Goal: Task Accomplishment & Management: Use online tool/utility

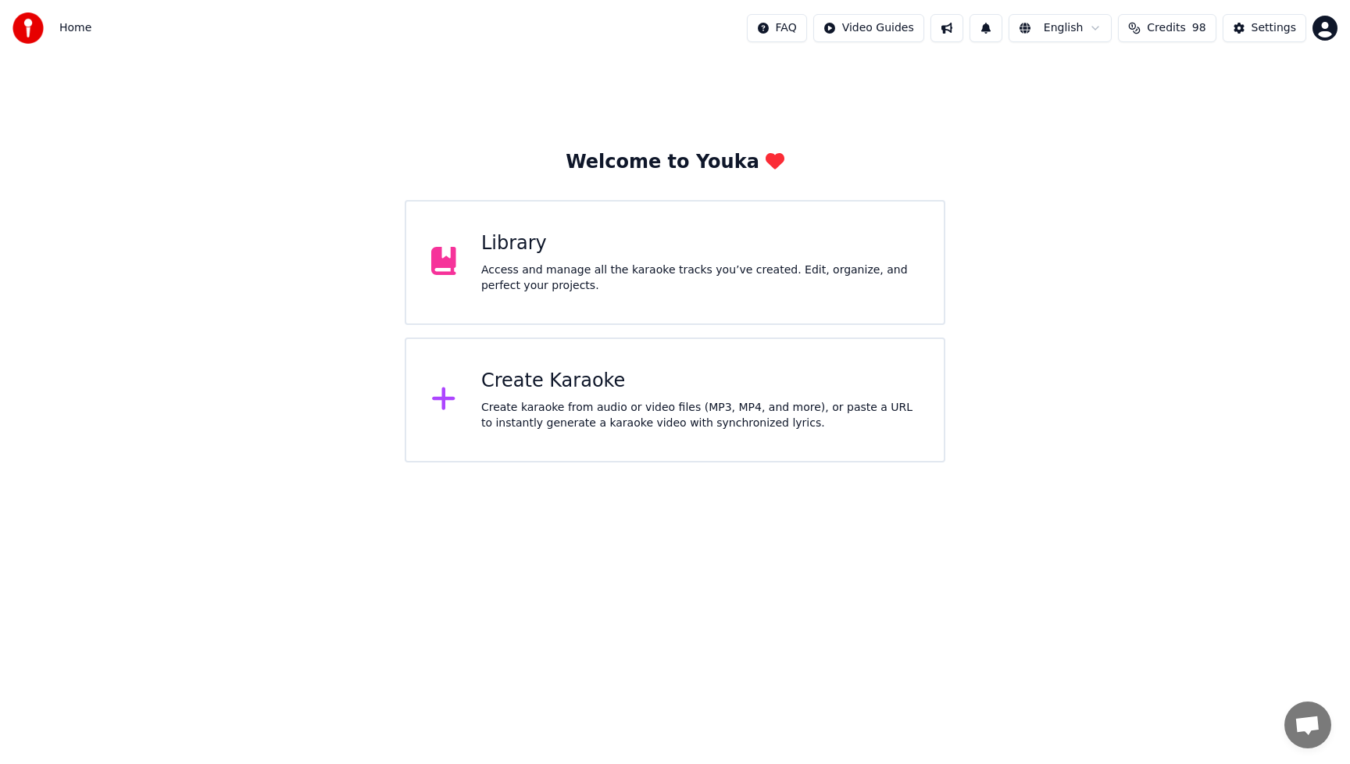
click at [623, 407] on div "Create karaoke from audio or video files (MP3, MP4, and more), or paste a URL t…" at bounding box center [700, 415] width 438 height 31
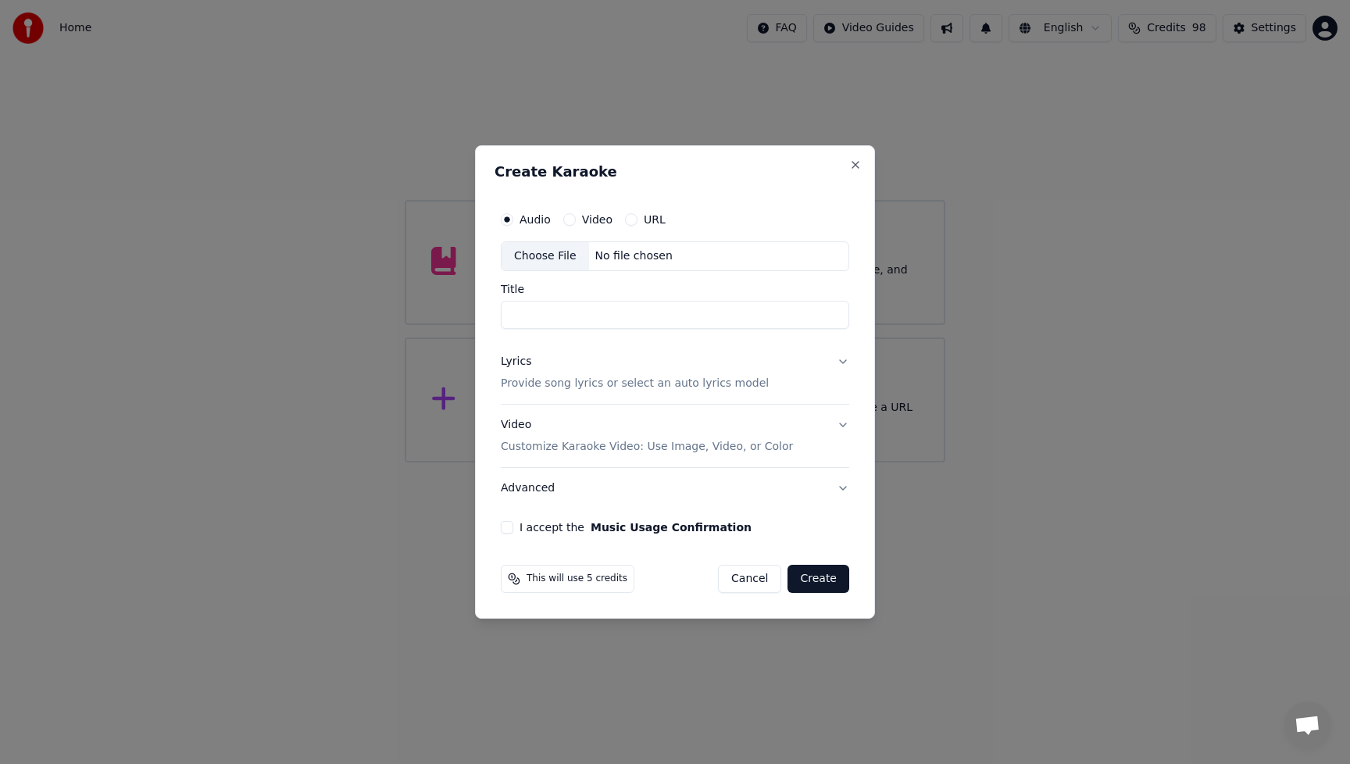
click at [538, 252] on div "Choose File" at bounding box center [546, 256] width 88 height 28
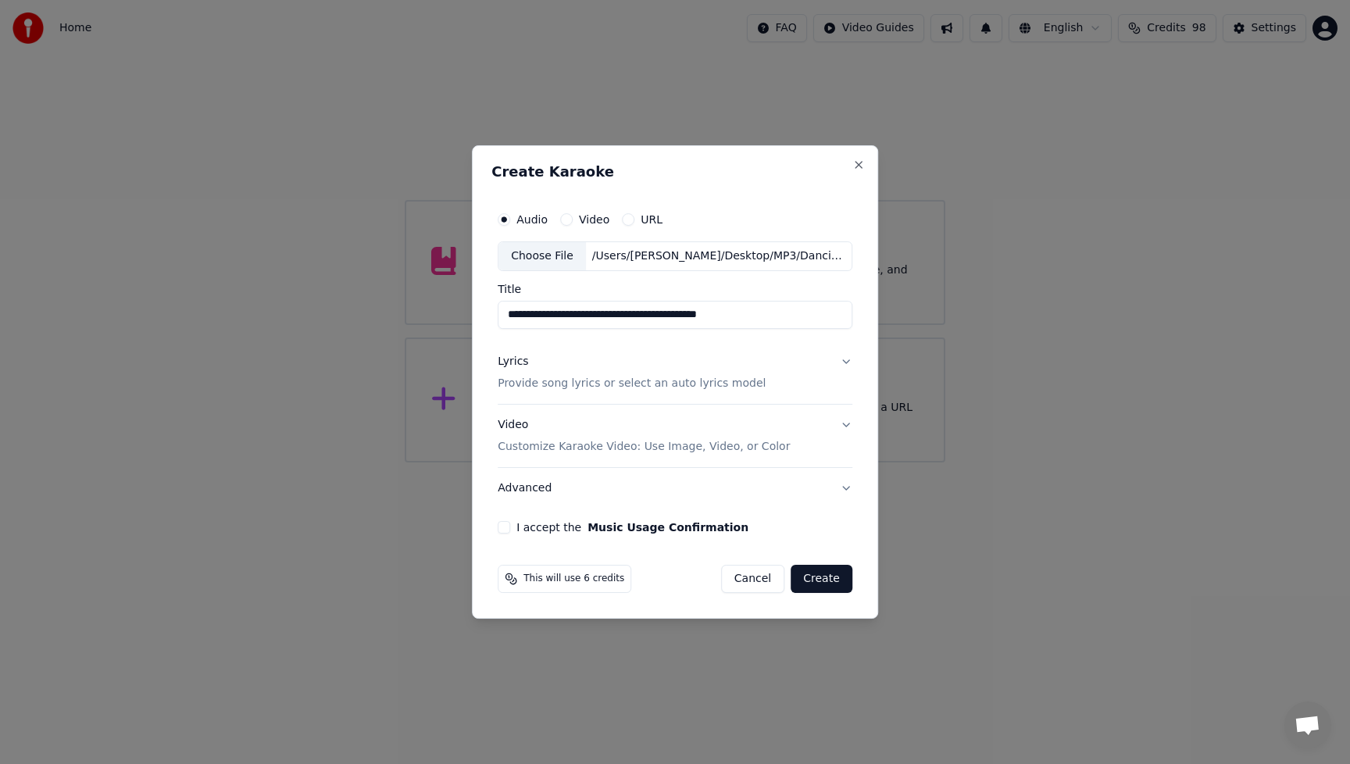
drag, startPoint x: 617, startPoint y: 316, endPoint x: 785, endPoint y: 321, distance: 168.0
click at [774, 320] on input "**********" at bounding box center [675, 315] width 355 height 28
type input "**********"
click at [560, 388] on p "Provide song lyrics or select an auto lyrics model" at bounding box center [632, 384] width 268 height 16
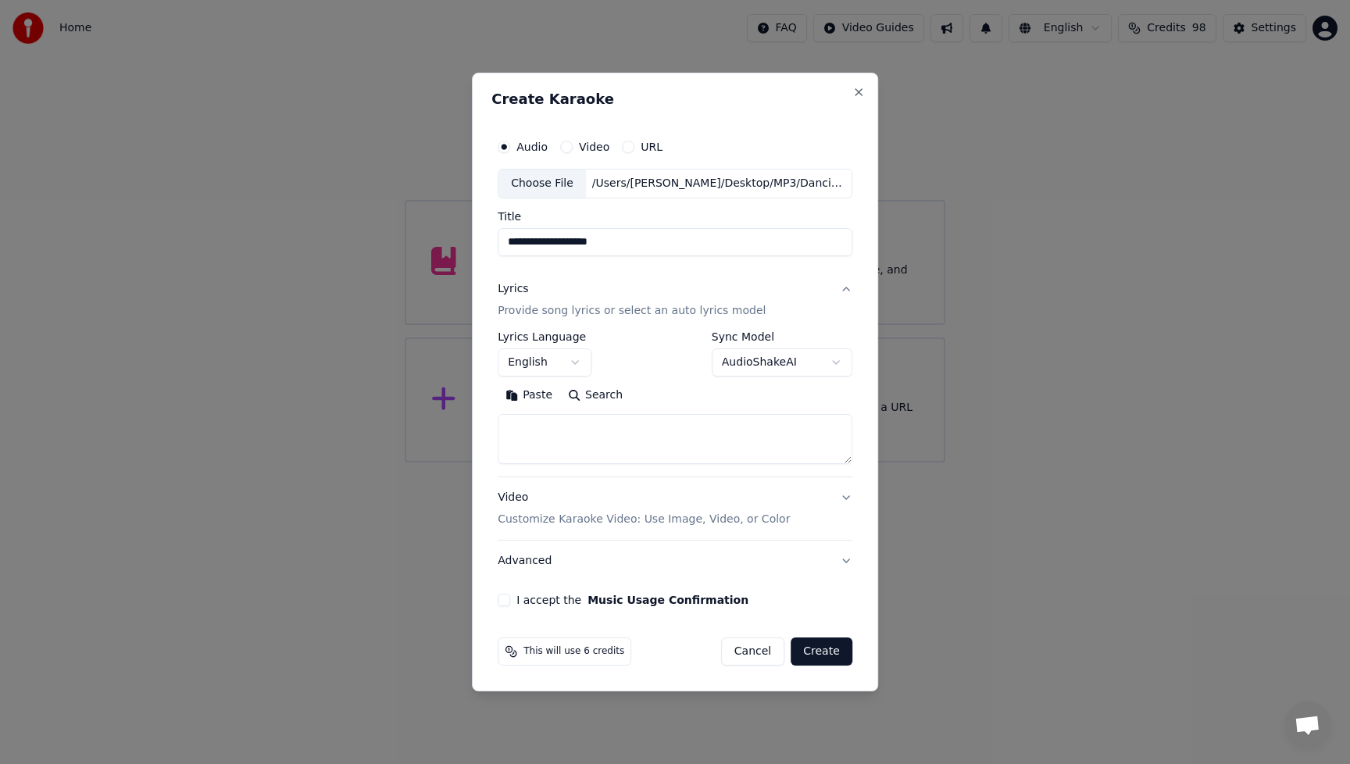
click at [609, 445] on textarea at bounding box center [675, 439] width 355 height 50
click at [542, 397] on button "Paste" at bounding box center [529, 395] width 63 height 25
click at [513, 429] on textarea at bounding box center [673, 439] width 351 height 50
type textarea "**********"
click at [661, 390] on button "Expand" at bounding box center [666, 395] width 73 height 25
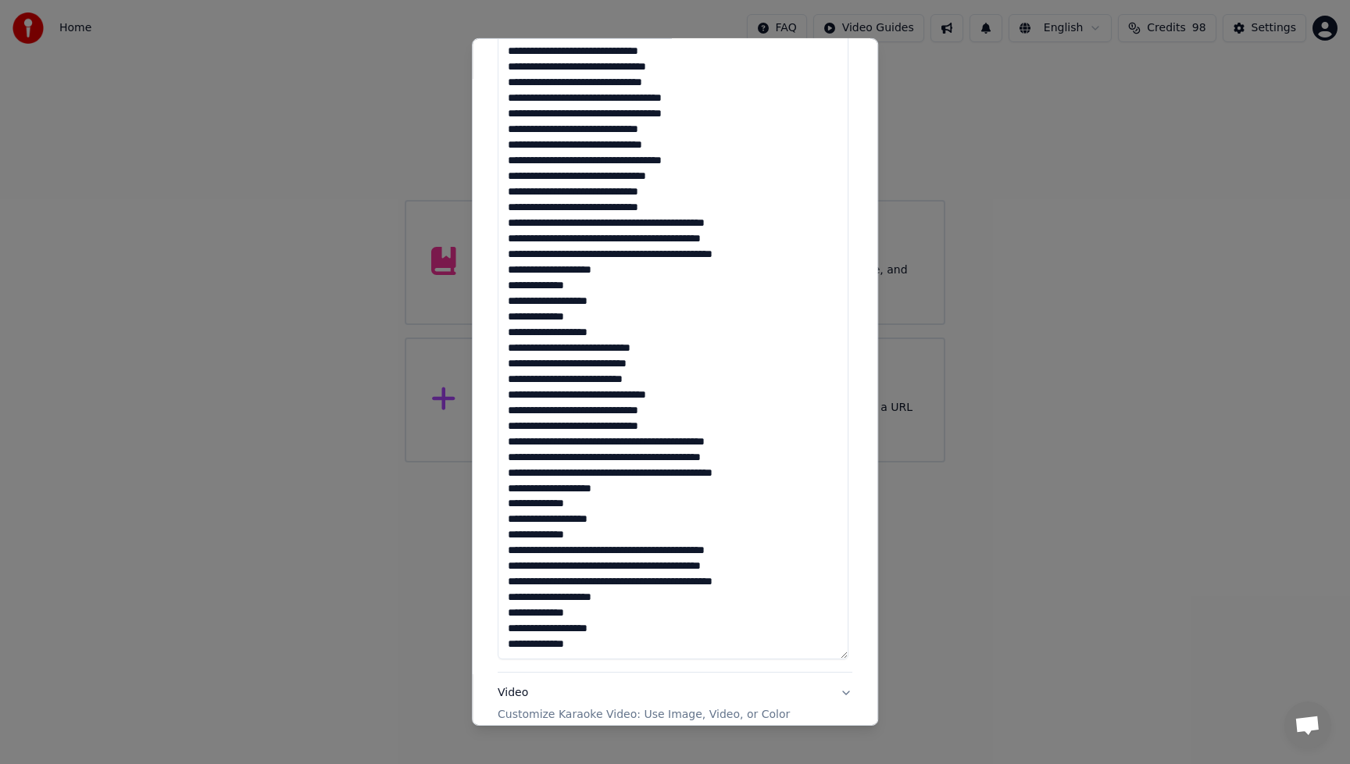
scroll to position [519, 0]
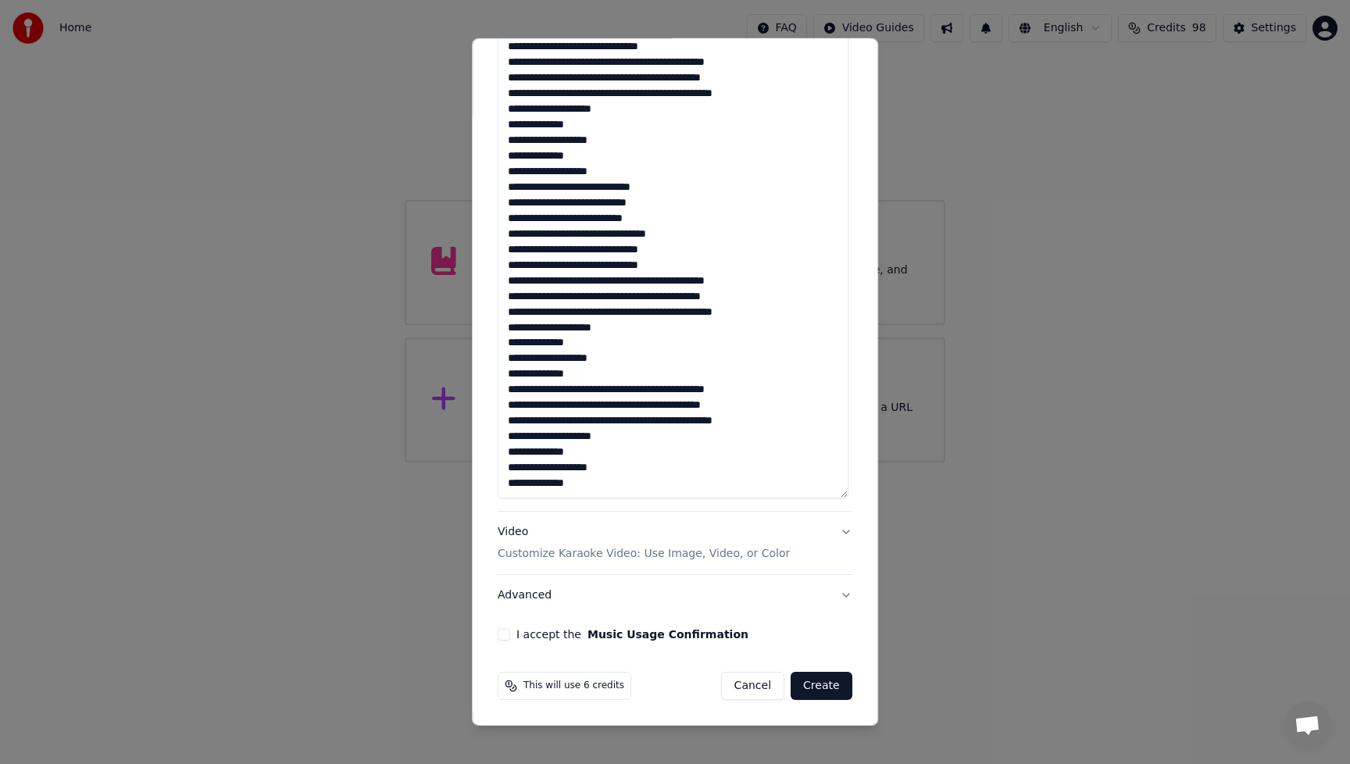
click at [514, 538] on div "Video Customize Karaoke Video: Use Image, Video, or Color" at bounding box center [644, 543] width 292 height 38
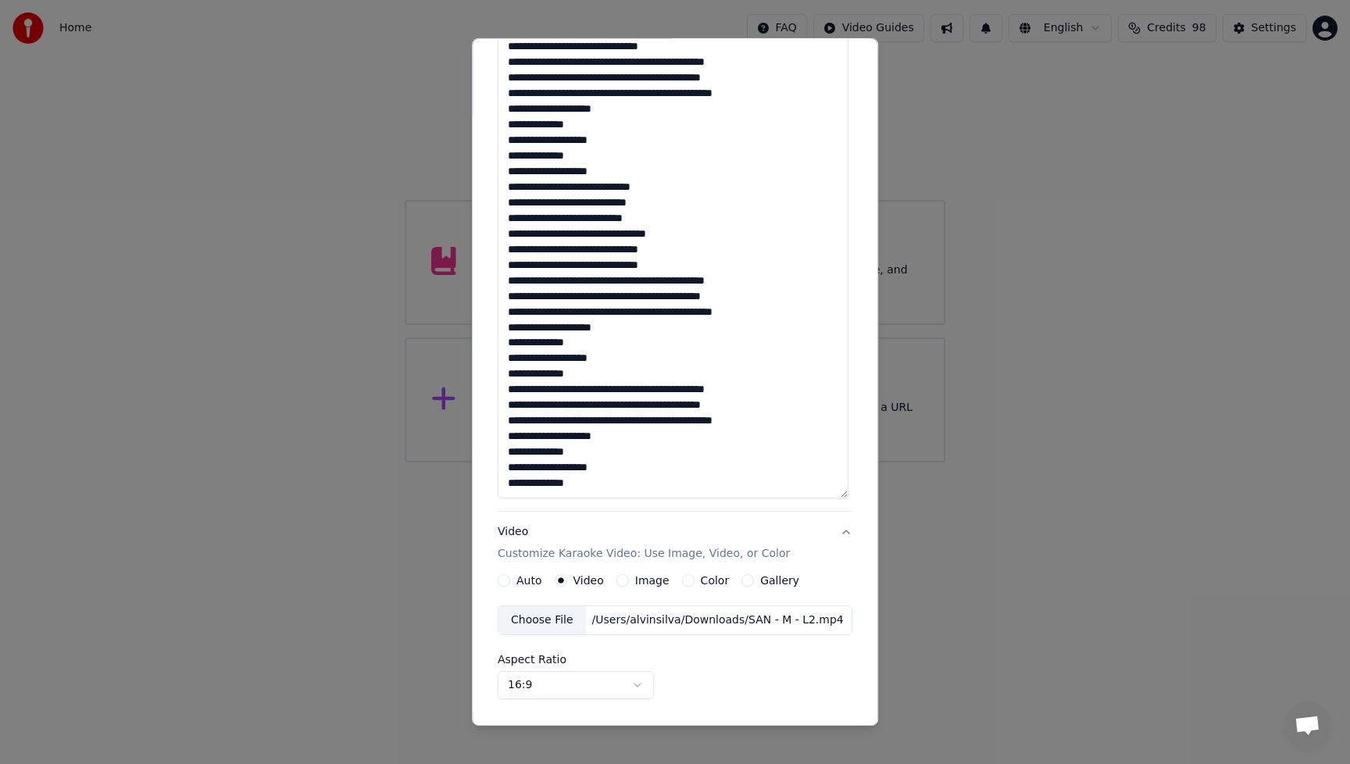
scroll to position [0, 0]
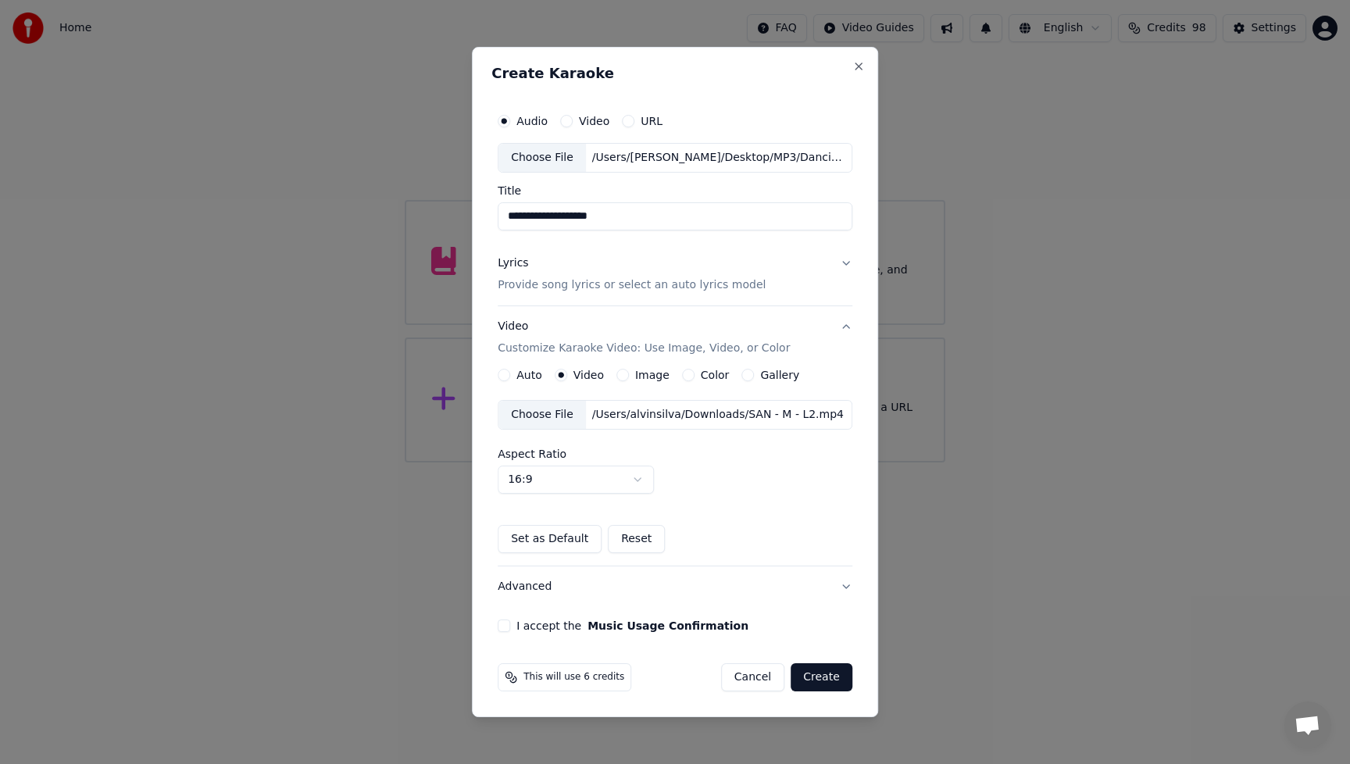
click at [566, 285] on p "Provide song lyrics or select an auto lyrics model" at bounding box center [632, 285] width 268 height 16
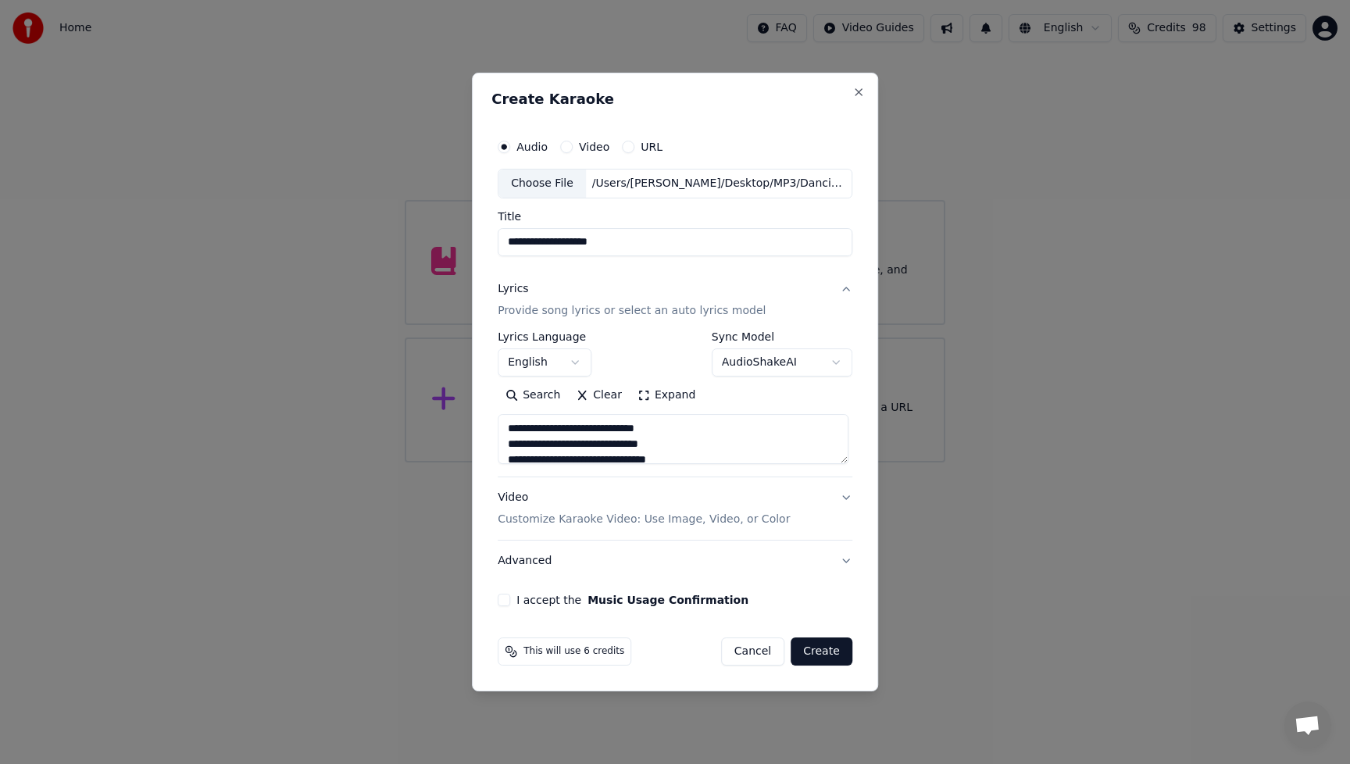
click at [523, 520] on p "Customize Karaoke Video: Use Image, Video, or Color" at bounding box center [644, 520] width 292 height 16
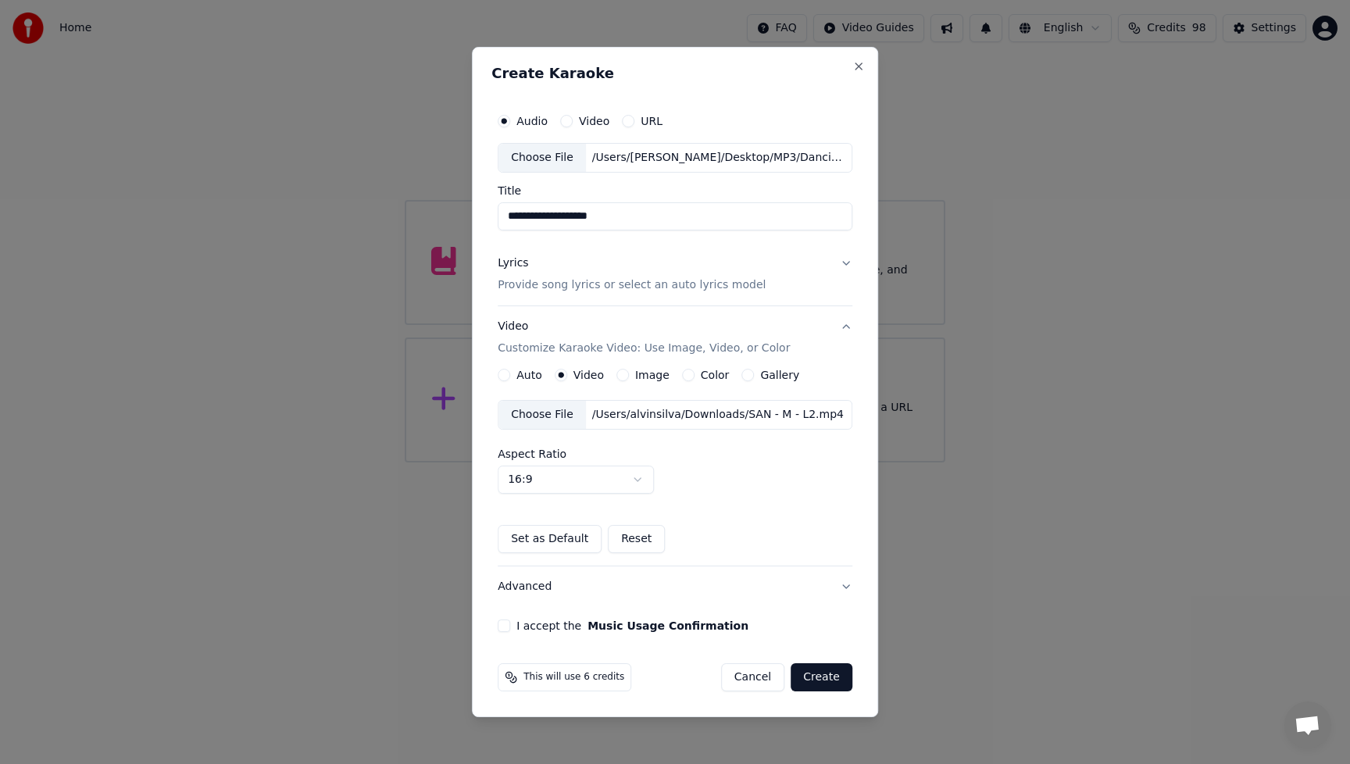
click at [534, 413] on div "Choose File" at bounding box center [542, 415] width 88 height 28
click at [504, 627] on button "I accept the Music Usage Confirmation" at bounding box center [504, 626] width 13 height 13
click at [838, 677] on button "Create" at bounding box center [822, 677] width 62 height 28
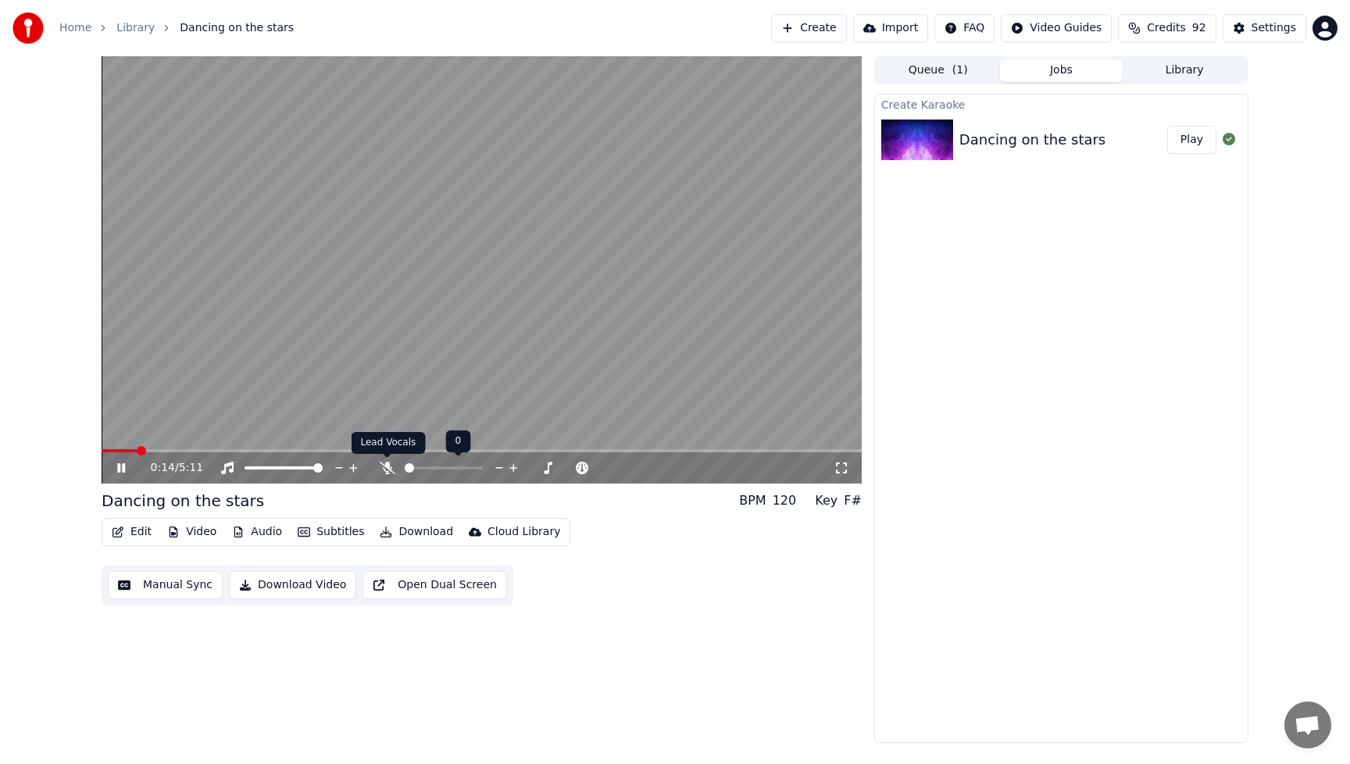
click at [384, 470] on icon at bounding box center [388, 468] width 16 height 13
click at [102, 455] on span at bounding box center [106, 450] width 9 height 9
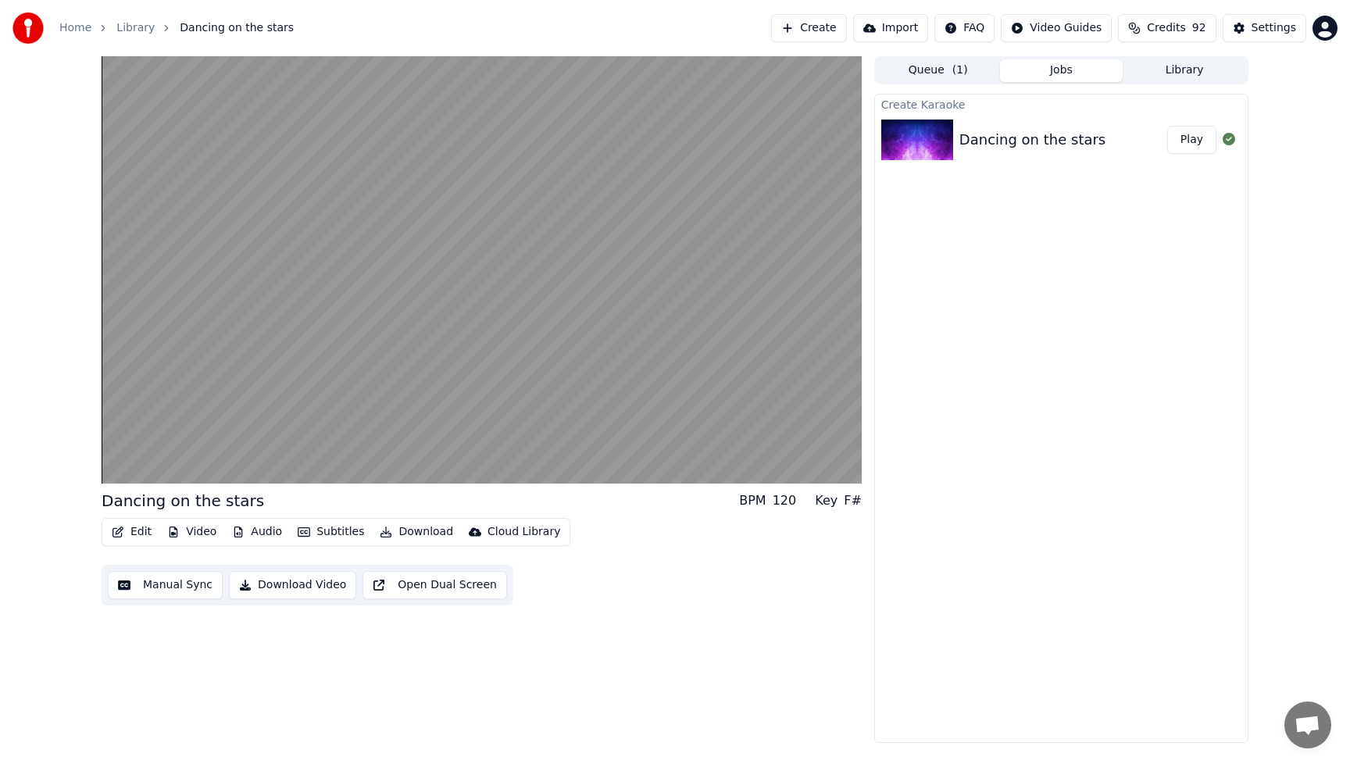
click at [147, 535] on button "Edit" at bounding box center [131, 532] width 52 height 22
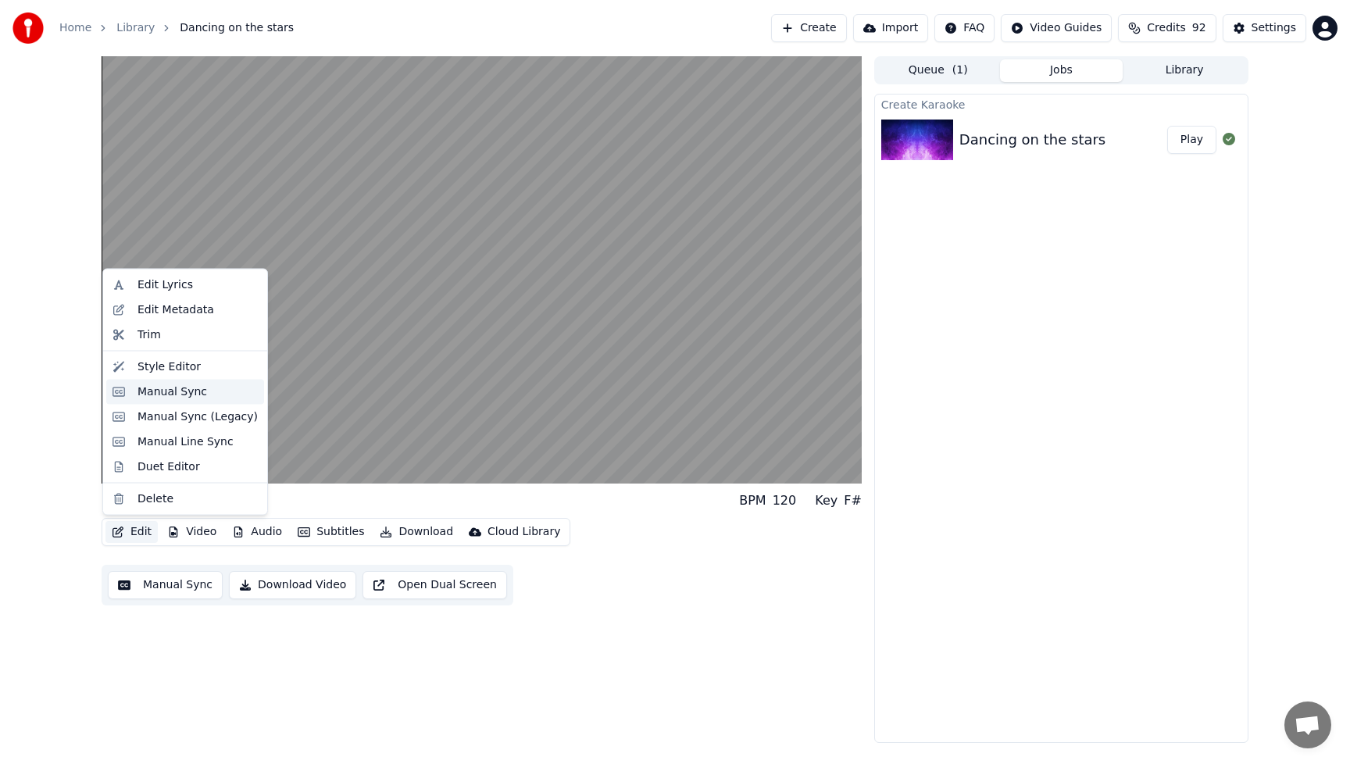
click at [158, 389] on div "Manual Sync" at bounding box center [173, 392] width 70 height 16
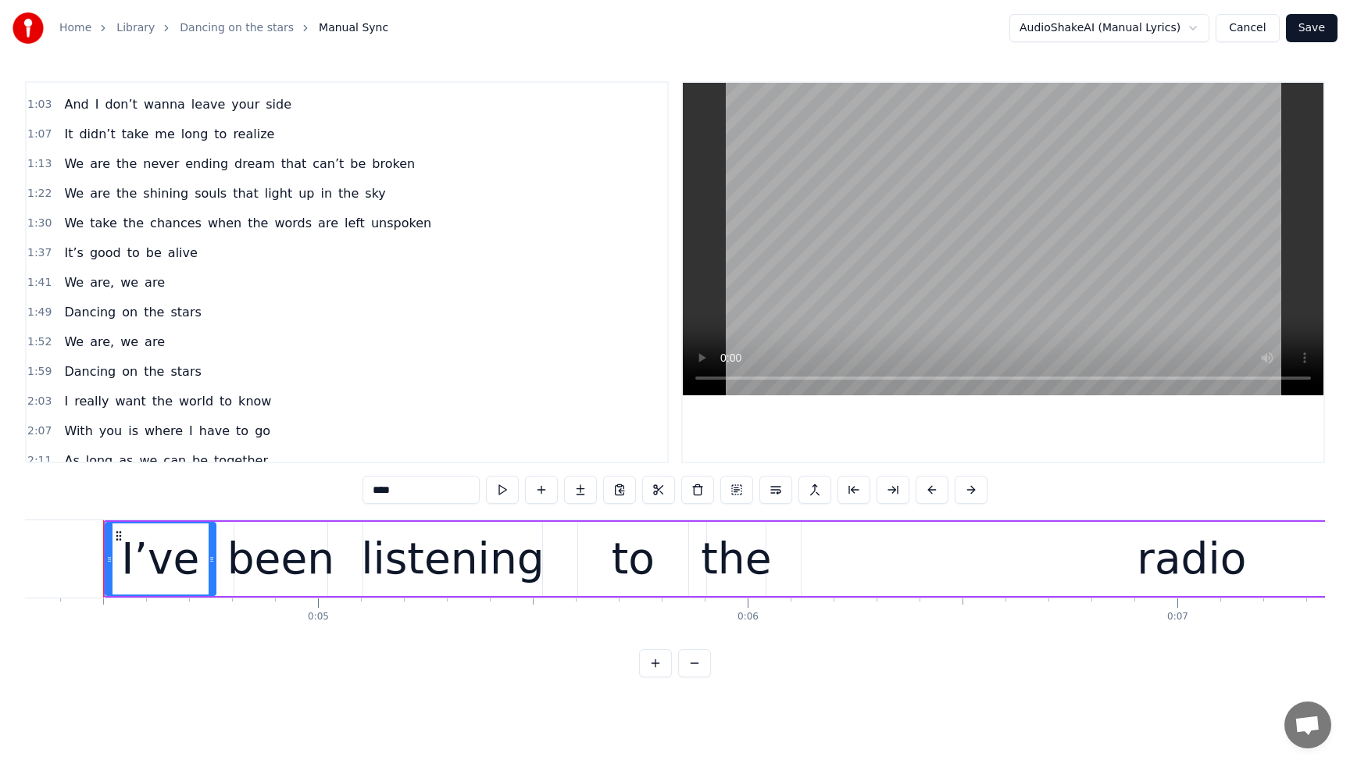
scroll to position [288, 0]
click at [72, 226] on span "We" at bounding box center [74, 225] width 23 height 18
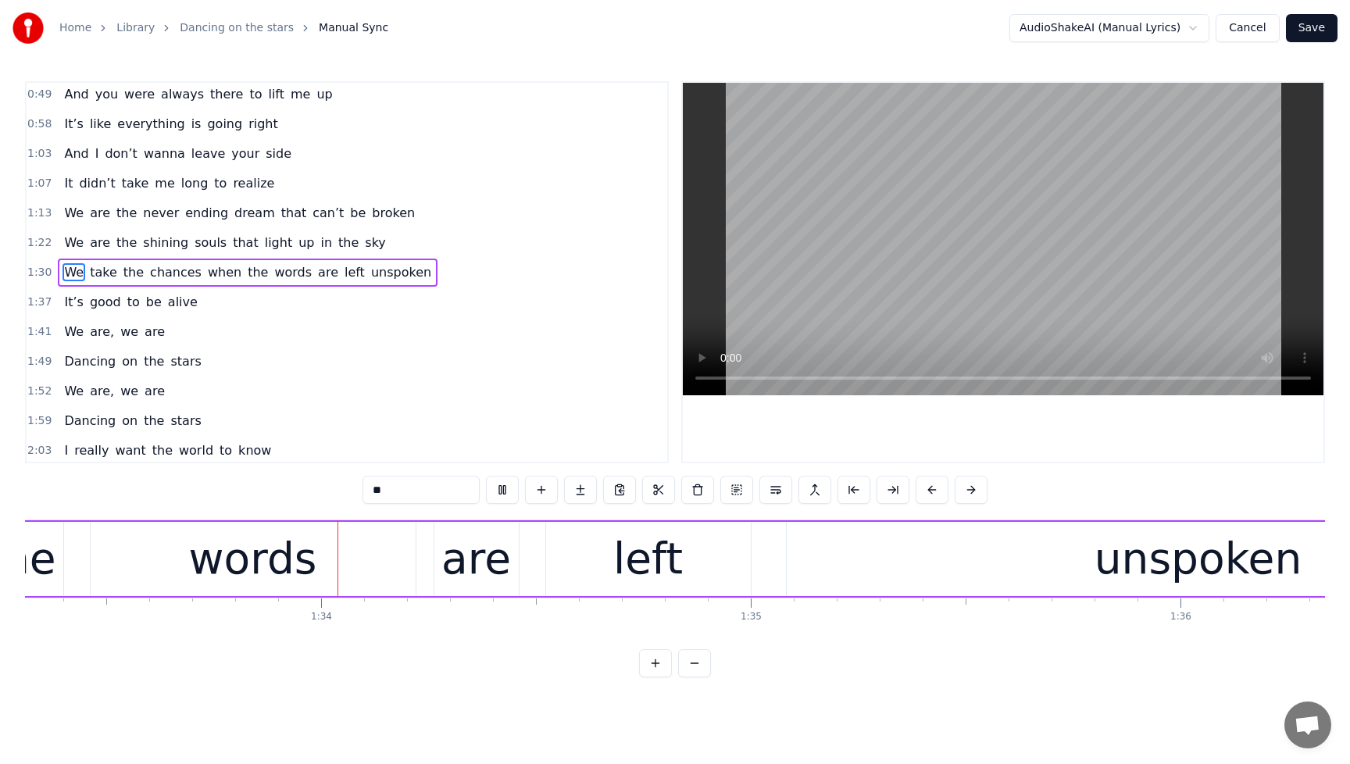
scroll to position [0, 40103]
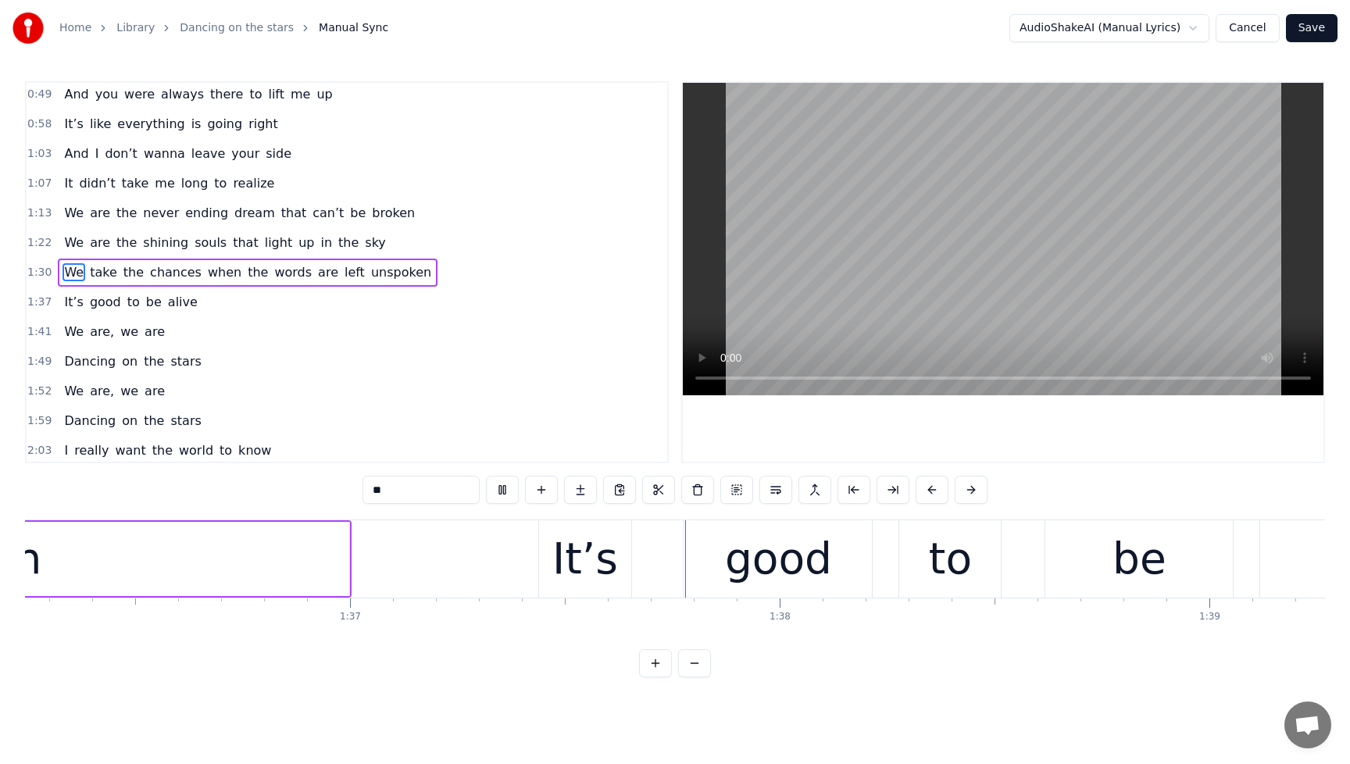
click at [213, 272] on span "when" at bounding box center [224, 272] width 37 height 18
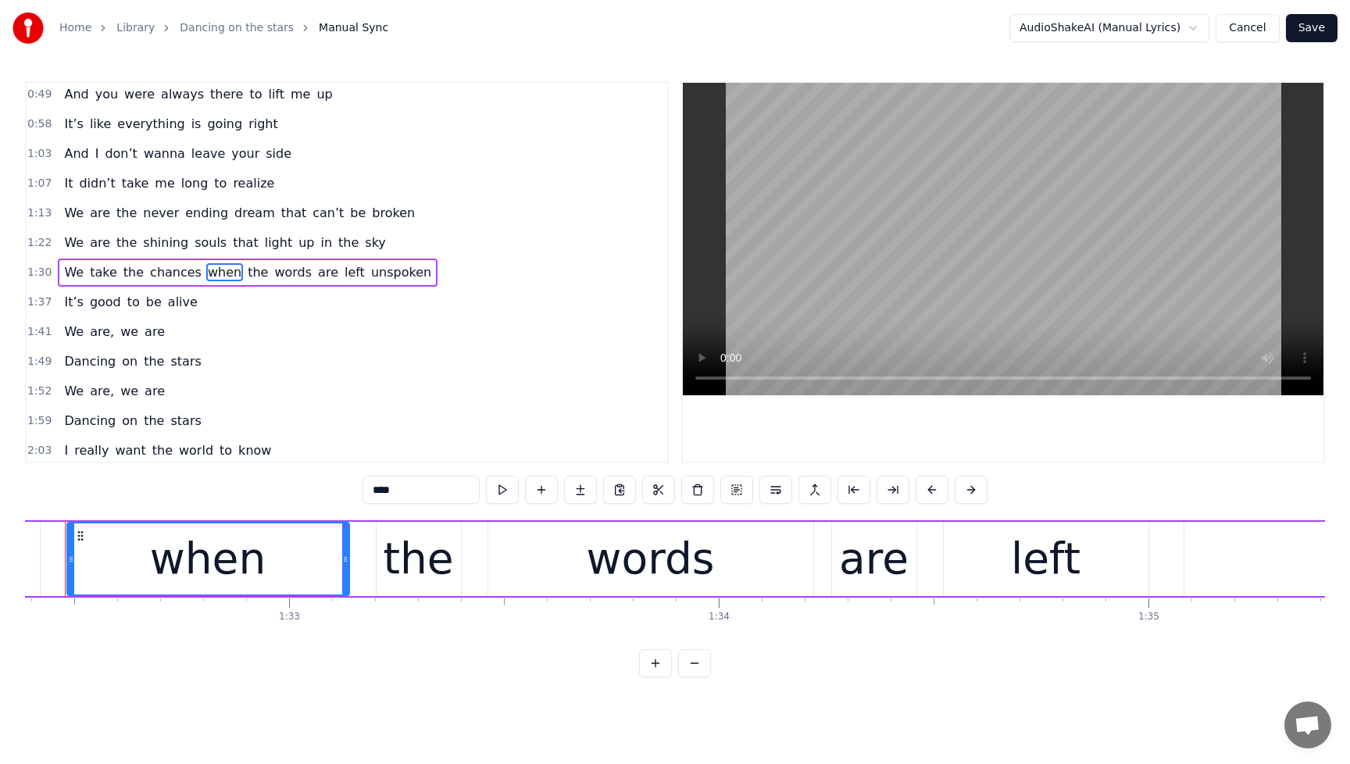
scroll to position [0, 39660]
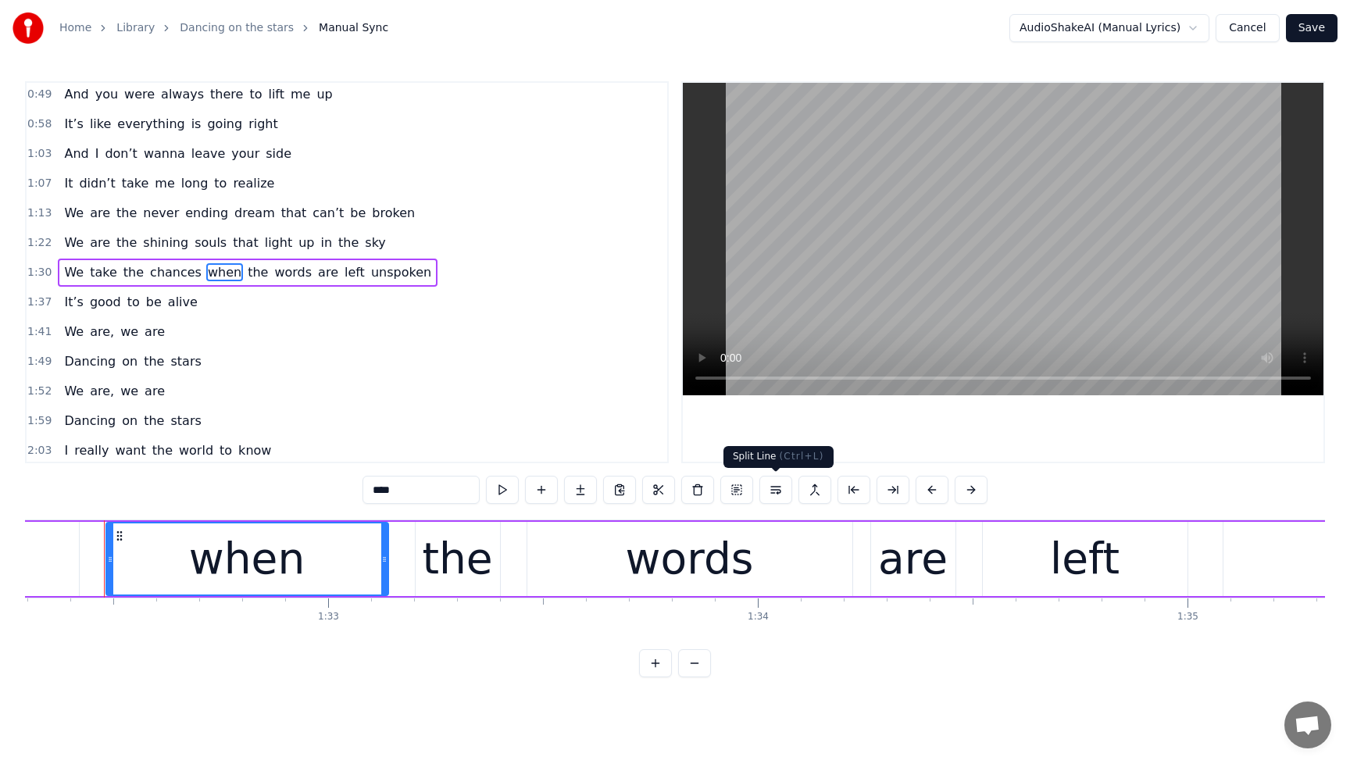
click at [775, 493] on button at bounding box center [775, 490] width 33 height 28
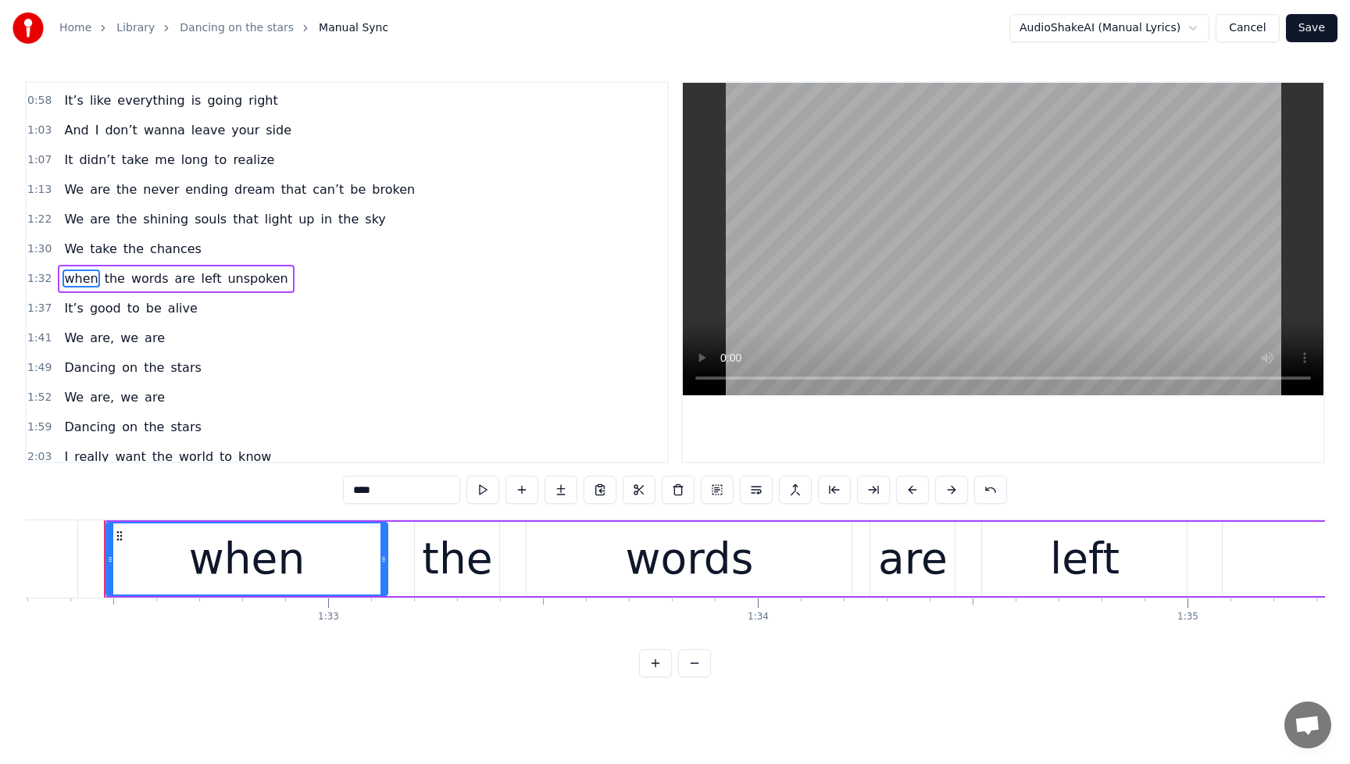
scroll to position [270, 0]
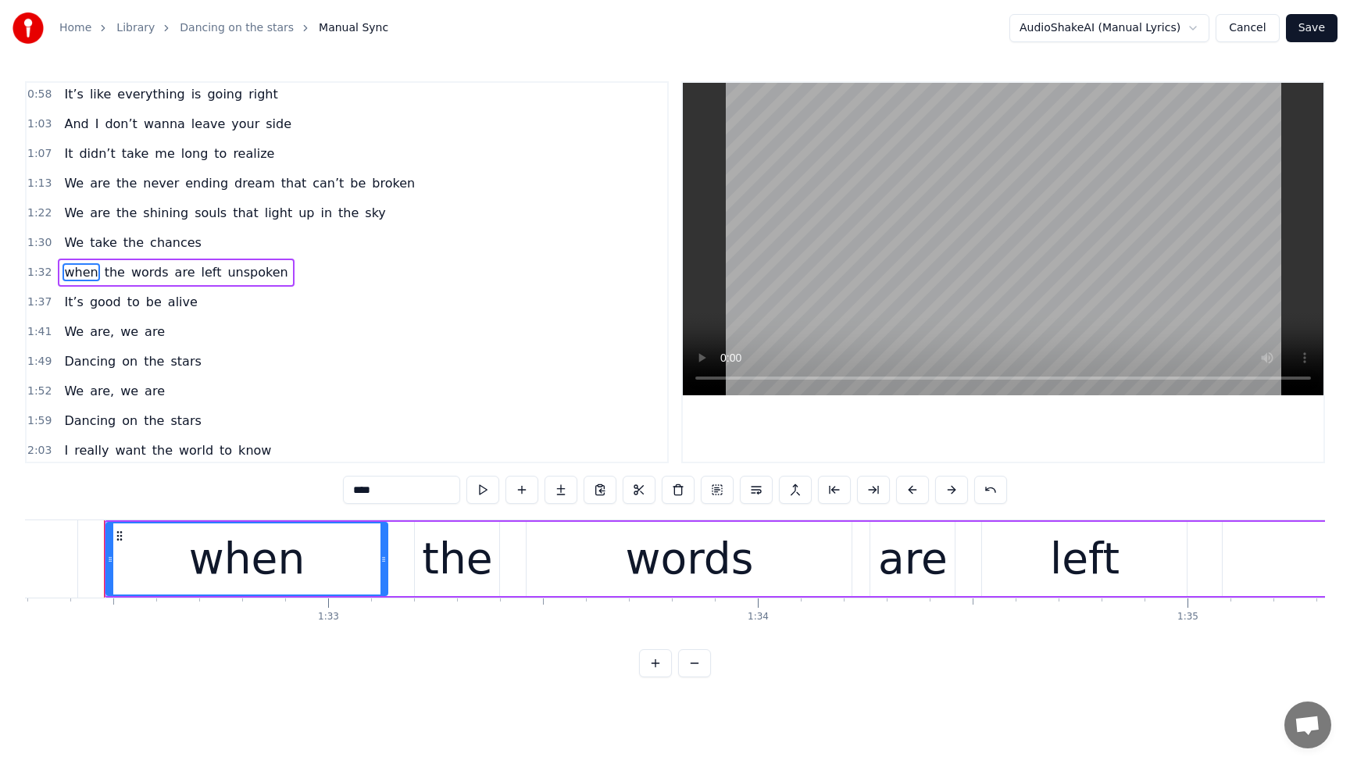
click at [73, 237] on span "We" at bounding box center [74, 243] width 23 height 18
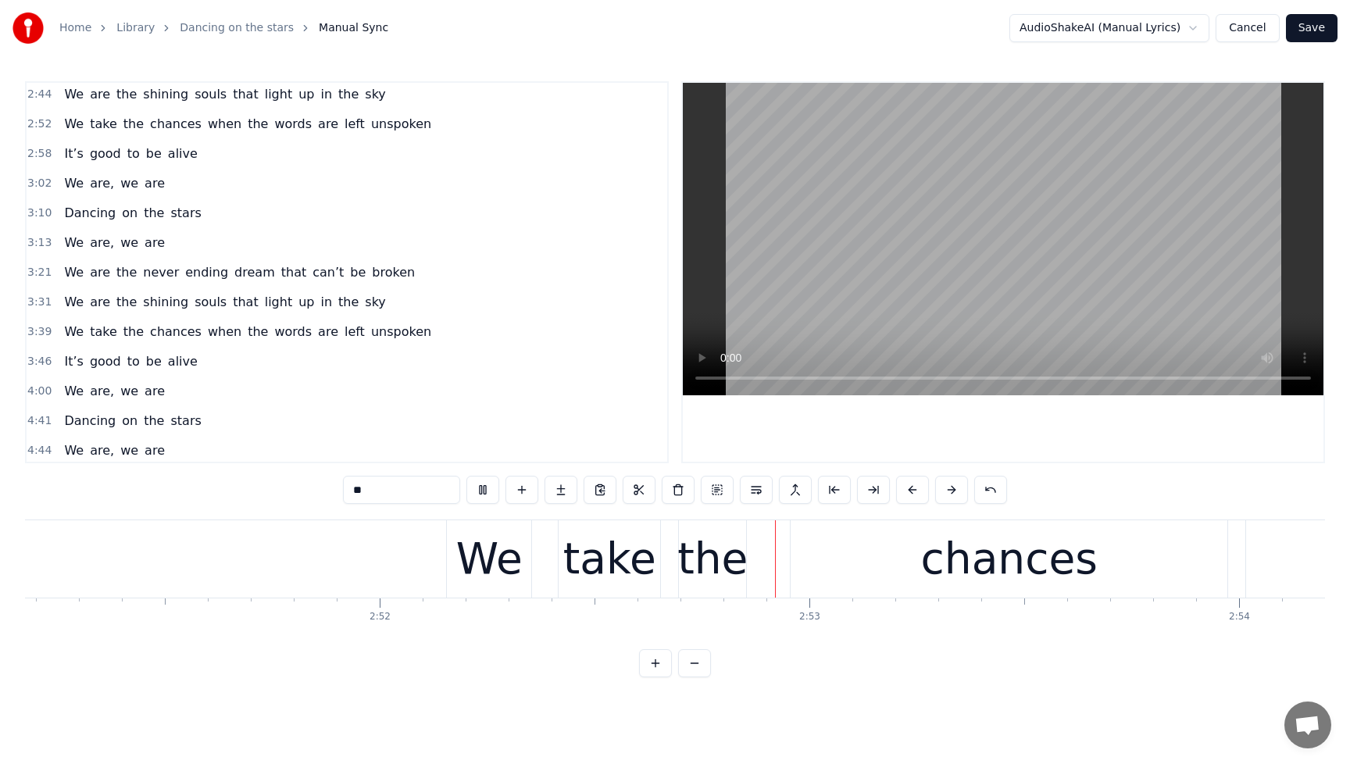
scroll to position [838, 0]
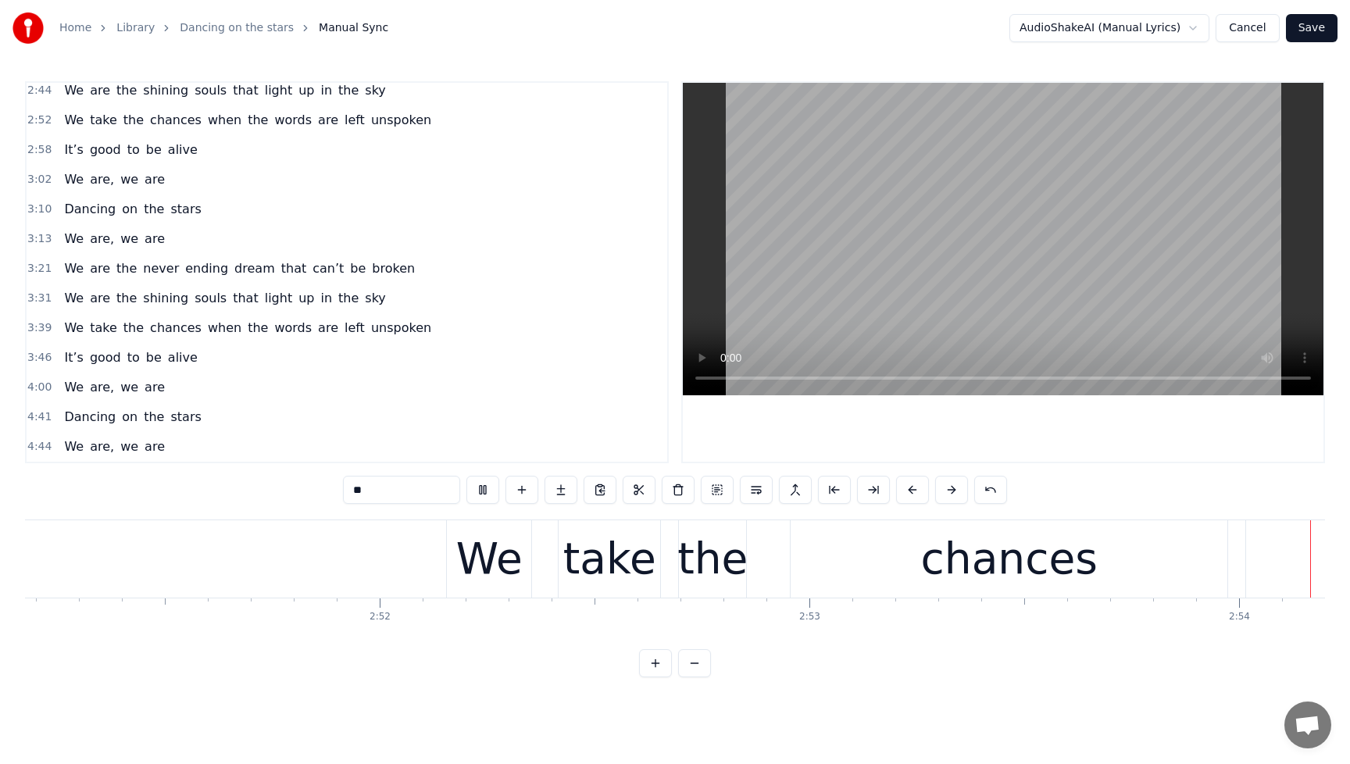
click at [210, 332] on span "when" at bounding box center [224, 328] width 37 height 18
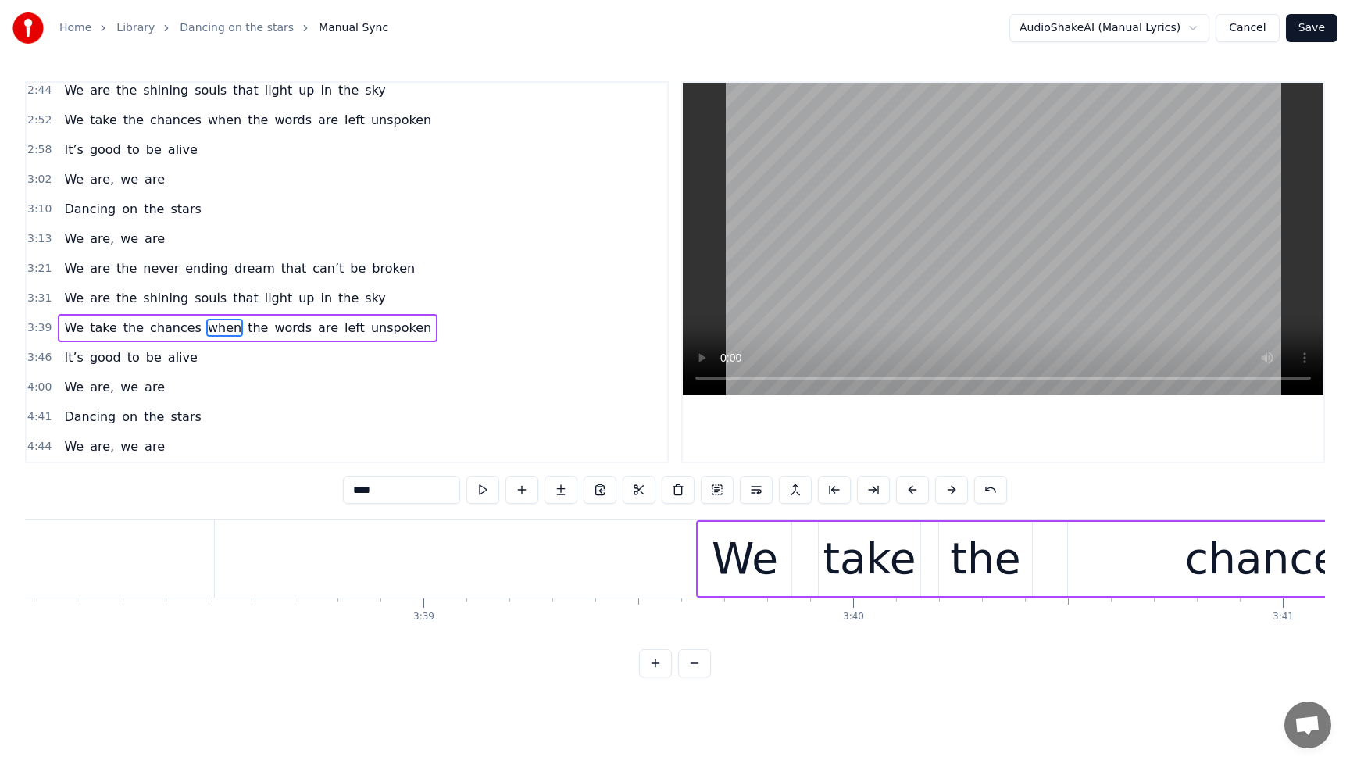
scroll to position [0, 95101]
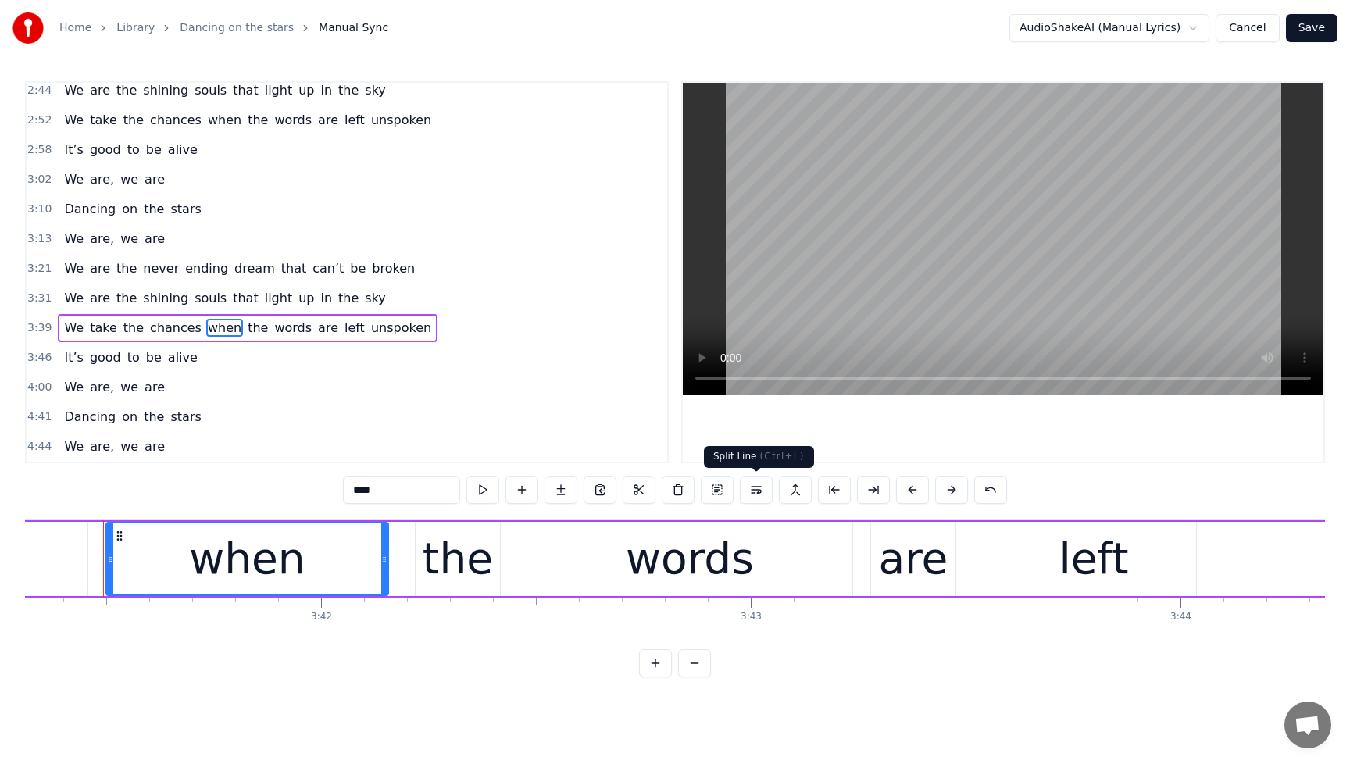
click at [756, 489] on button at bounding box center [756, 490] width 33 height 28
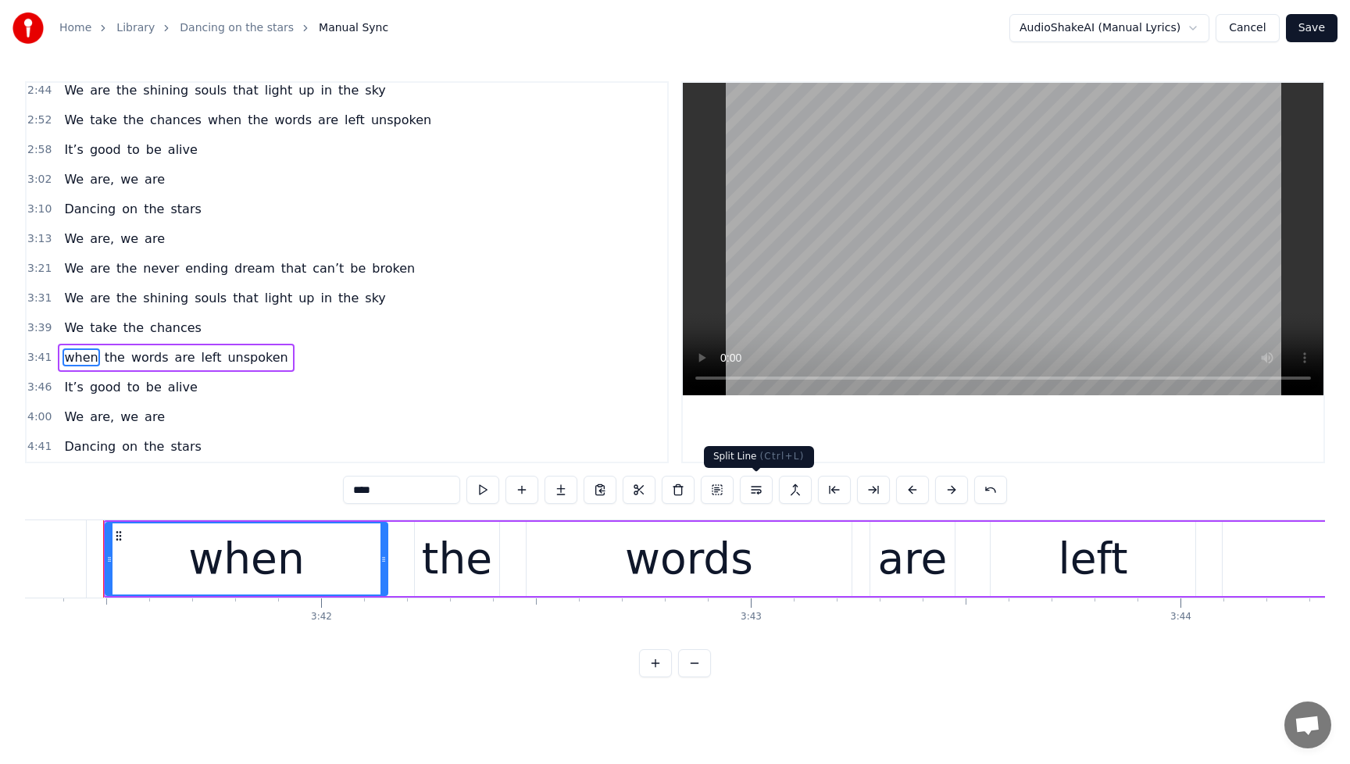
scroll to position [868, 0]
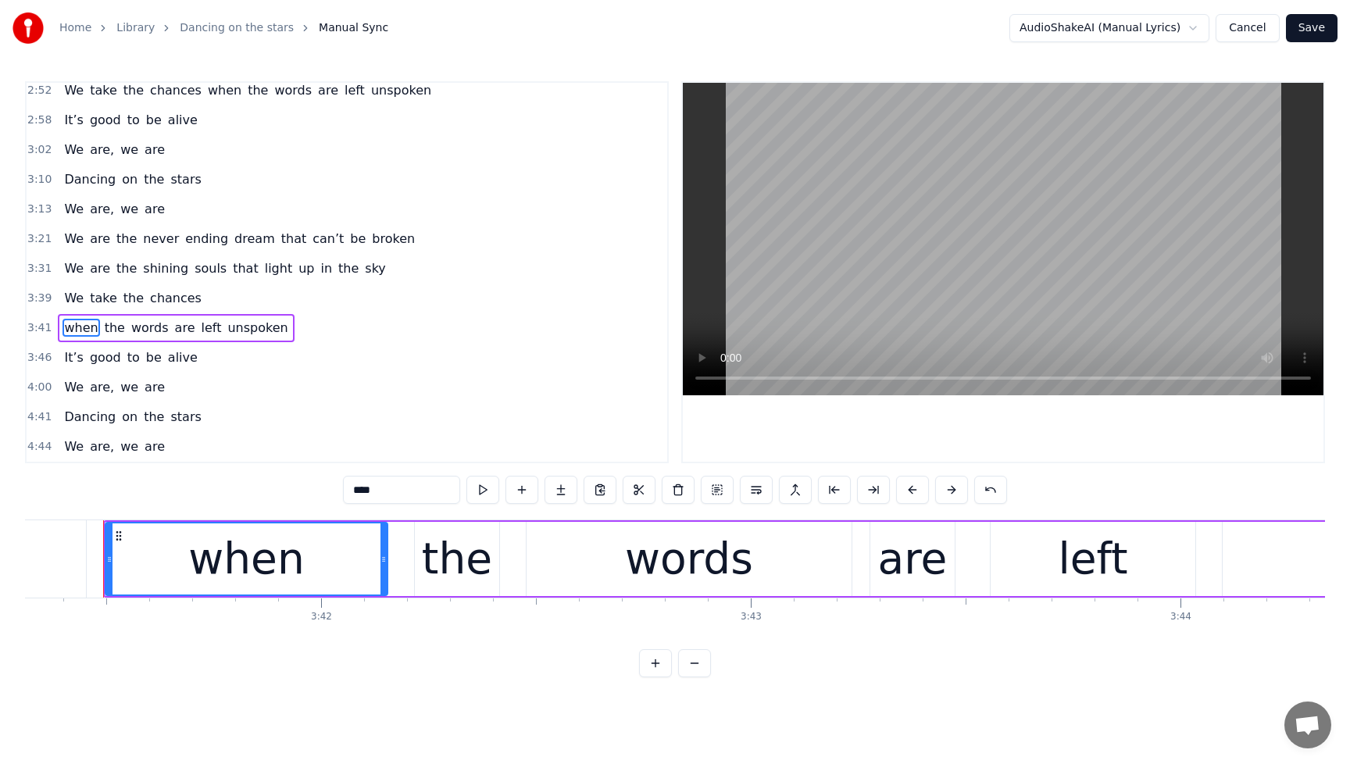
click at [70, 291] on span "We" at bounding box center [74, 298] width 23 height 18
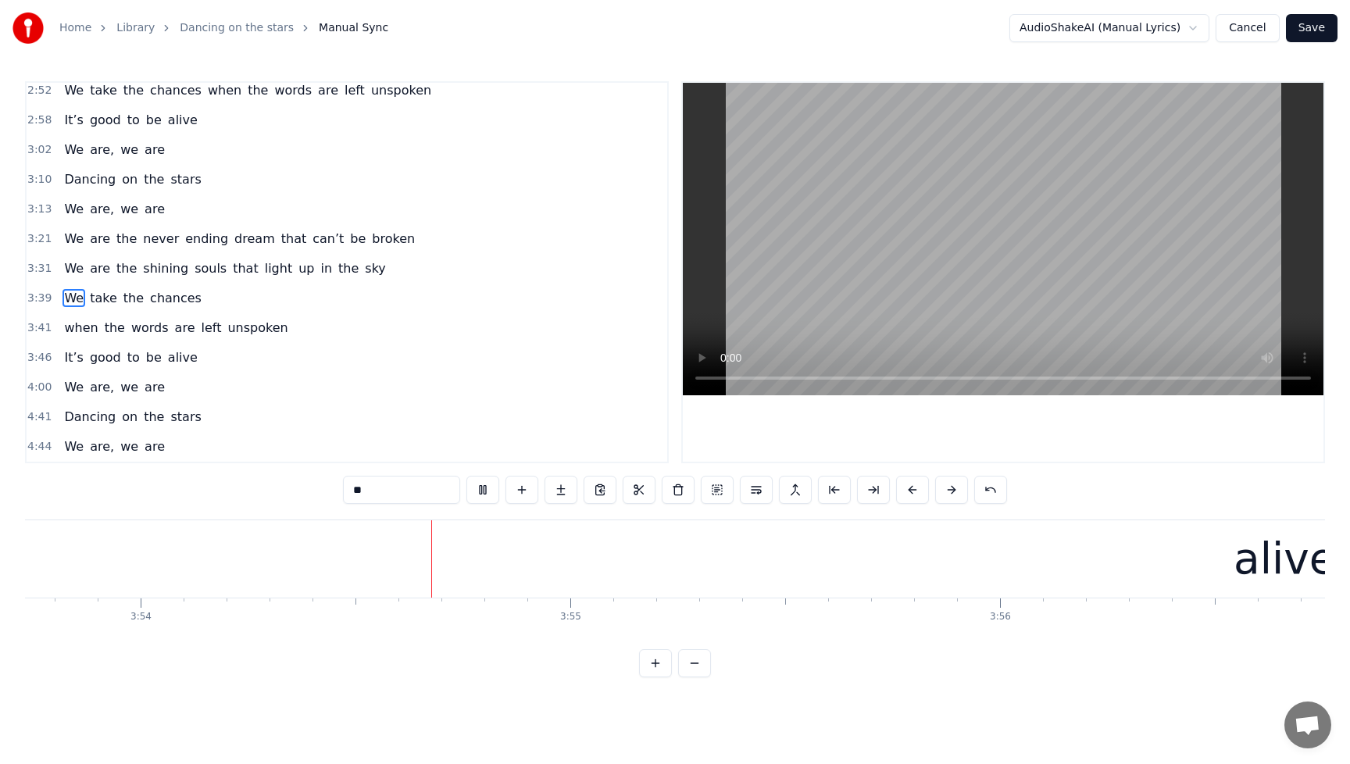
scroll to position [0, 100441]
click at [66, 356] on span "It’s" at bounding box center [74, 357] width 22 height 18
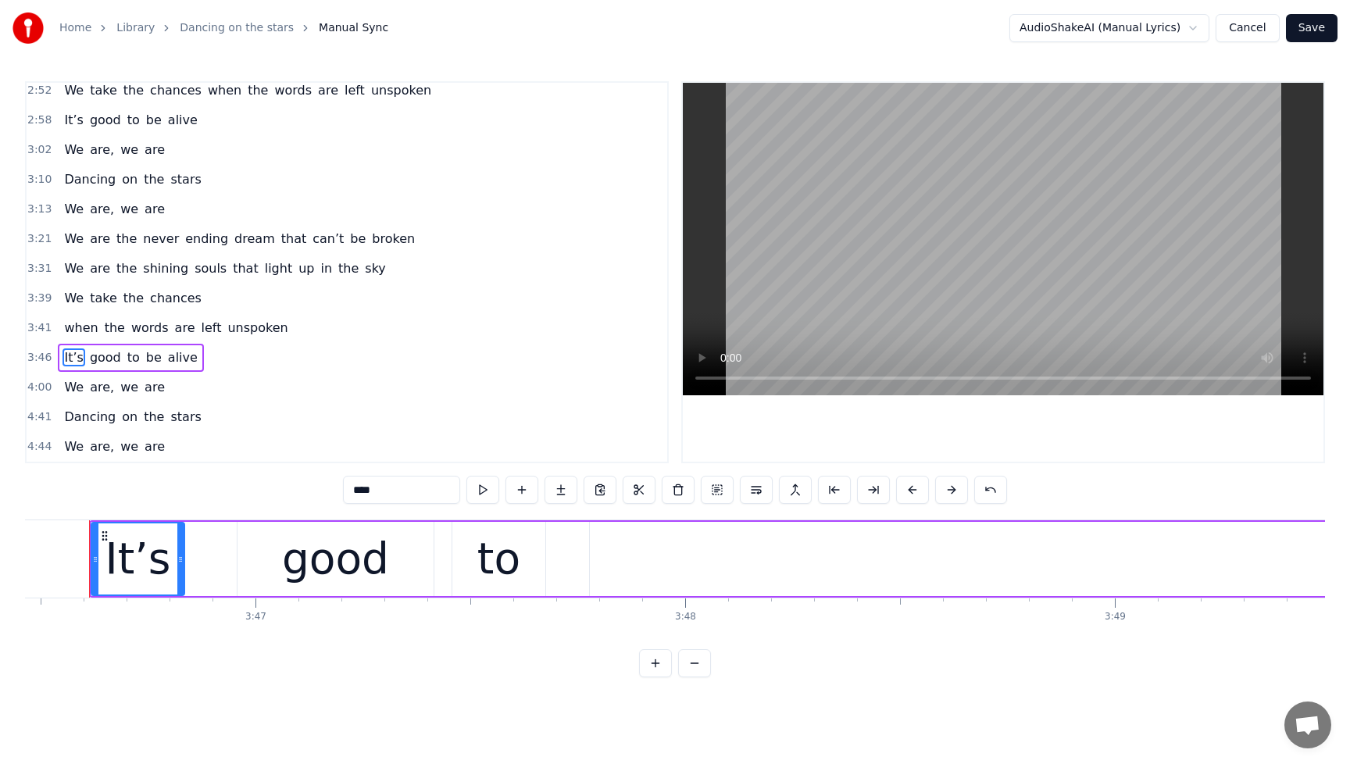
scroll to position [0, 97301]
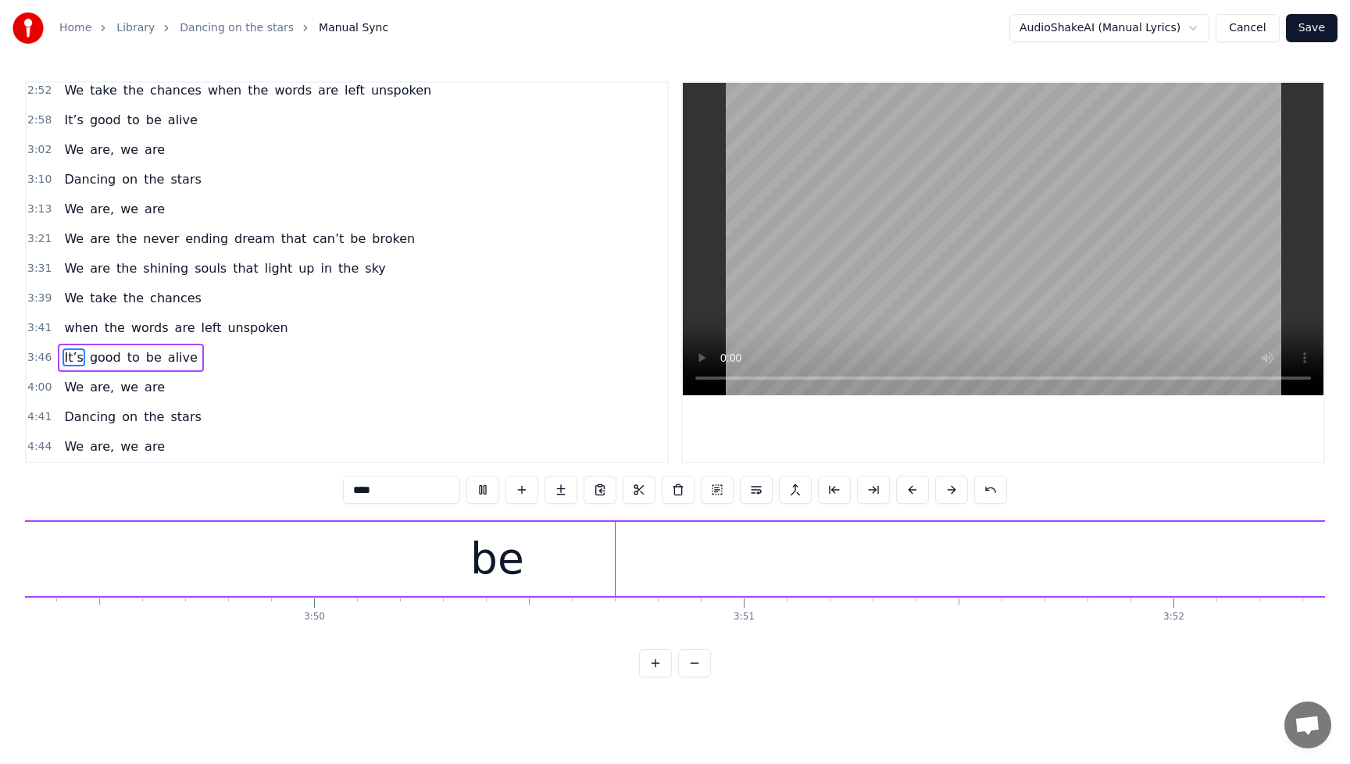
click at [145, 359] on span "be" at bounding box center [154, 357] width 19 height 18
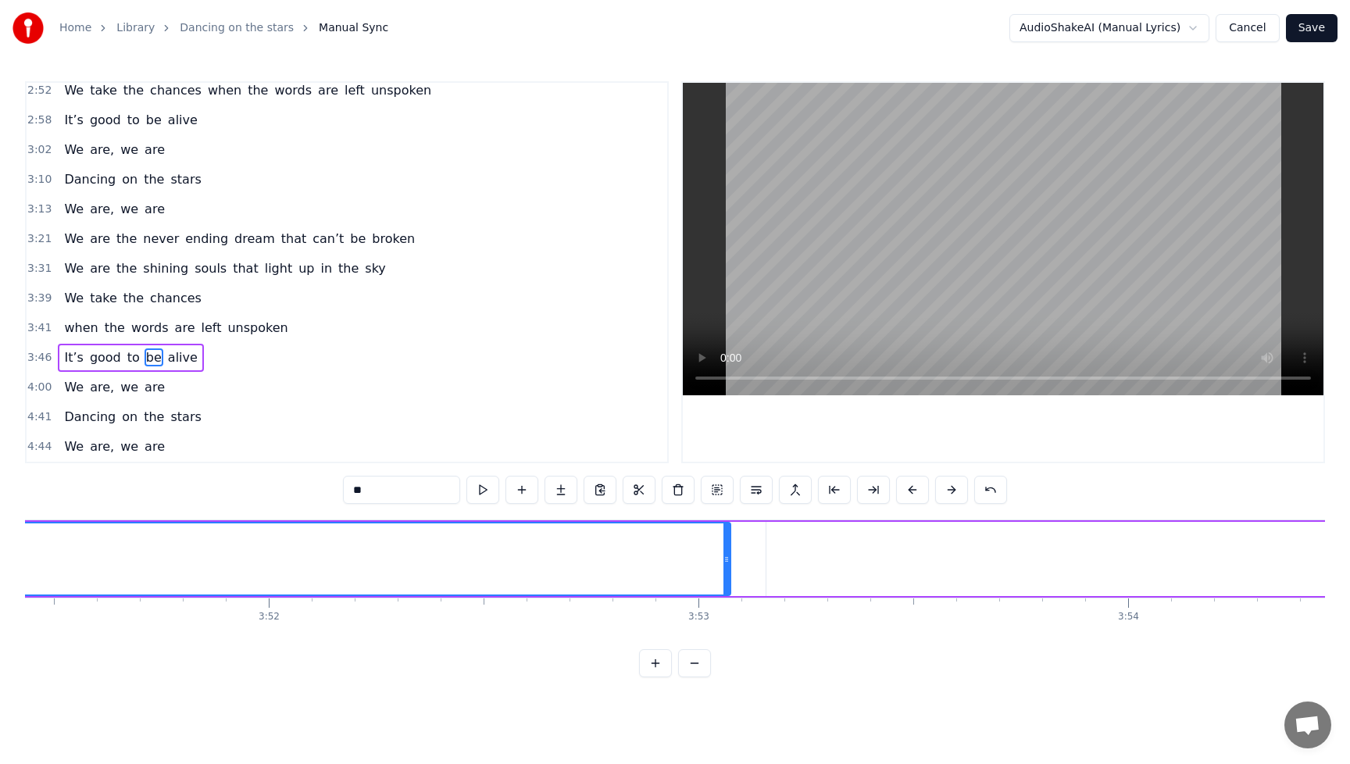
scroll to position [0, 99410]
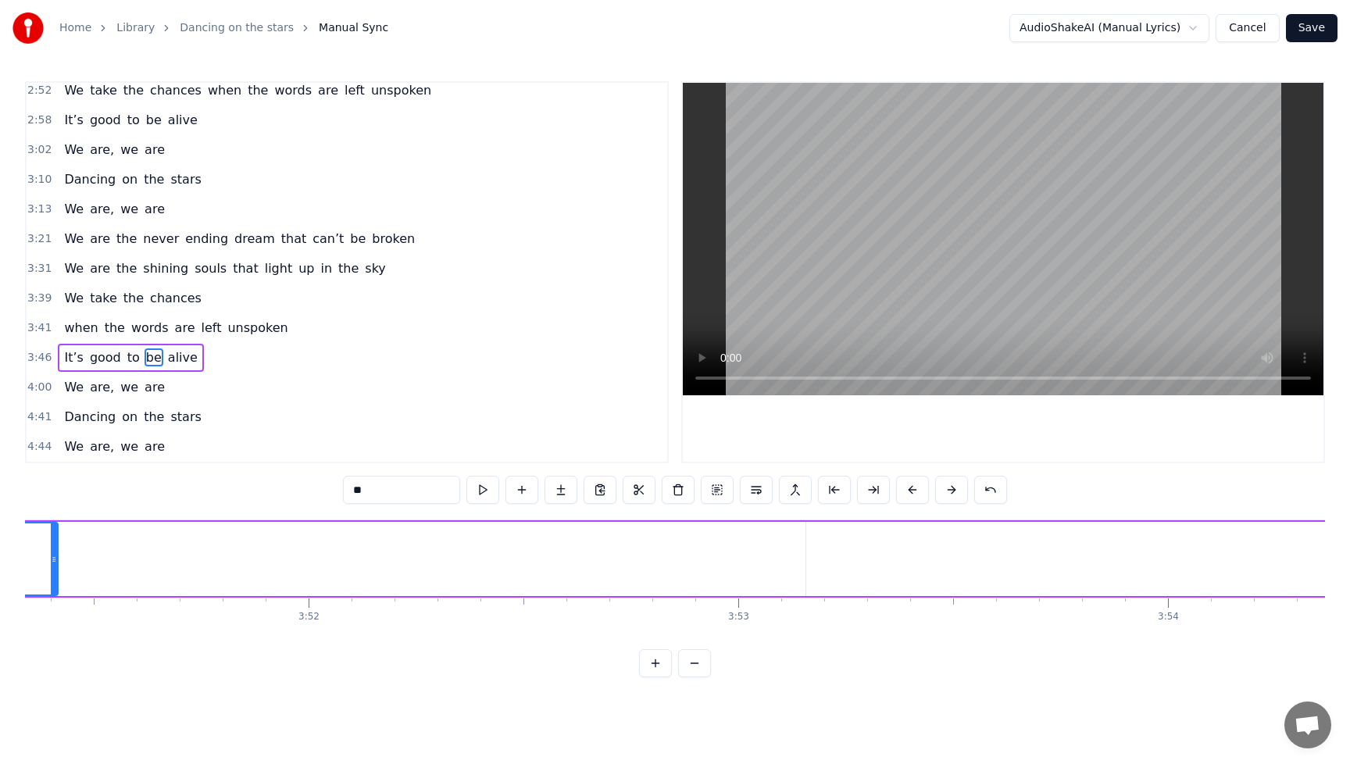
drag, startPoint x: 766, startPoint y: 569, endPoint x: 53, endPoint y: 584, distance: 712.7
click at [53, 584] on div at bounding box center [54, 558] width 6 height 71
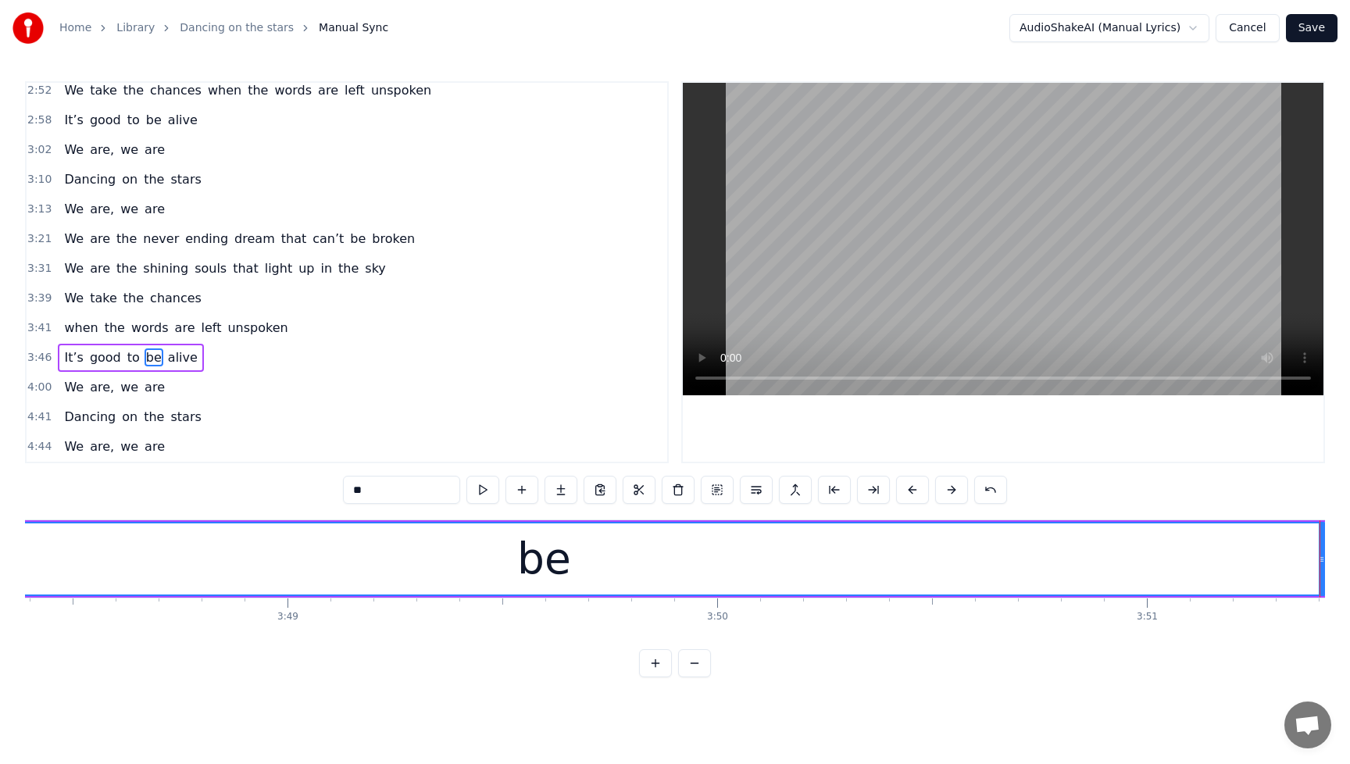
scroll to position [0, 98867]
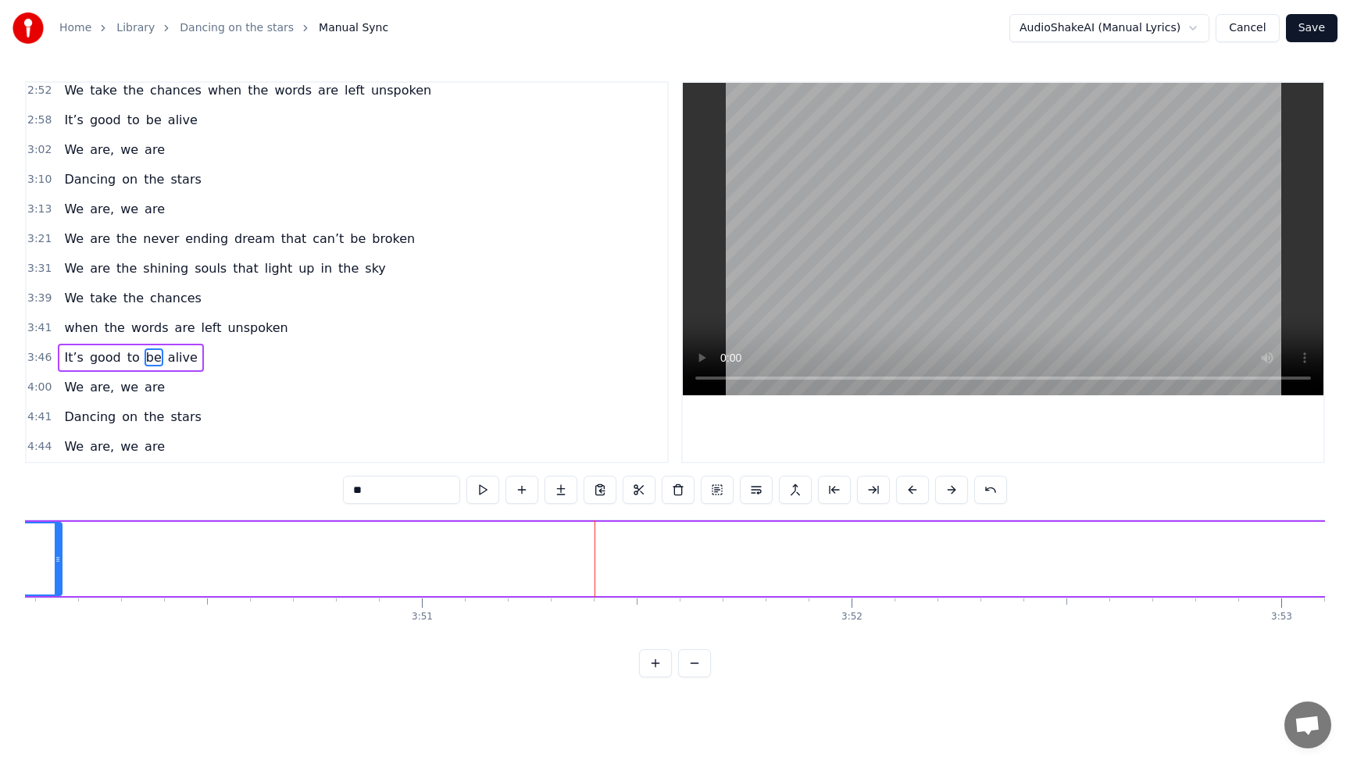
drag, startPoint x: 599, startPoint y: 559, endPoint x: 60, endPoint y: 583, distance: 539.6
click at [60, 583] on div at bounding box center [58, 558] width 6 height 71
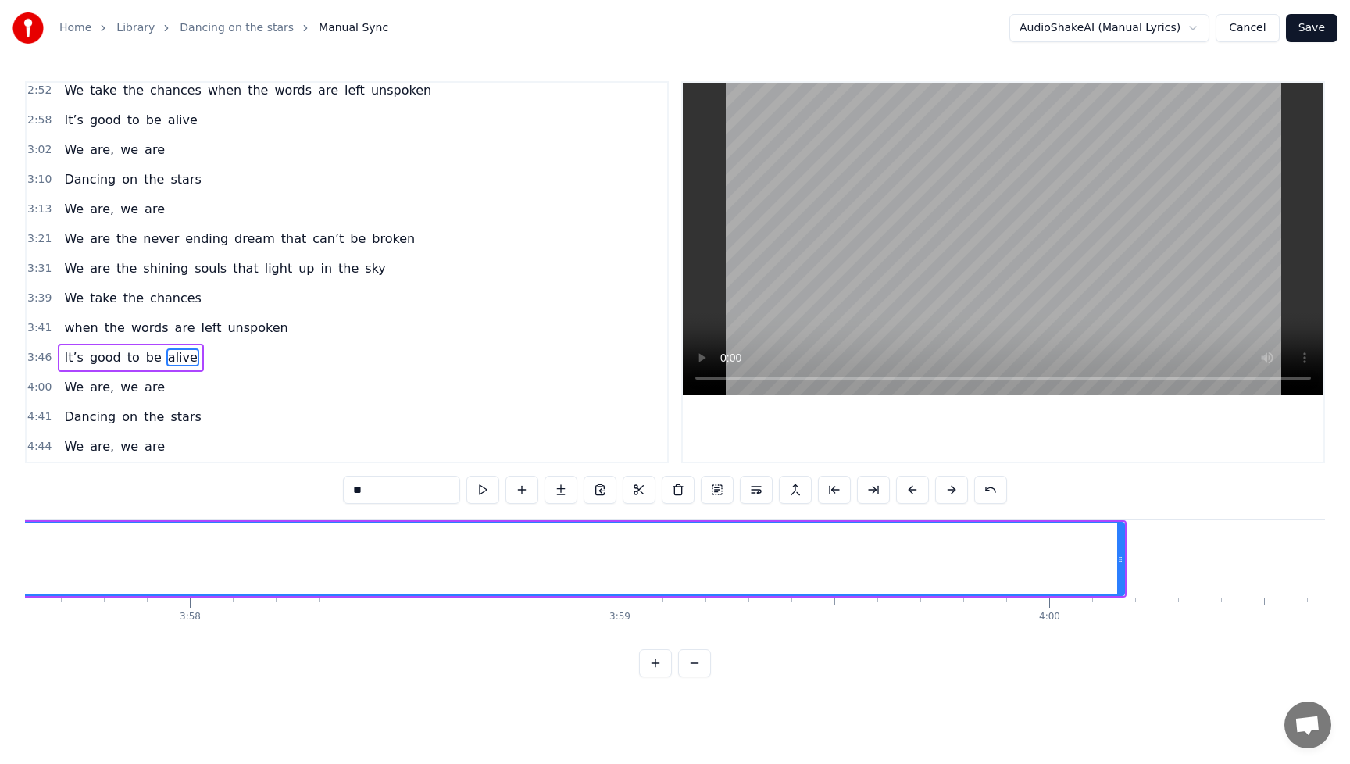
type input "*****"
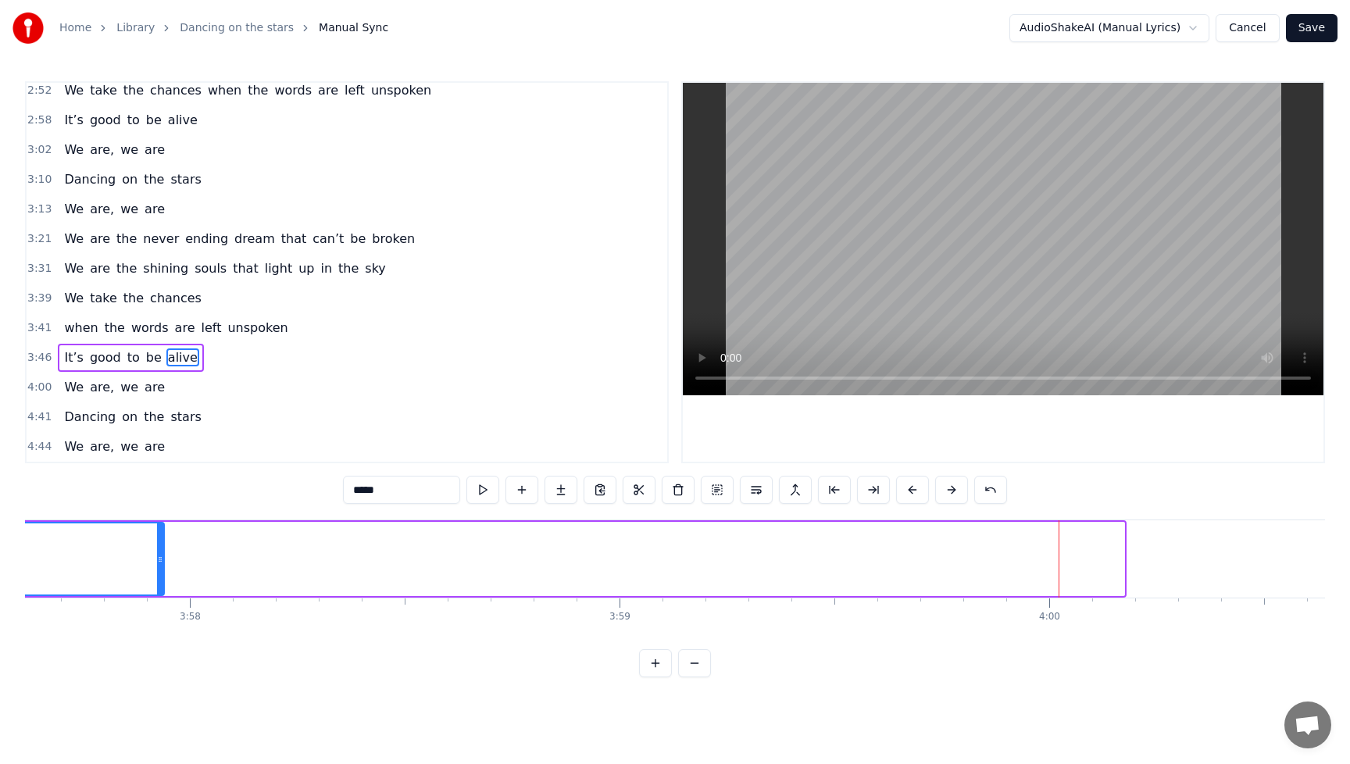
drag, startPoint x: 1120, startPoint y: 564, endPoint x: 160, endPoint y: 597, distance: 960.8
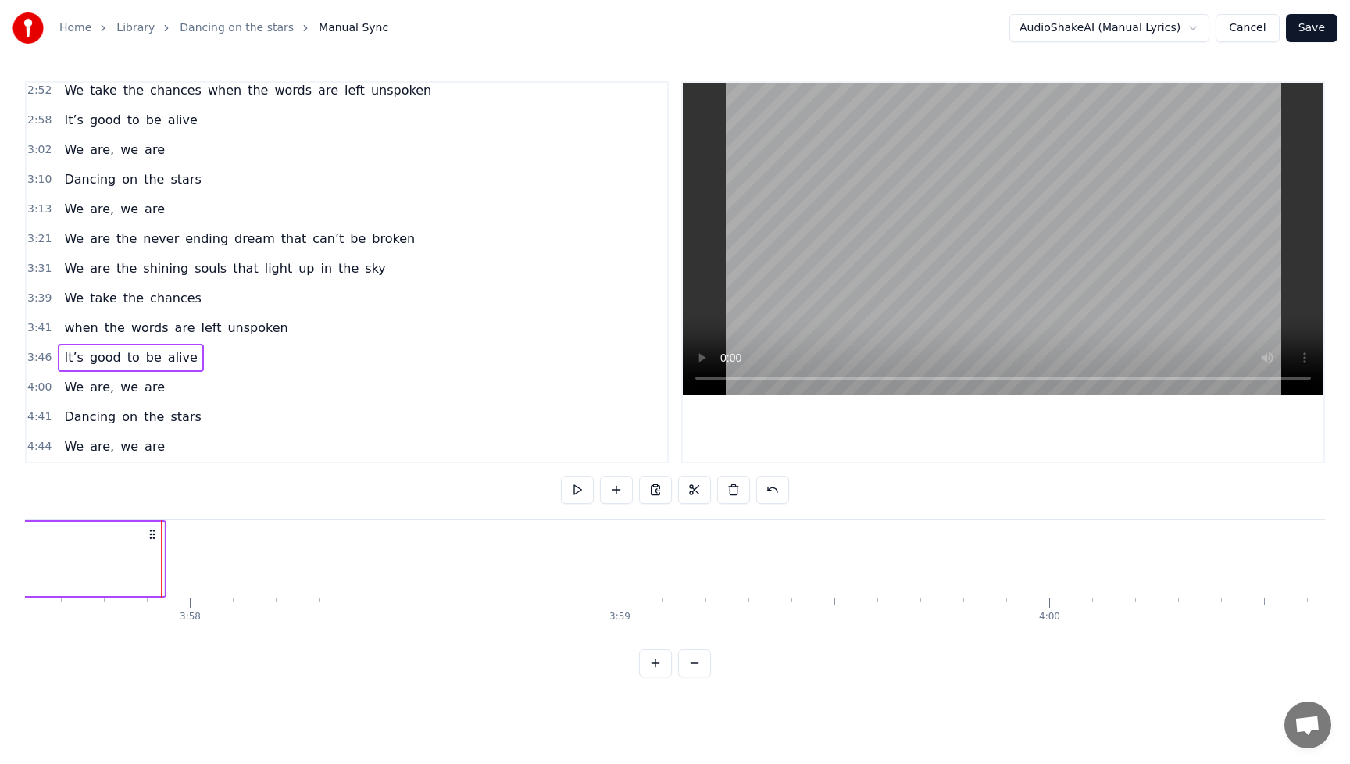
scroll to position [0, 101068]
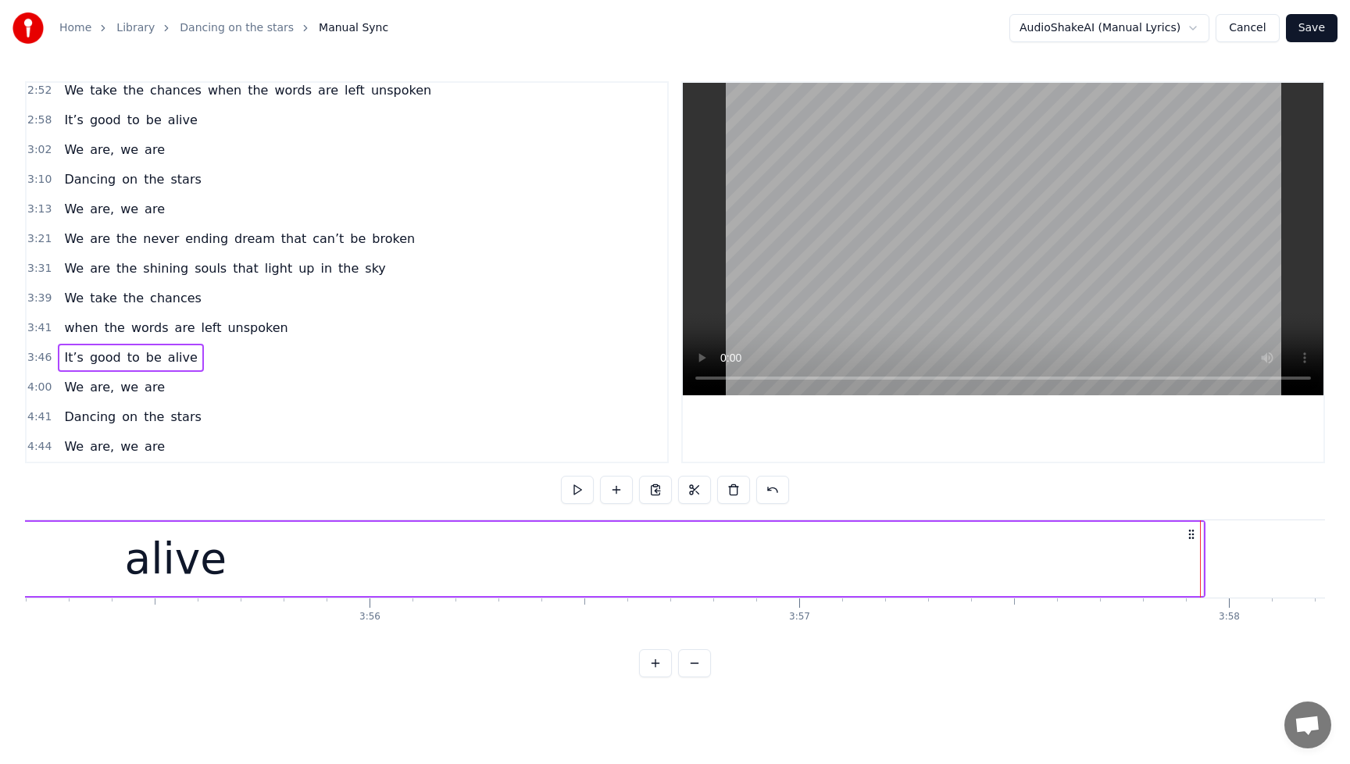
click at [1141, 570] on div "alive" at bounding box center [175, 559] width 2055 height 74
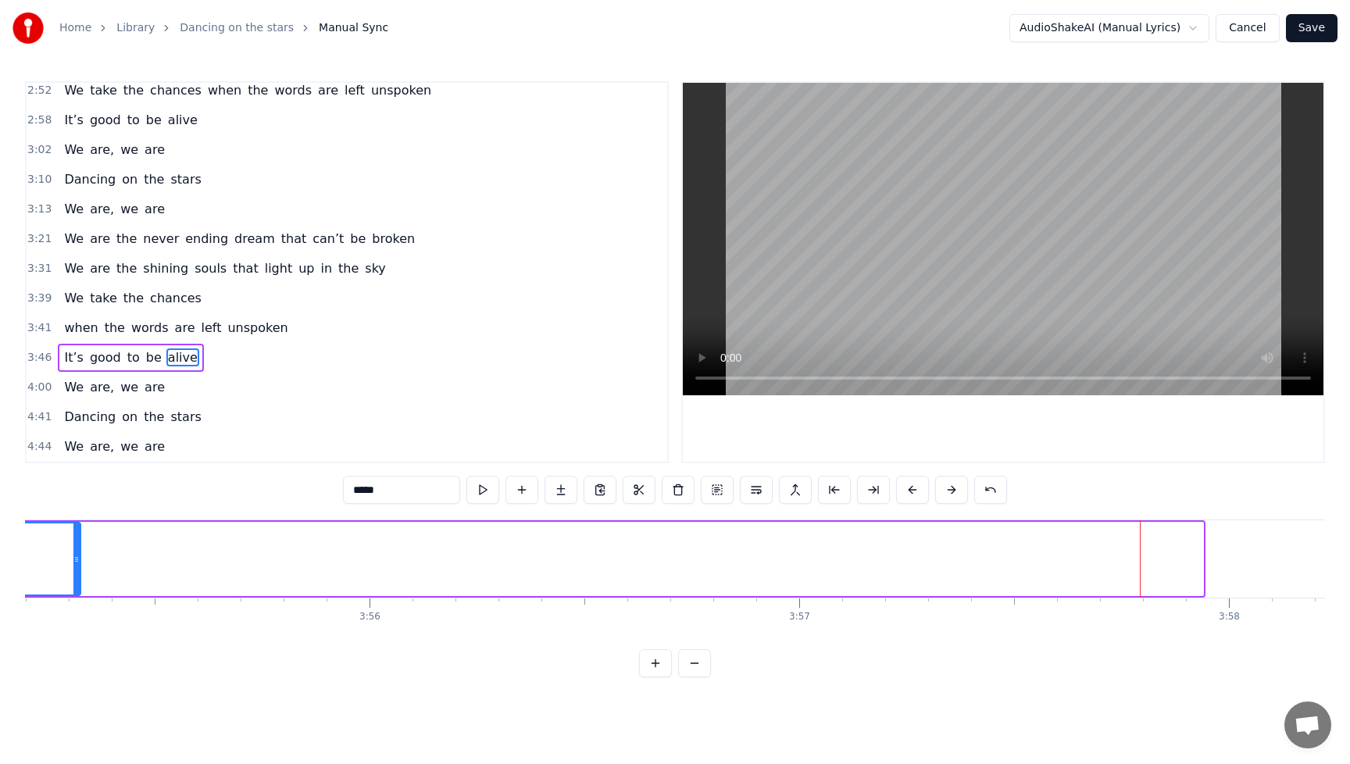
drag, startPoint x: 1198, startPoint y: 559, endPoint x: 84, endPoint y: 598, distance: 1114.8
click at [74, 598] on div "I’ve been listening to the radio I sing along to every song I know It makes me …" at bounding box center [675, 578] width 1300 height 117
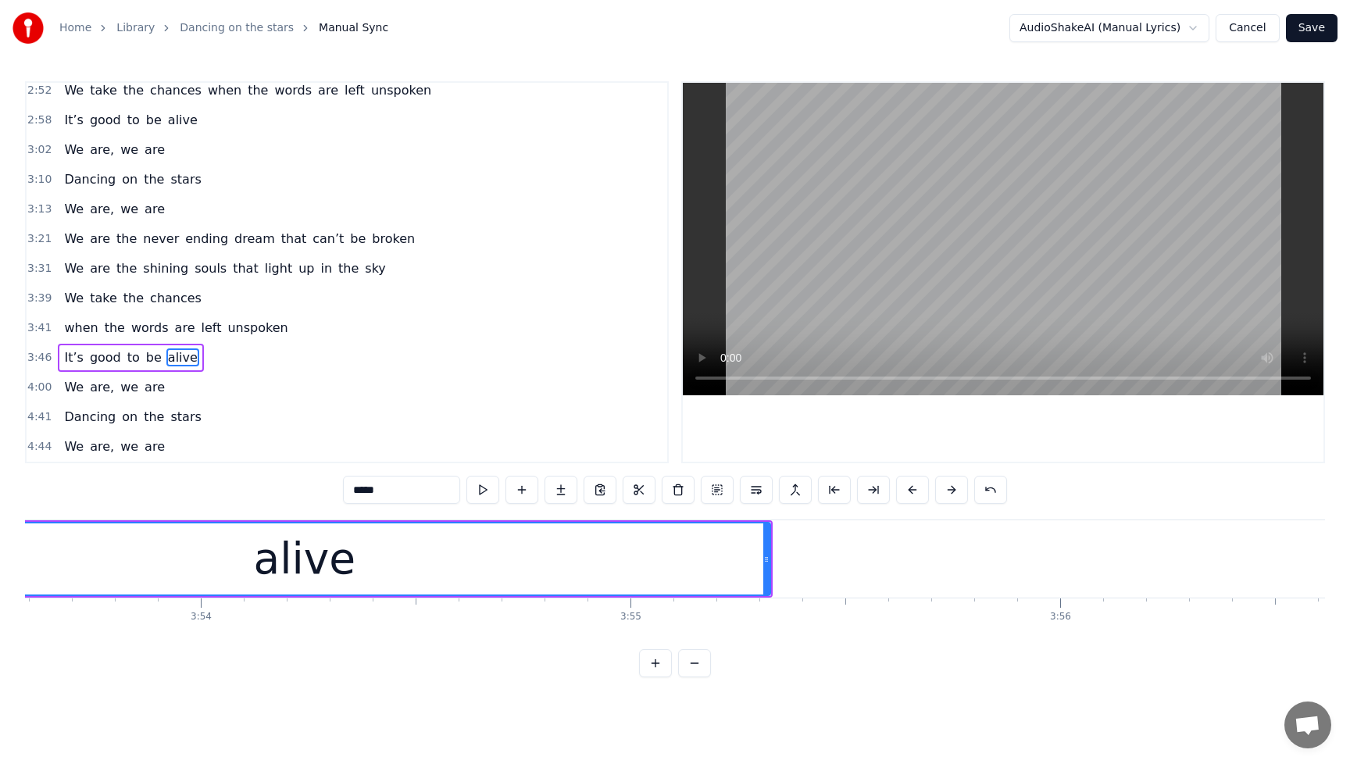
scroll to position [0, 100579]
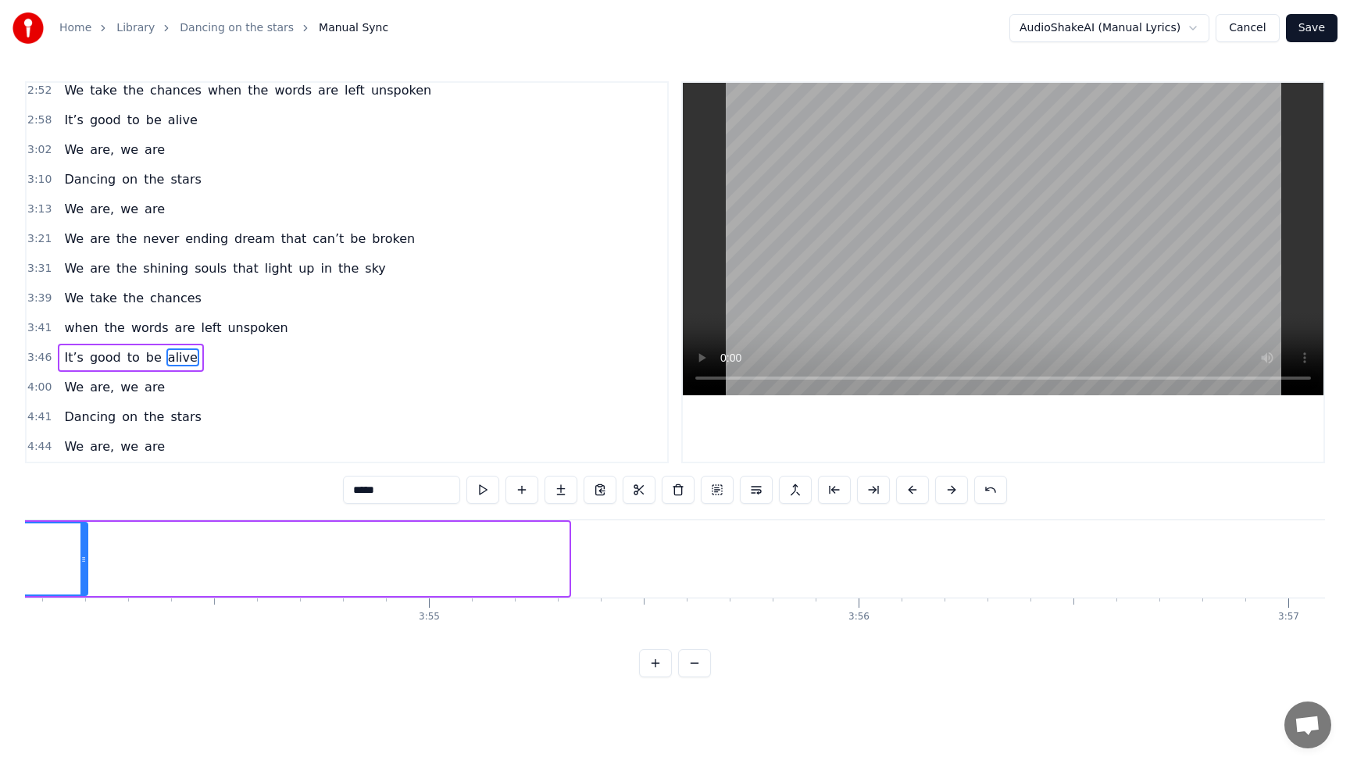
drag, startPoint x: 566, startPoint y: 558, endPoint x: 59, endPoint y: 594, distance: 507.6
click at [80, 594] on div at bounding box center [83, 558] width 6 height 71
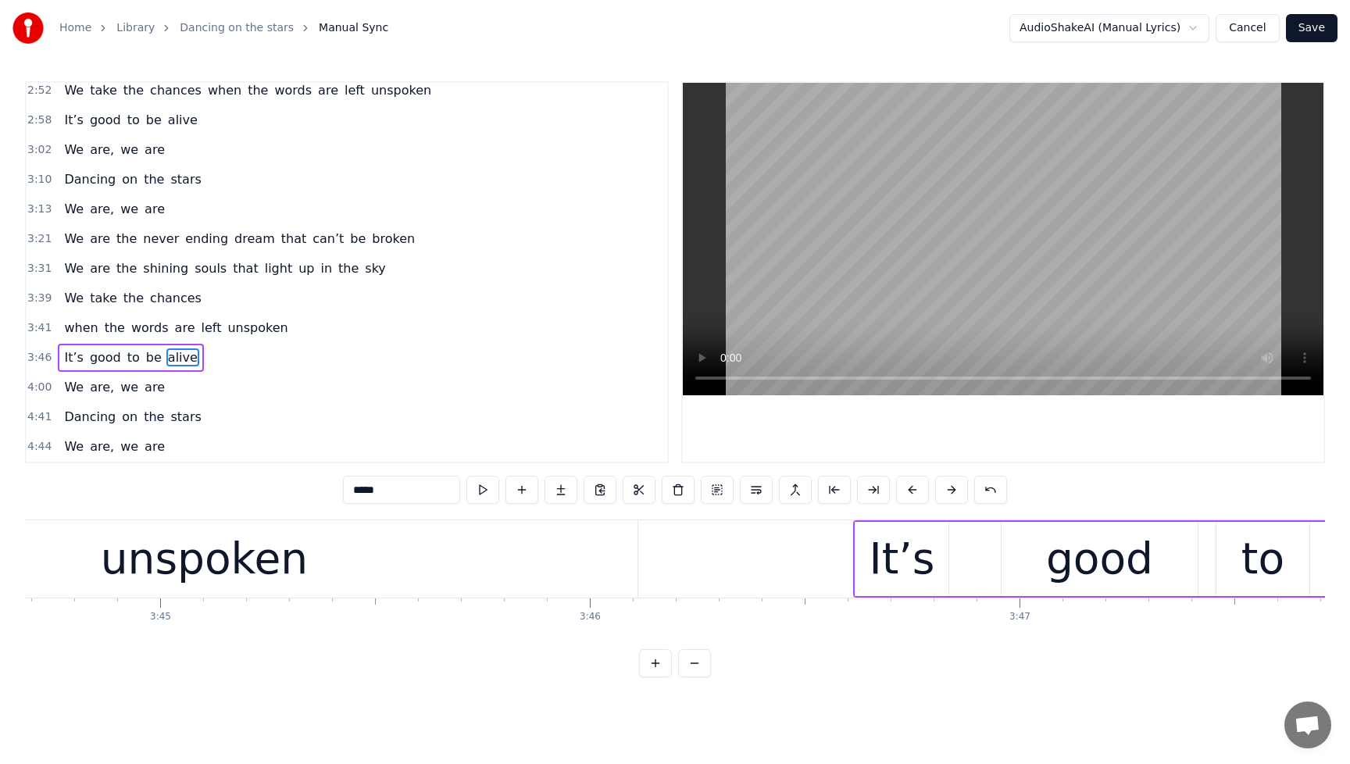
scroll to position [0, 96228]
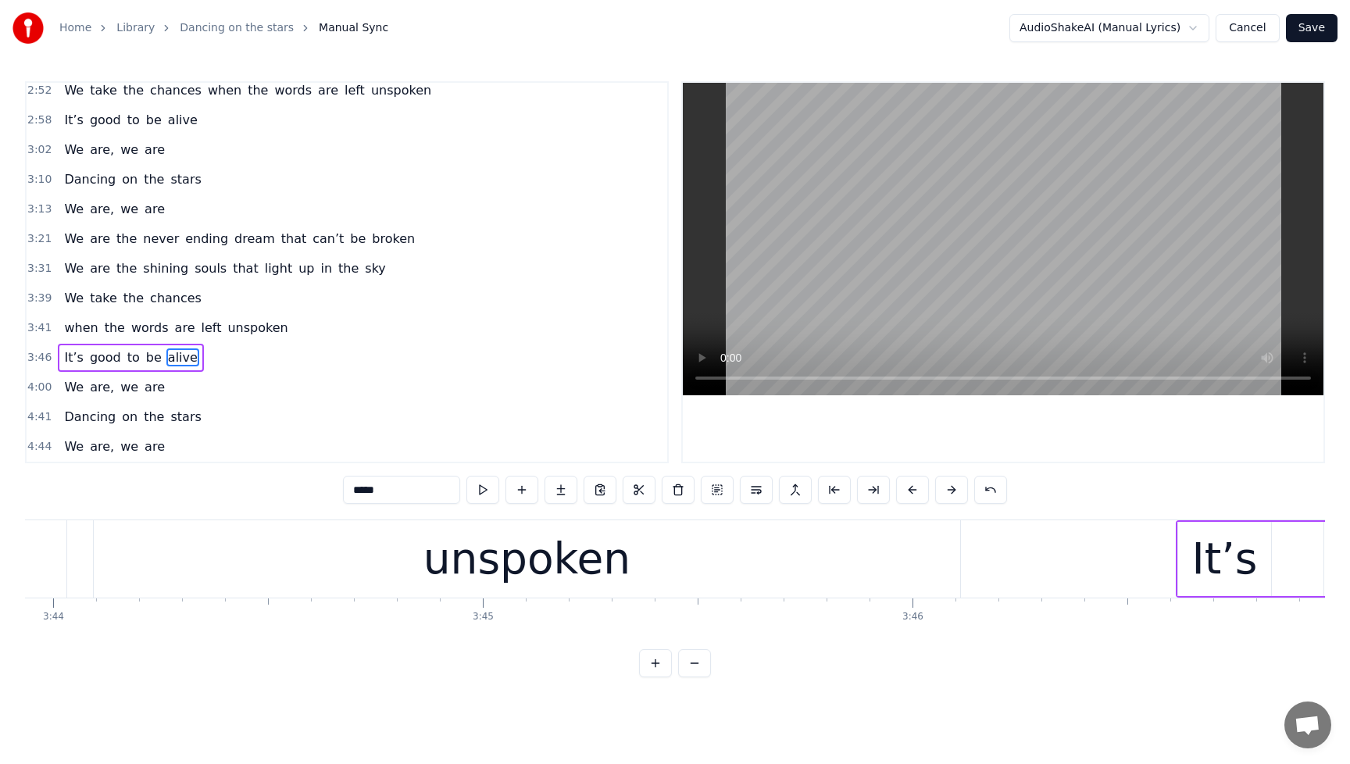
click at [84, 331] on span "when" at bounding box center [81, 328] width 37 height 18
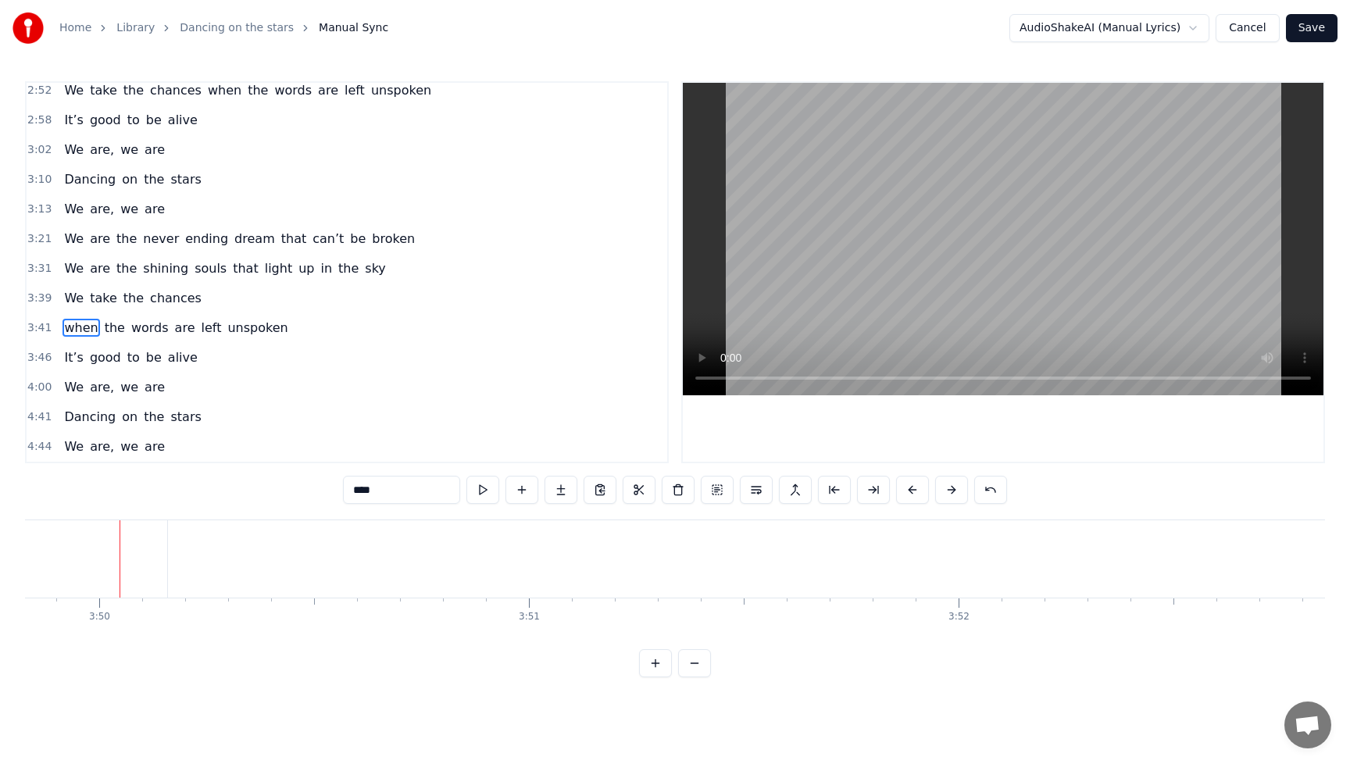
scroll to position [0, 98777]
click at [145, 359] on span "be" at bounding box center [154, 357] width 19 height 18
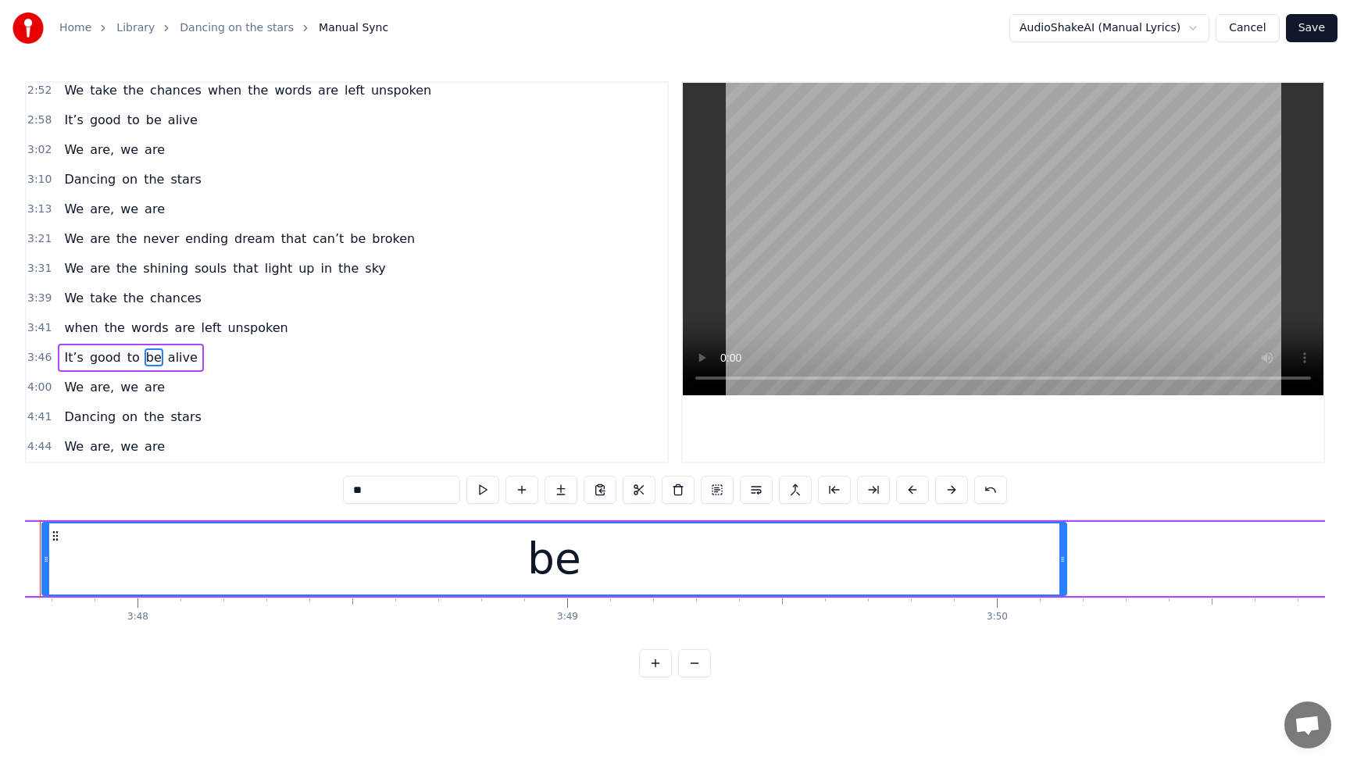
scroll to position [0, 97799]
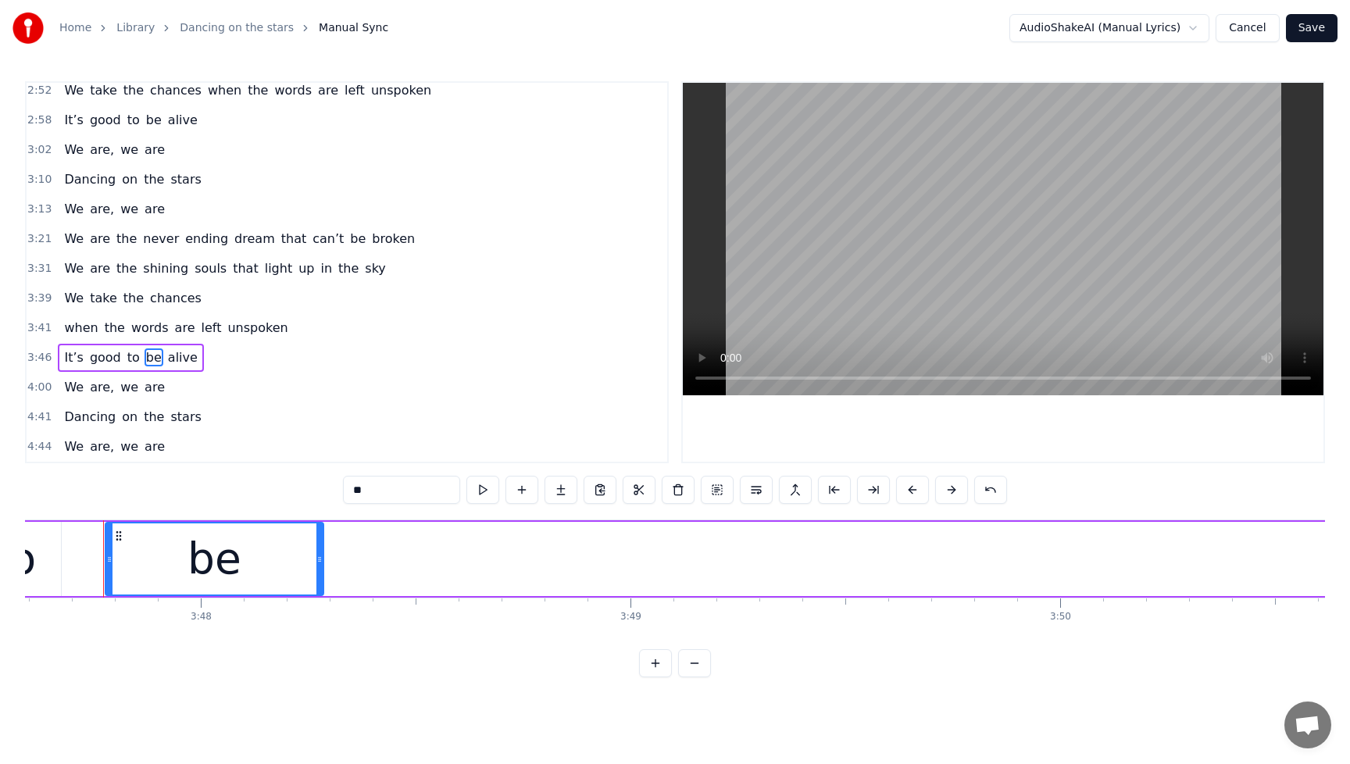
drag, startPoint x: 1125, startPoint y: 563, endPoint x: 319, endPoint y: 552, distance: 806.4
click at [319, 552] on div at bounding box center [319, 558] width 6 height 71
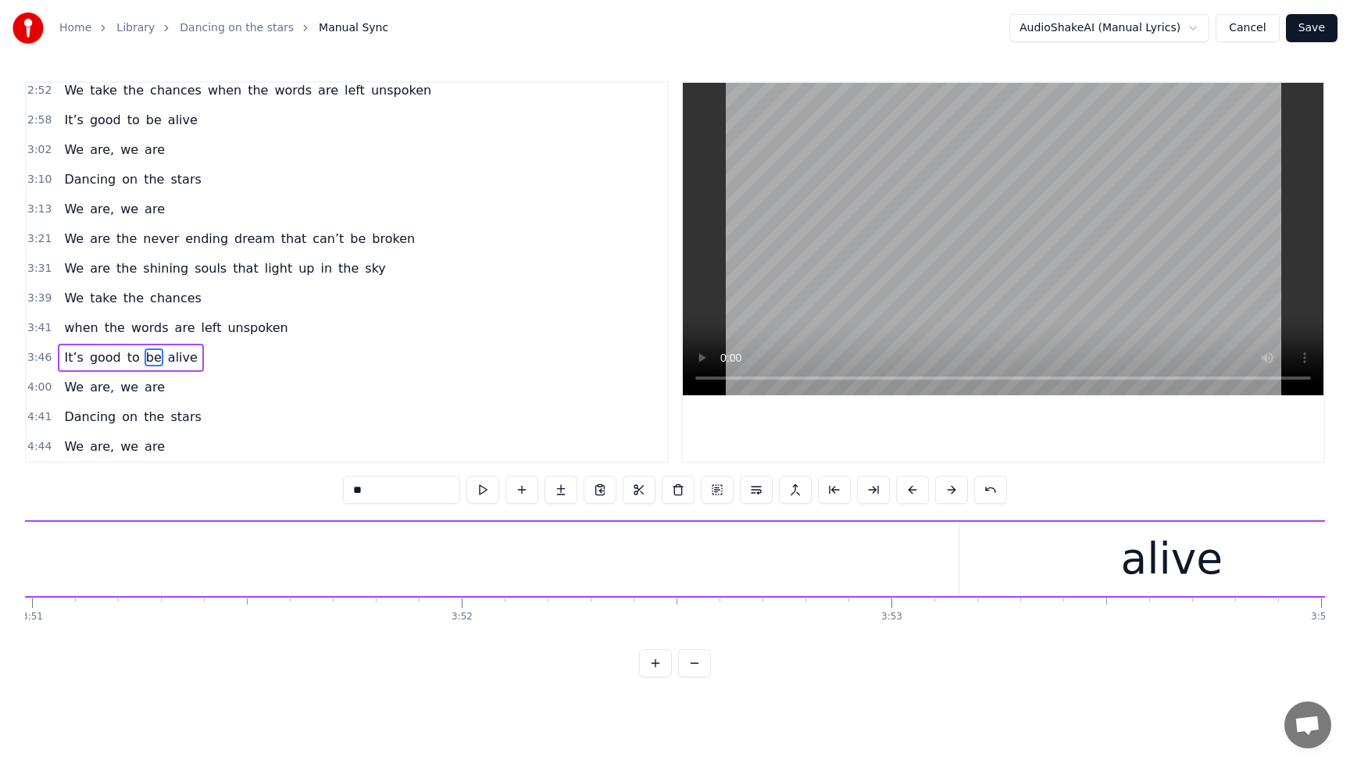
scroll to position [0, 99297]
click at [1047, 580] on div "alive" at bounding box center [1132, 559] width 425 height 74
type input "*****"
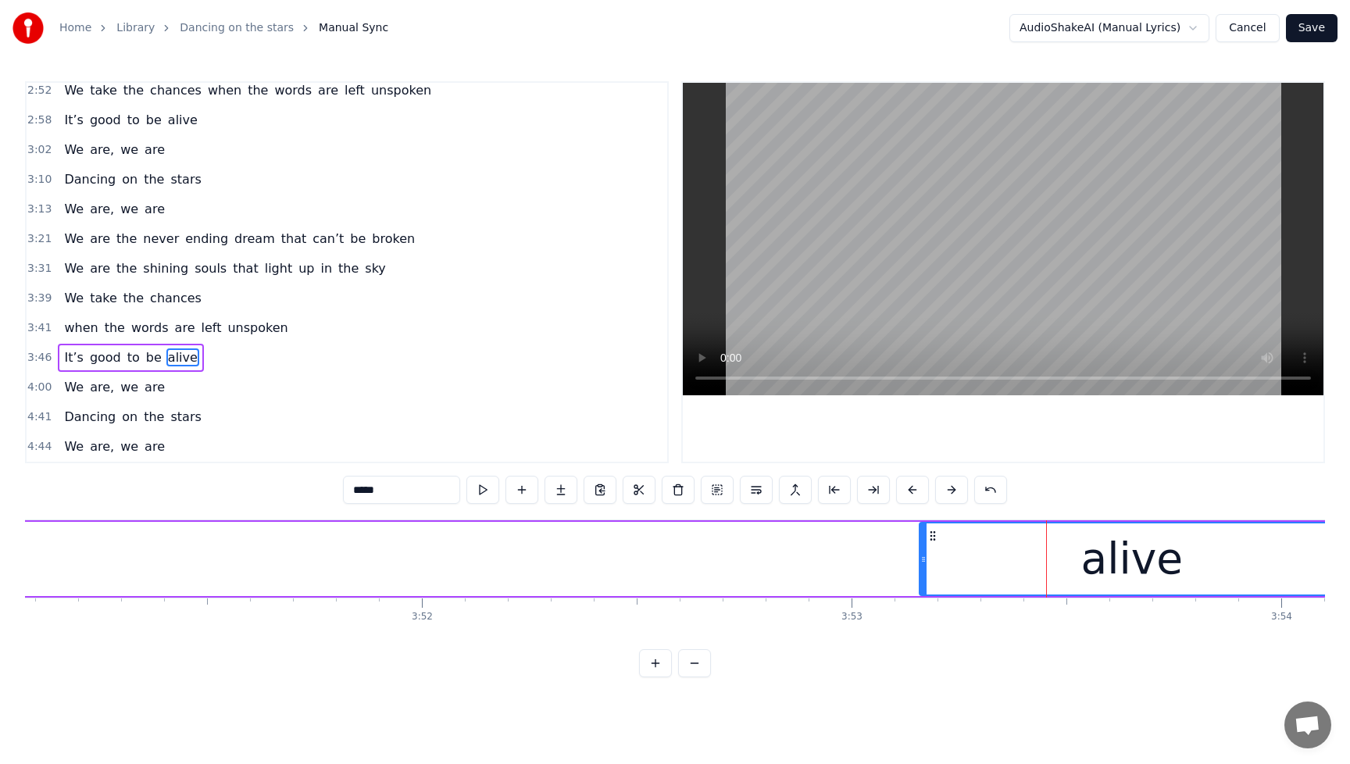
click at [1109, 552] on div "alive" at bounding box center [1132, 559] width 102 height 65
drag, startPoint x: 960, startPoint y: 539, endPoint x: 822, endPoint y: 532, distance: 138.5
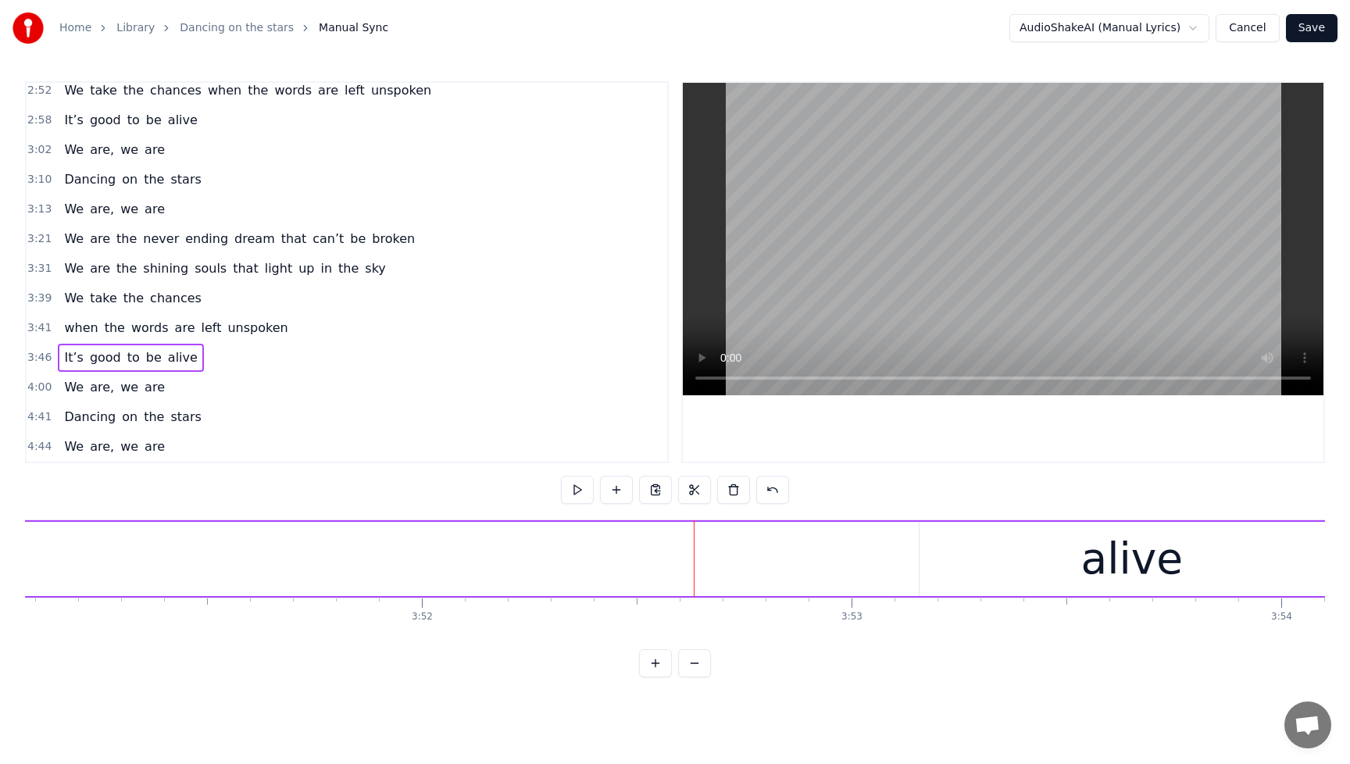
click at [1044, 562] on div "alive" at bounding box center [1132, 559] width 425 height 74
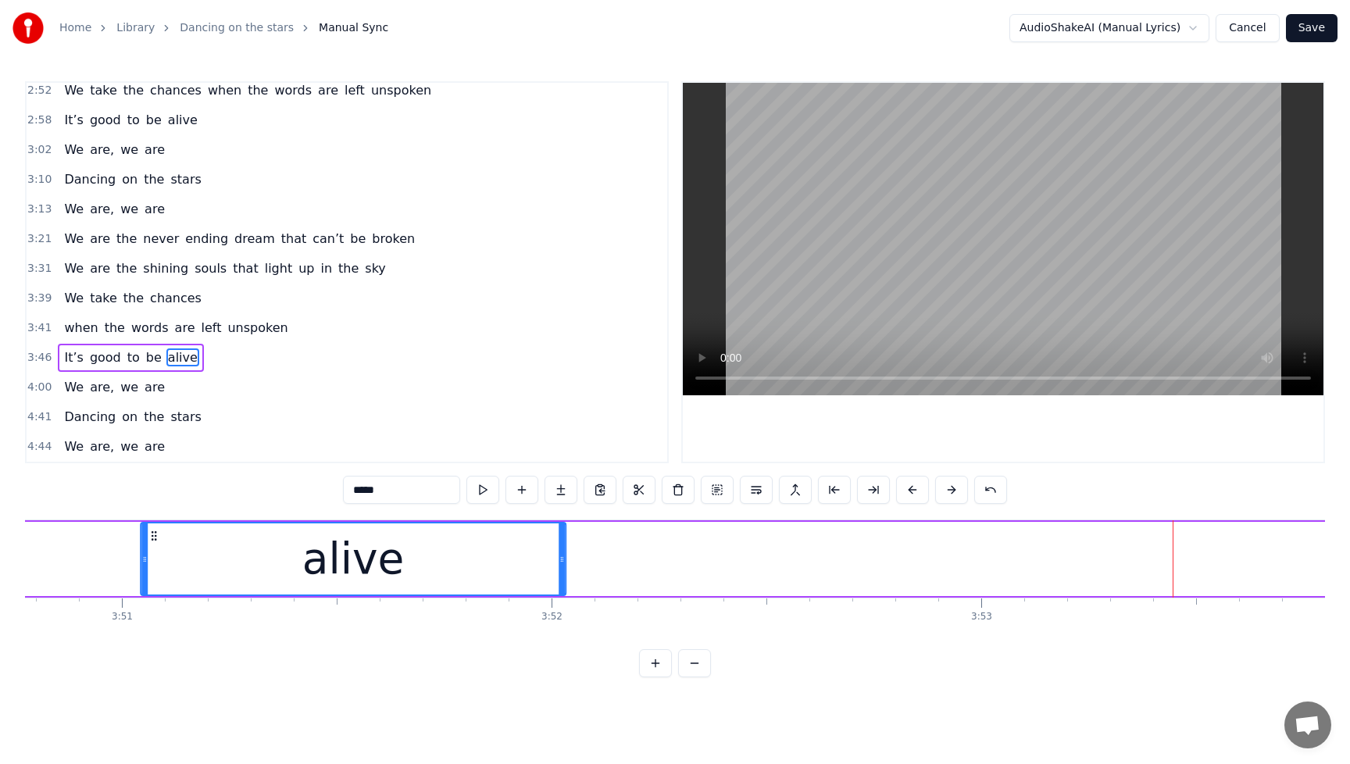
drag, startPoint x: 930, startPoint y: 536, endPoint x: 188, endPoint y: 543, distance: 741.5
click at [141, 545] on div "alive" at bounding box center [352, 558] width 423 height 71
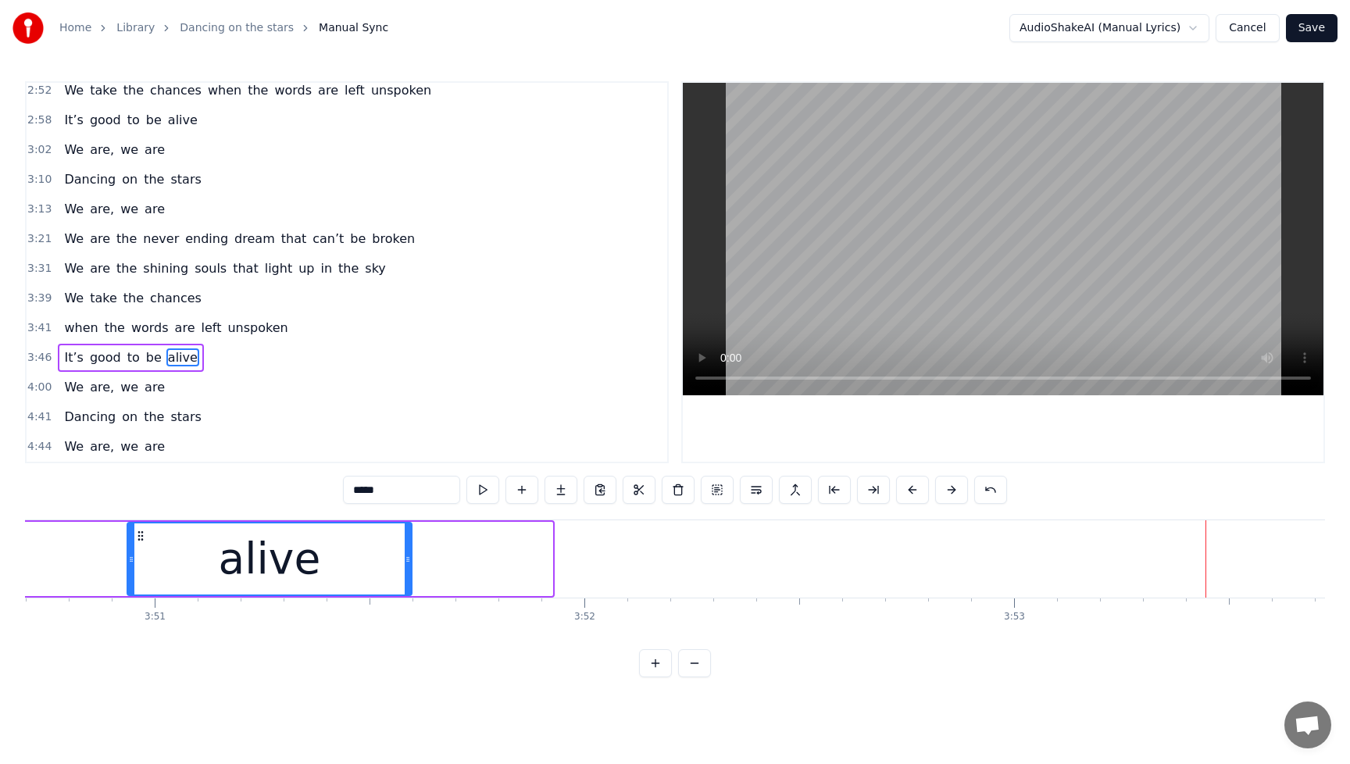
drag, startPoint x: 549, startPoint y: 566, endPoint x: 409, endPoint y: 567, distance: 140.6
click at [409, 567] on div at bounding box center [408, 558] width 6 height 71
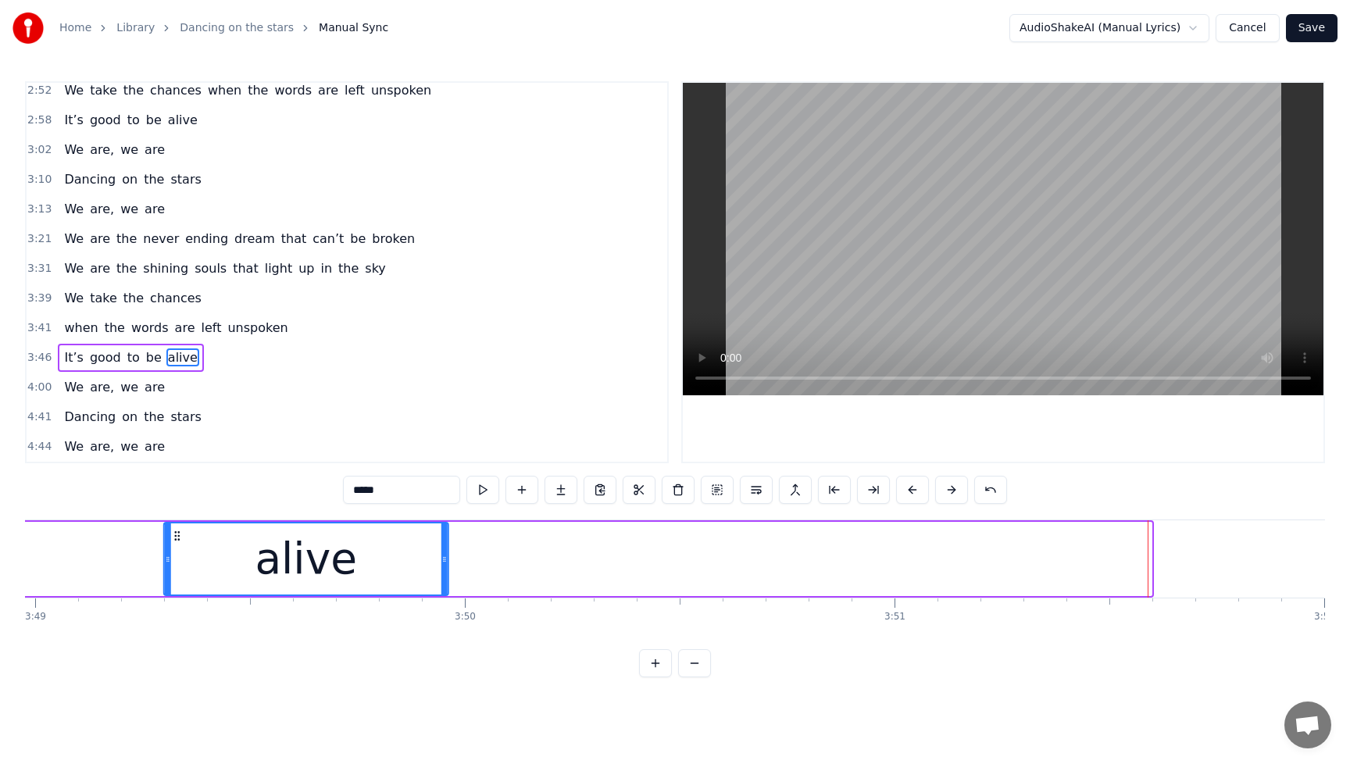
scroll to position [0, 98360]
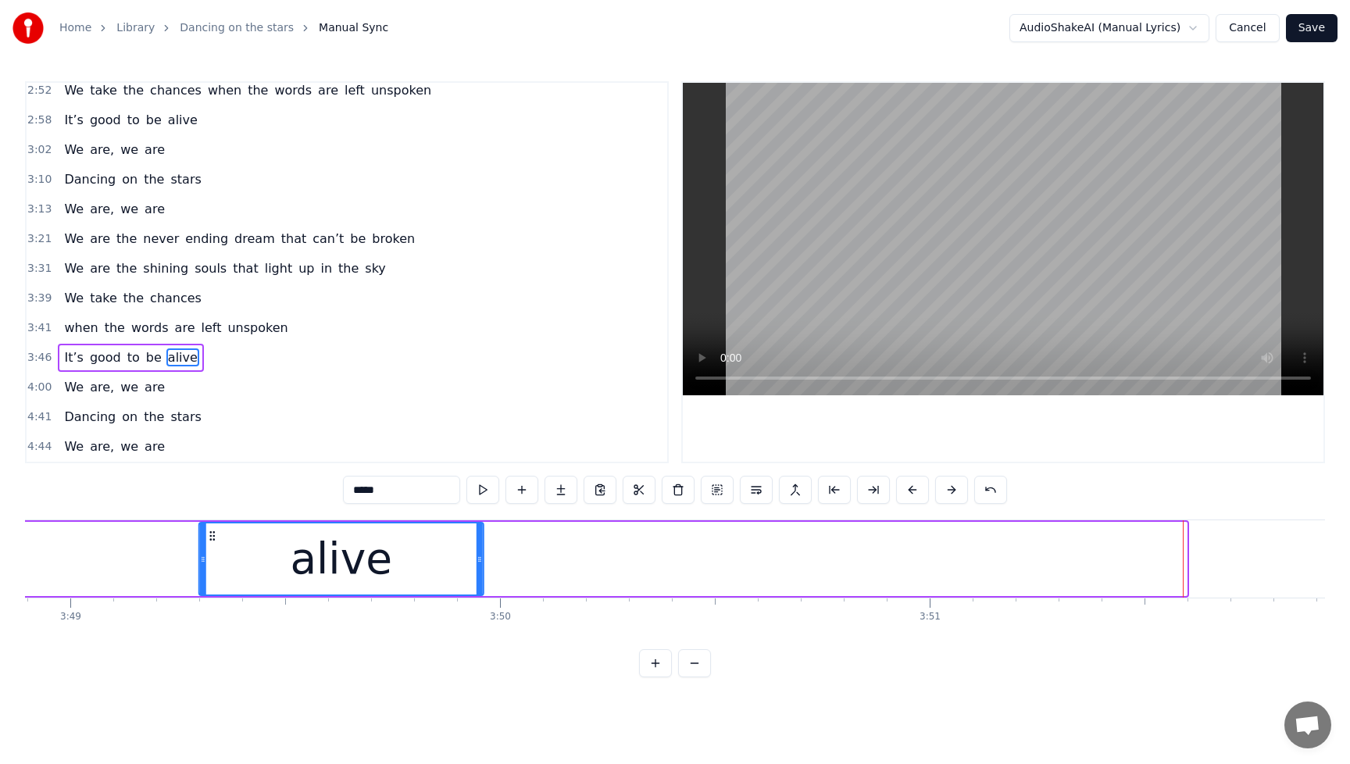
drag, startPoint x: 832, startPoint y: 537, endPoint x: 177, endPoint y: 545, distance: 654.8
click at [200, 545] on div "alive" at bounding box center [341, 558] width 283 height 71
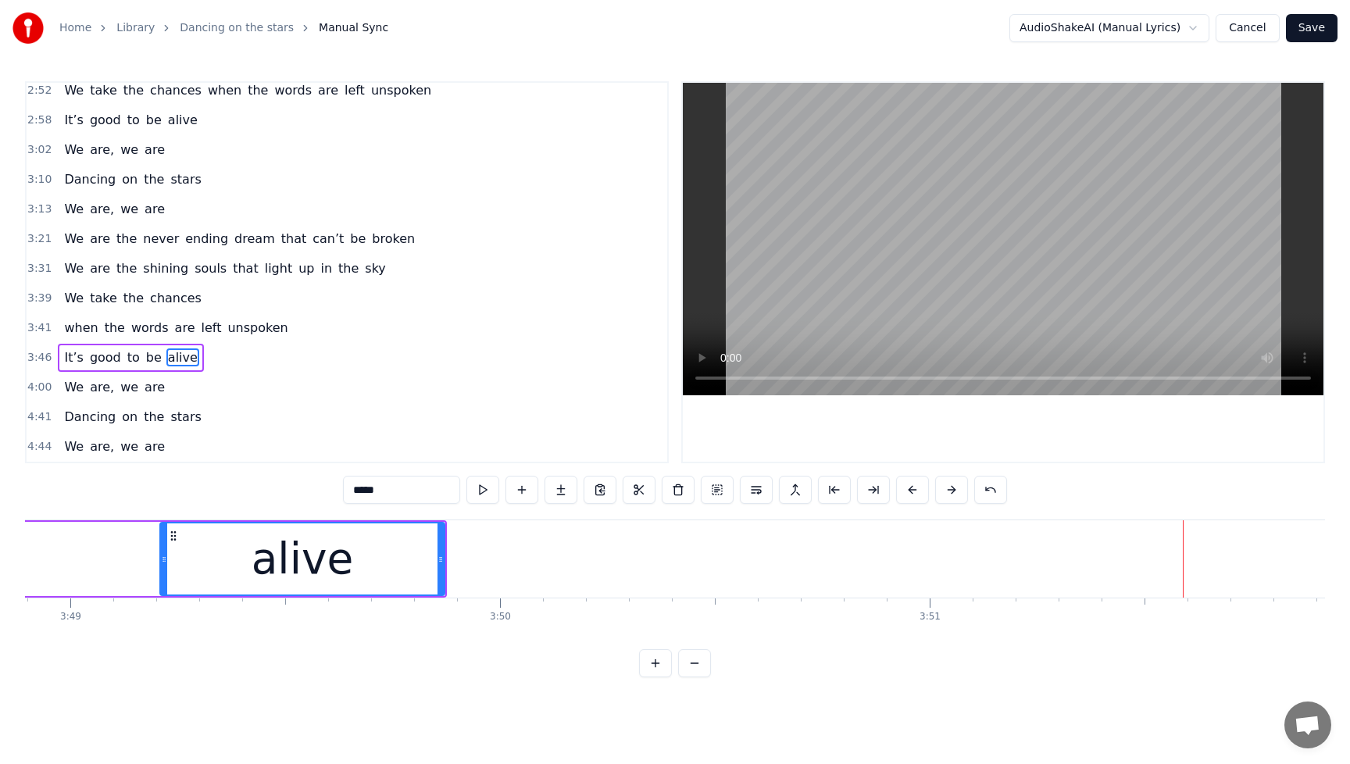
click at [73, 359] on span "It’s" at bounding box center [74, 357] width 22 height 18
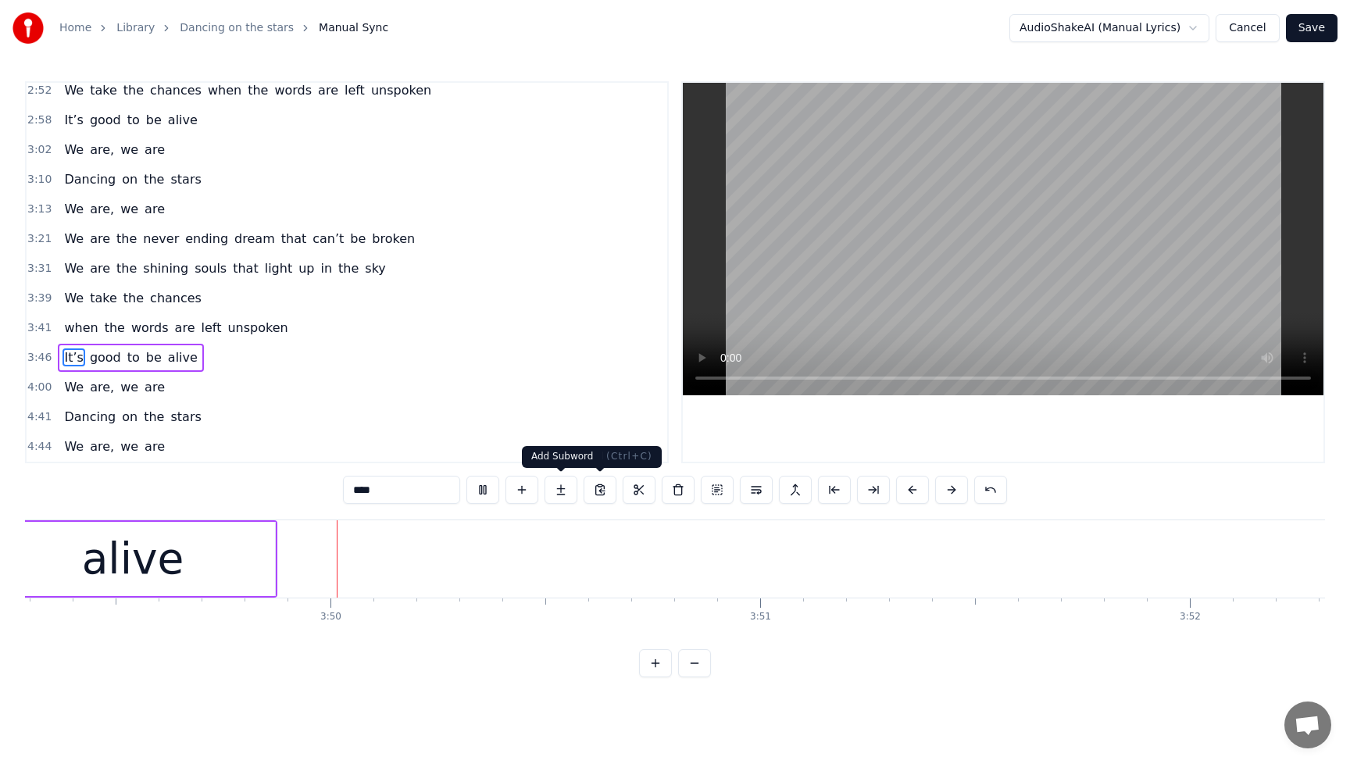
scroll to position [0, 98530]
click at [483, 492] on button at bounding box center [482, 490] width 33 height 28
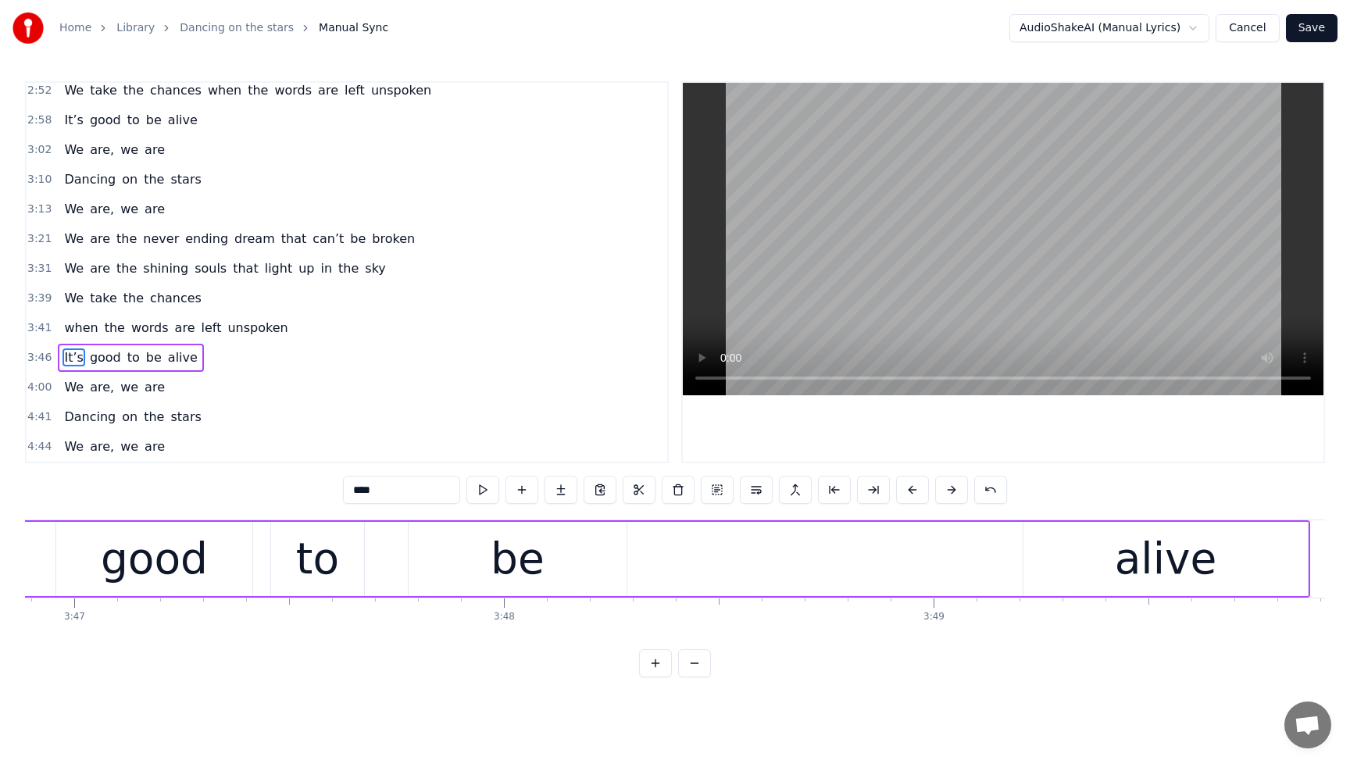
scroll to position [0, 97577]
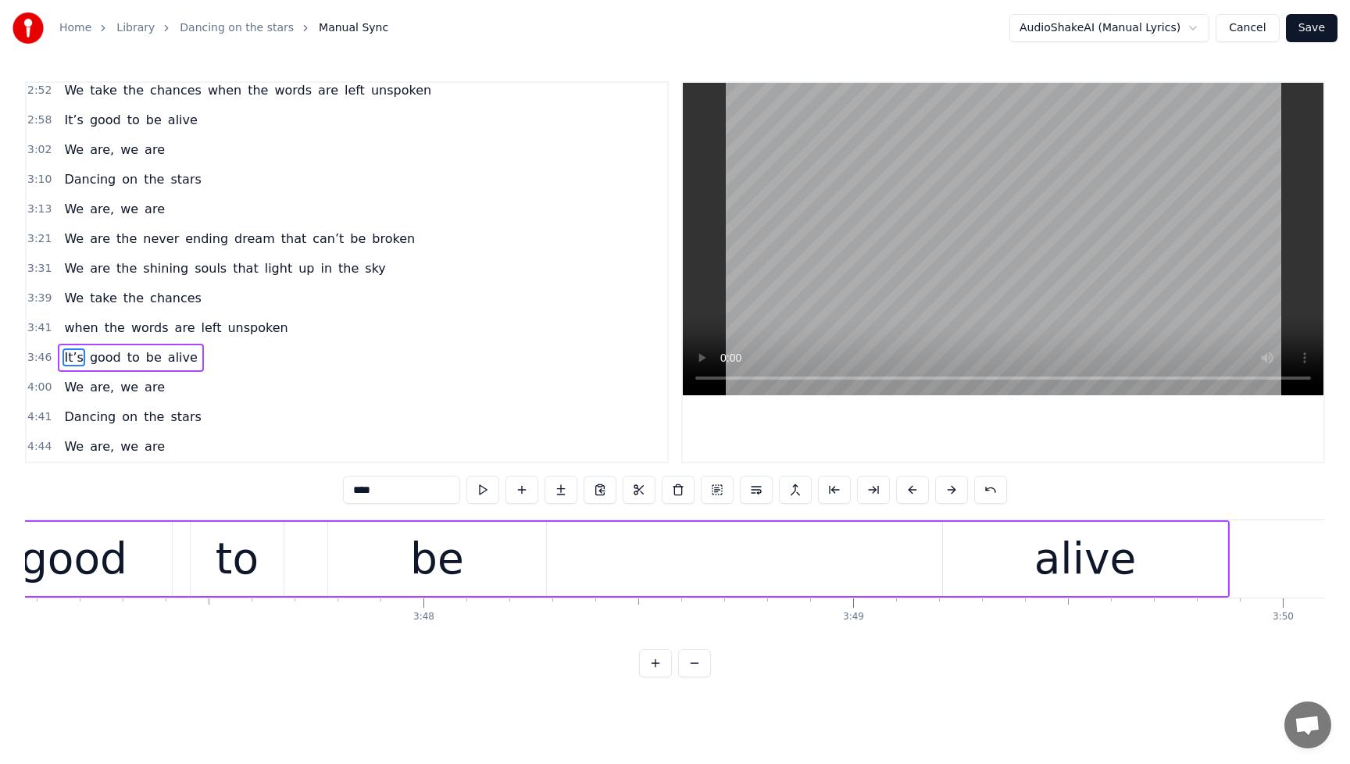
click at [1021, 562] on div "alive" at bounding box center [1085, 559] width 284 height 74
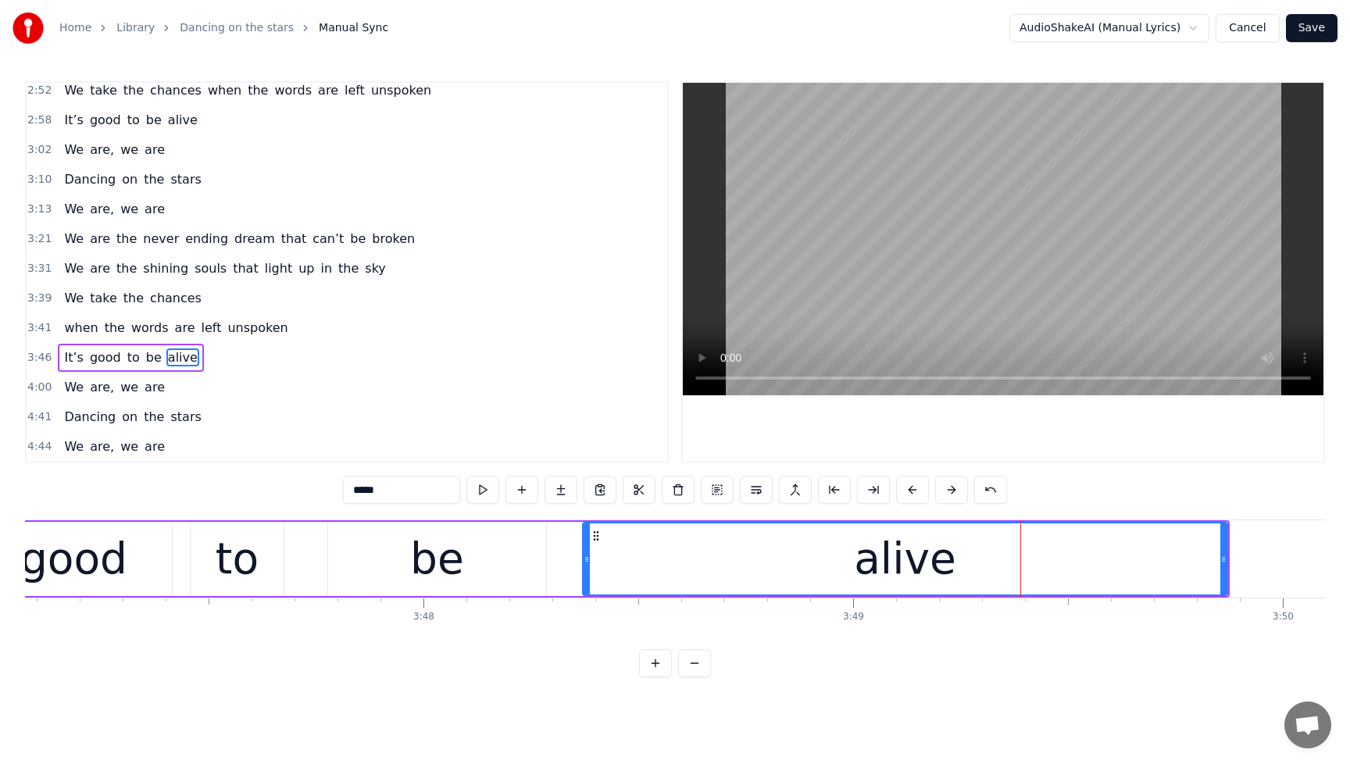
drag, startPoint x: 949, startPoint y: 559, endPoint x: 588, endPoint y: 580, distance: 360.8
click at [588, 580] on div at bounding box center [587, 558] width 6 height 71
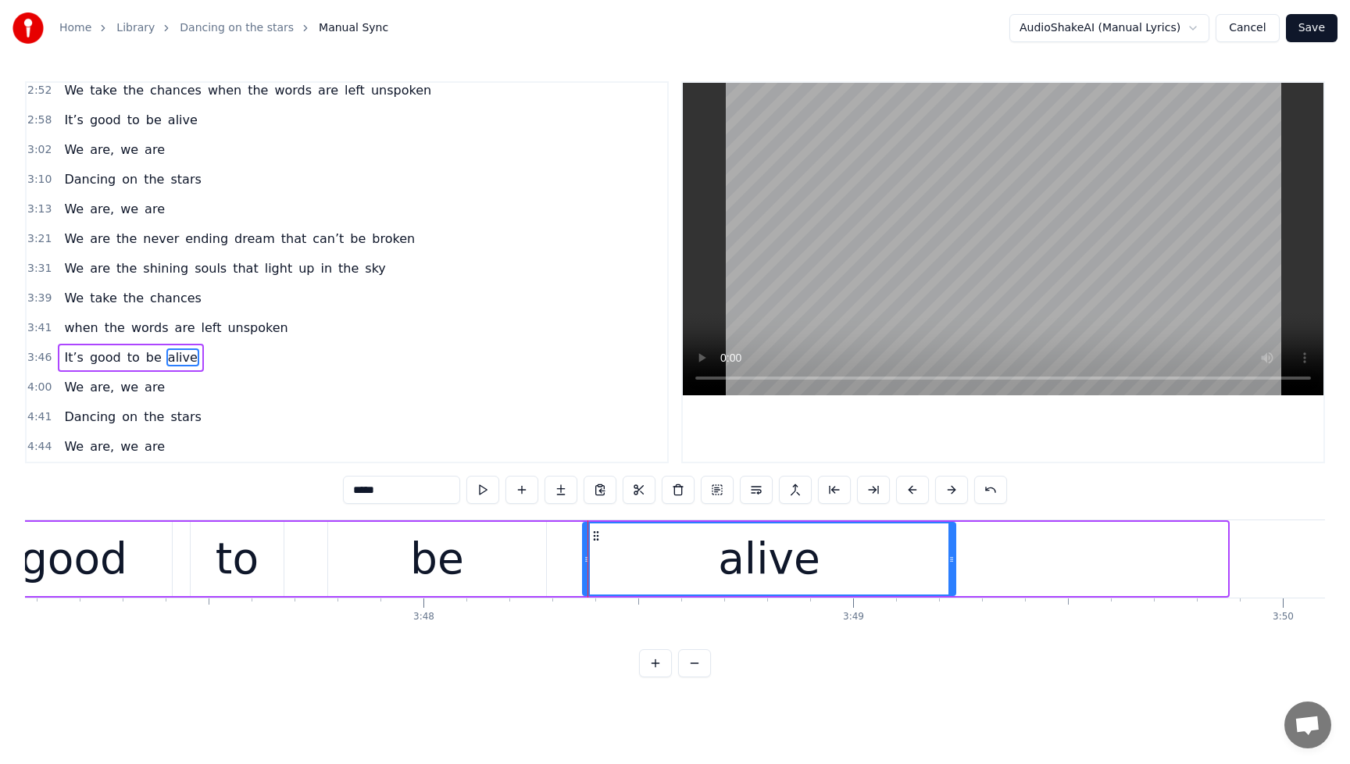
drag, startPoint x: 1224, startPoint y: 556, endPoint x: 948, endPoint y: 572, distance: 276.2
click at [951, 573] on div at bounding box center [952, 558] width 6 height 71
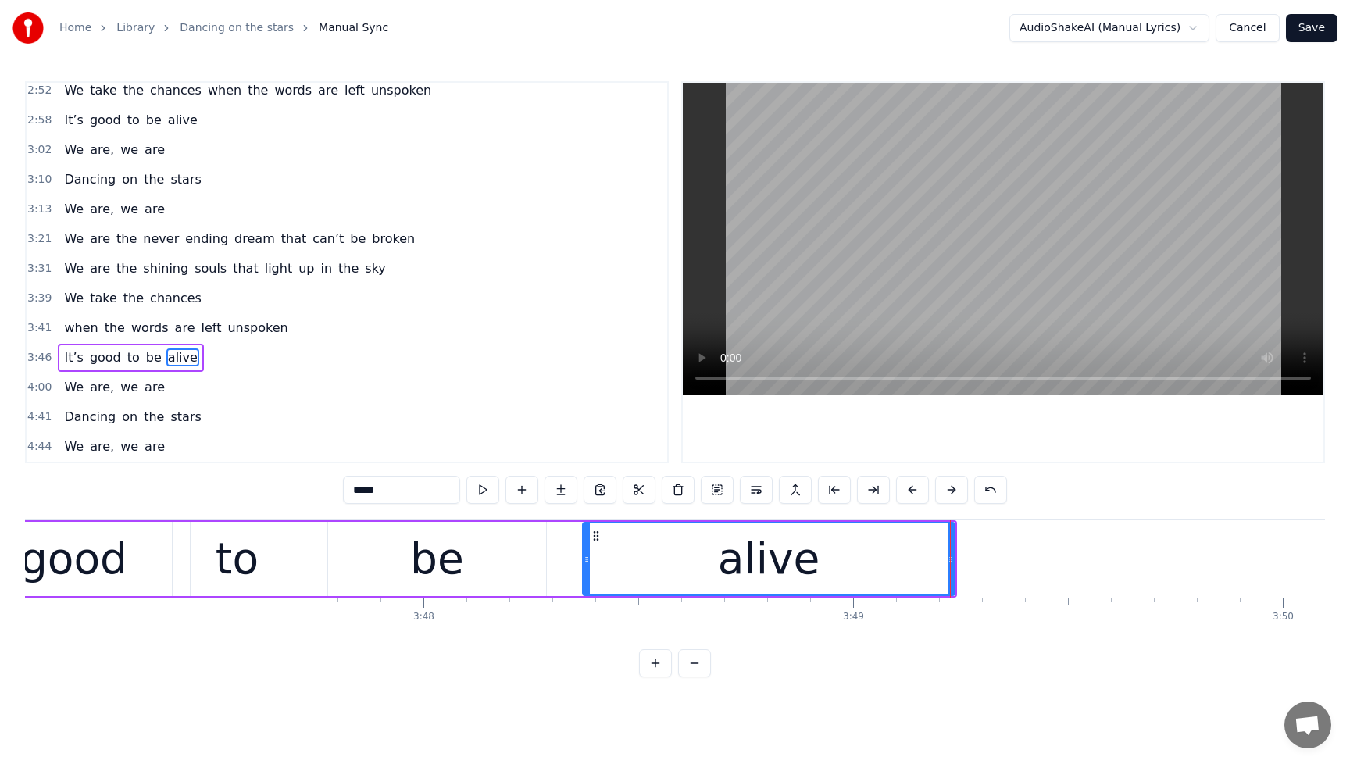
click at [72, 355] on span "It’s" at bounding box center [74, 357] width 22 height 18
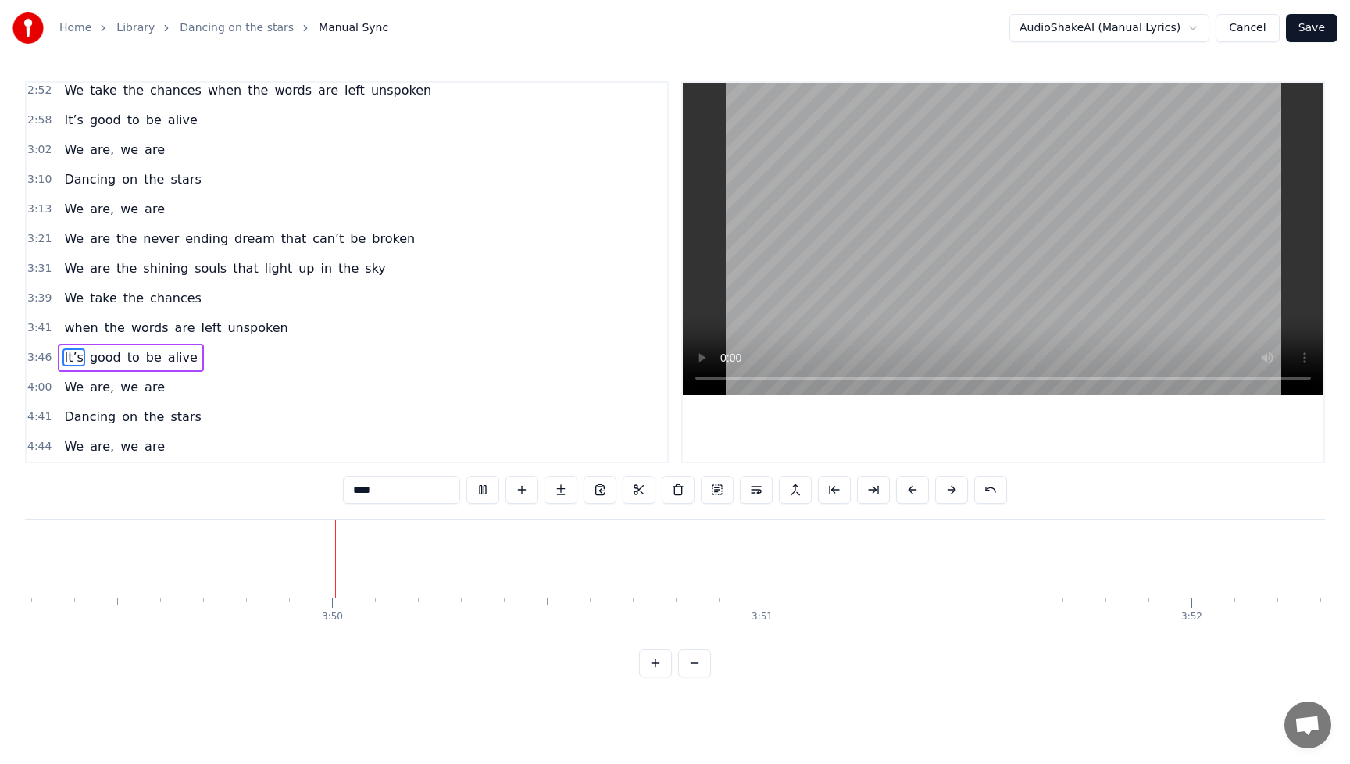
scroll to position [0, 98533]
click at [481, 483] on button at bounding box center [482, 490] width 33 height 28
click at [169, 359] on span "alive" at bounding box center [182, 357] width 33 height 18
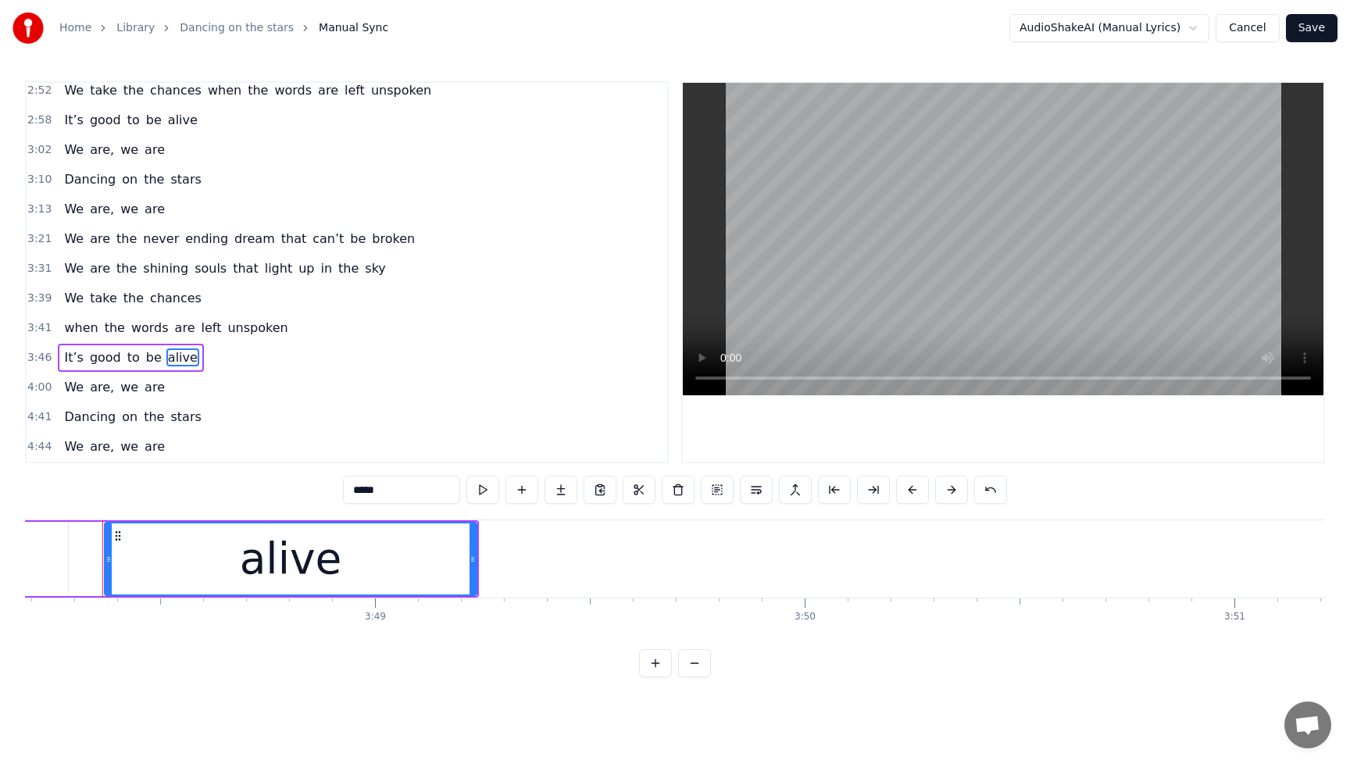
scroll to position [0, 98054]
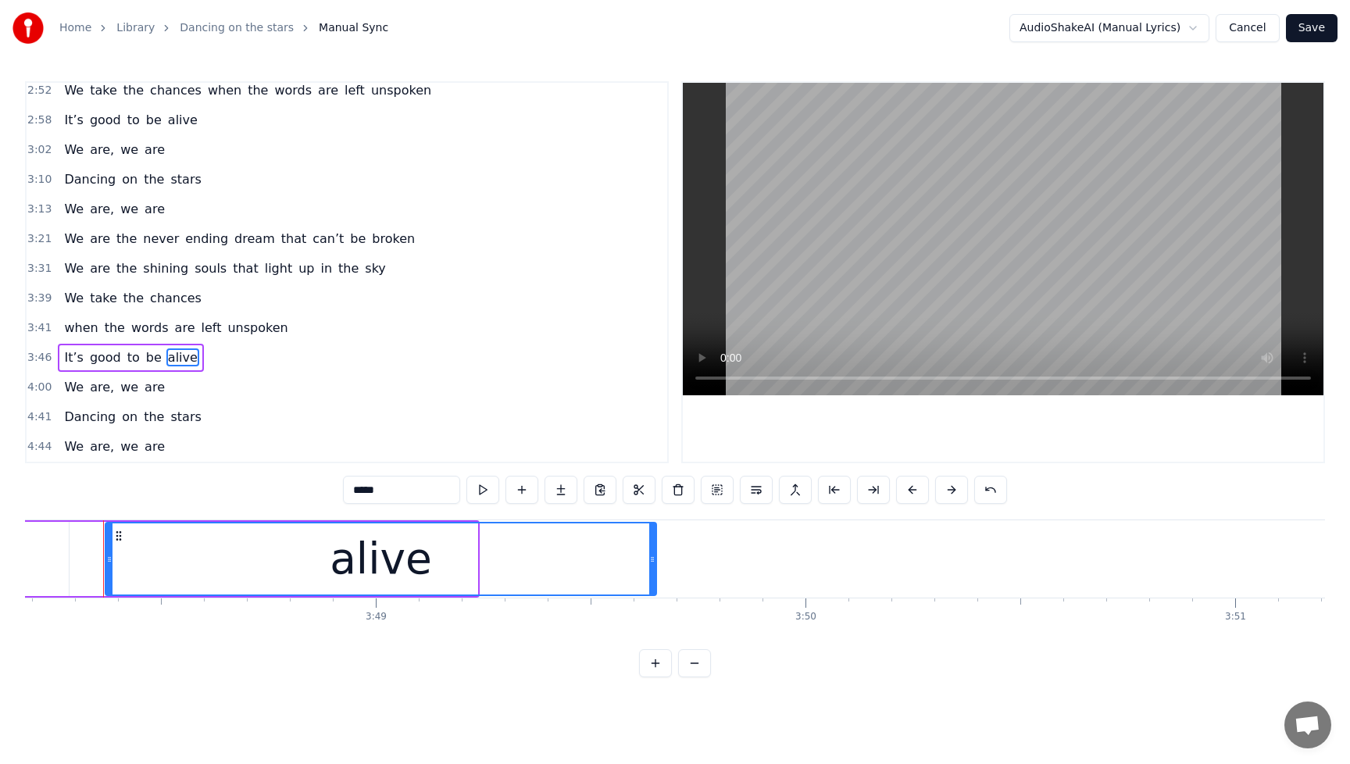
drag, startPoint x: 476, startPoint y: 557, endPoint x: 655, endPoint y: 559, distance: 178.9
click at [655, 559] on icon at bounding box center [652, 559] width 6 height 13
click at [68, 362] on span "It’s" at bounding box center [74, 357] width 22 height 18
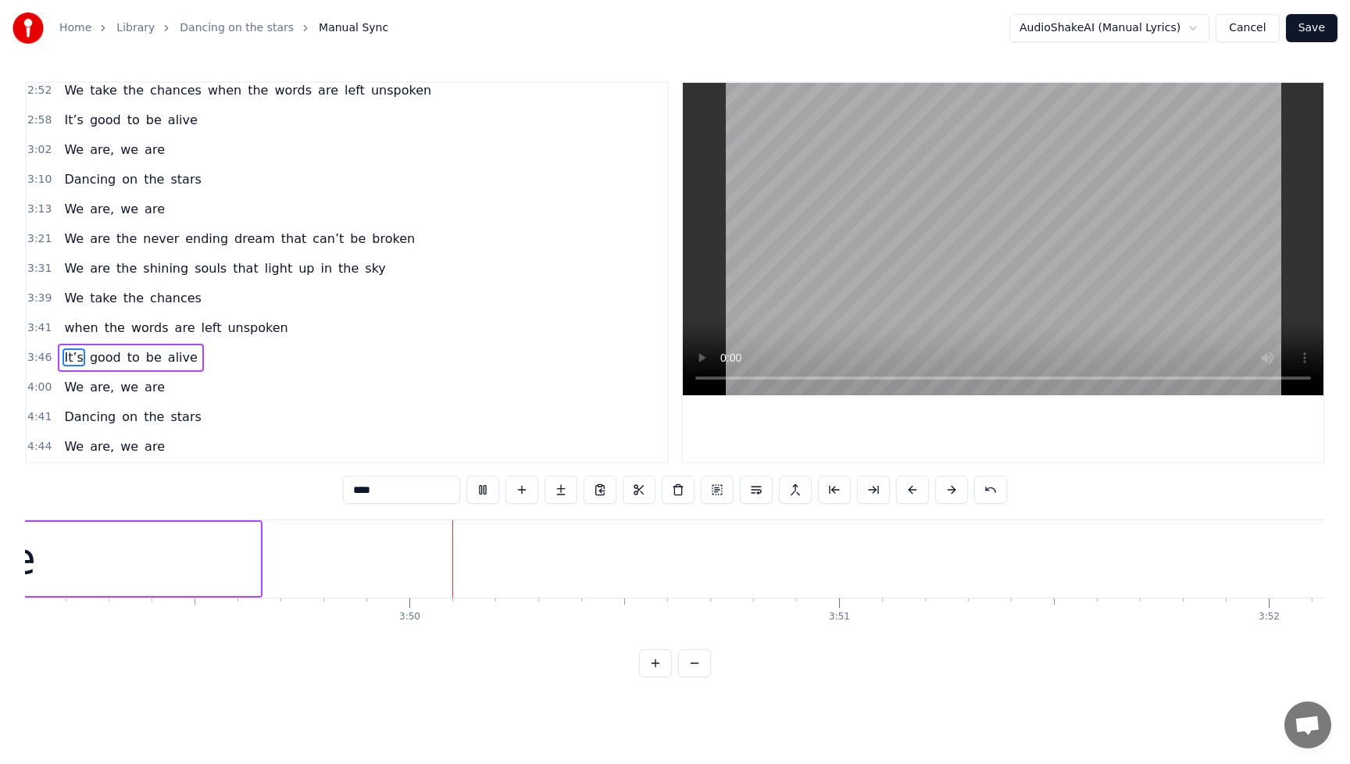
scroll to position [0, 98530]
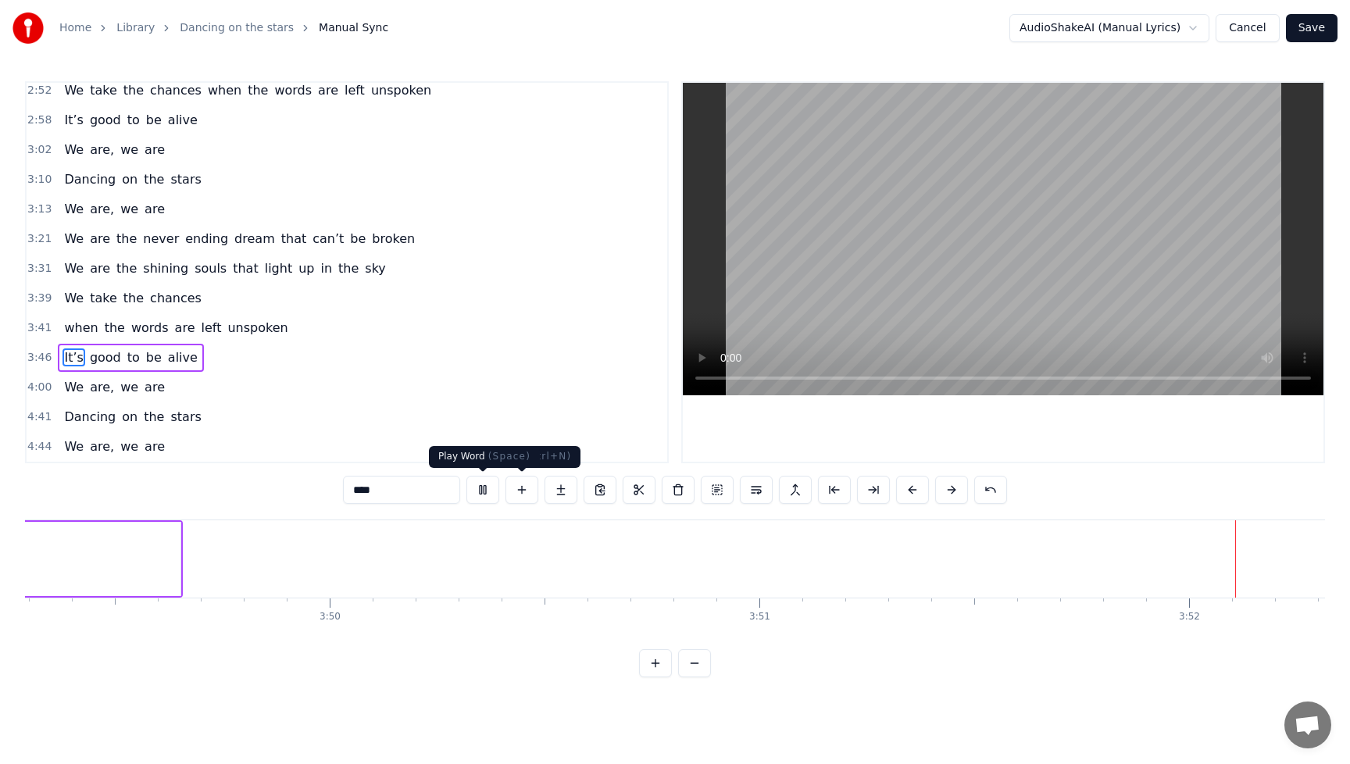
click at [484, 487] on button at bounding box center [482, 490] width 33 height 28
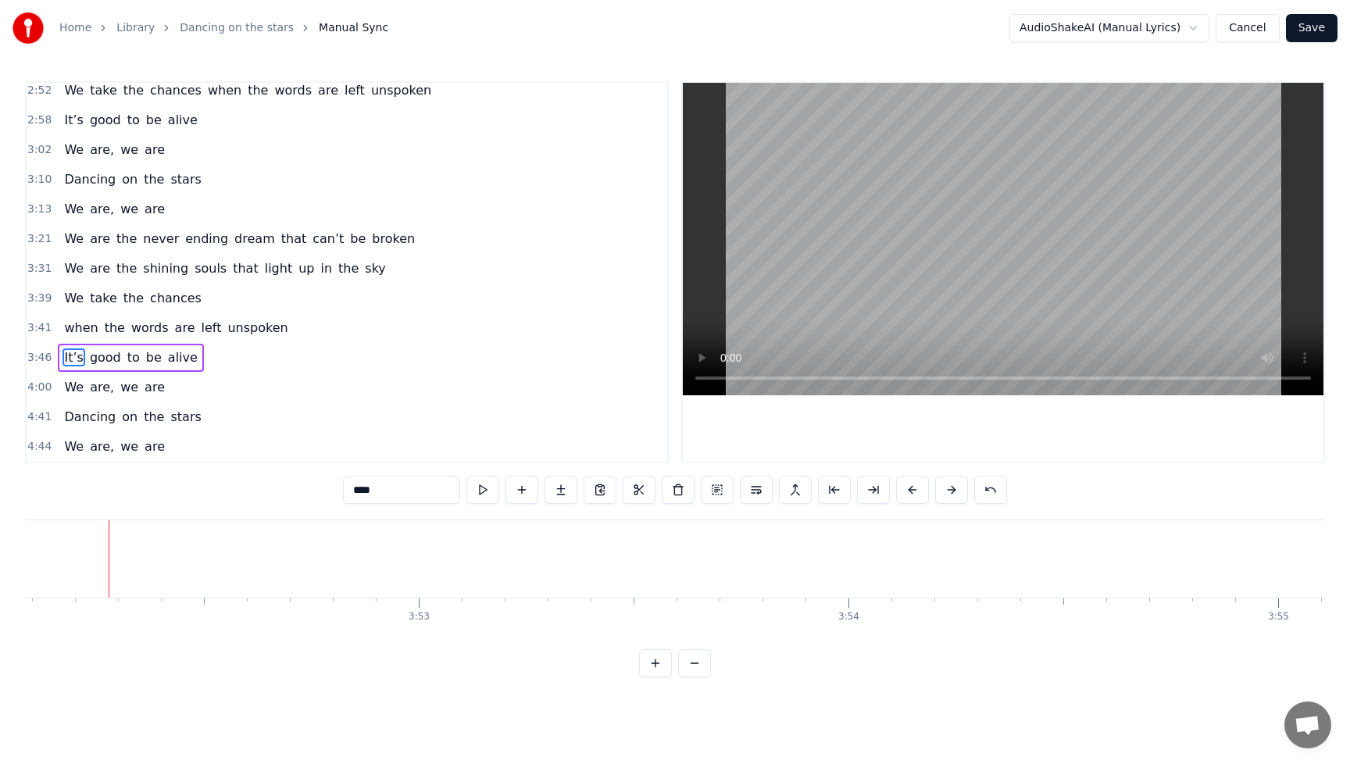
scroll to position [0, 99735]
click at [80, 390] on span "We" at bounding box center [74, 387] width 23 height 18
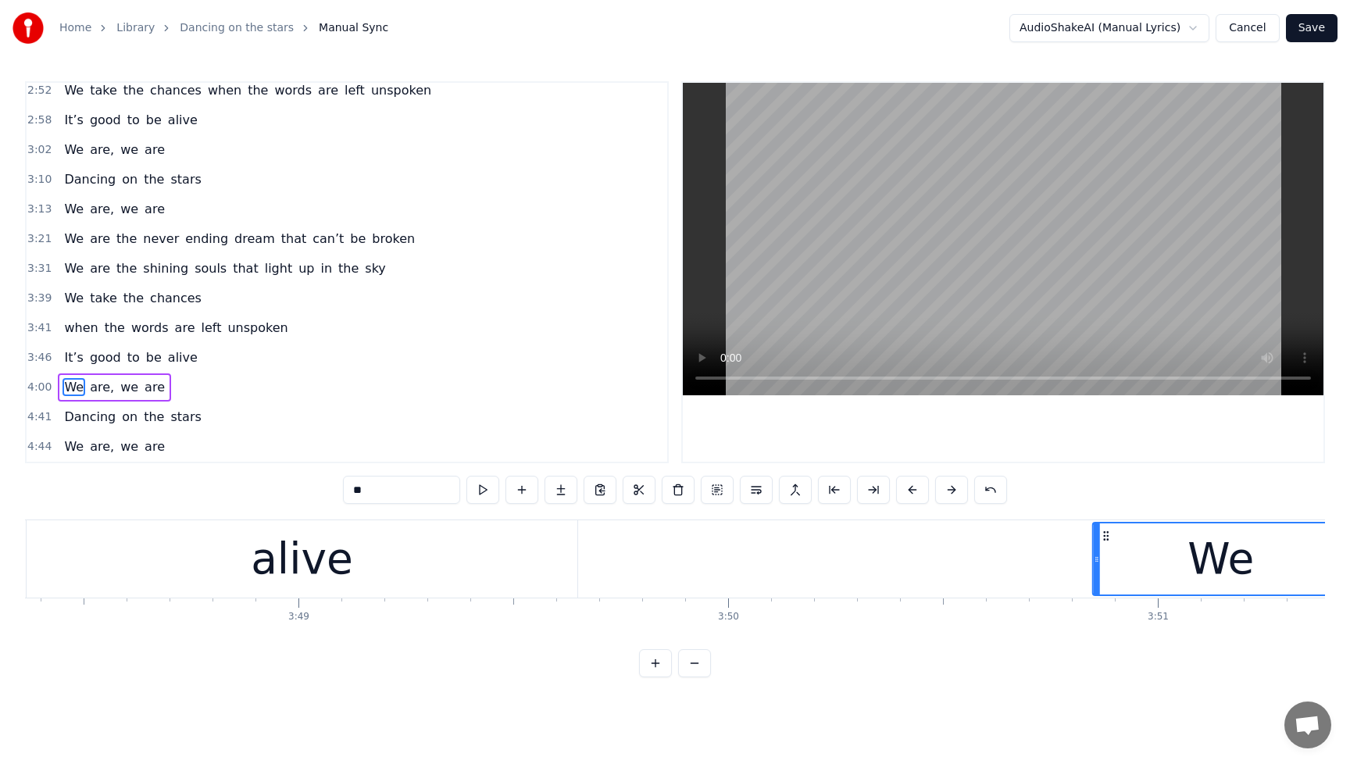
scroll to position [0, 98142]
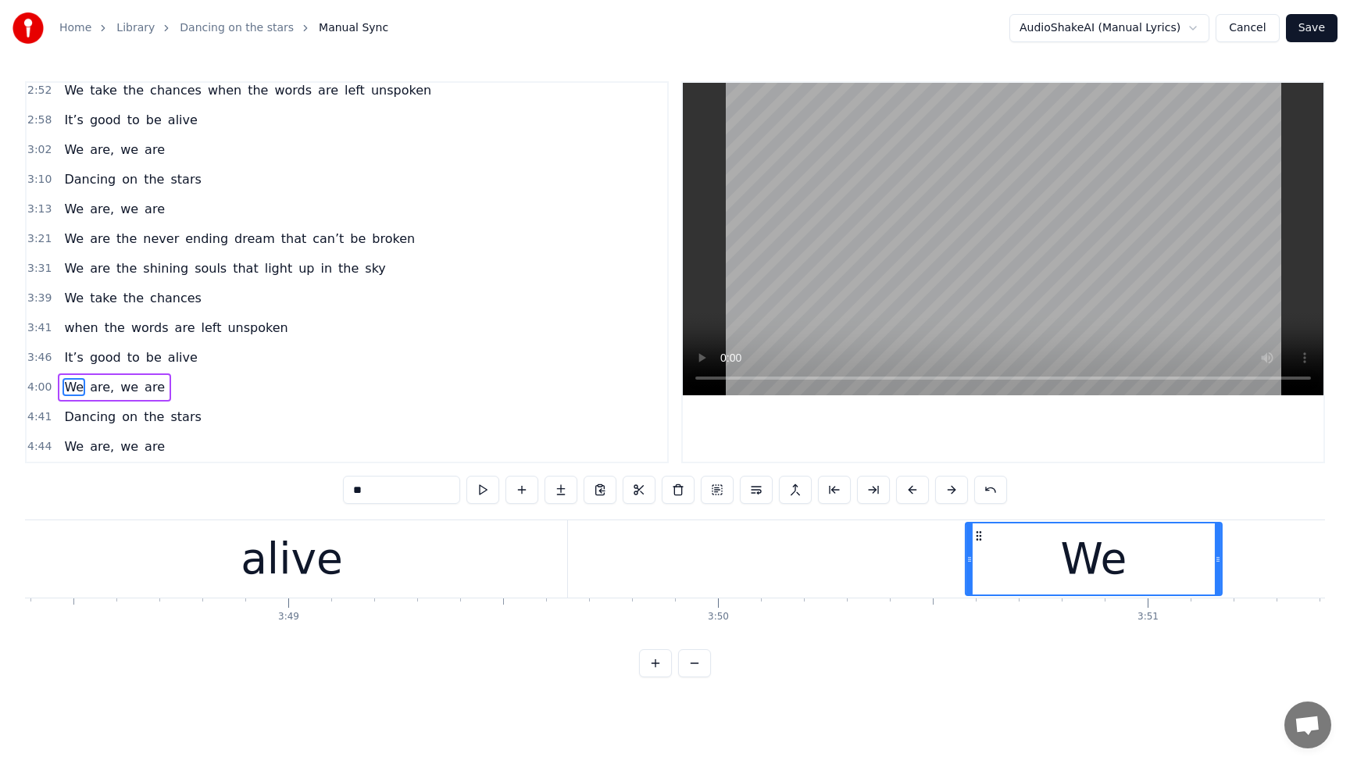
drag, startPoint x: 874, startPoint y: 537, endPoint x: 977, endPoint y: 599, distance: 119.9
click at [977, 599] on div "I’ve been listening to the radio I sing along to every song I know It makes me …" at bounding box center [675, 578] width 1300 height 117
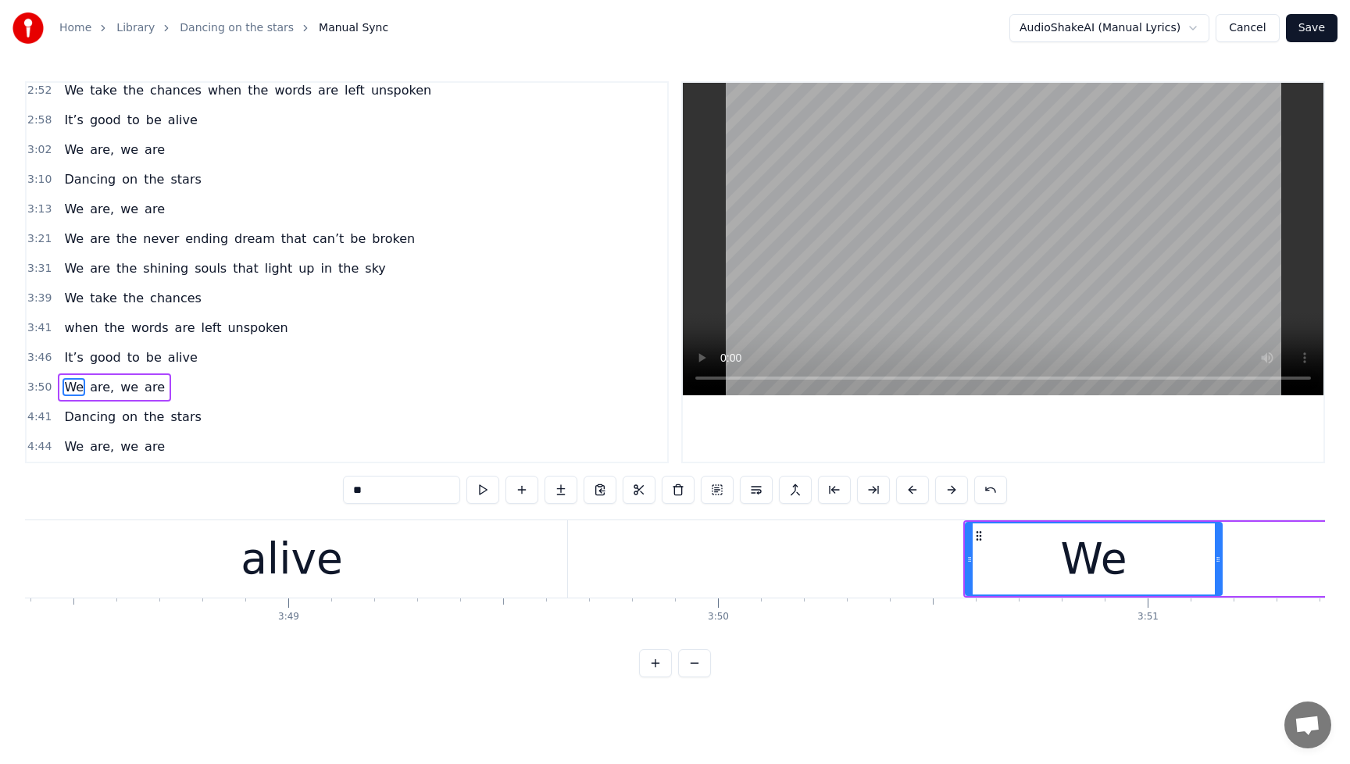
click at [71, 361] on span "It’s" at bounding box center [74, 357] width 22 height 18
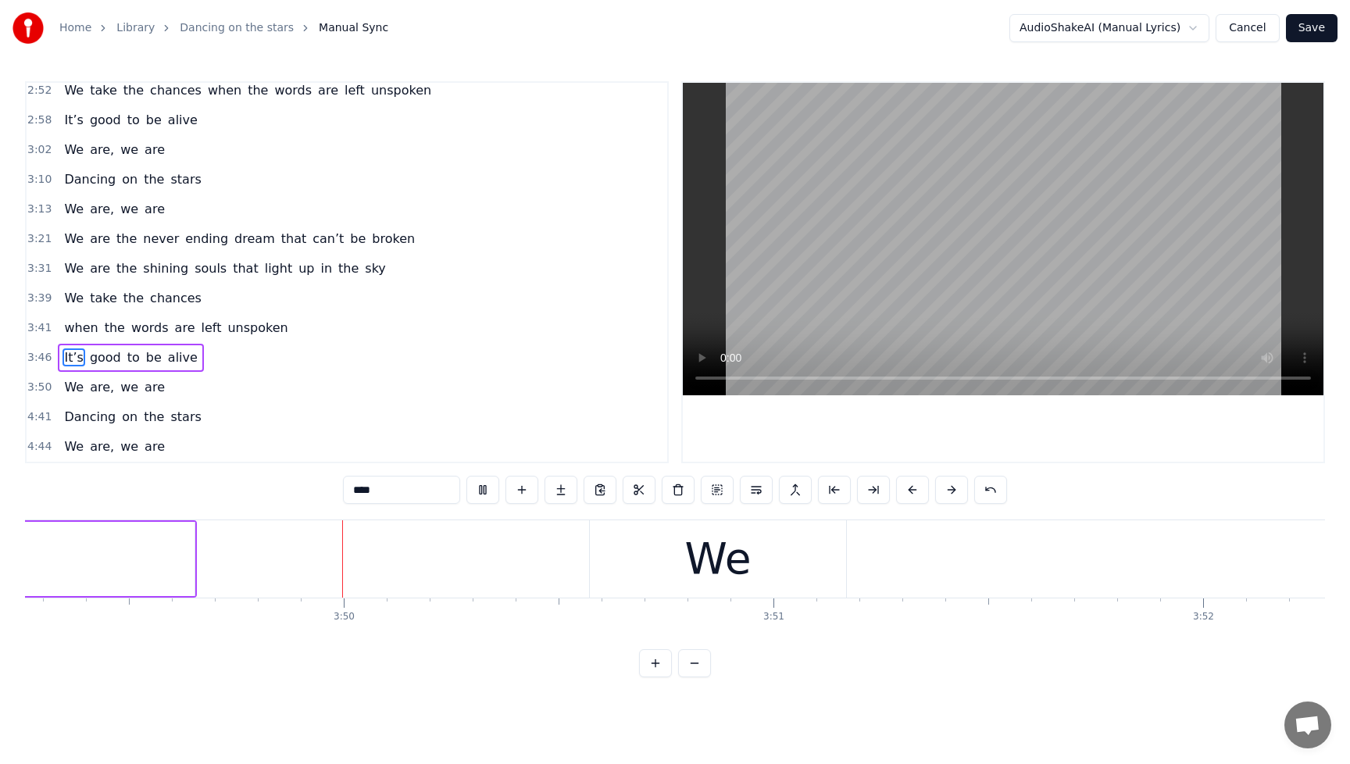
scroll to position [0, 98521]
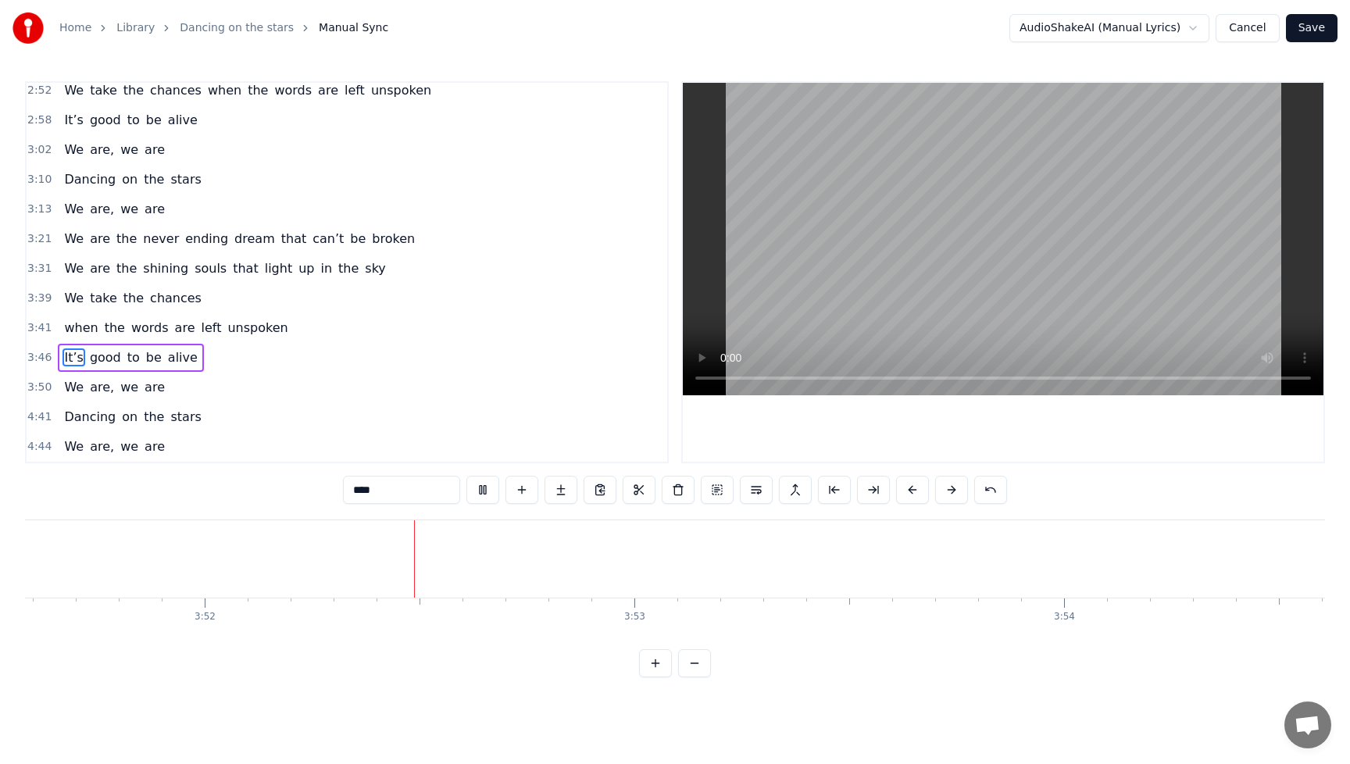
click at [486, 490] on button at bounding box center [482, 490] width 33 height 28
click at [96, 393] on span "are," at bounding box center [101, 387] width 27 height 18
type input "****"
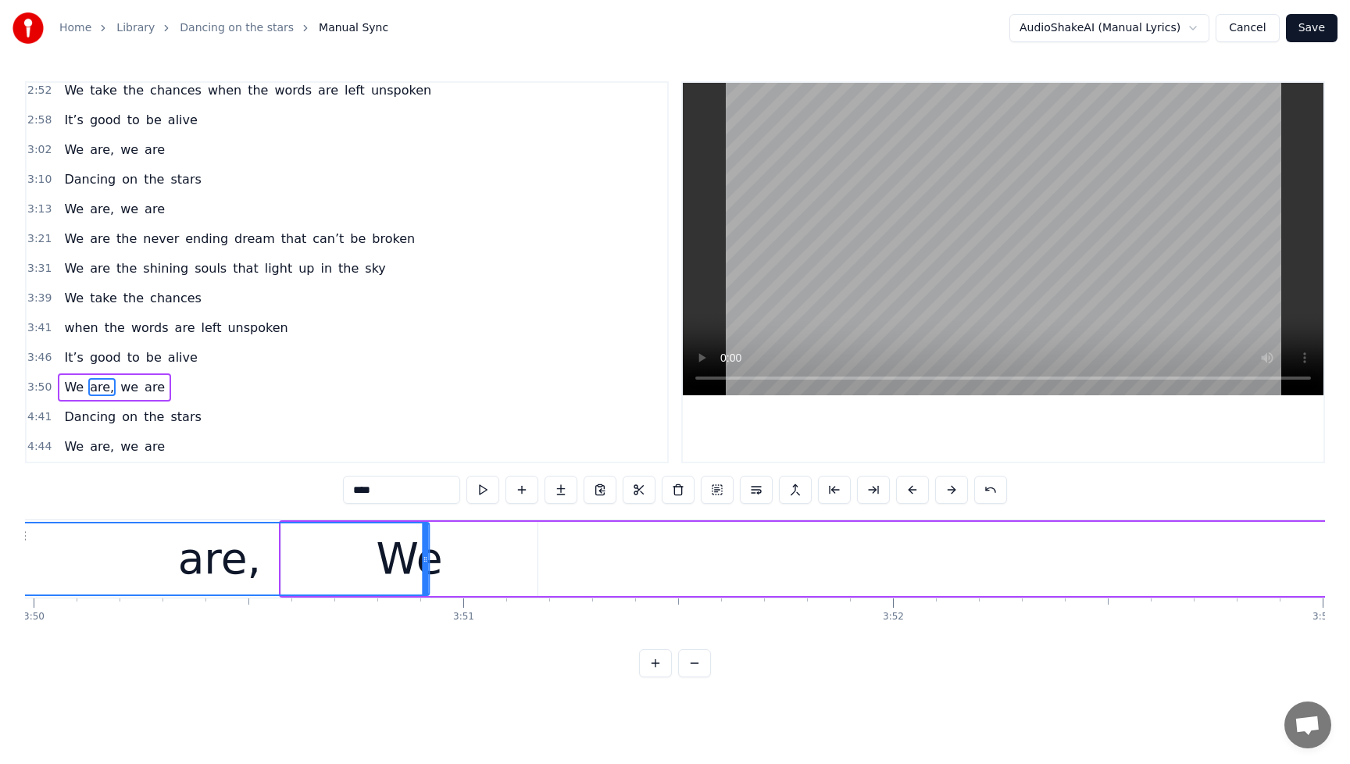
scroll to position [0, 98764]
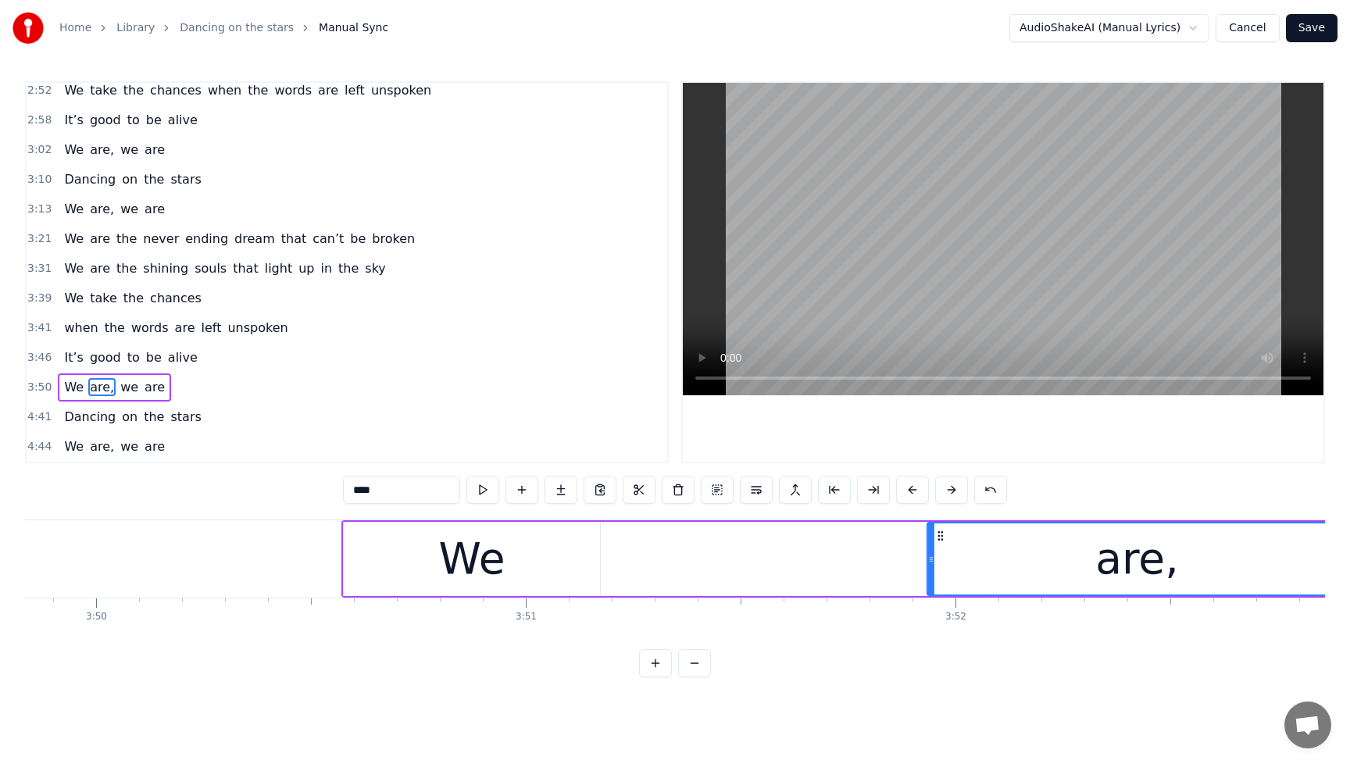
drag, startPoint x: 122, startPoint y: 536, endPoint x: 944, endPoint y: 531, distance: 821.9
click at [944, 531] on icon at bounding box center [940, 536] width 13 height 13
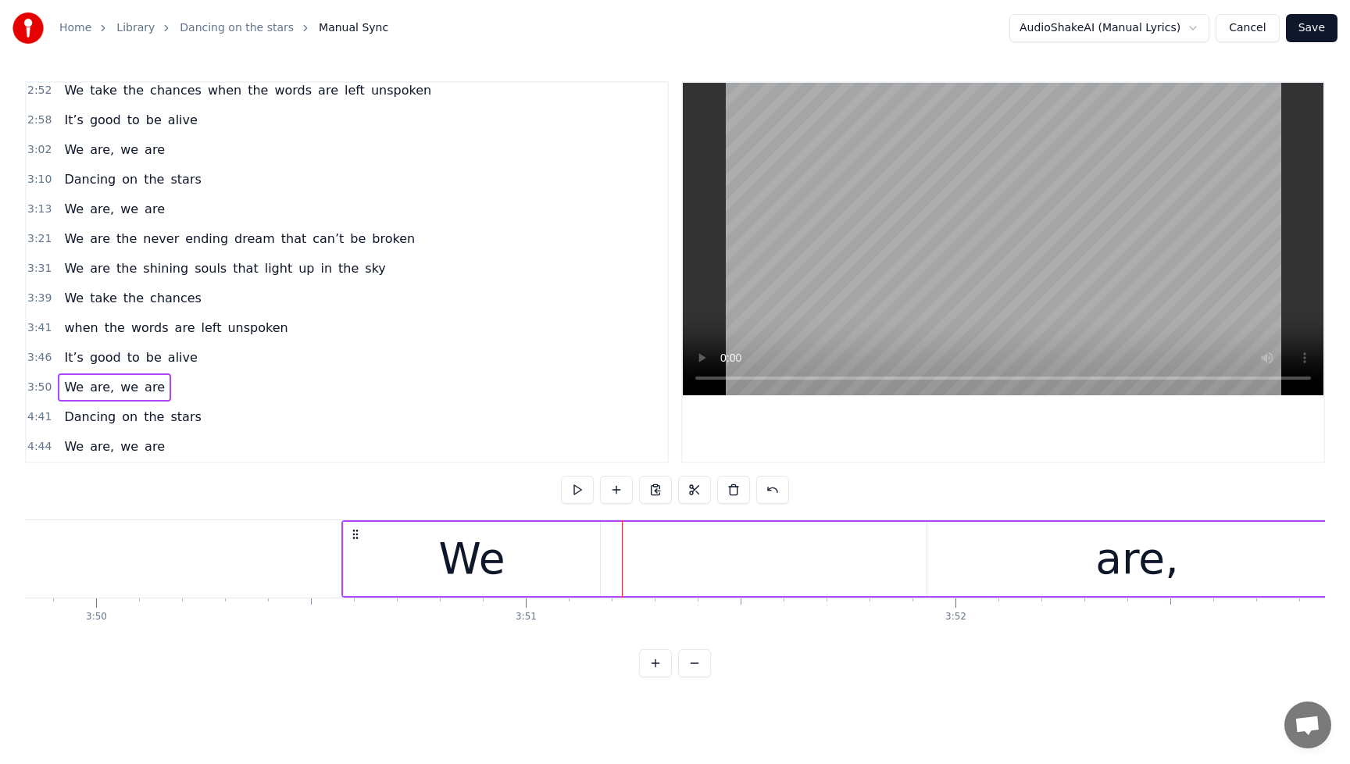
click at [417, 567] on div "We" at bounding box center [472, 559] width 256 height 74
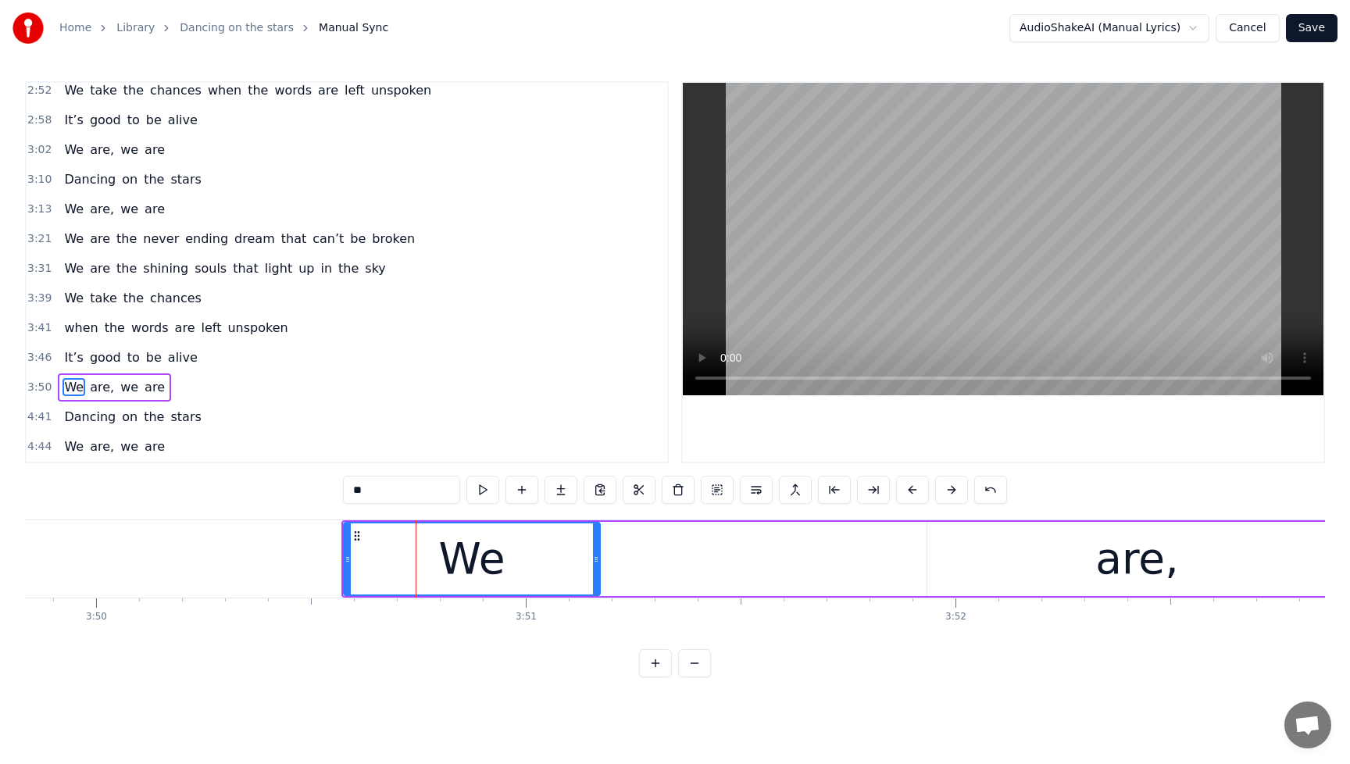
click at [1030, 548] on div "are," at bounding box center [1137, 559] width 420 height 74
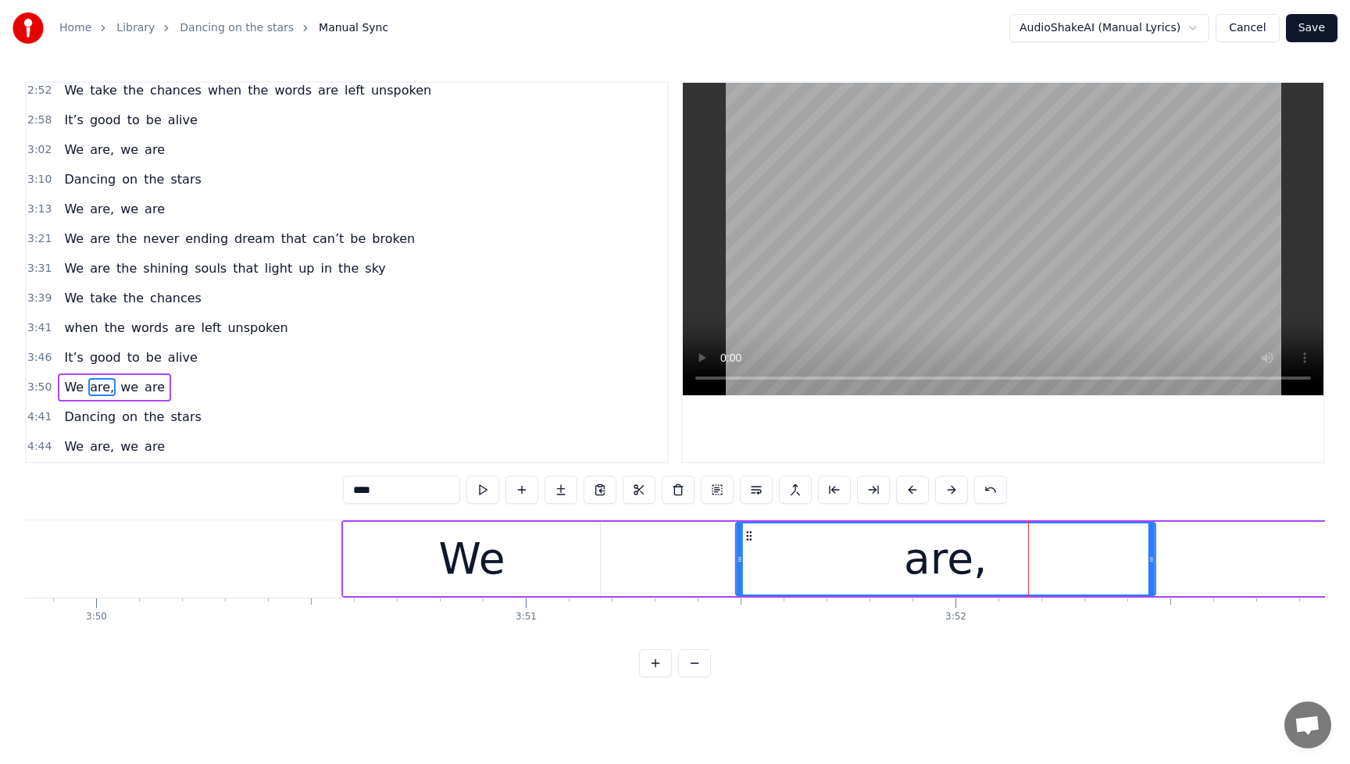
drag, startPoint x: 941, startPoint y: 540, endPoint x: 750, endPoint y: 550, distance: 191.7
click at [750, 550] on div "are," at bounding box center [946, 558] width 418 height 71
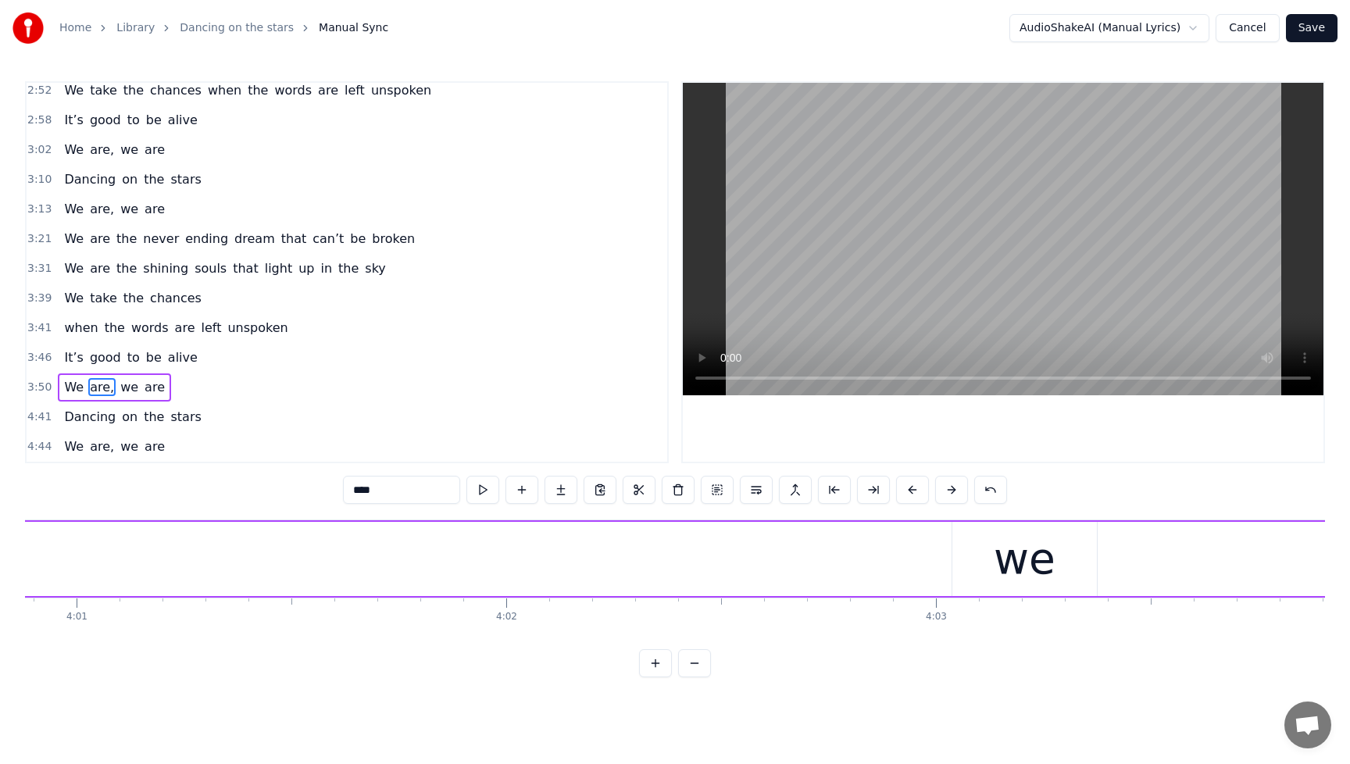
scroll to position [0, 103551]
click at [1024, 568] on div "we" at bounding box center [984, 559] width 145 height 74
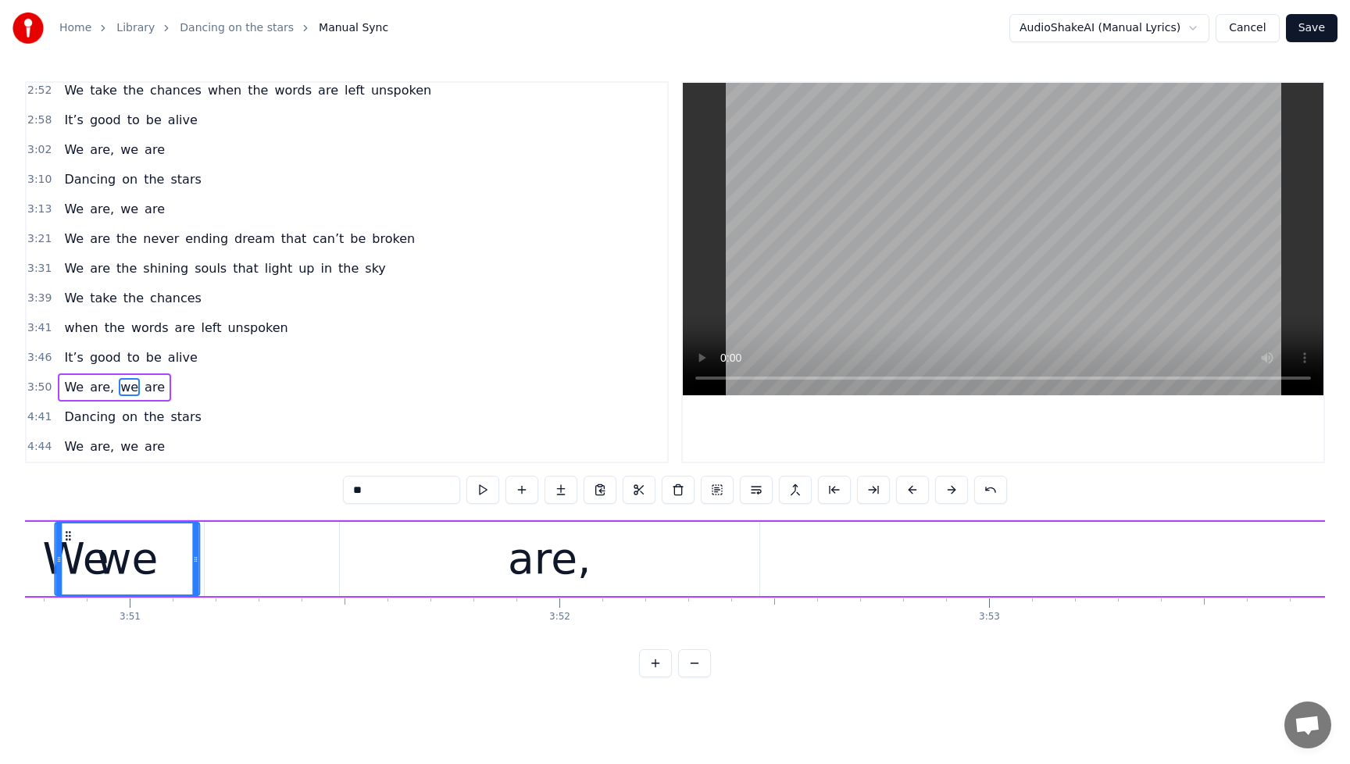
scroll to position [0, 99076]
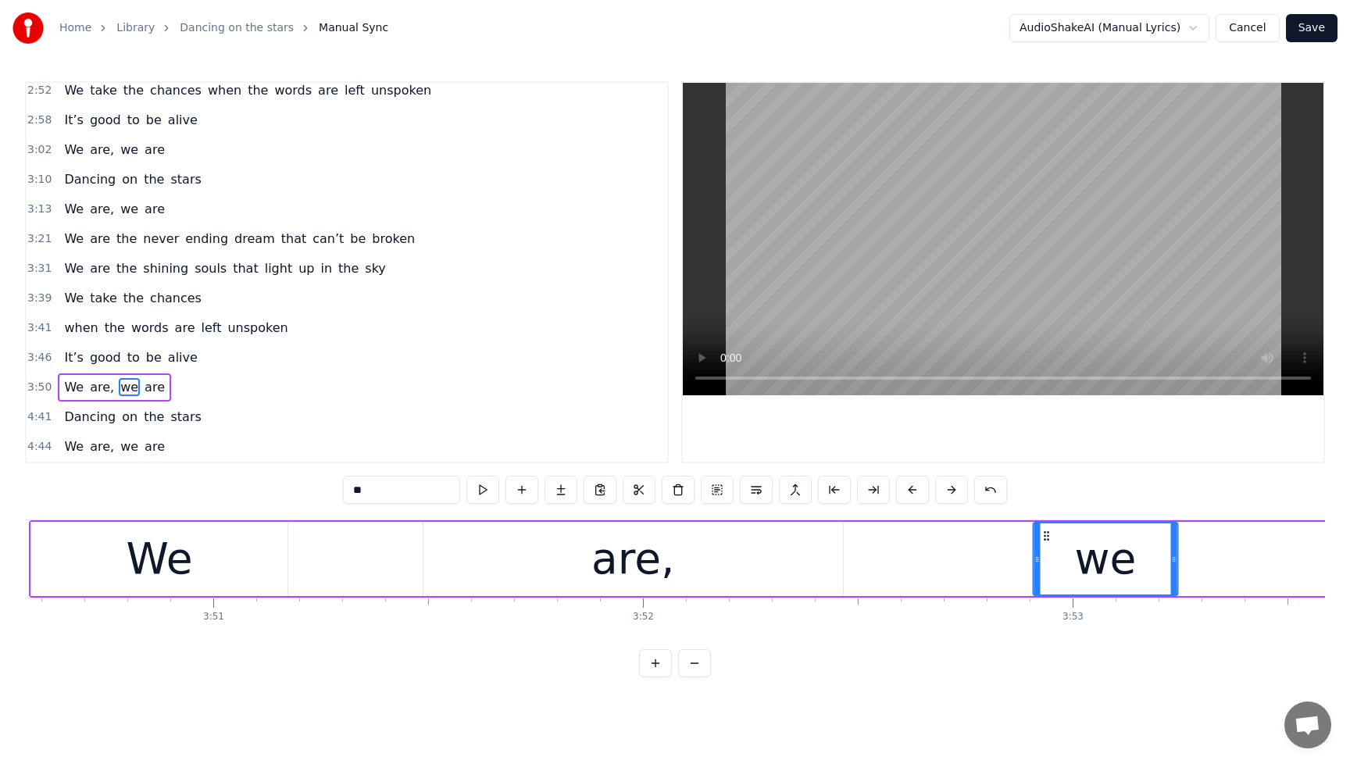
drag, startPoint x: 926, startPoint y: 541, endPoint x: 1073, endPoint y: 633, distance: 173.0
click at [1048, 623] on div "I’ve been listening to the radio I sing along to every song I know It makes me …" at bounding box center [675, 578] width 1300 height 117
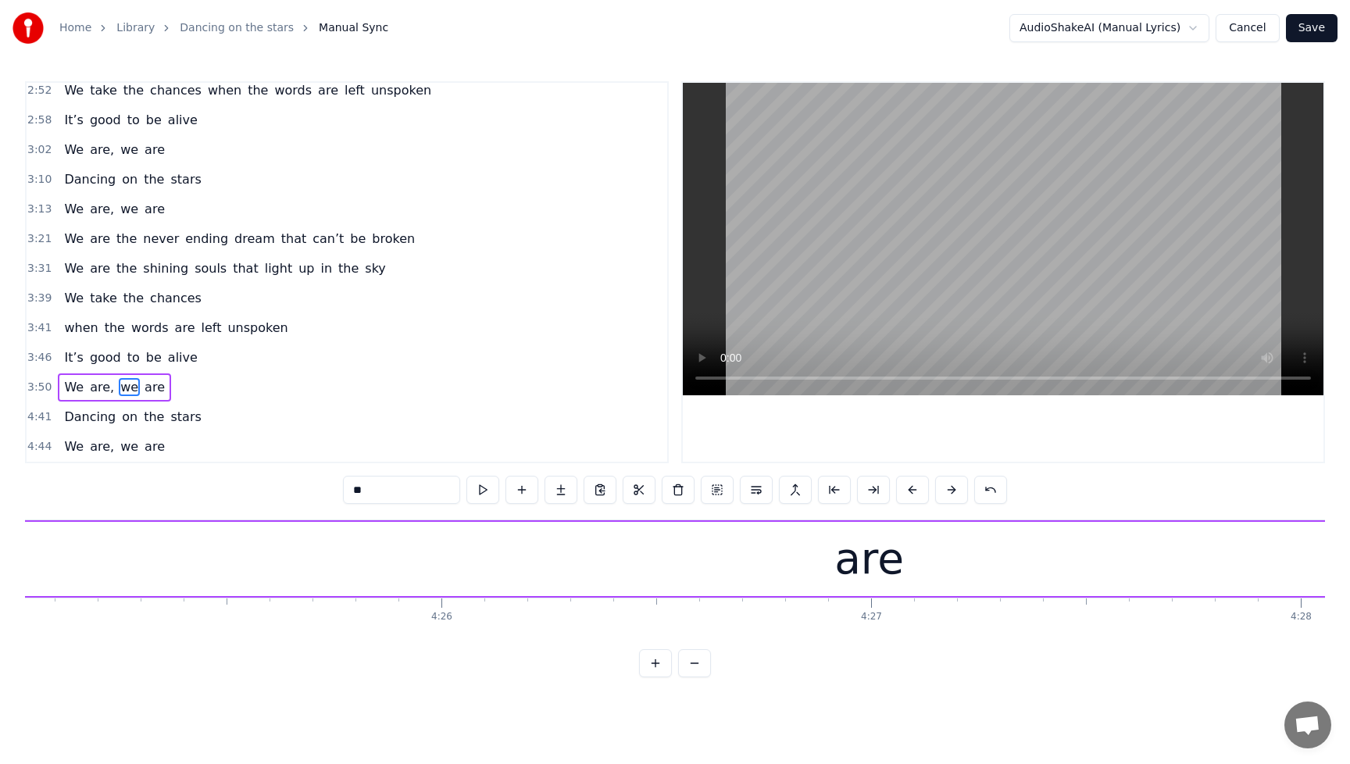
scroll to position [0, 113928]
click at [866, 583] on div "are" at bounding box center [830, 559] width 3144 height 74
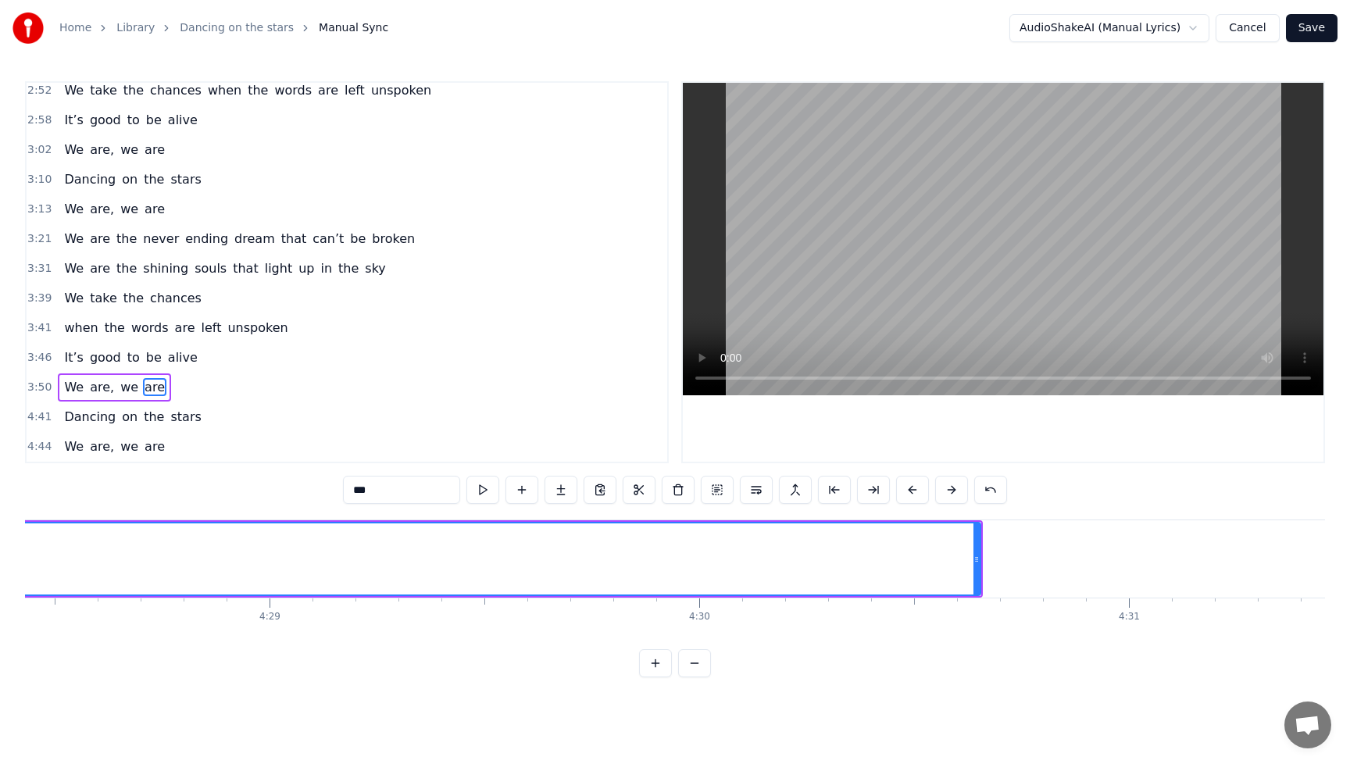
scroll to position [0, 115469]
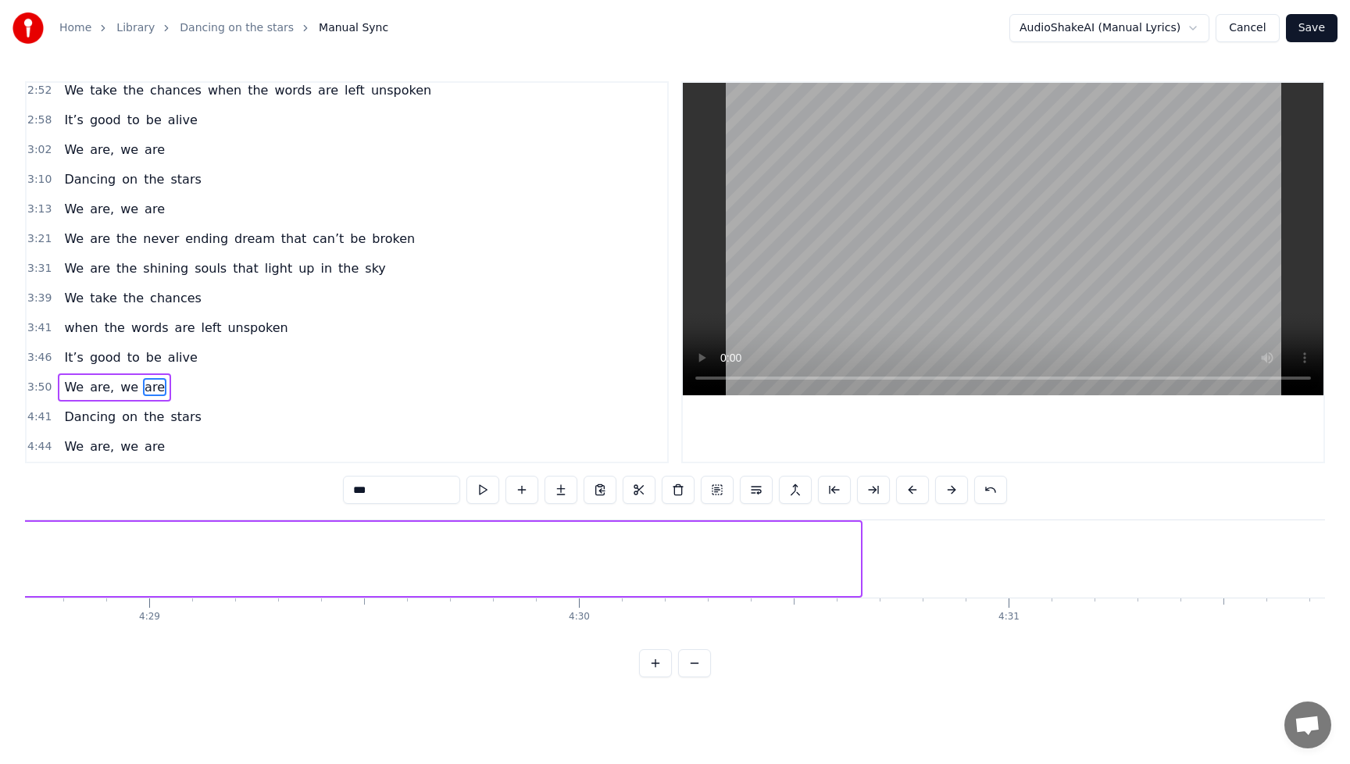
drag, startPoint x: 856, startPoint y: 565, endPoint x: 0, endPoint y: 641, distance: 859.7
click at [0, 641] on div "Home Library Dancing on the stars Manual Sync AudioShakeAI (Manual Lyrics) Canc…" at bounding box center [675, 338] width 1350 height 677
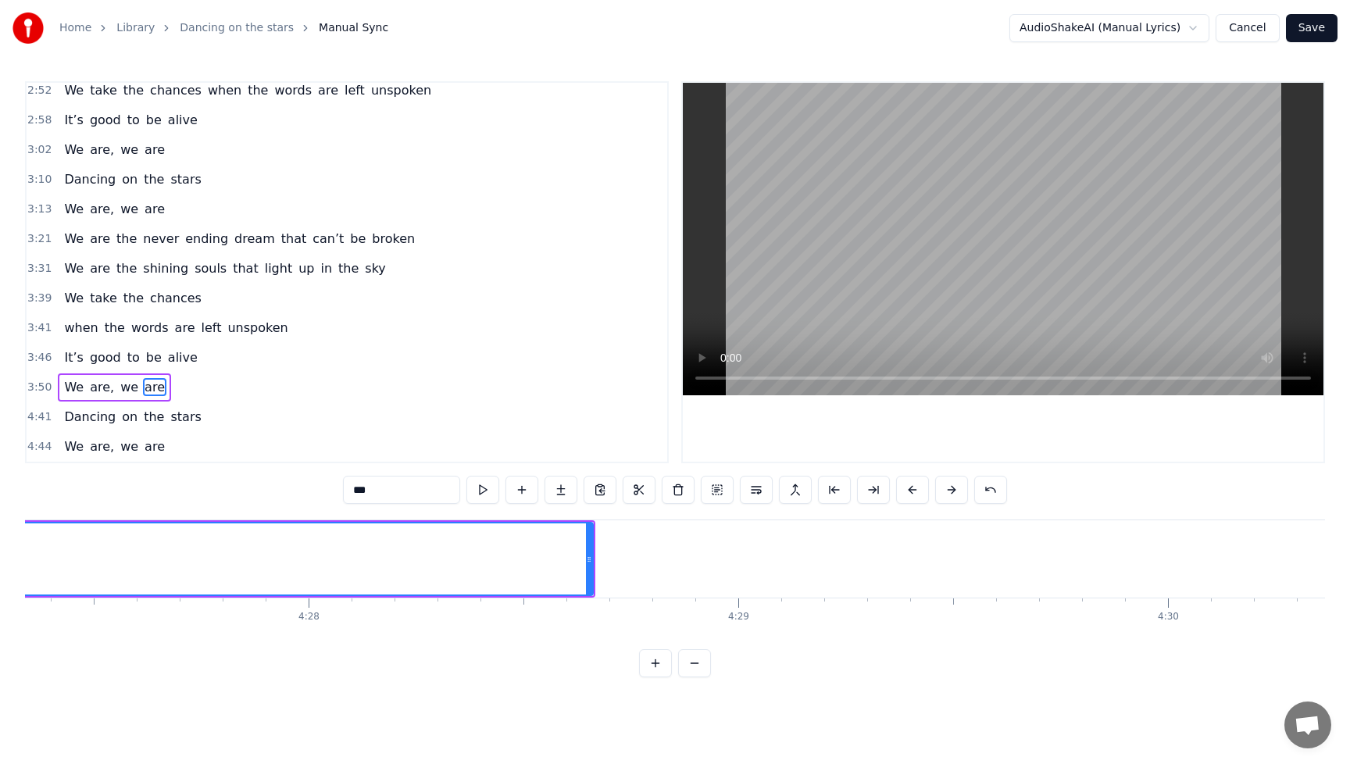
scroll to position [0, 114478]
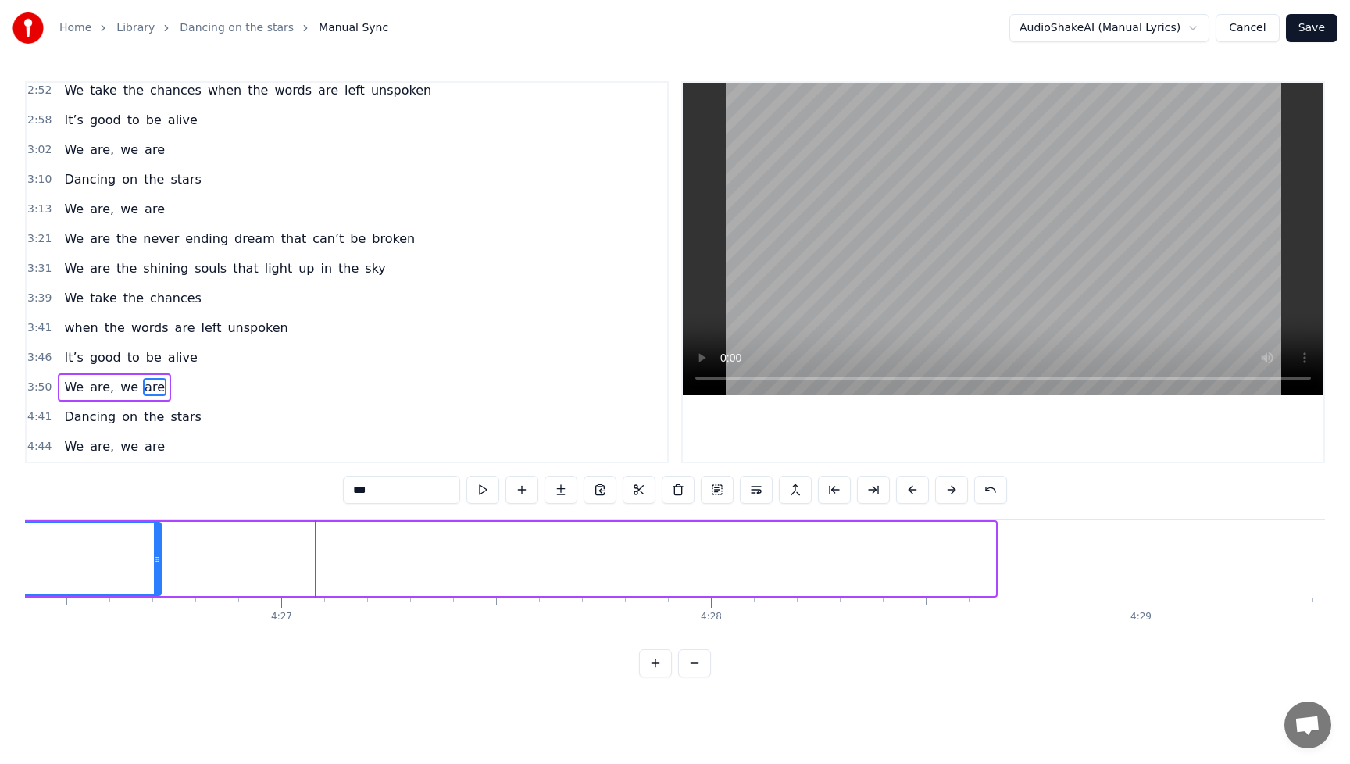
drag, startPoint x: 993, startPoint y: 562, endPoint x: 159, endPoint y: 655, distance: 839.6
click at [159, 655] on div "0:04 I’ve been listening to the radio 0:08 I sing along to every song I know 0:…" at bounding box center [675, 379] width 1300 height 596
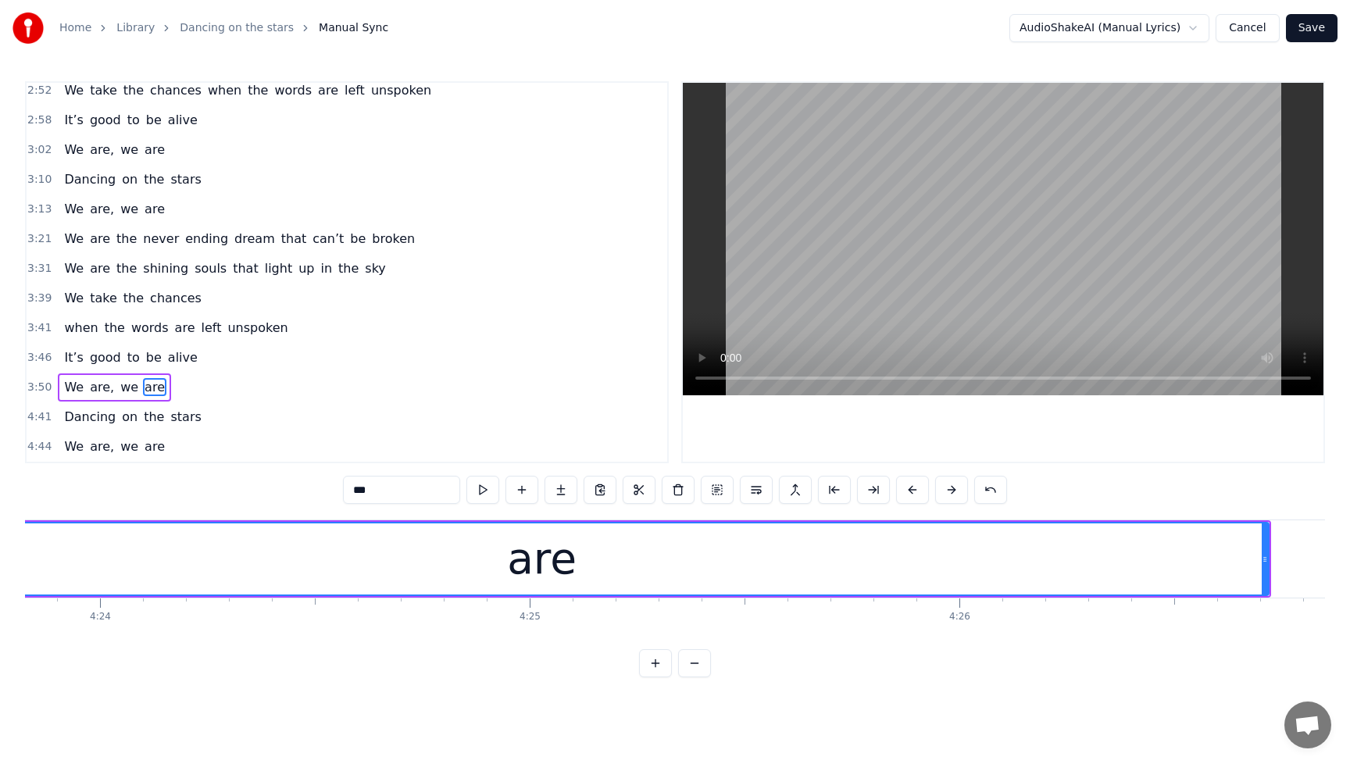
scroll to position [0, 113330]
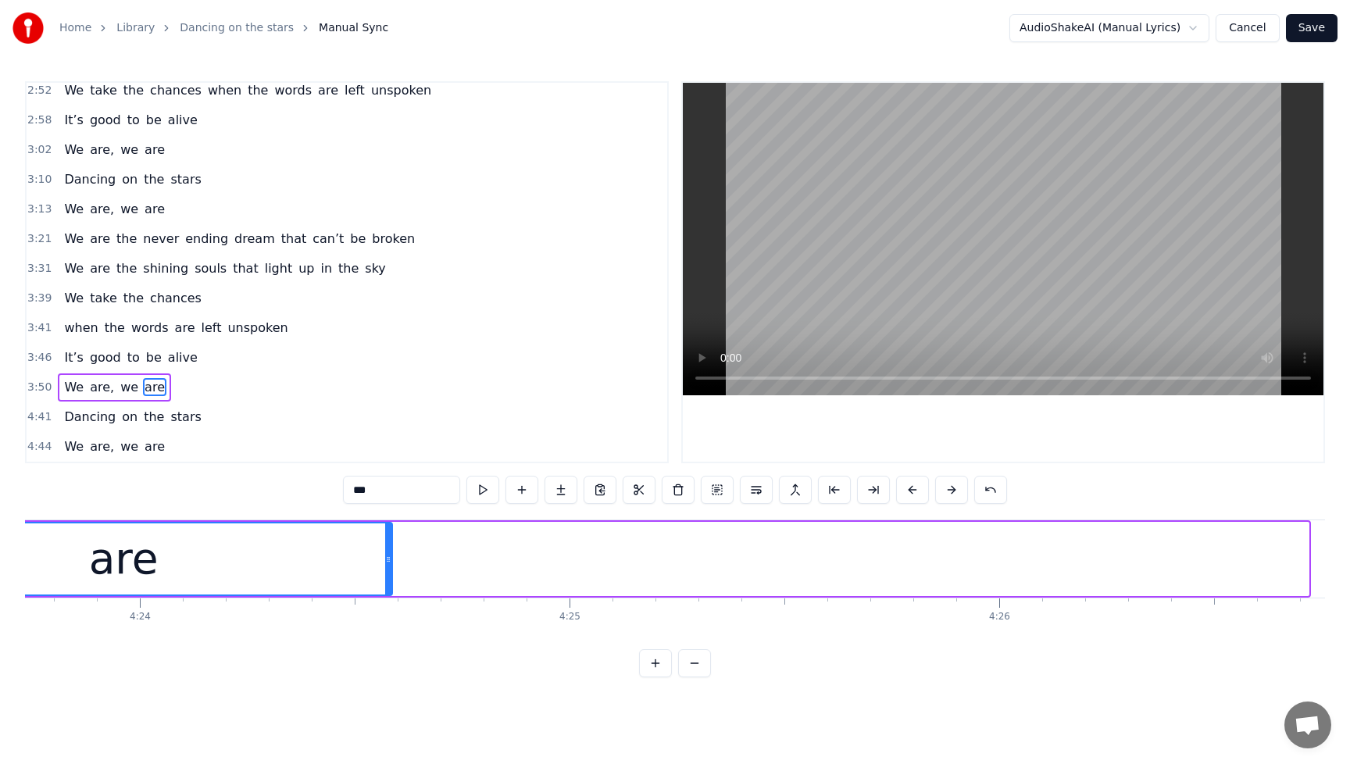
drag, startPoint x: 1304, startPoint y: 559, endPoint x: 365, endPoint y: 608, distance: 940.4
click at [360, 610] on div "I’ve been listening to the radio I sing along to every song I know It makes me …" at bounding box center [675, 578] width 1300 height 117
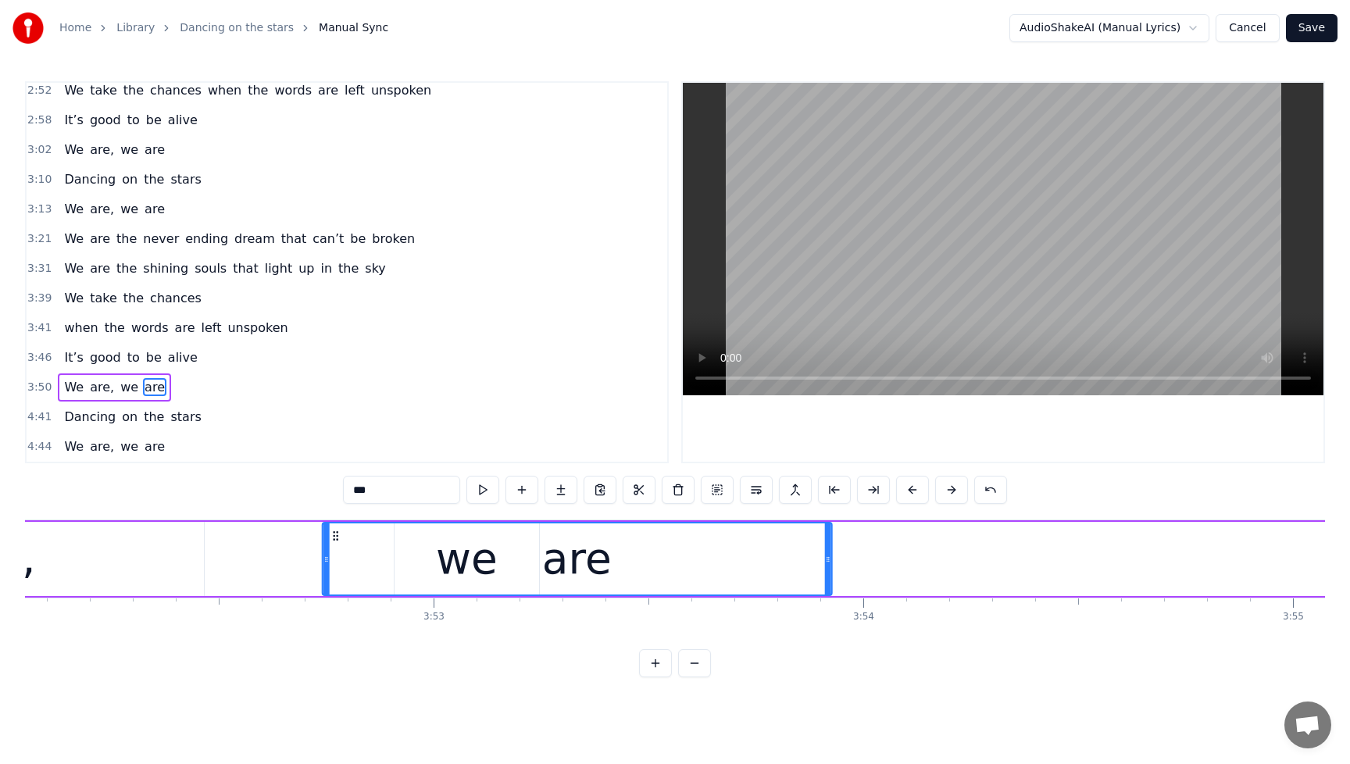
scroll to position [0, 99715]
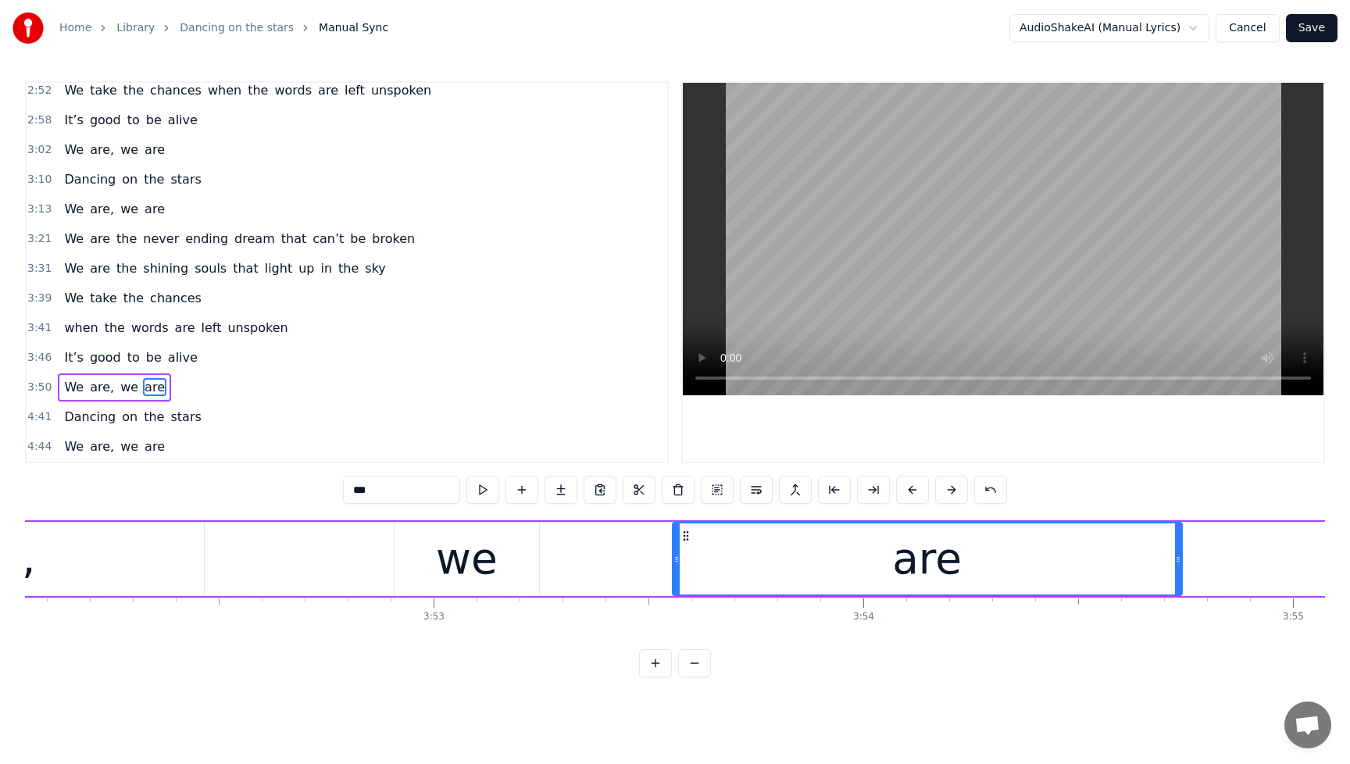
drag, startPoint x: 548, startPoint y: 539, endPoint x: 688, endPoint y: 596, distance: 151.0
click at [686, 595] on div "are" at bounding box center [927, 559] width 511 height 74
click at [70, 356] on span "It’s" at bounding box center [74, 357] width 22 height 18
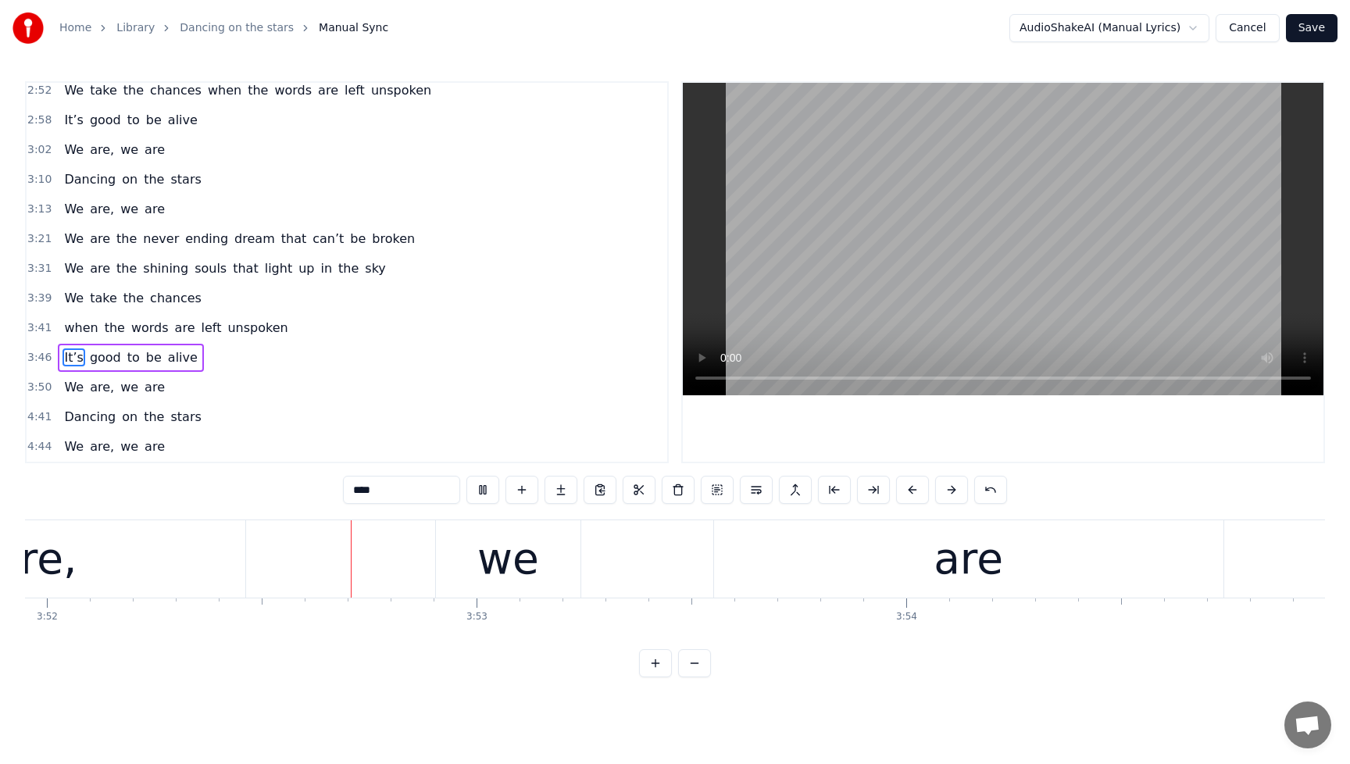
scroll to position [0, 99677]
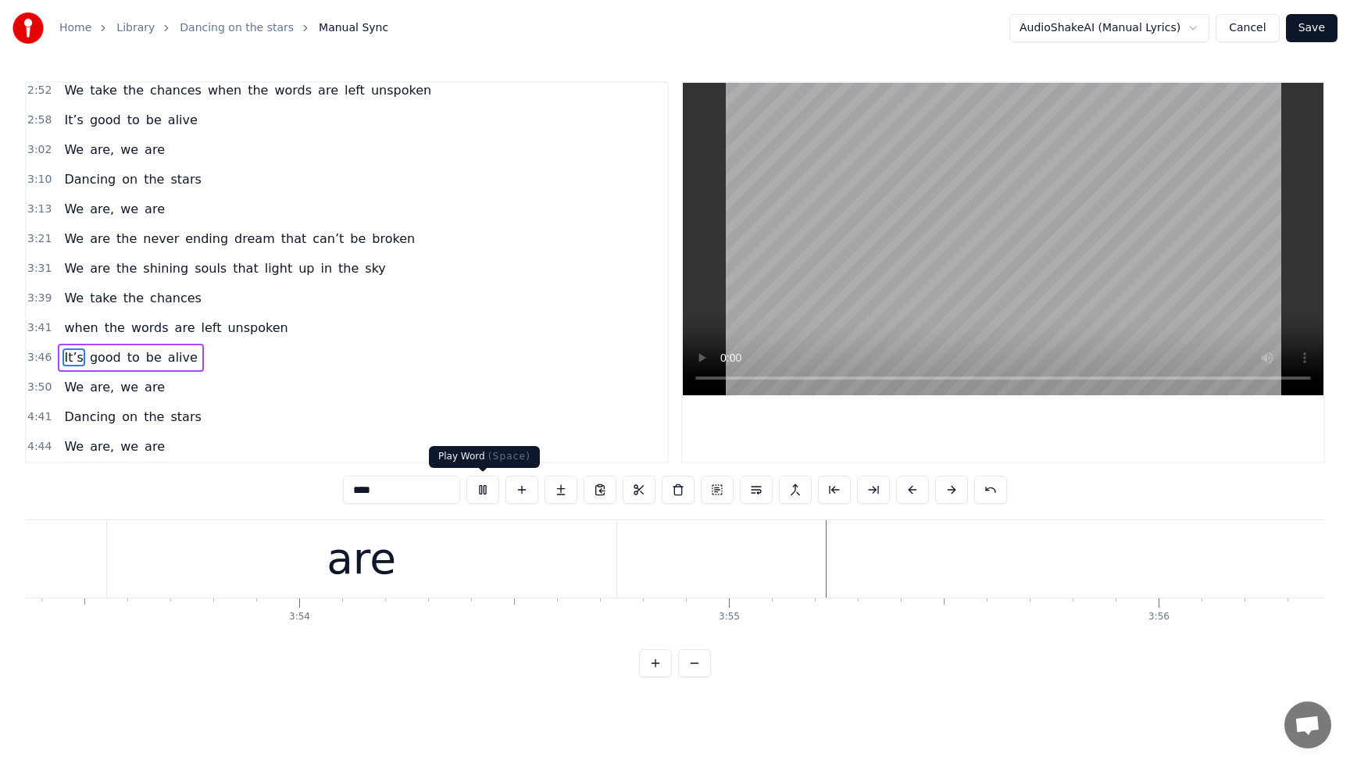
click at [479, 491] on button at bounding box center [482, 490] width 33 height 28
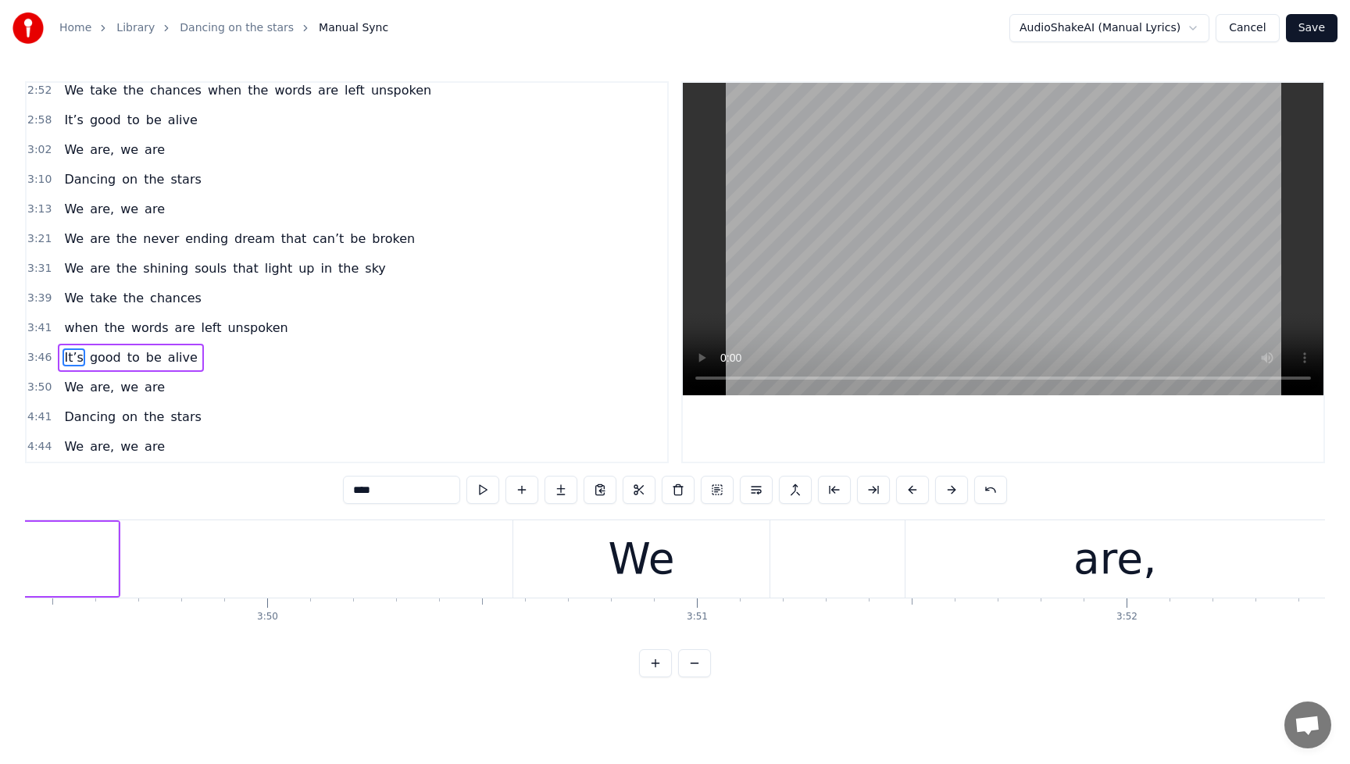
scroll to position [0, 99236]
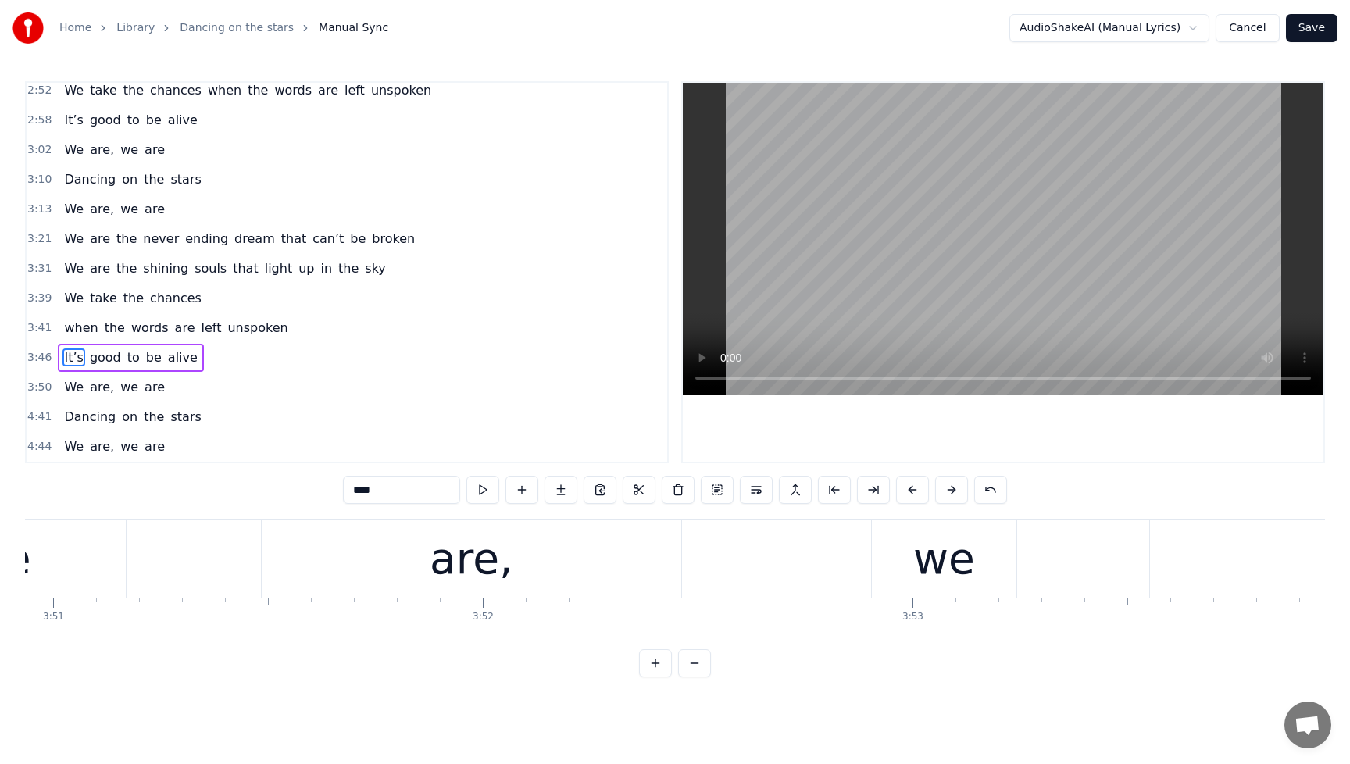
click at [504, 568] on div "are," at bounding box center [472, 558] width 420 height 77
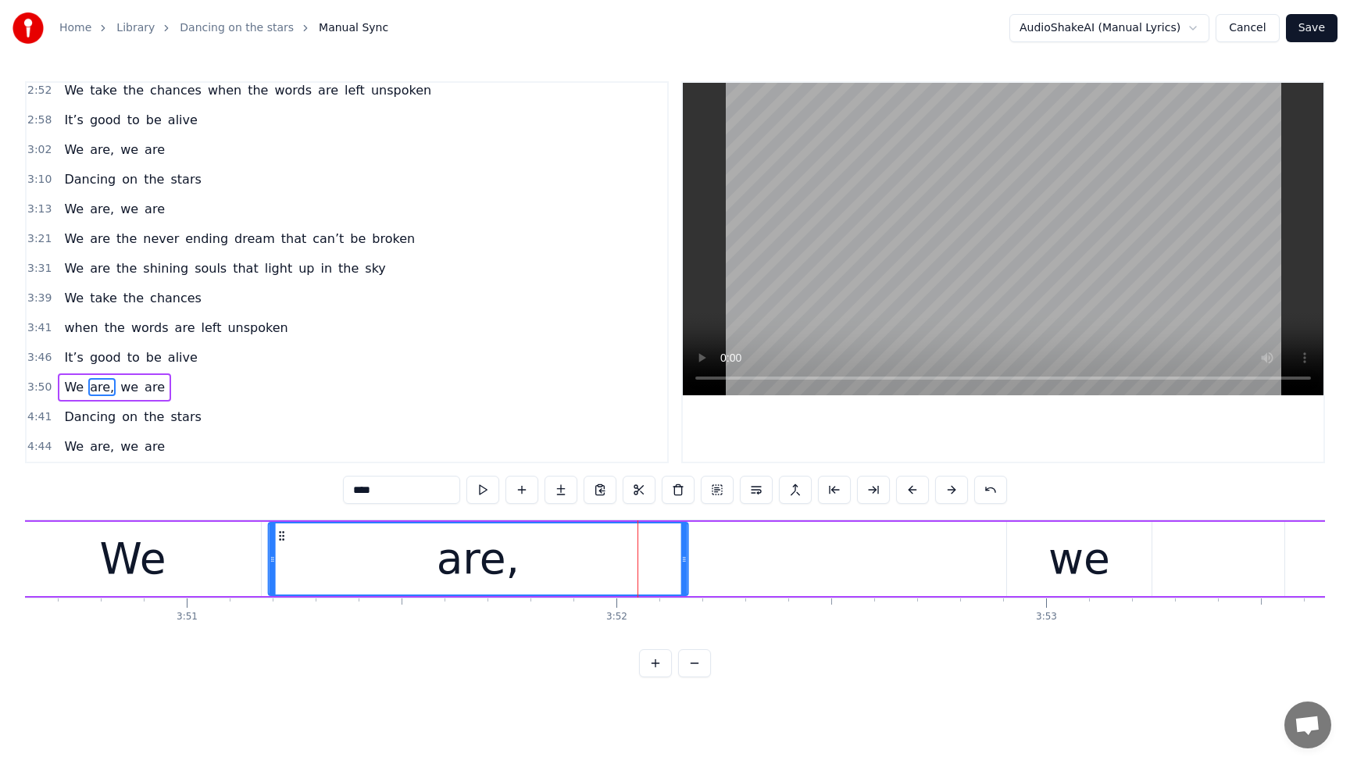
drag, startPoint x: 281, startPoint y: 533, endPoint x: 288, endPoint y: 537, distance: 8.0
click at [282, 539] on icon at bounding box center [281, 536] width 13 height 13
click at [1082, 565] on div "we" at bounding box center [1081, 559] width 62 height 65
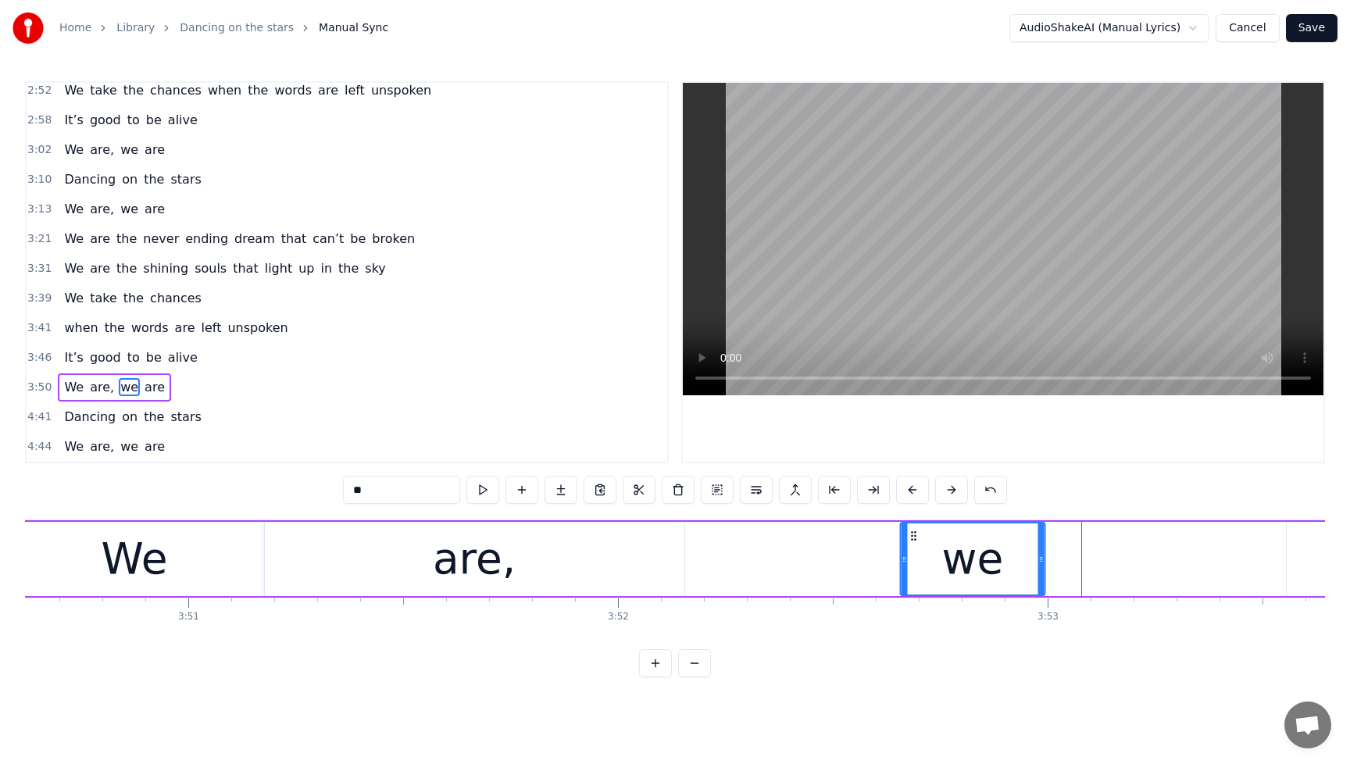
drag, startPoint x: 1021, startPoint y: 539, endPoint x: 913, endPoint y: 545, distance: 108.0
click at [913, 545] on div "we" at bounding box center [973, 558] width 143 height 71
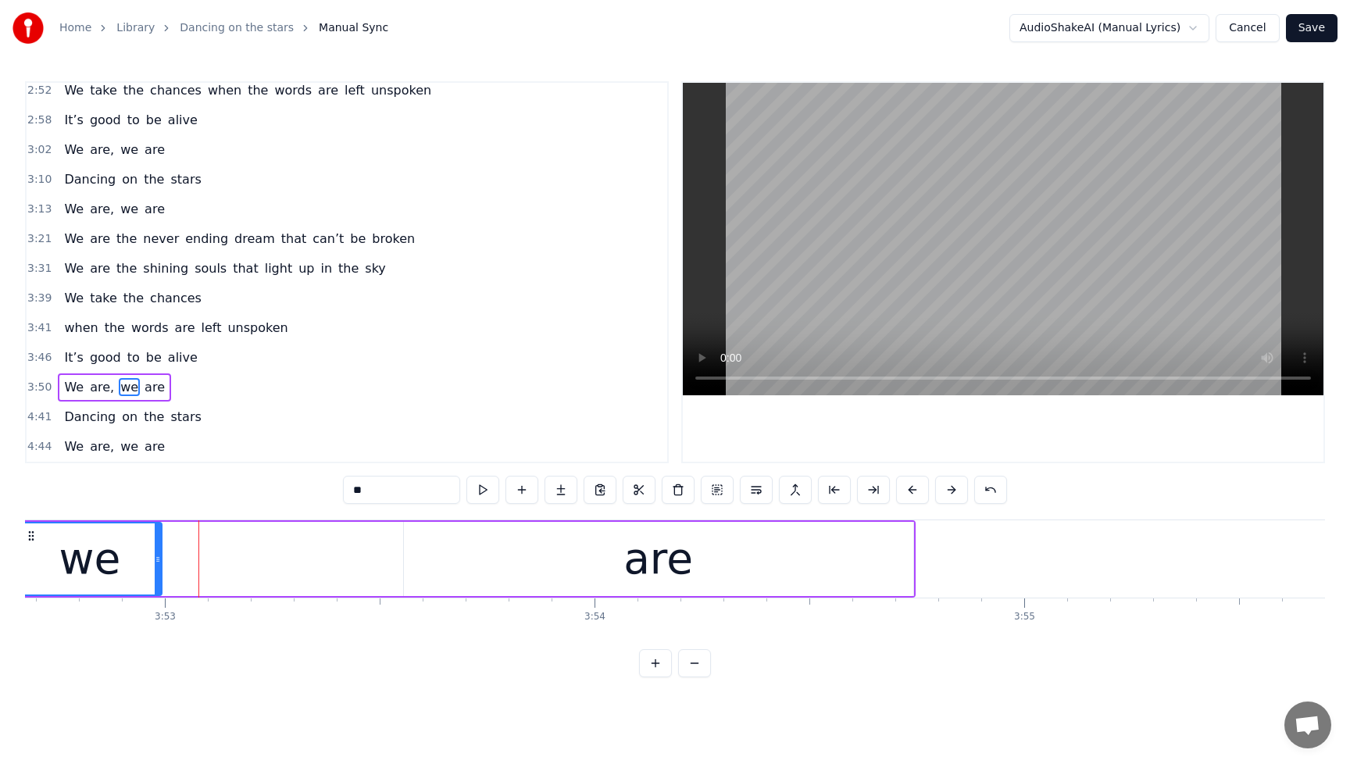
scroll to position [0, 99743]
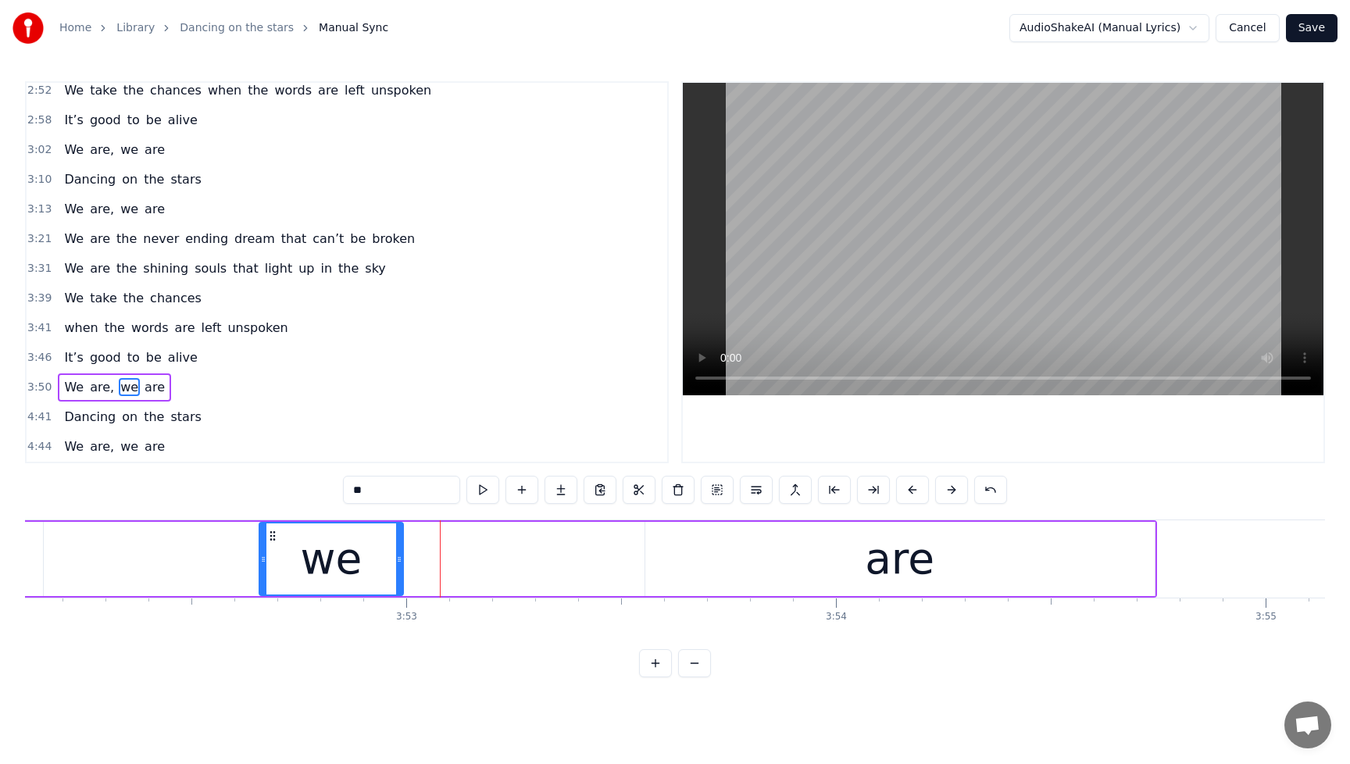
click at [932, 561] on div "are" at bounding box center [899, 559] width 509 height 74
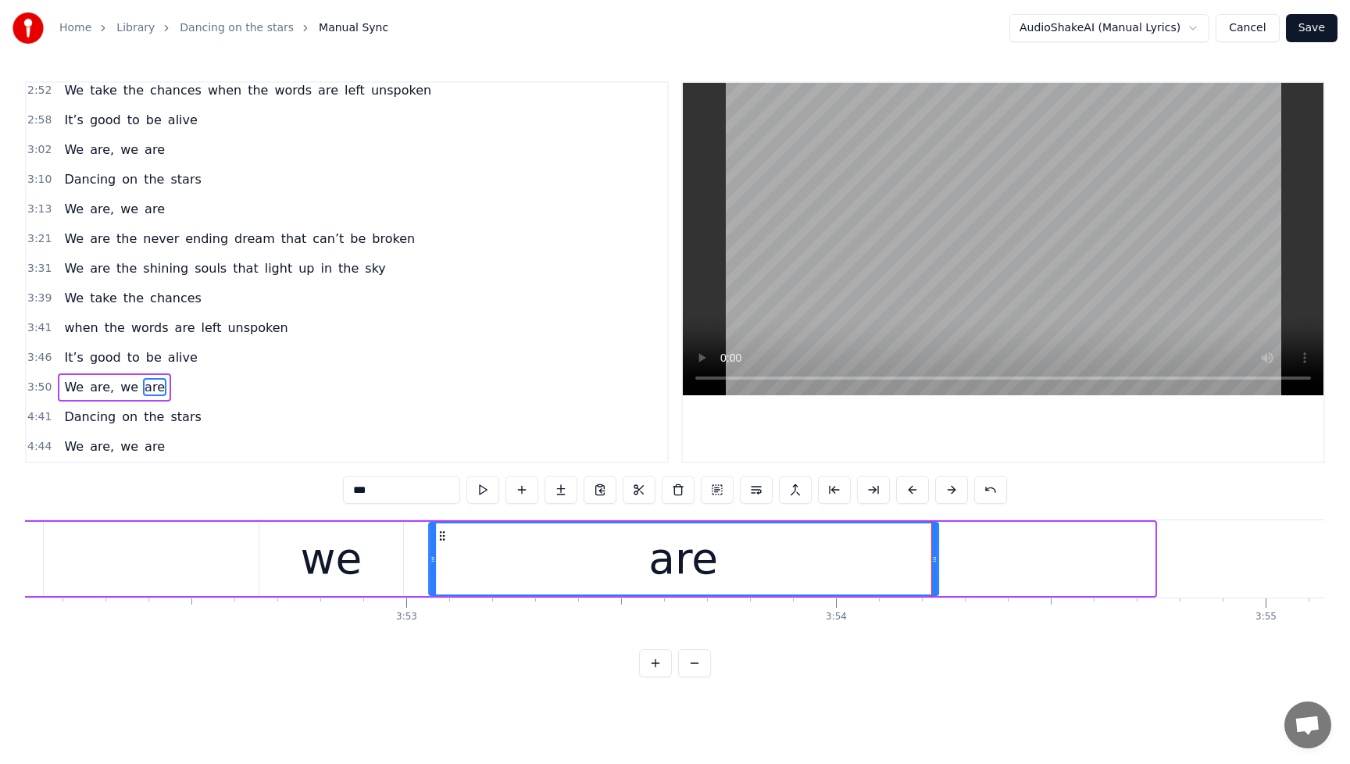
drag, startPoint x: 656, startPoint y: 538, endPoint x: 439, endPoint y: 559, distance: 217.5
click at [439, 559] on div "are" at bounding box center [684, 558] width 508 height 71
click at [75, 359] on span "It’s" at bounding box center [74, 357] width 22 height 18
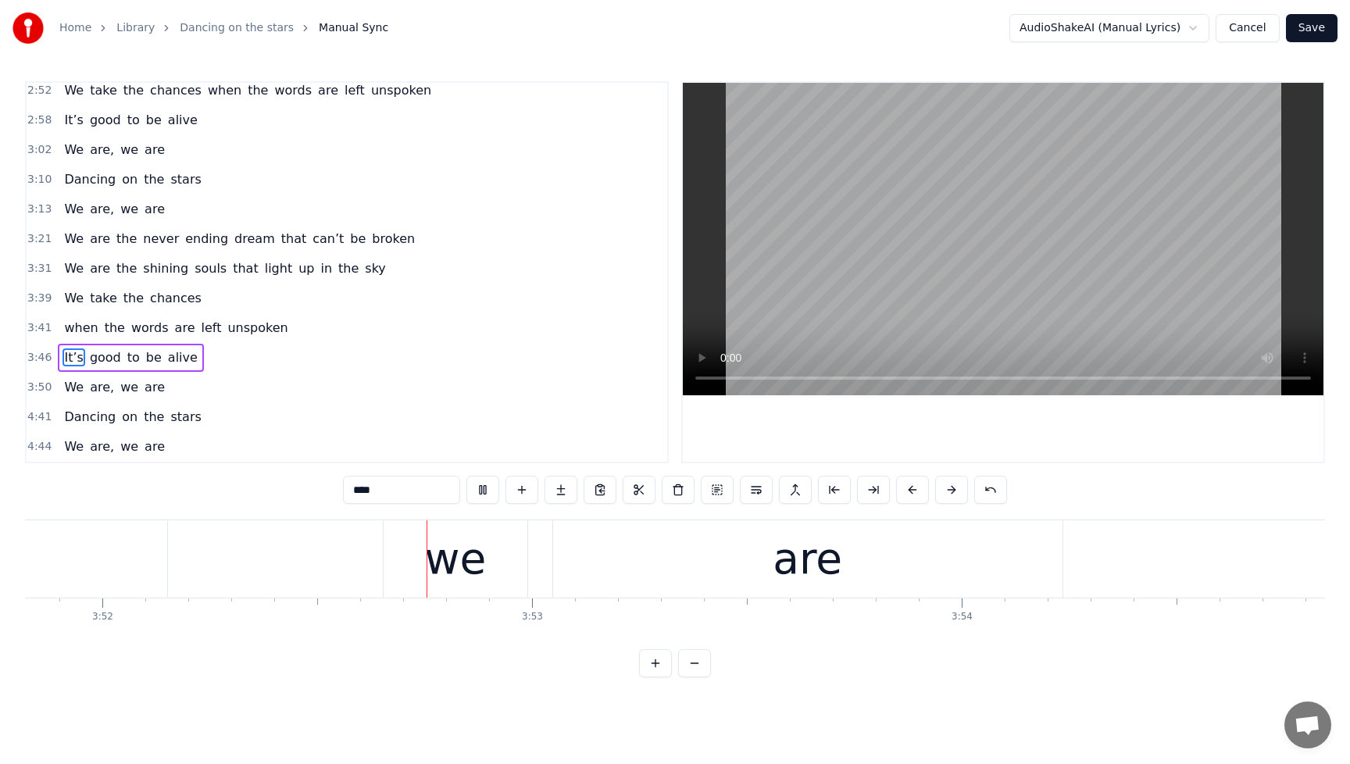
scroll to position [0, 99672]
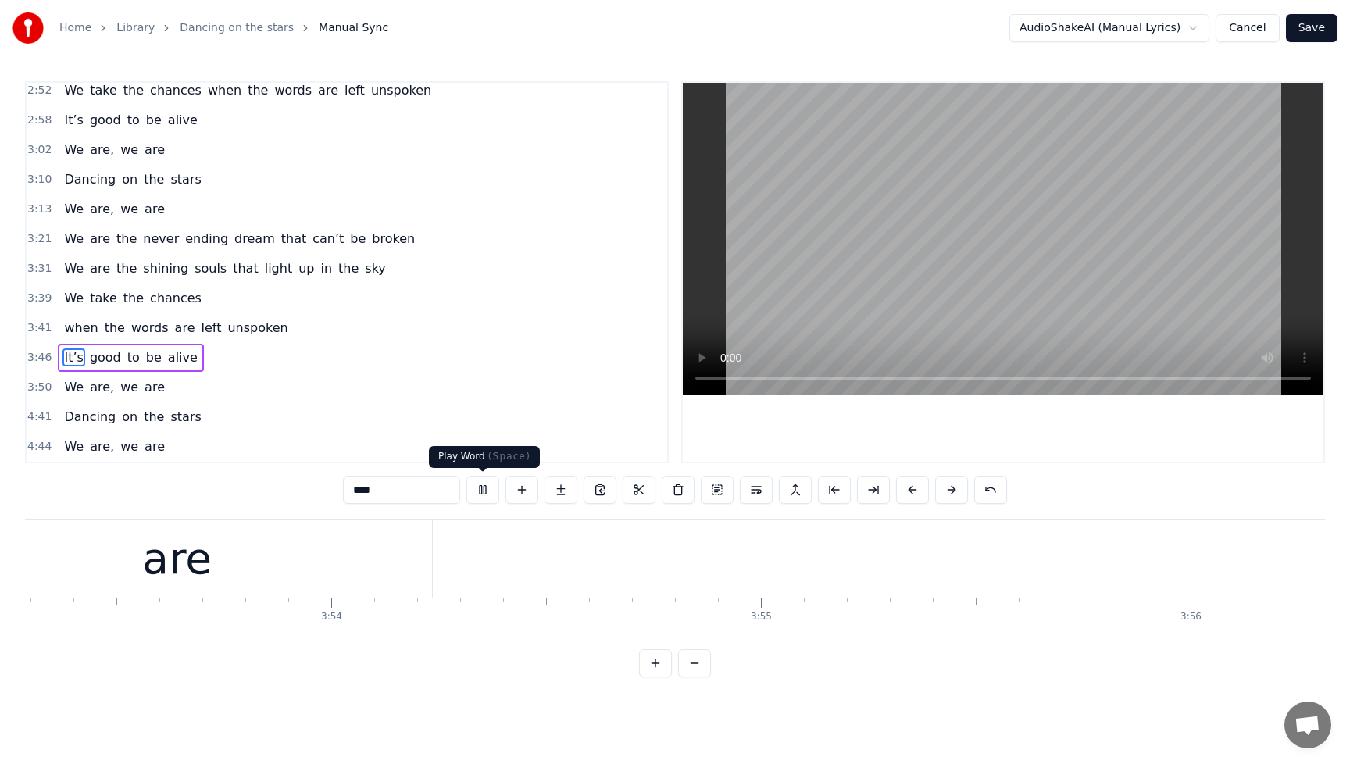
click at [485, 492] on button at bounding box center [482, 490] width 33 height 28
click at [74, 395] on span "We" at bounding box center [74, 387] width 23 height 18
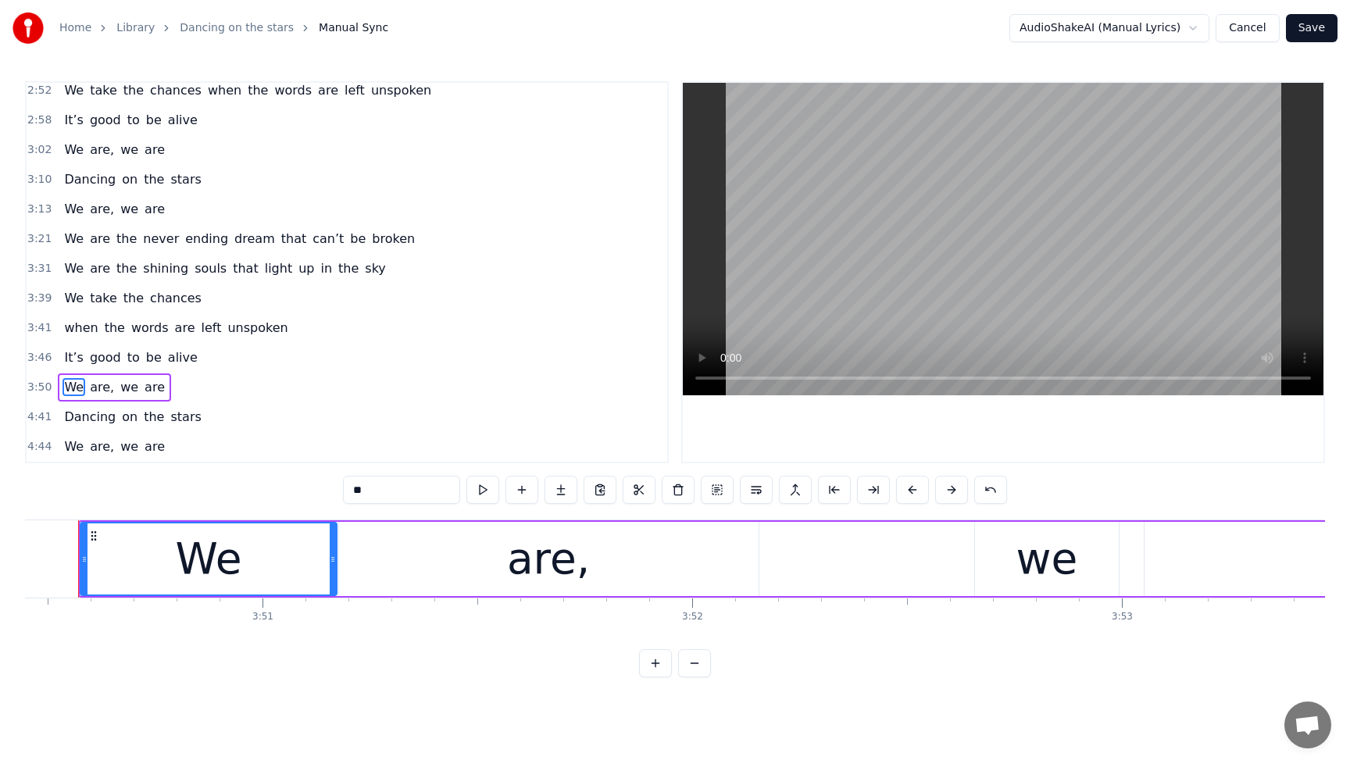
scroll to position [0, 99002]
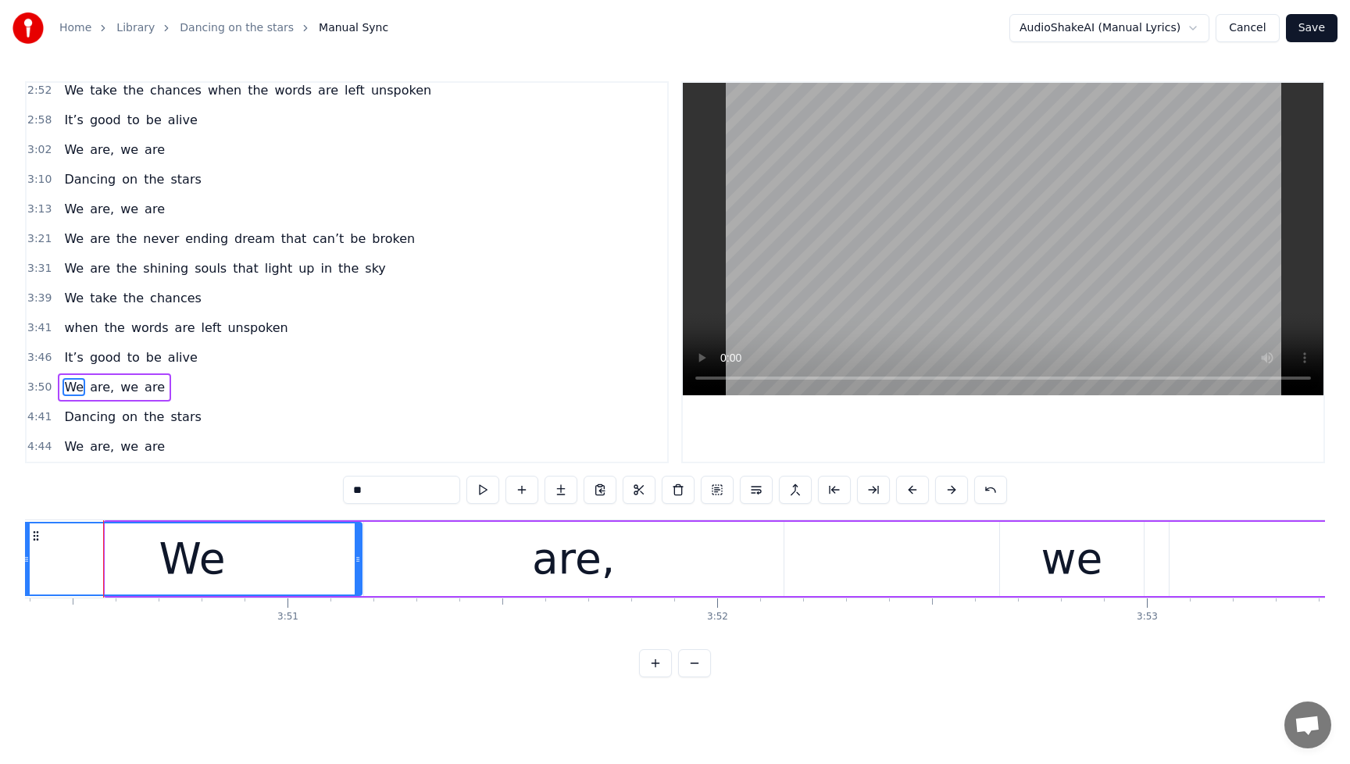
drag, startPoint x: 109, startPoint y: 561, endPoint x: 26, endPoint y: 564, distance: 82.9
click at [26, 564] on icon at bounding box center [26, 559] width 6 height 13
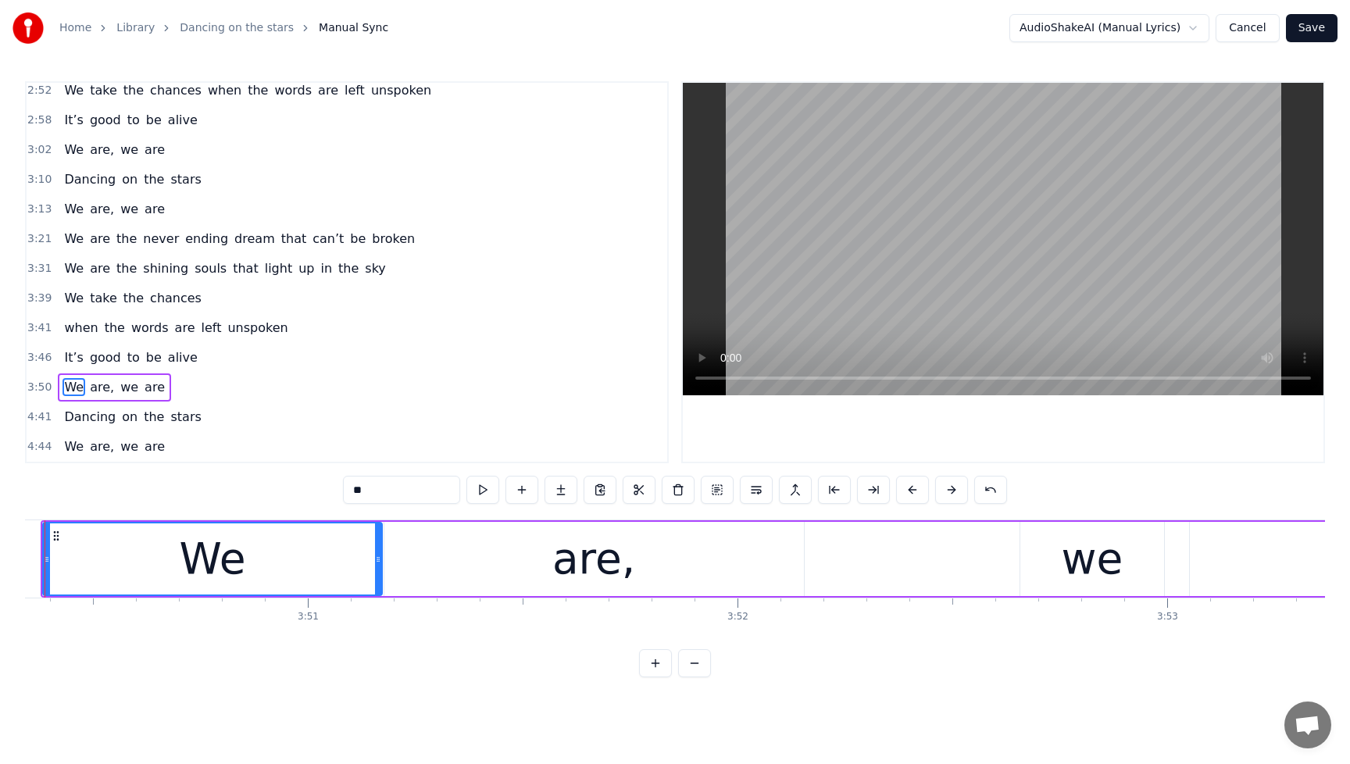
scroll to position [0, 98923]
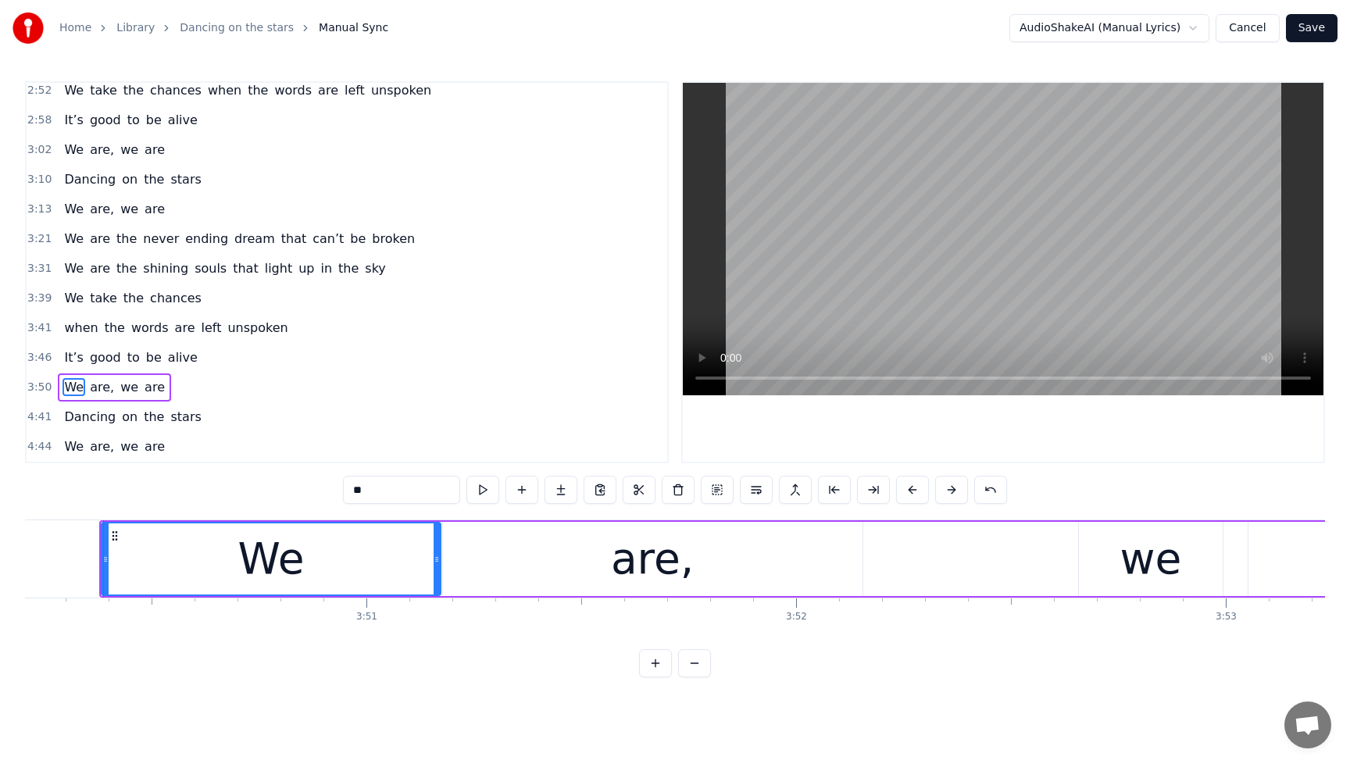
click at [1163, 549] on div "we" at bounding box center [1151, 559] width 62 height 65
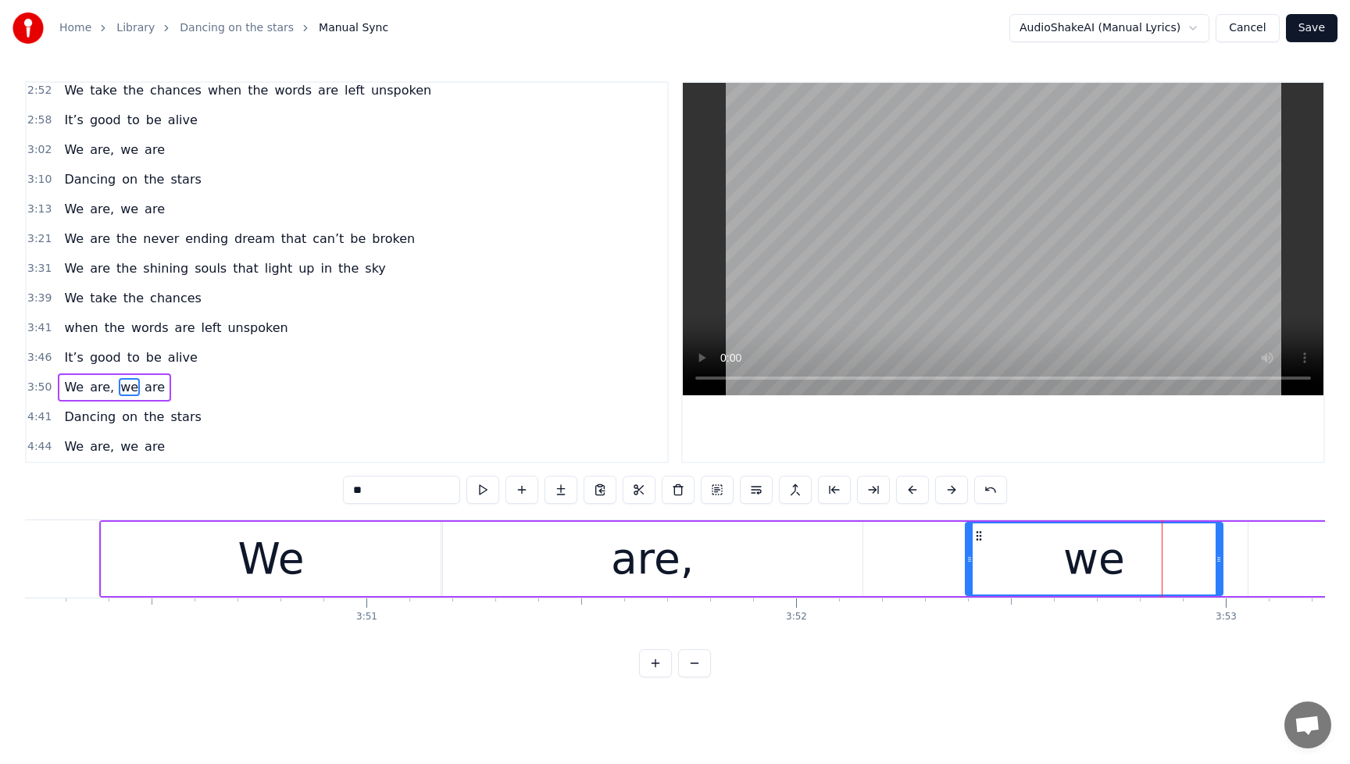
drag, startPoint x: 1081, startPoint y: 559, endPoint x: 963, endPoint y: 569, distance: 118.3
click at [967, 571] on div at bounding box center [969, 558] width 6 height 71
click at [74, 357] on span "It’s" at bounding box center [74, 357] width 22 height 18
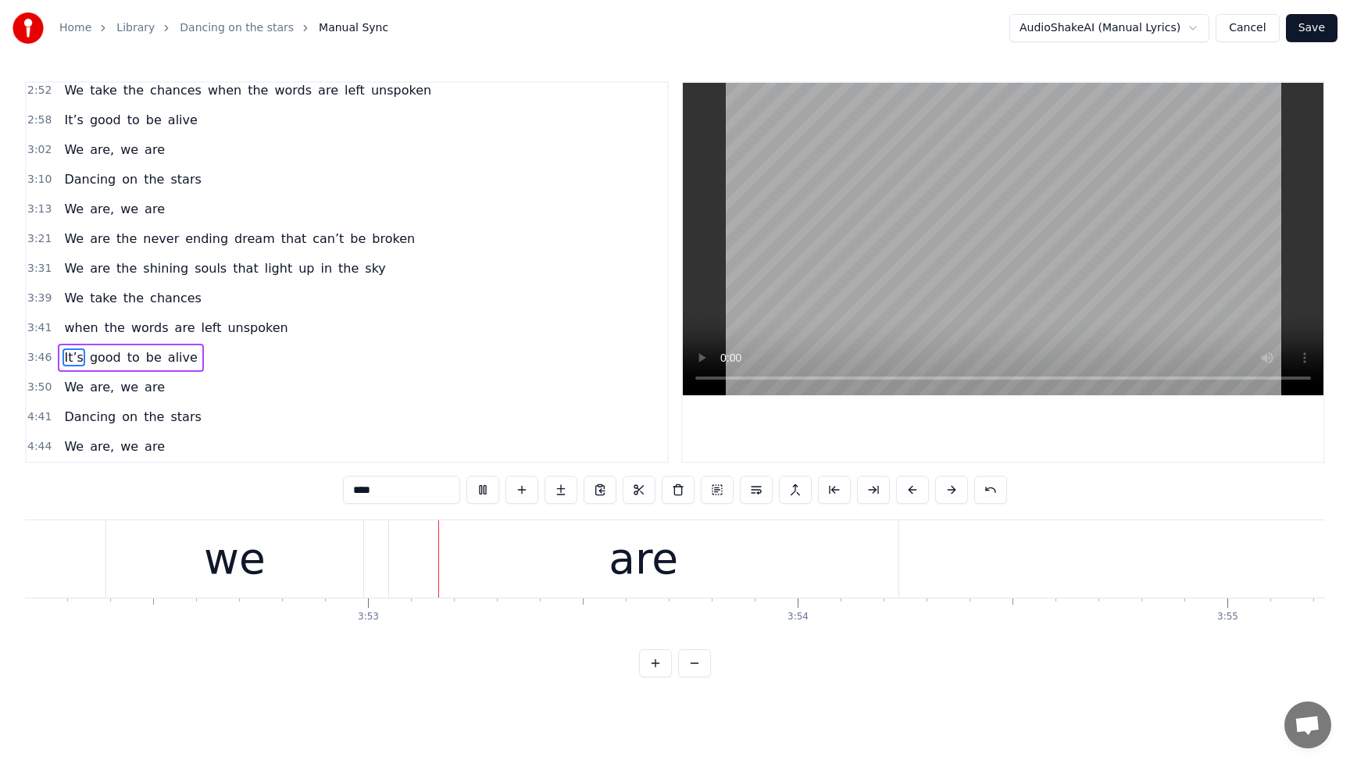
scroll to position [0, 99781]
click at [143, 393] on span "are" at bounding box center [154, 387] width 23 height 18
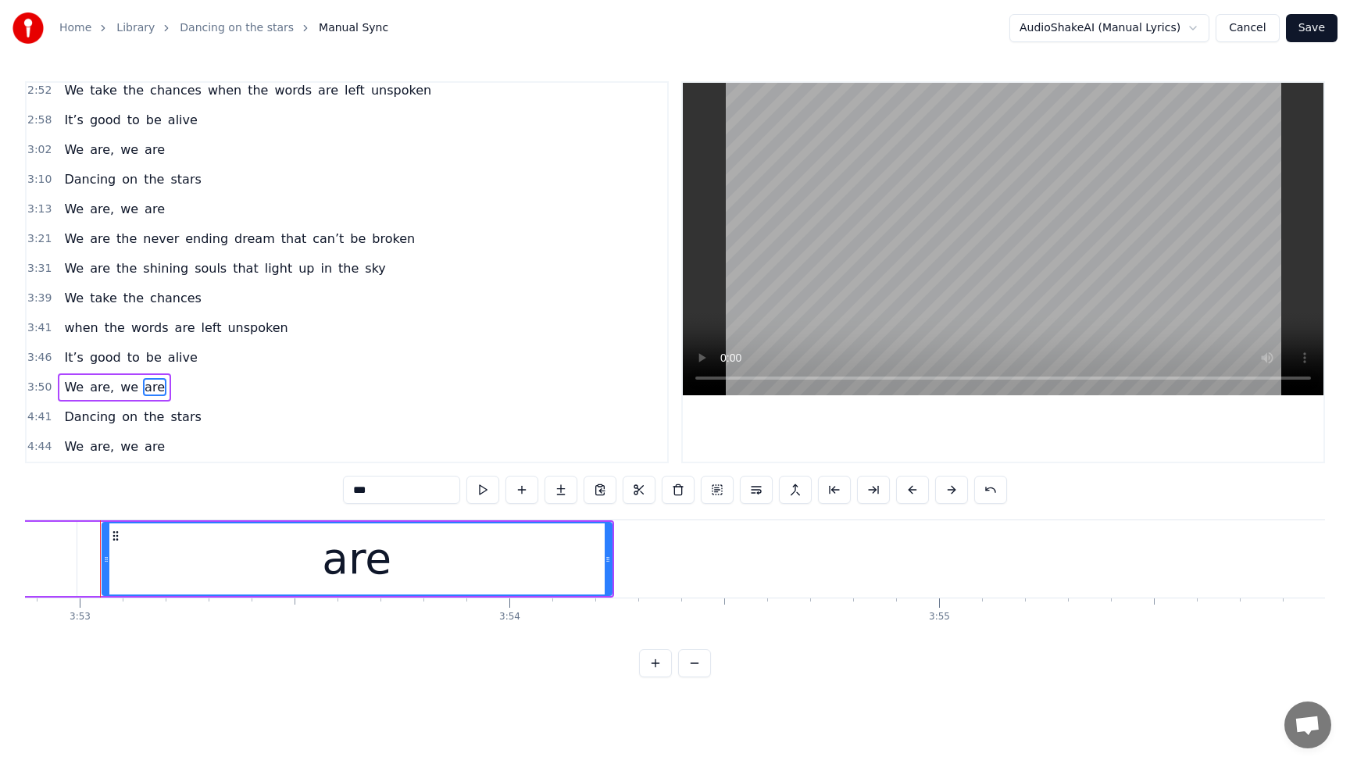
scroll to position [0, 100066]
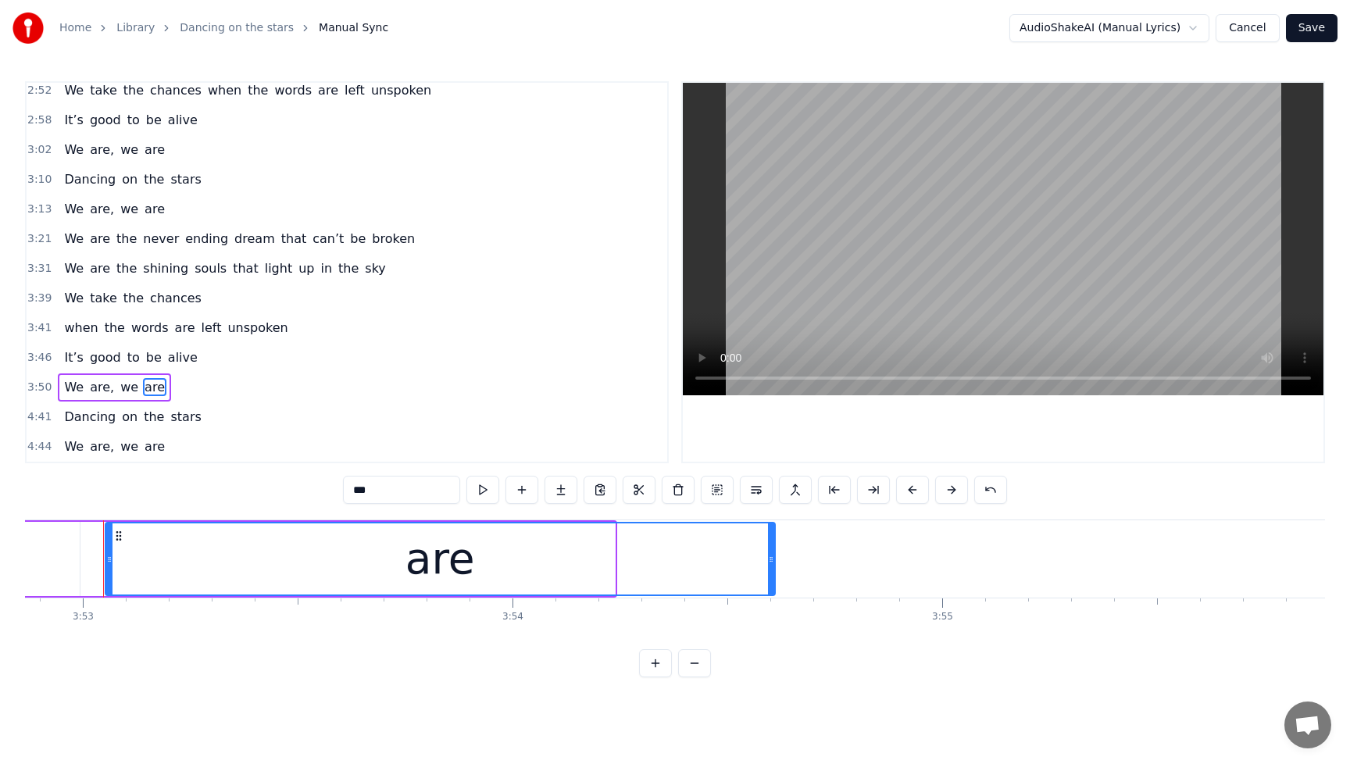
drag, startPoint x: 610, startPoint y: 561, endPoint x: 770, endPoint y: 576, distance: 160.9
click at [770, 576] on div at bounding box center [771, 558] width 6 height 71
click at [75, 366] on span "It’s" at bounding box center [74, 357] width 22 height 18
type input "****"
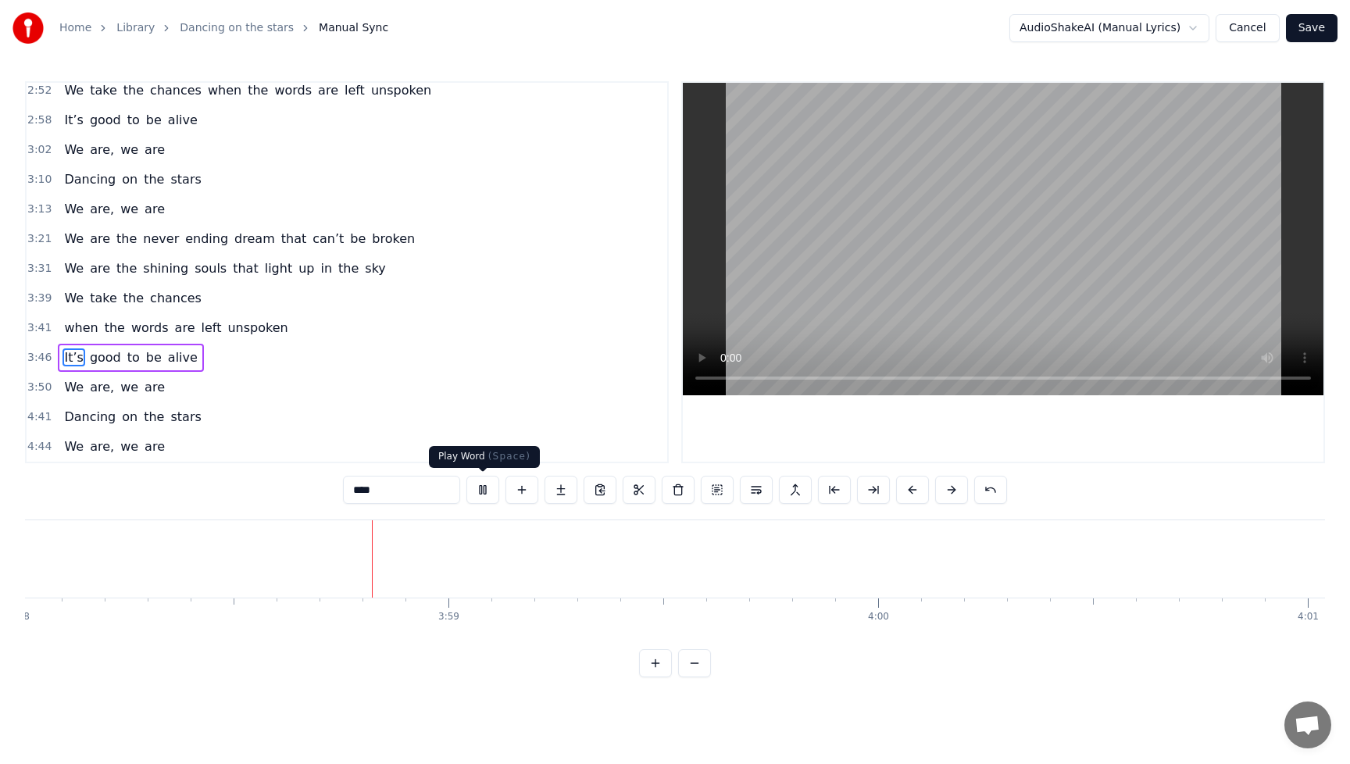
scroll to position [0, 102291]
click at [484, 493] on button at bounding box center [482, 490] width 33 height 28
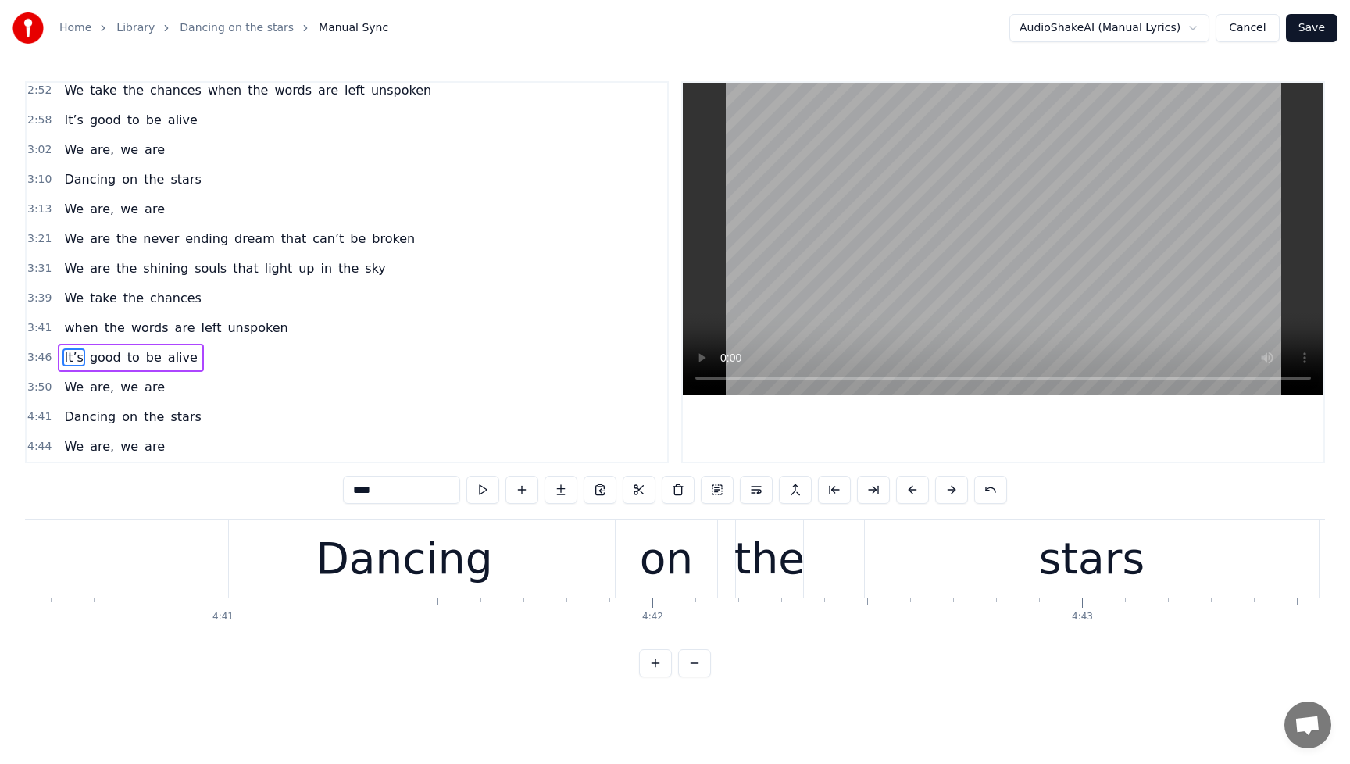
click at [80, 406] on div "Dancing on the stars" at bounding box center [132, 417] width 149 height 28
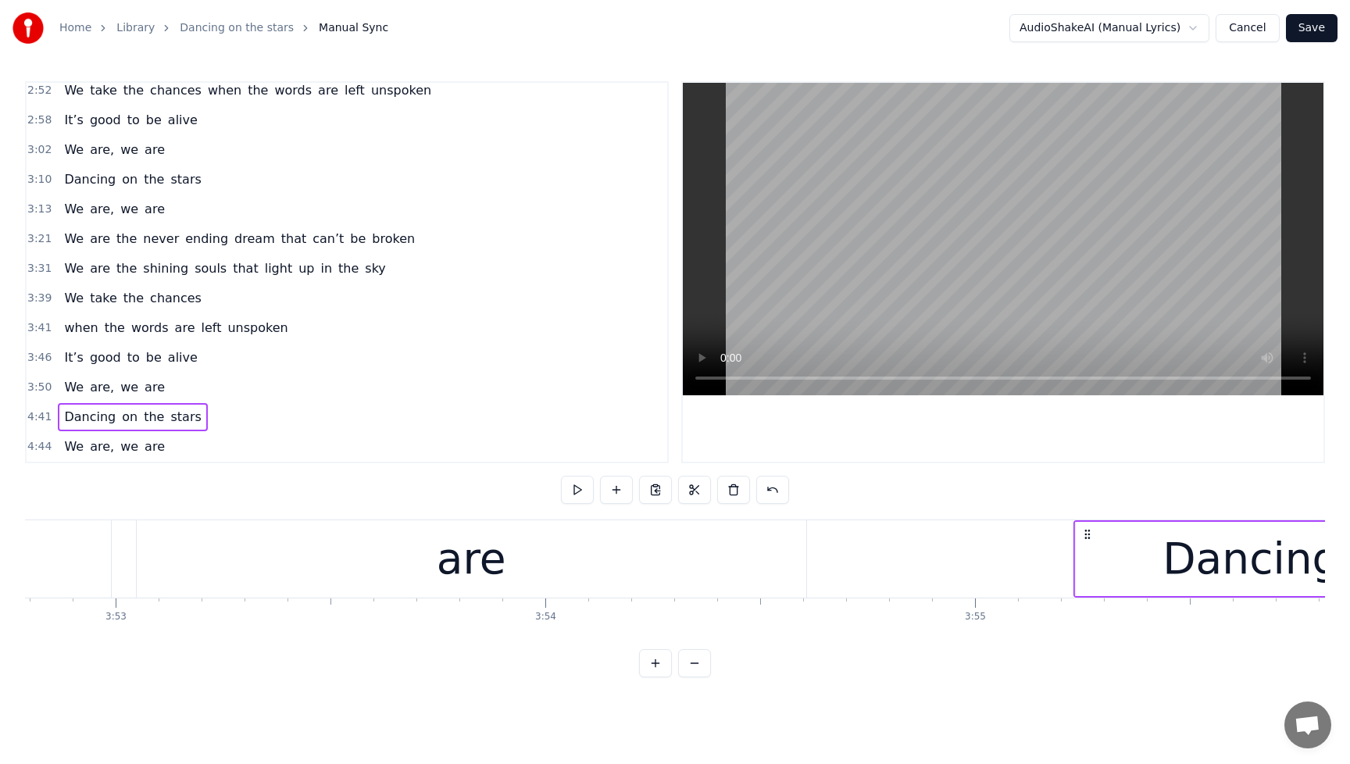
scroll to position [0, 100036]
drag, startPoint x: 238, startPoint y: 535, endPoint x: 1081, endPoint y: 539, distance: 842.3
click at [1081, 539] on icon at bounding box center [1080, 534] width 13 height 13
click at [63, 386] on span "We" at bounding box center [74, 387] width 23 height 18
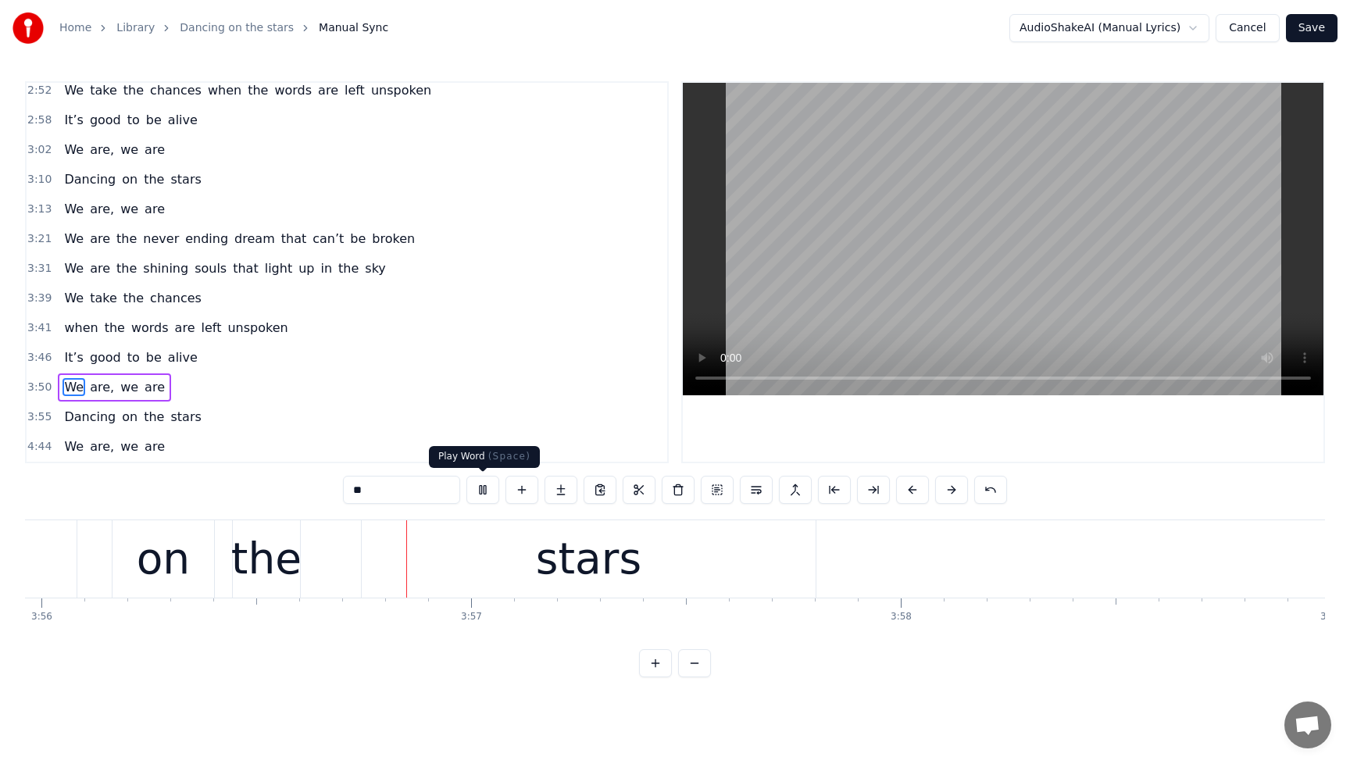
scroll to position [0, 101409]
drag, startPoint x: 479, startPoint y: 493, endPoint x: 470, endPoint y: 491, distance: 9.7
click at [479, 493] on button at bounding box center [482, 490] width 33 height 28
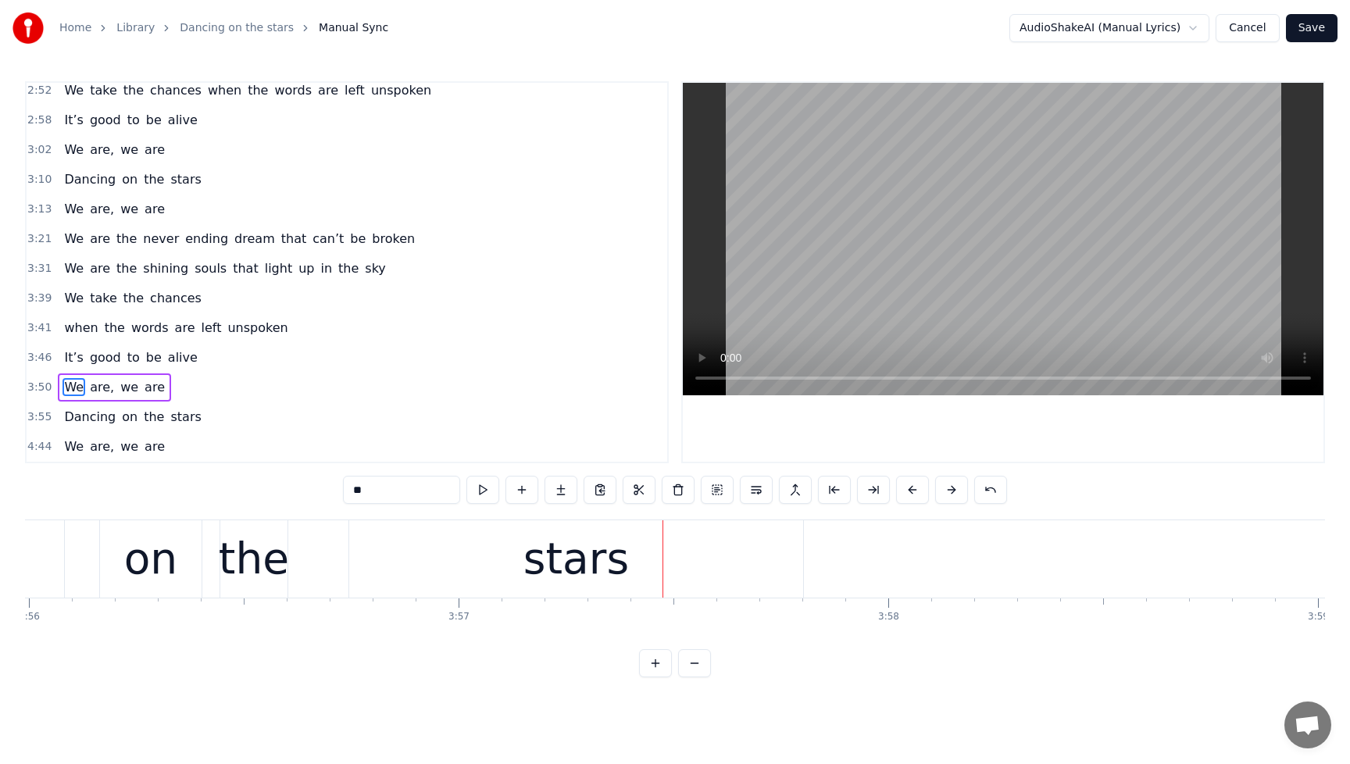
click at [63, 414] on span "Dancing" at bounding box center [90, 417] width 55 height 18
type input "*******"
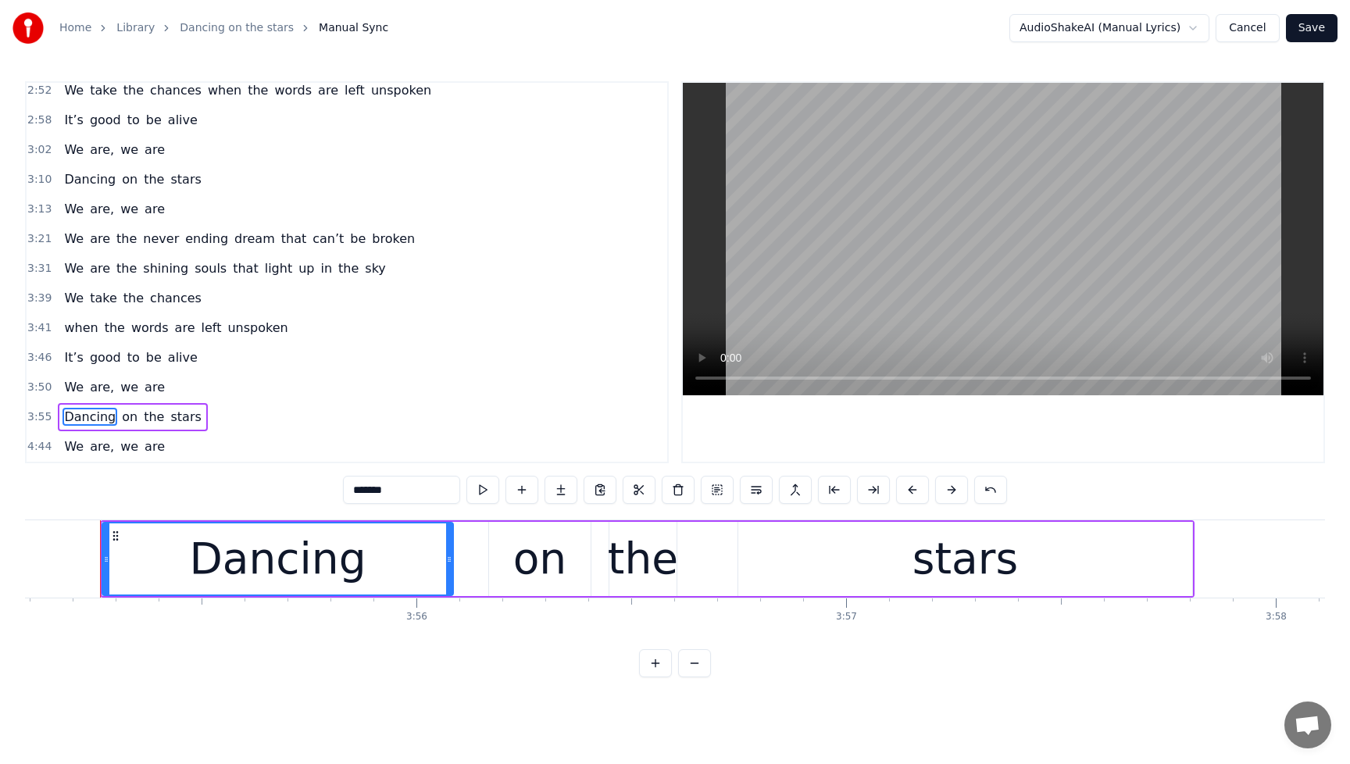
scroll to position [0, 101018]
click at [59, 406] on div "Dancing on the stars" at bounding box center [132, 417] width 149 height 28
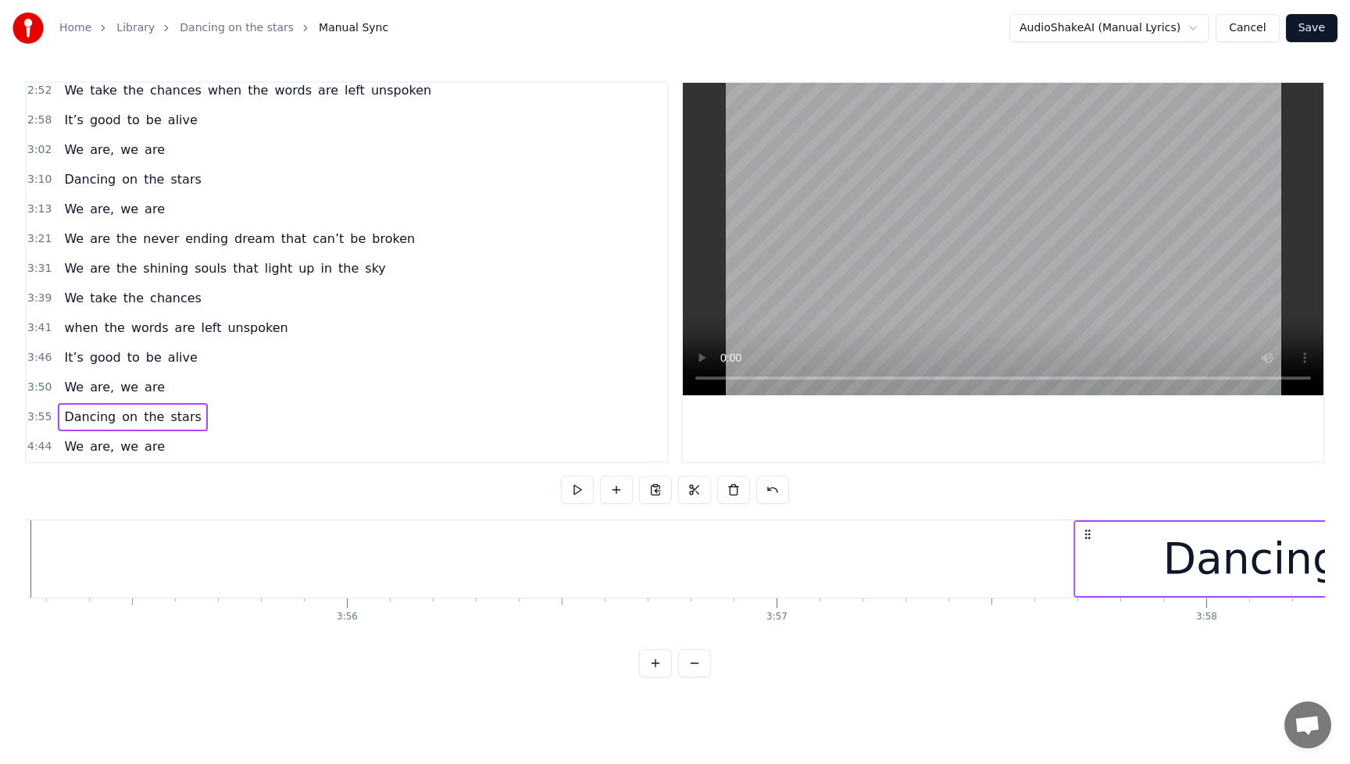
scroll to position [0, 101092]
drag, startPoint x: 116, startPoint y: 532, endPoint x: 1041, endPoint y: 552, distance: 924.5
click at [67, 395] on span "We" at bounding box center [74, 387] width 23 height 18
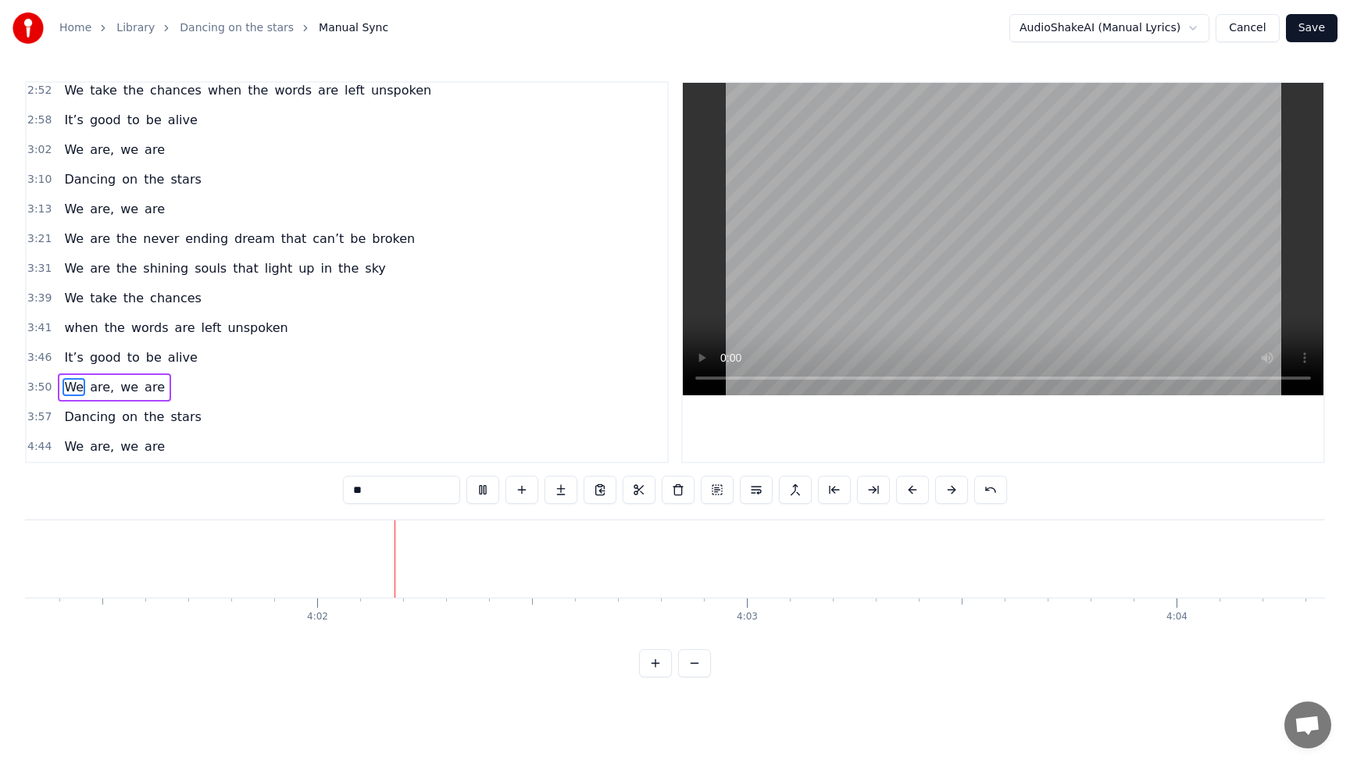
scroll to position [0, 103725]
click at [476, 491] on button at bounding box center [482, 490] width 33 height 28
click at [66, 407] on div "Dancing on the stars" at bounding box center [132, 417] width 149 height 28
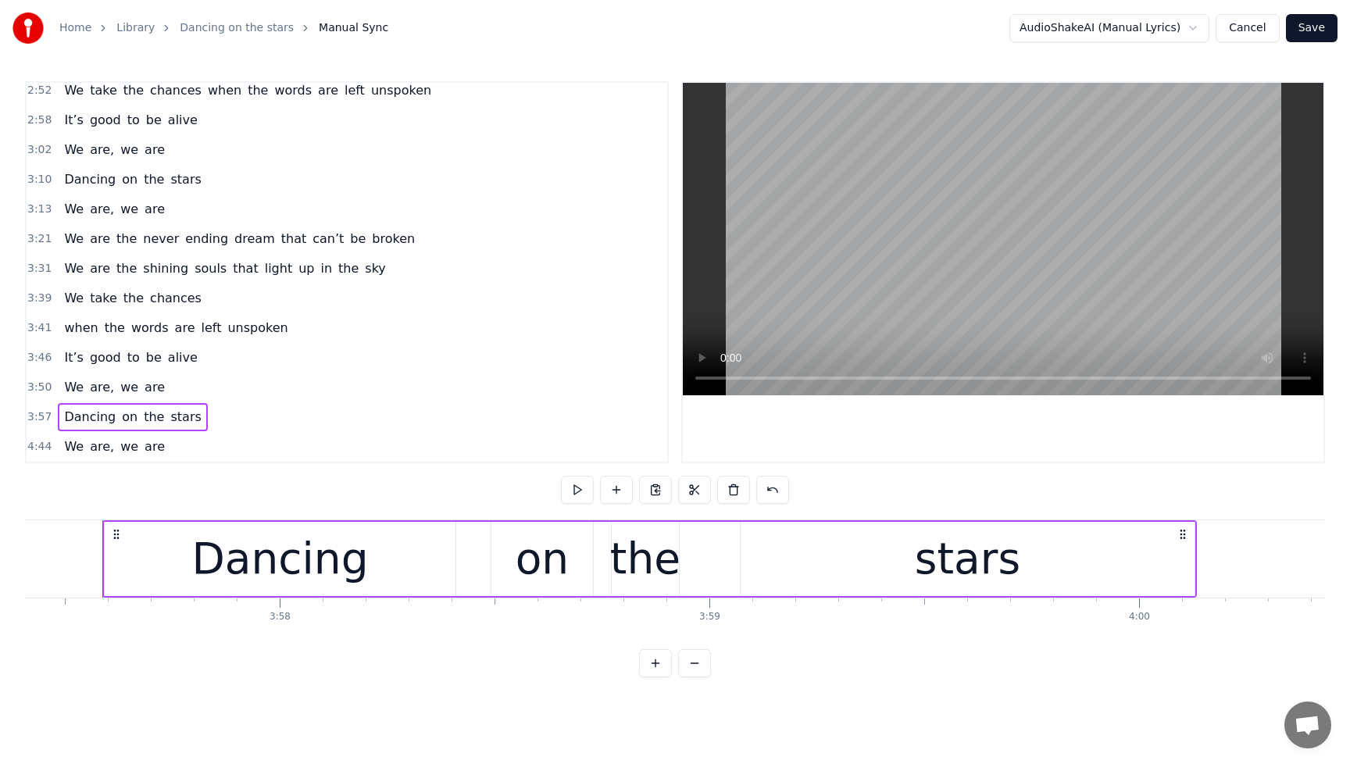
scroll to position [0, 102017]
click at [120, 539] on icon at bounding box center [117, 534] width 13 height 13
click at [116, 534] on icon at bounding box center [117, 534] width 13 height 13
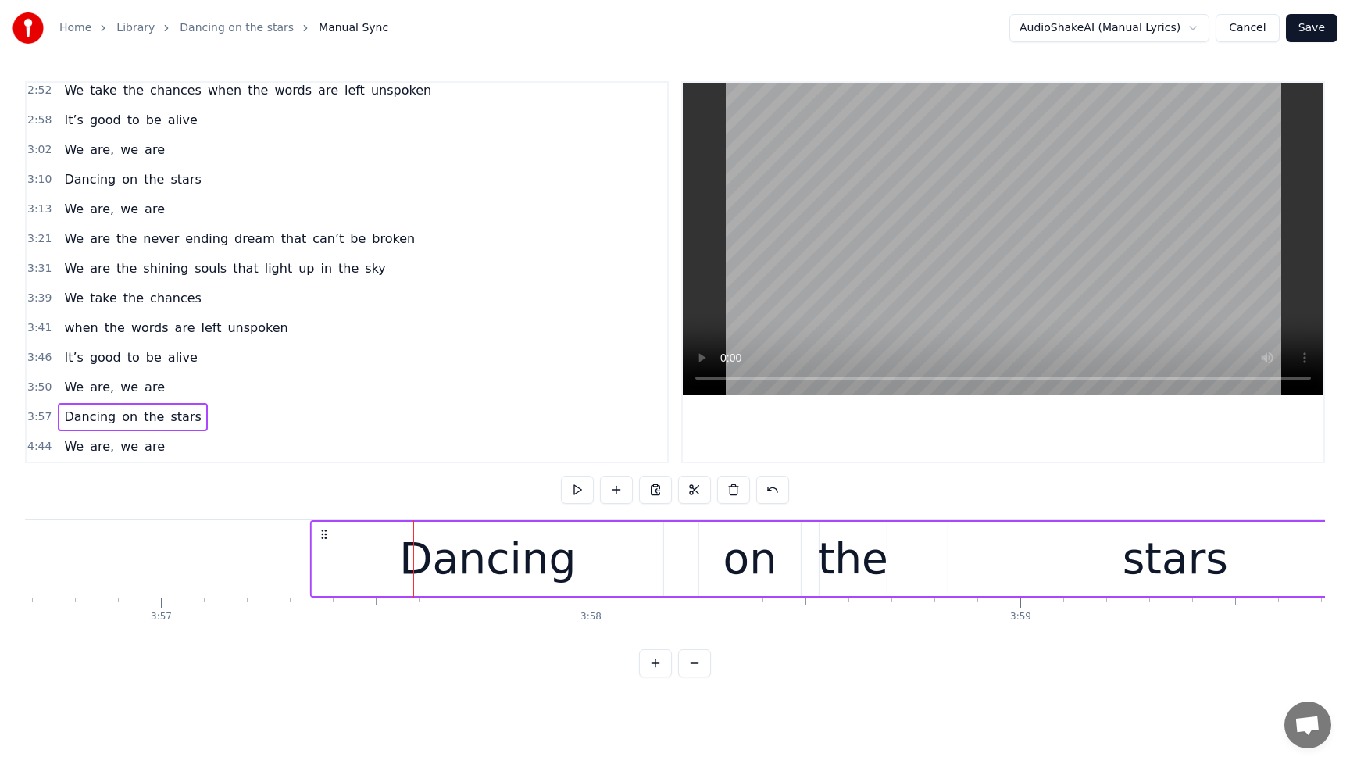
scroll to position [0, 101703]
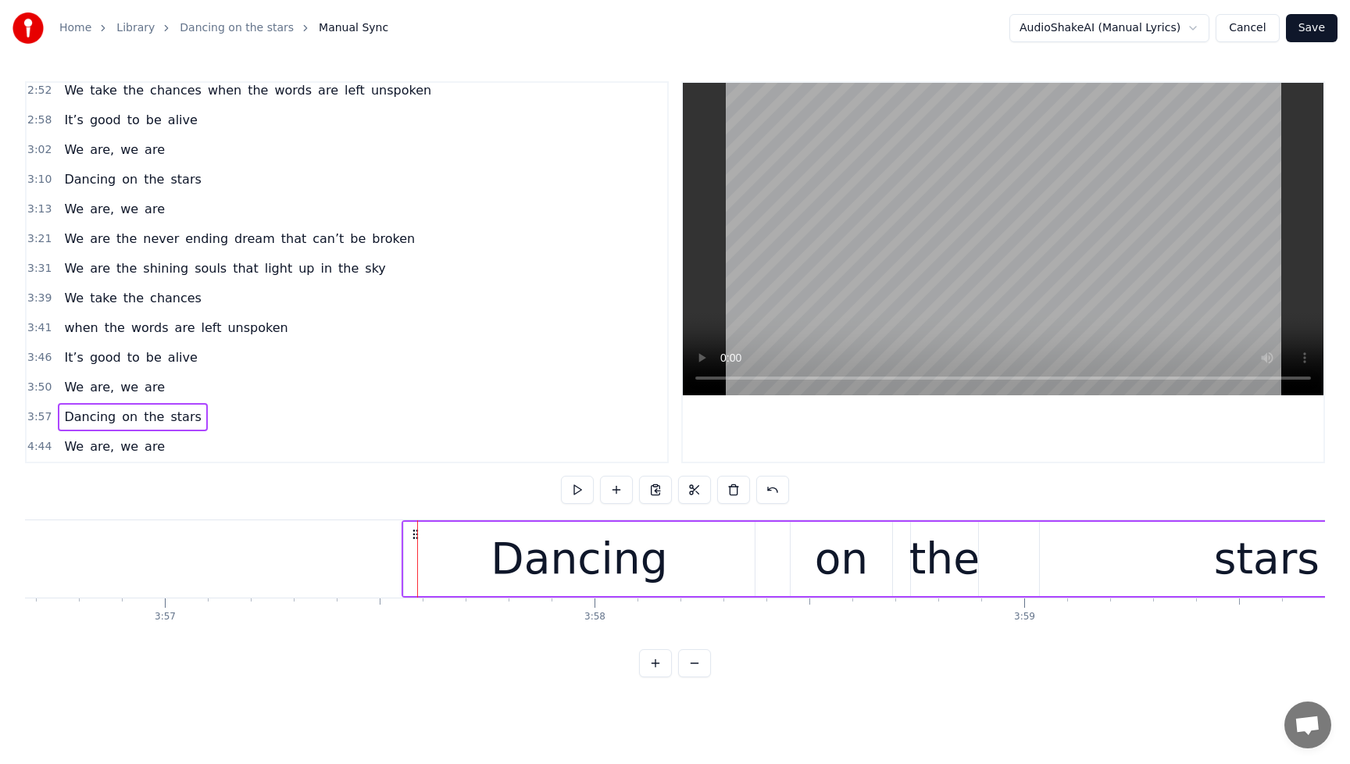
drag, startPoint x: 116, startPoint y: 534, endPoint x: 415, endPoint y: 538, distance: 299.3
click at [415, 538] on icon at bounding box center [415, 534] width 13 height 13
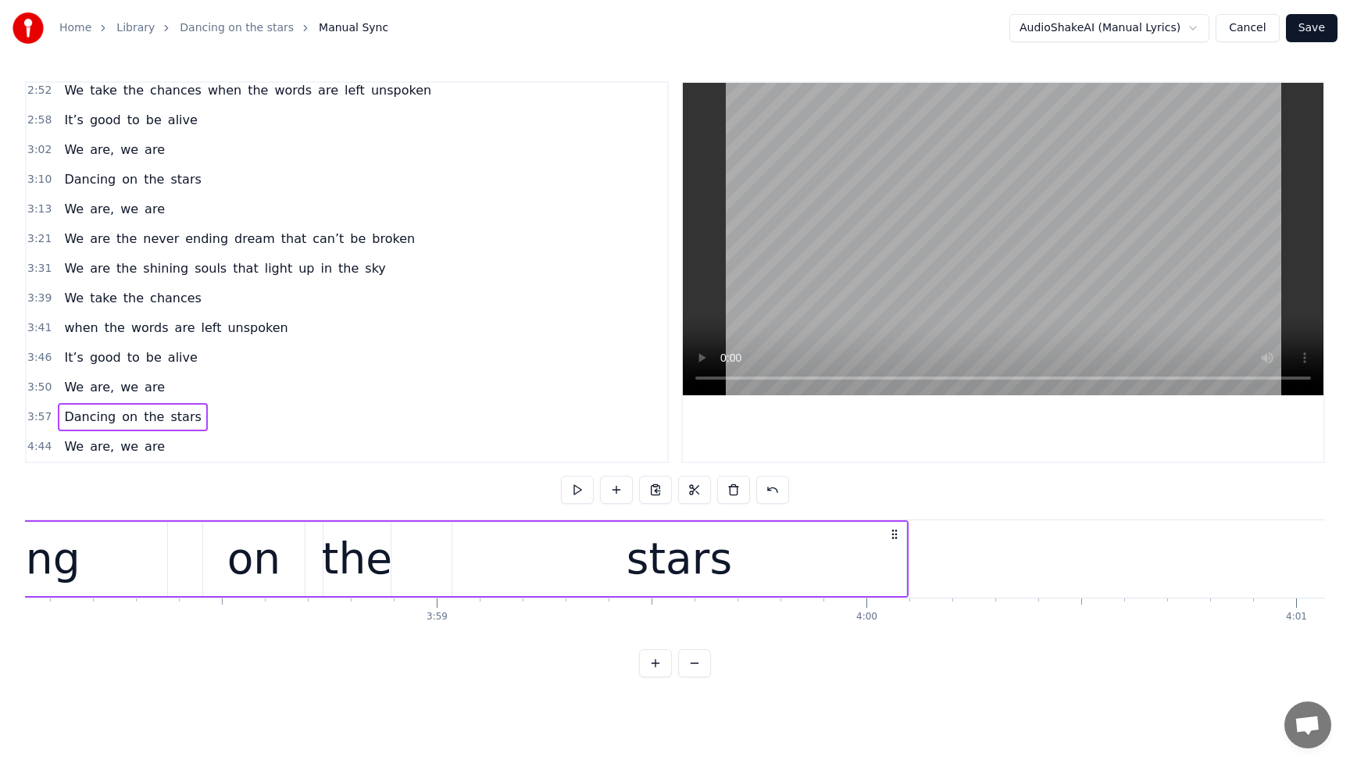
scroll to position [0, 101887]
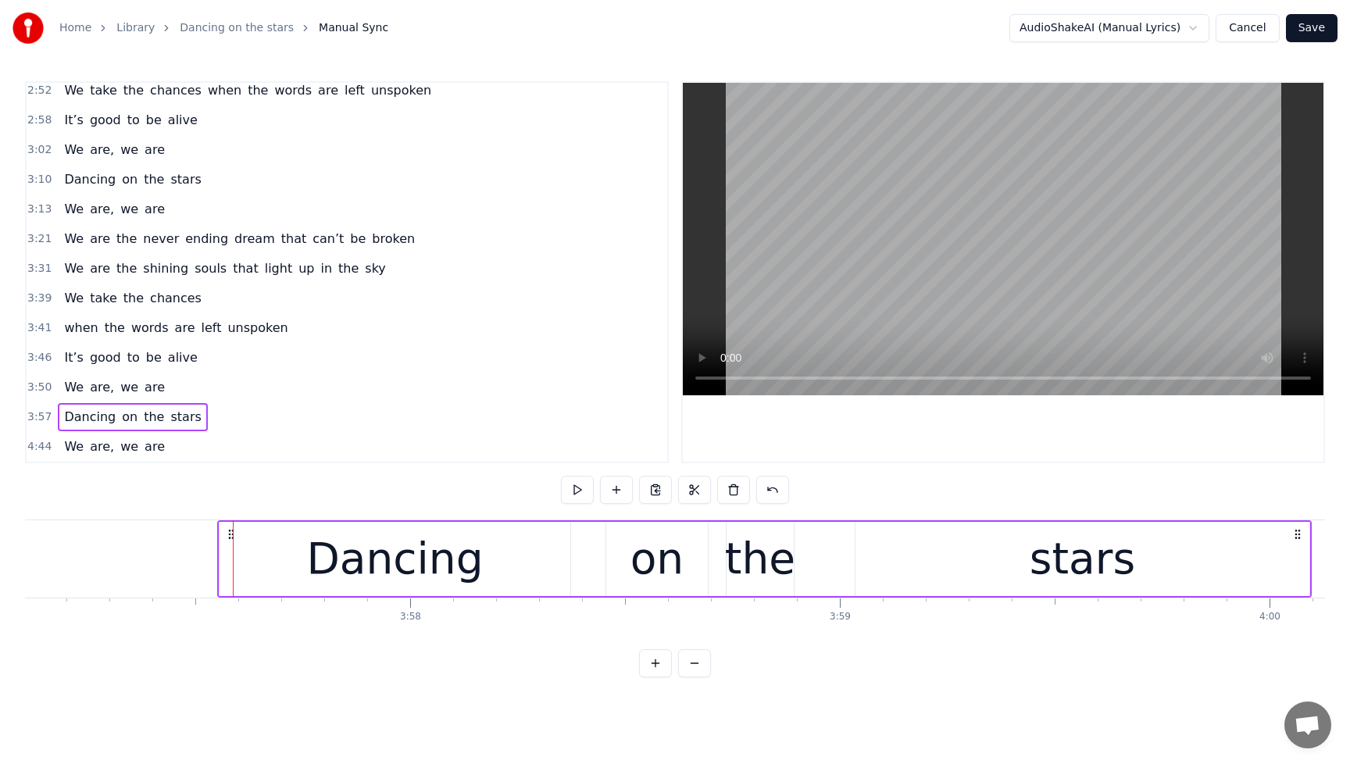
click at [455, 569] on div "Dancing" at bounding box center [394, 559] width 177 height 65
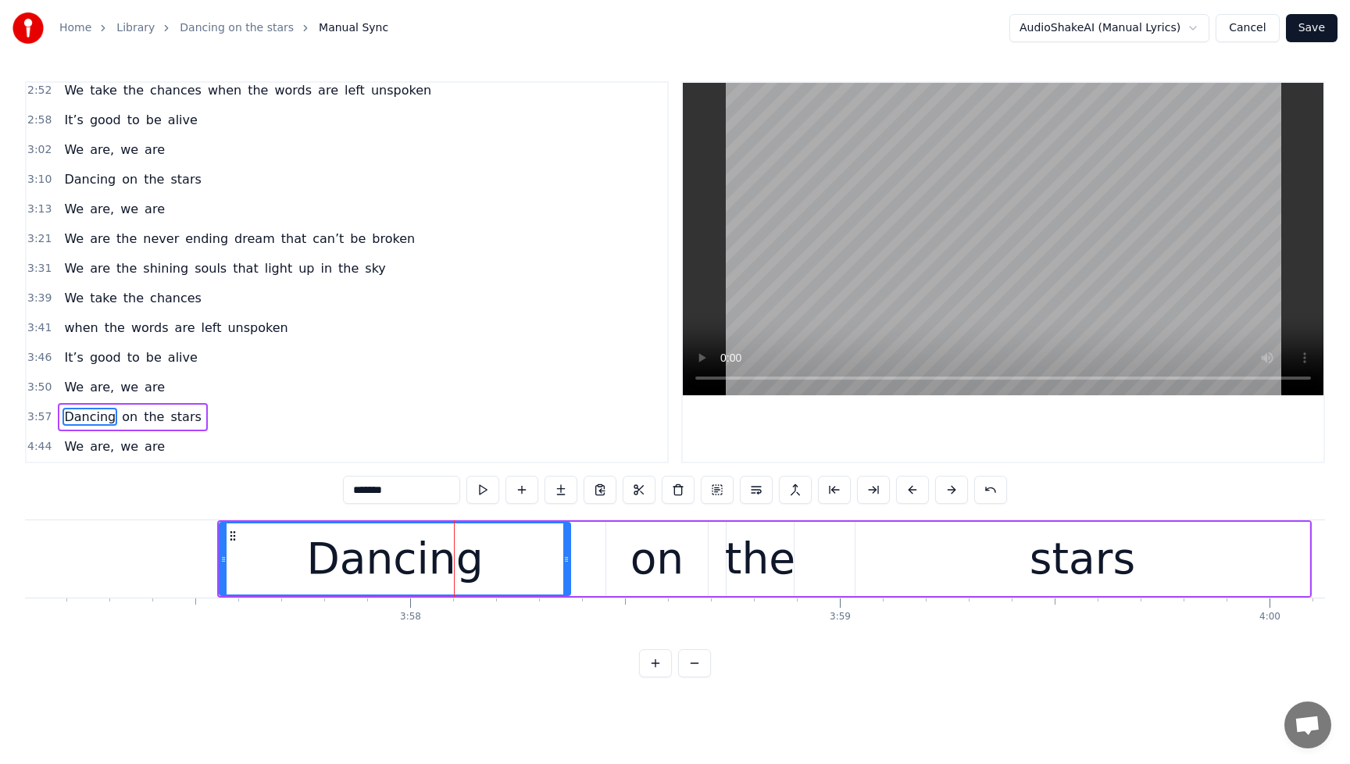
click at [77, 389] on span "We" at bounding box center [74, 387] width 23 height 18
type input "**"
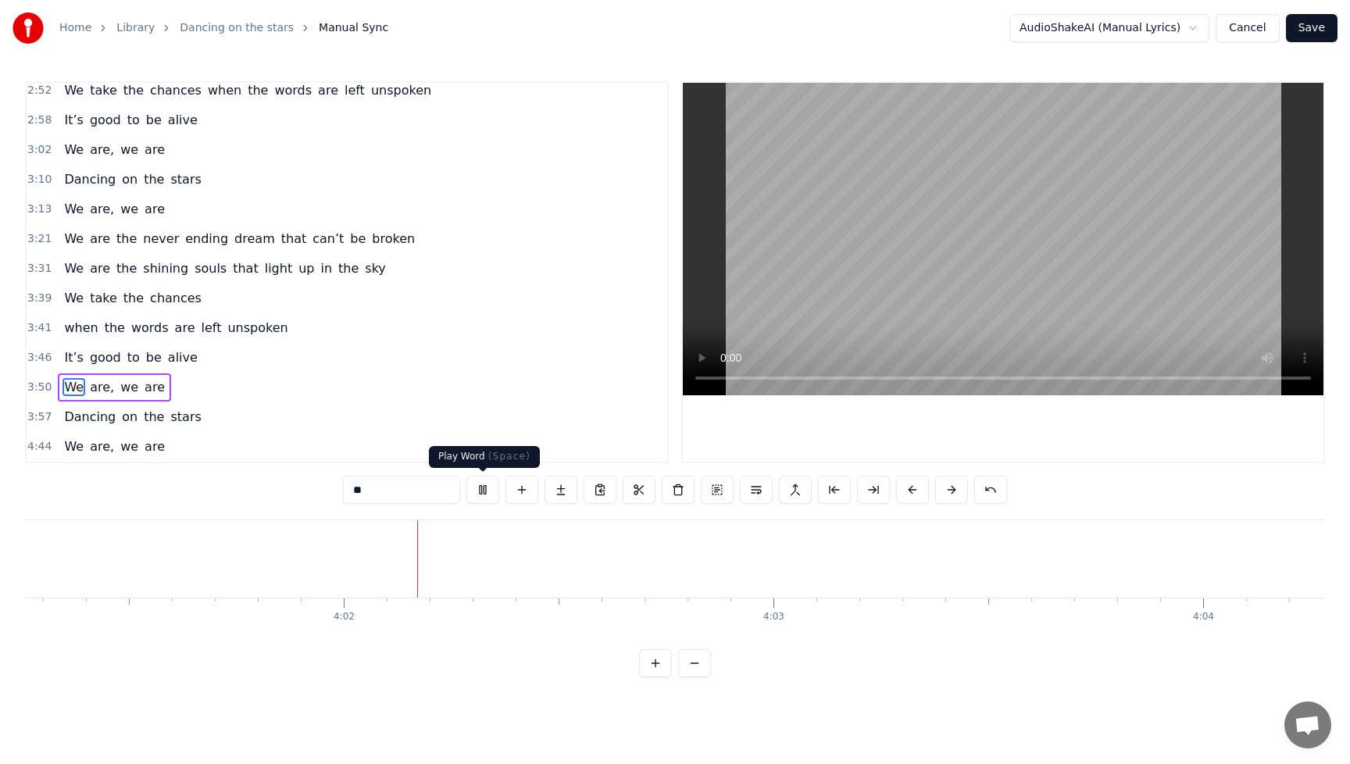
scroll to position [0, 103712]
click at [480, 491] on button at bounding box center [482, 490] width 33 height 28
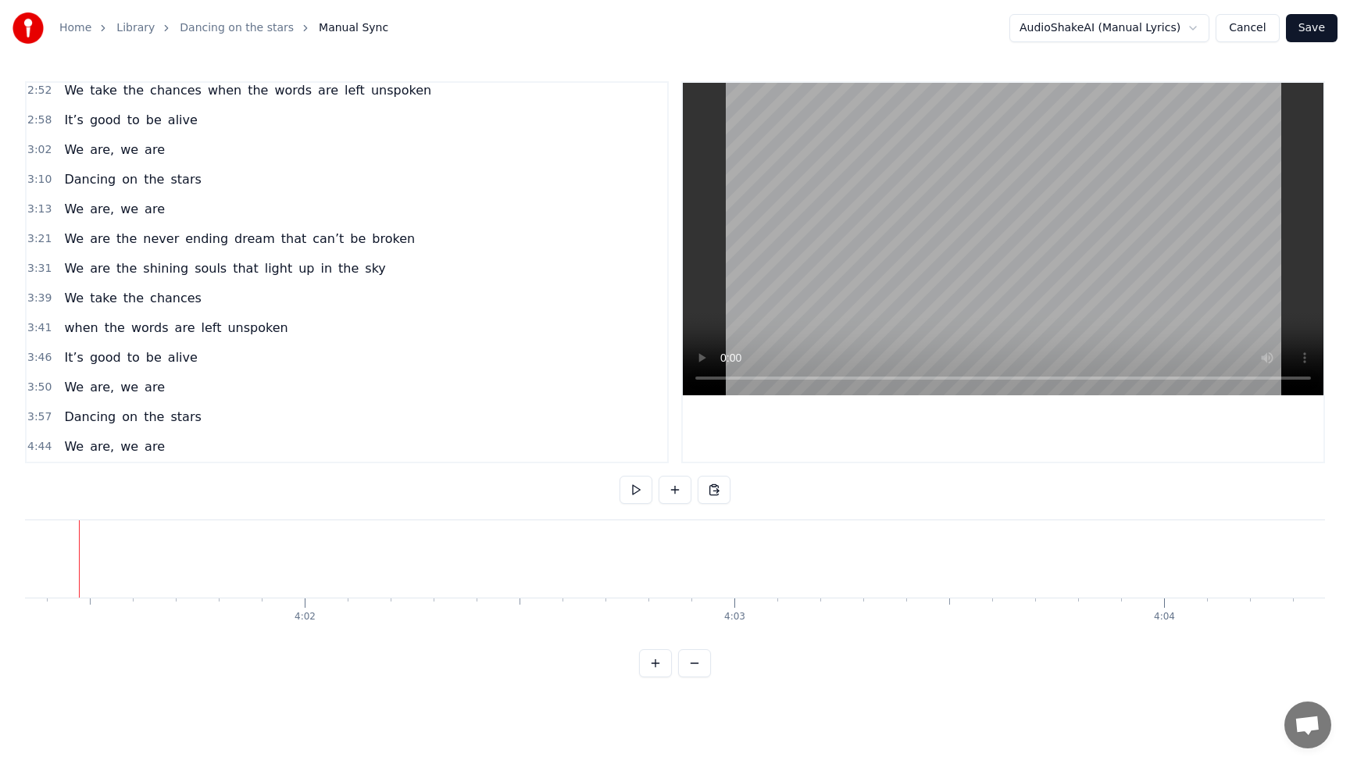
scroll to position [0, 103687]
click at [63, 438] on span "We" at bounding box center [74, 447] width 23 height 19
click at [80, 444] on span "We" at bounding box center [74, 447] width 23 height 18
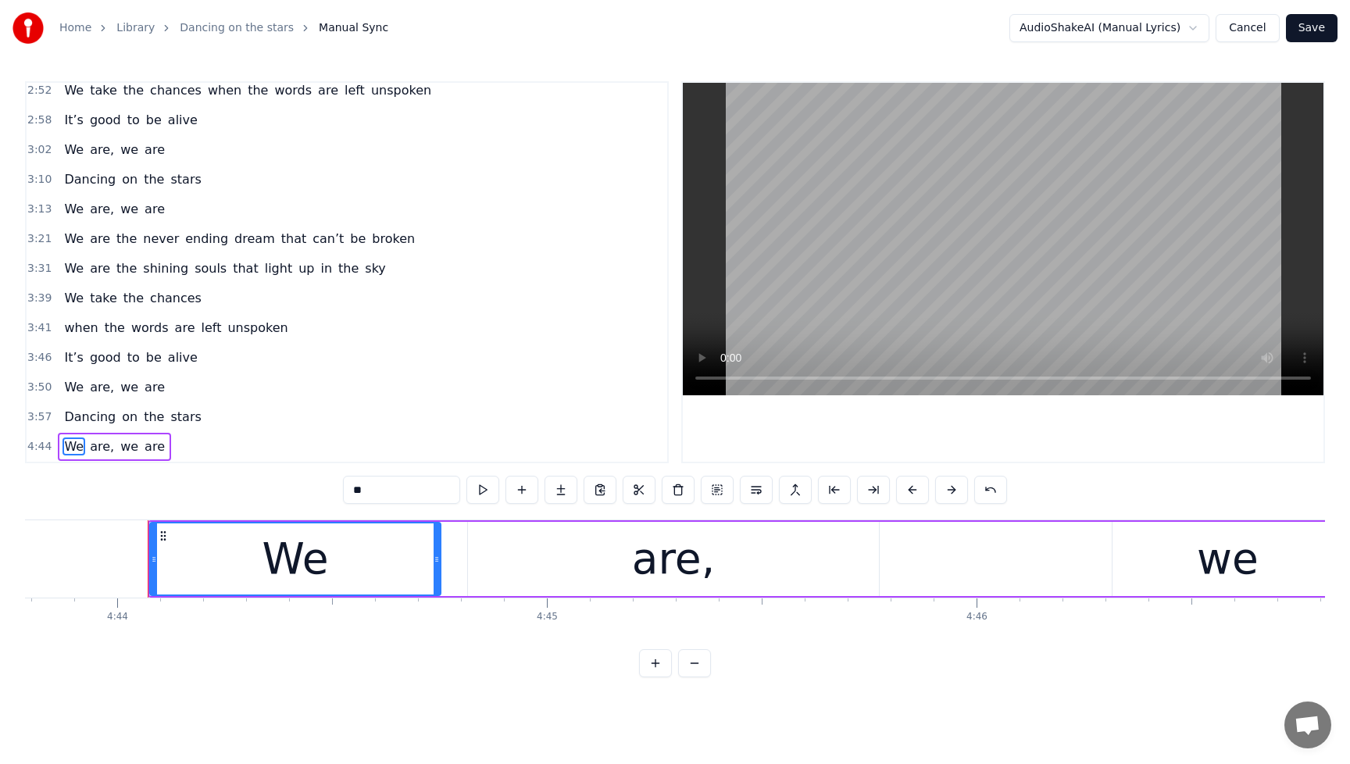
scroll to position [0, 121992]
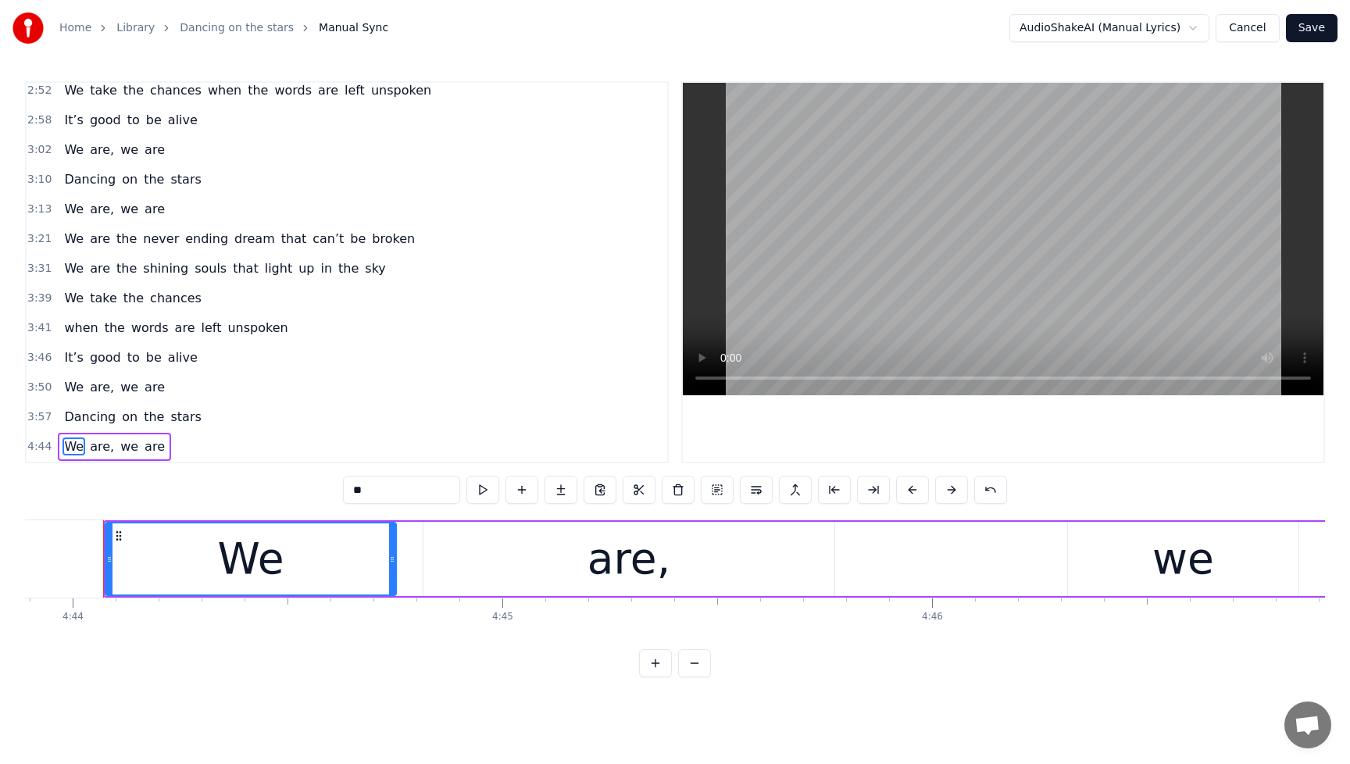
click at [92, 435] on div "We are, we are" at bounding box center [114, 447] width 113 height 28
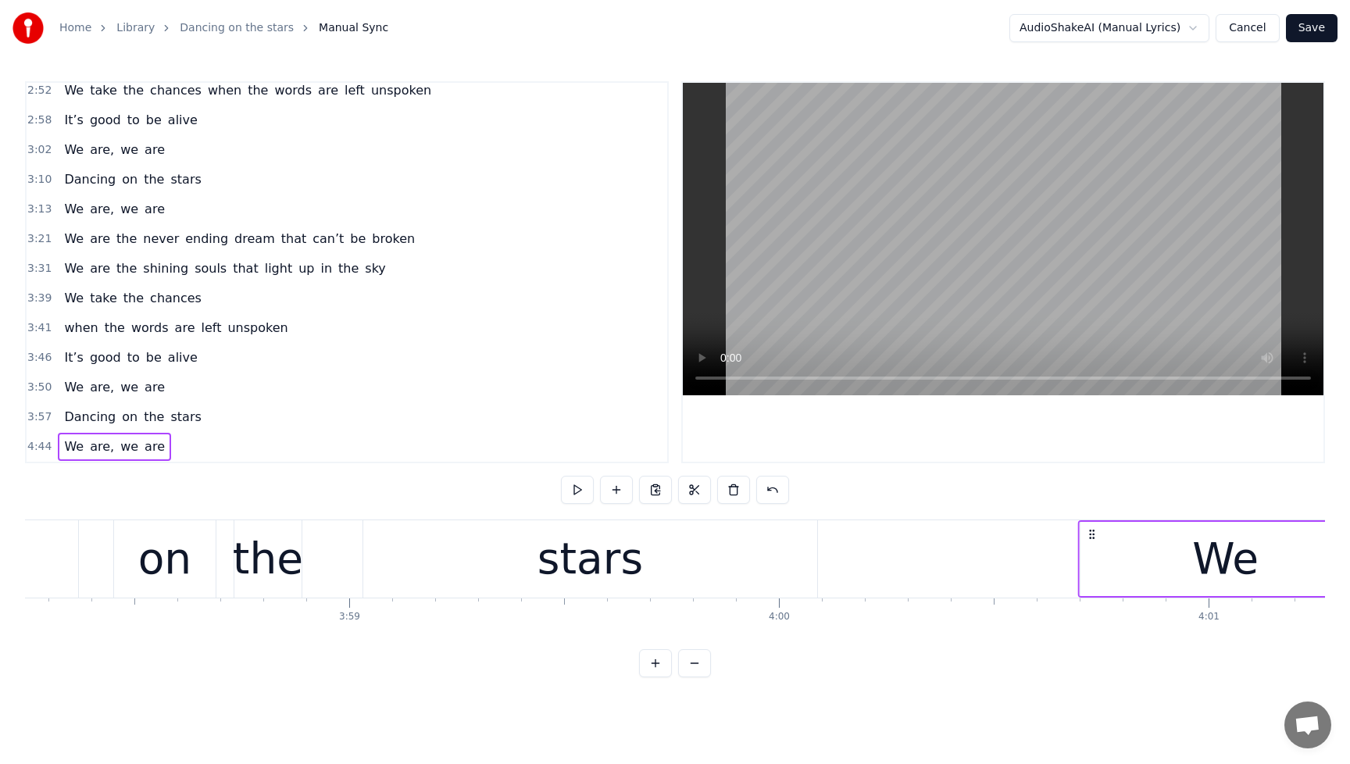
scroll to position [0, 102383]
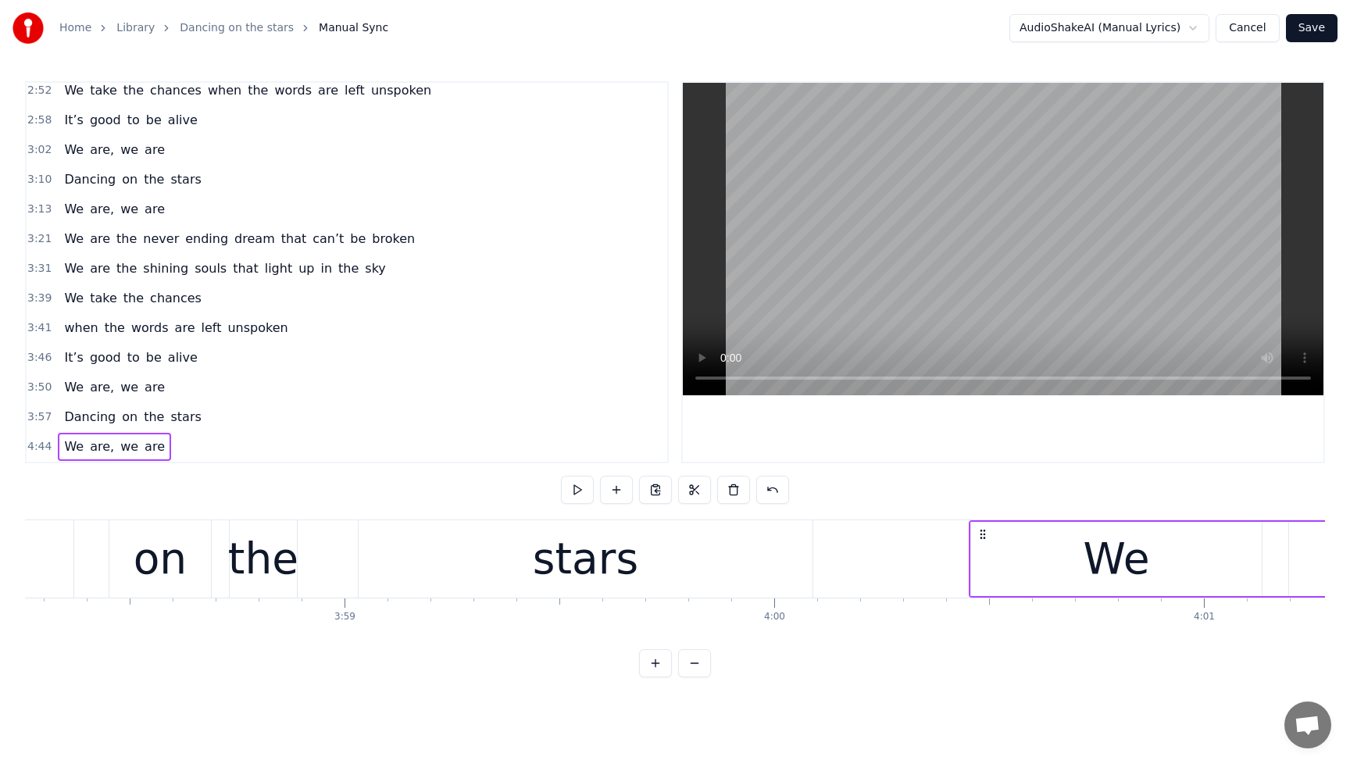
drag, startPoint x: 118, startPoint y: 534, endPoint x: 984, endPoint y: 588, distance: 867.4
click at [73, 416] on span "Dancing" at bounding box center [90, 417] width 55 height 18
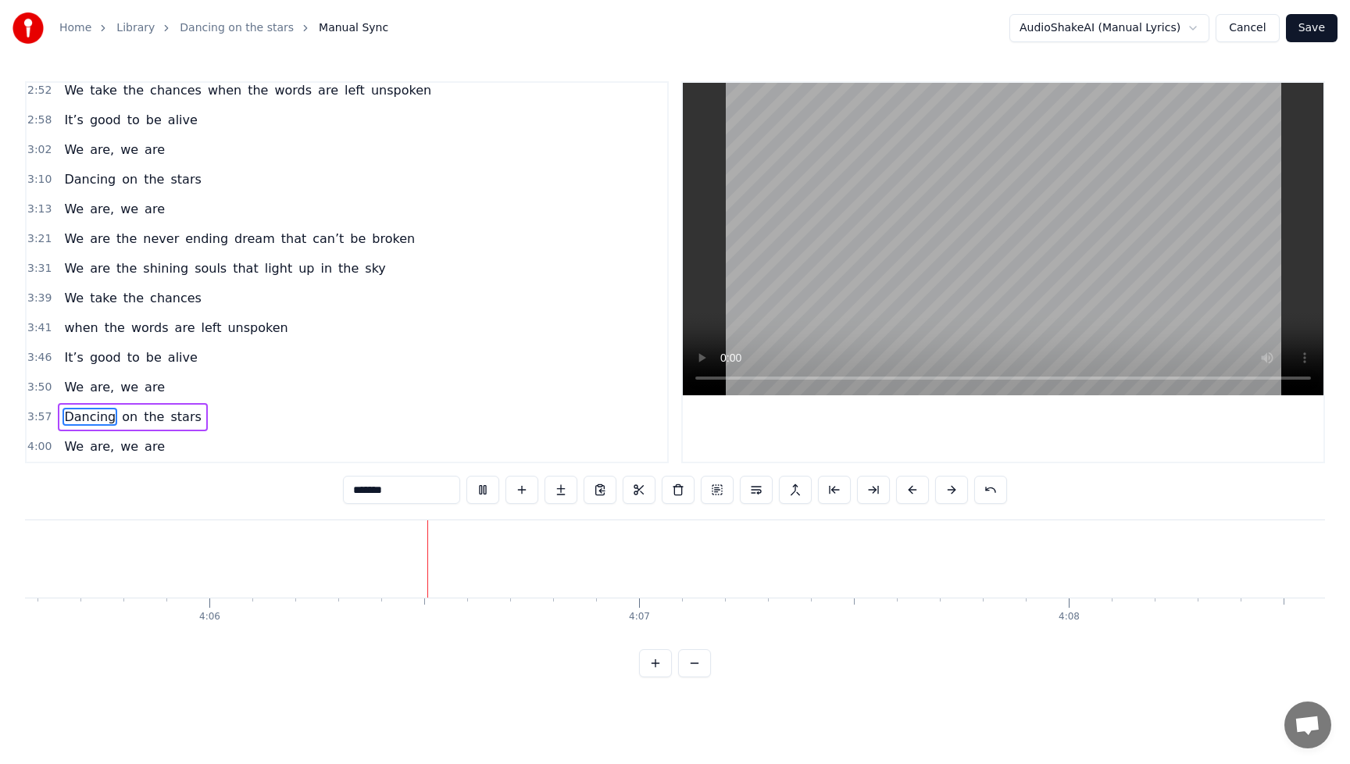
scroll to position [0, 105526]
click at [479, 491] on button at bounding box center [482, 490] width 33 height 28
click at [124, 446] on span "we" at bounding box center [129, 447] width 21 height 18
type input "**"
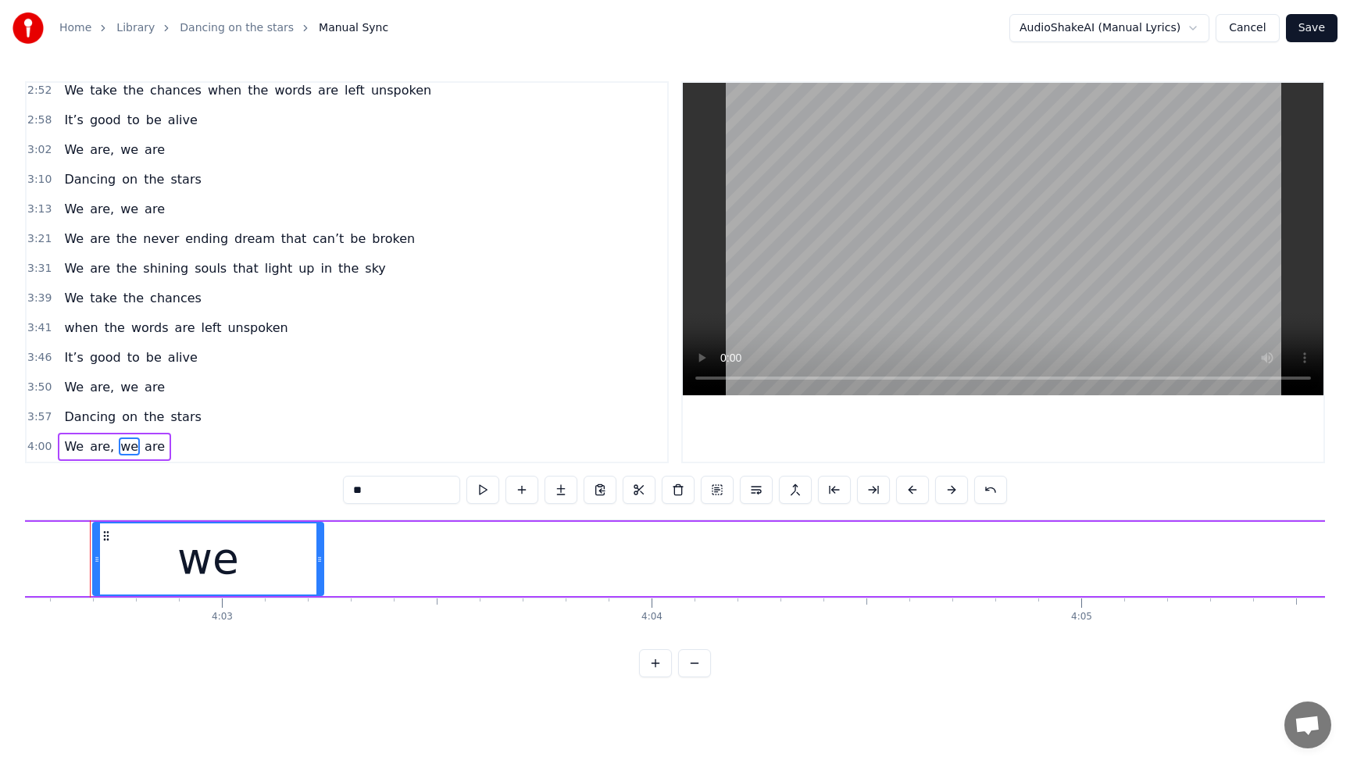
scroll to position [0, 104211]
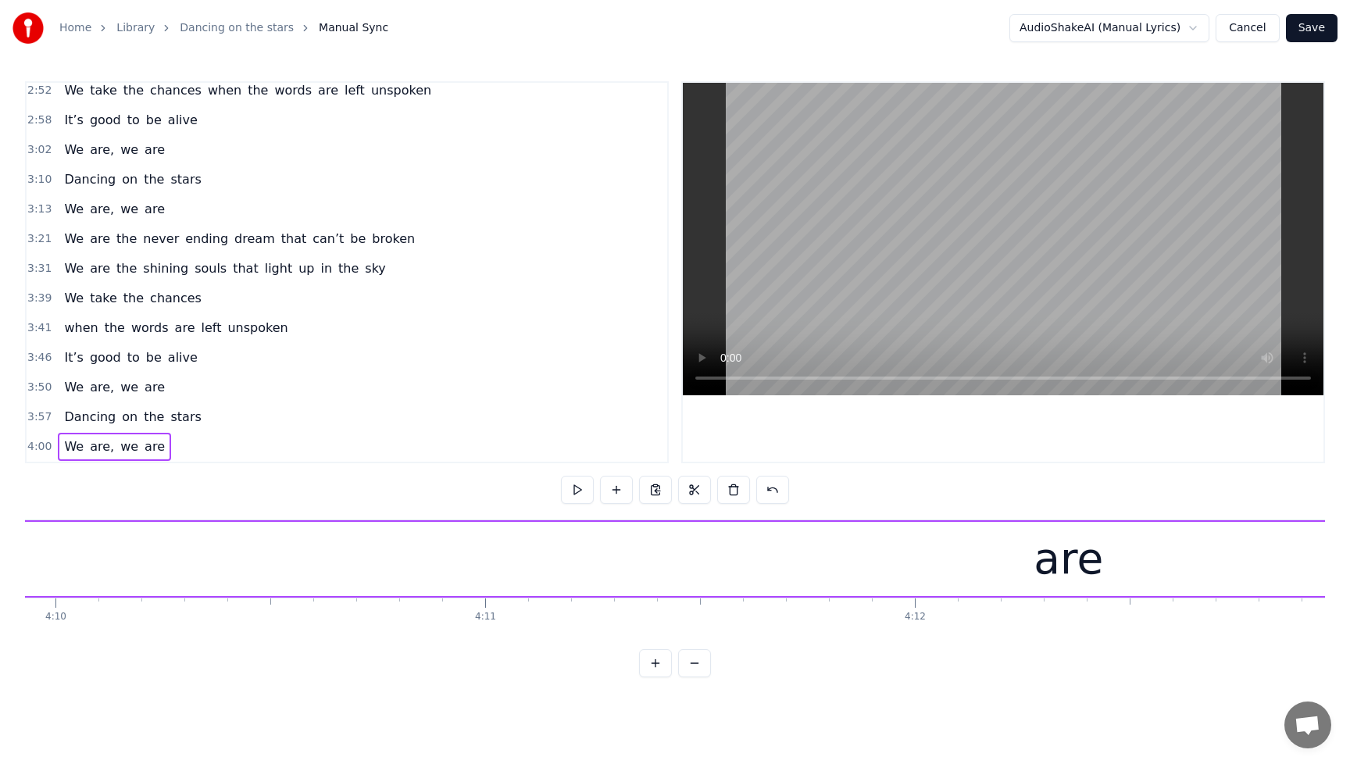
scroll to position [0, 107358]
click at [986, 579] on div "are" at bounding box center [1109, 559] width 2405 height 74
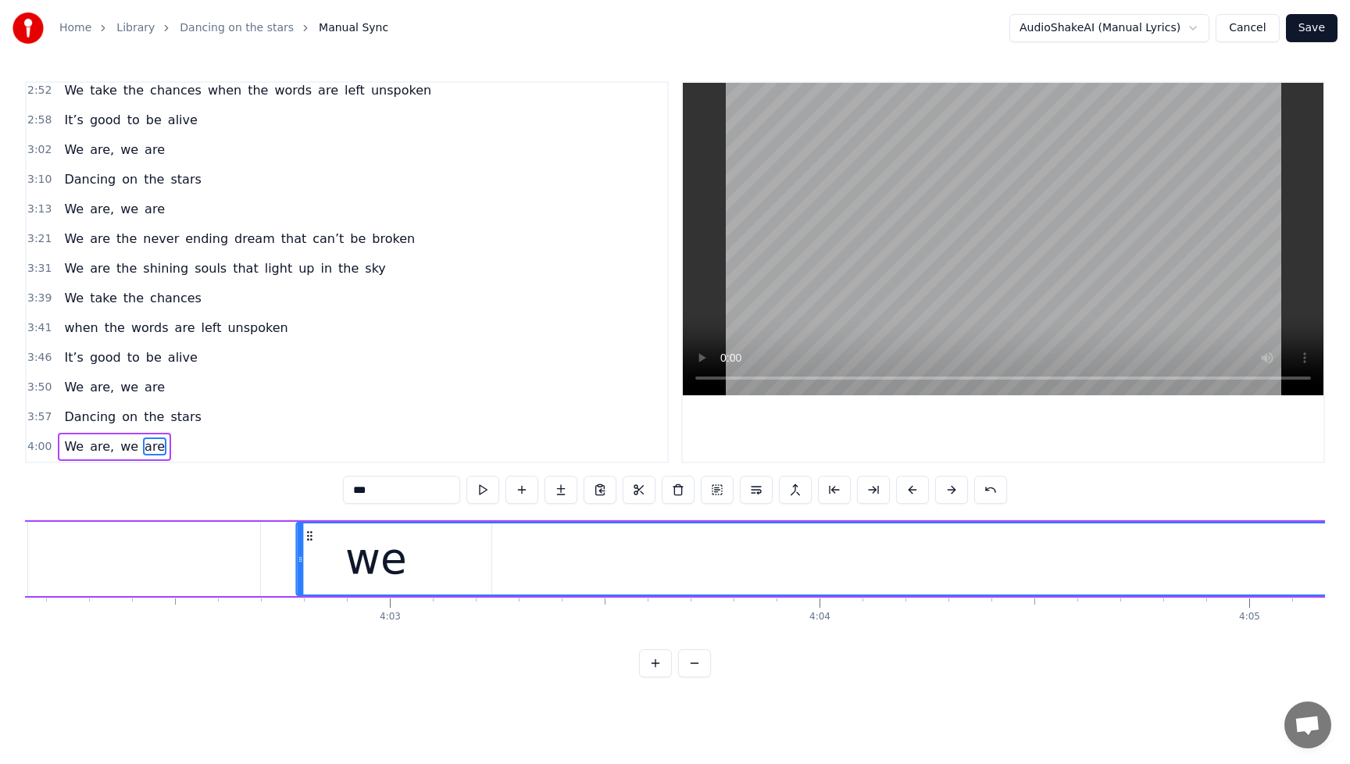
scroll to position [0, 104054]
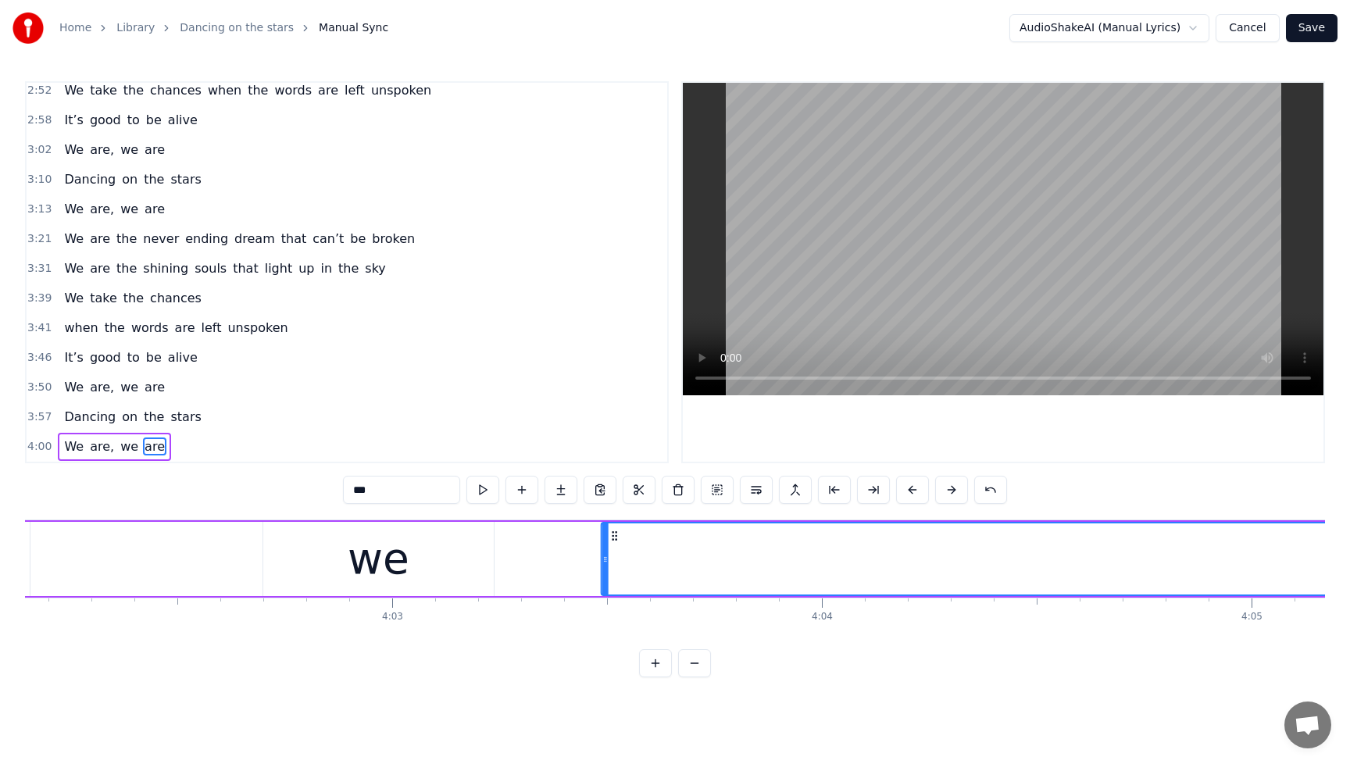
drag, startPoint x: 1105, startPoint y: 537, endPoint x: 615, endPoint y: 630, distance: 498.6
click at [615, 630] on div "I’ve been listening to the radio I sing along to every song I know It makes me …" at bounding box center [675, 578] width 1300 height 117
click at [69, 419] on span "Dancing" at bounding box center [90, 417] width 55 height 18
type input "*******"
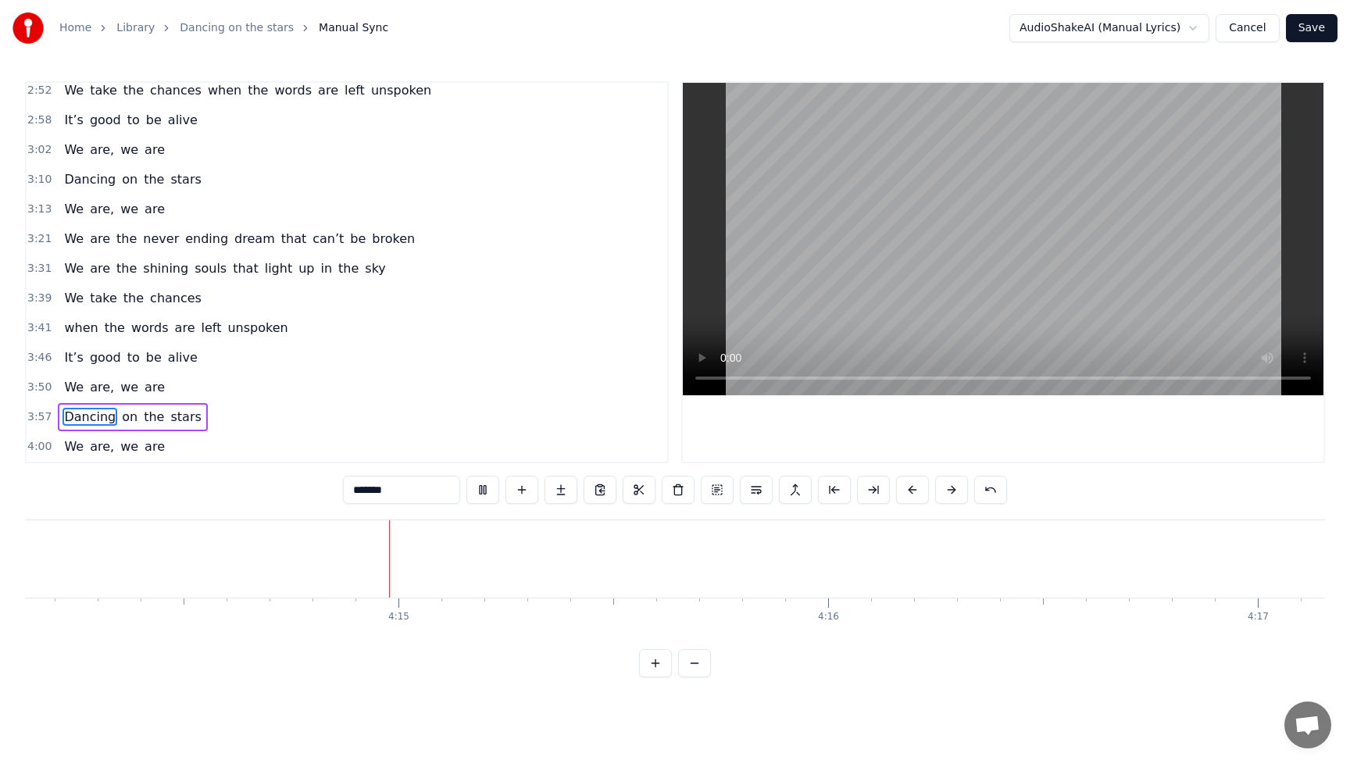
scroll to position [0, 109210]
click at [161, 447] on div "We are, we are" at bounding box center [114, 447] width 113 height 28
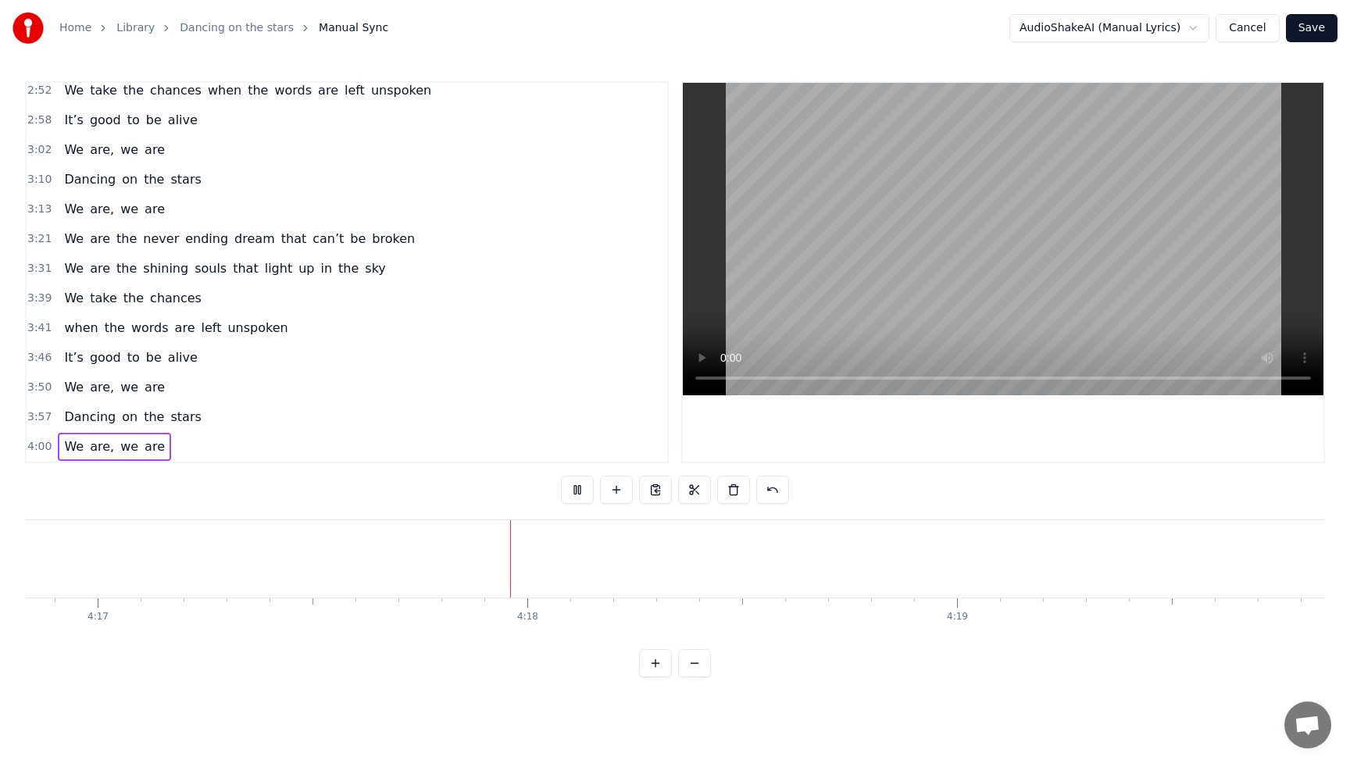
click at [152, 451] on span "are" at bounding box center [154, 447] width 23 height 18
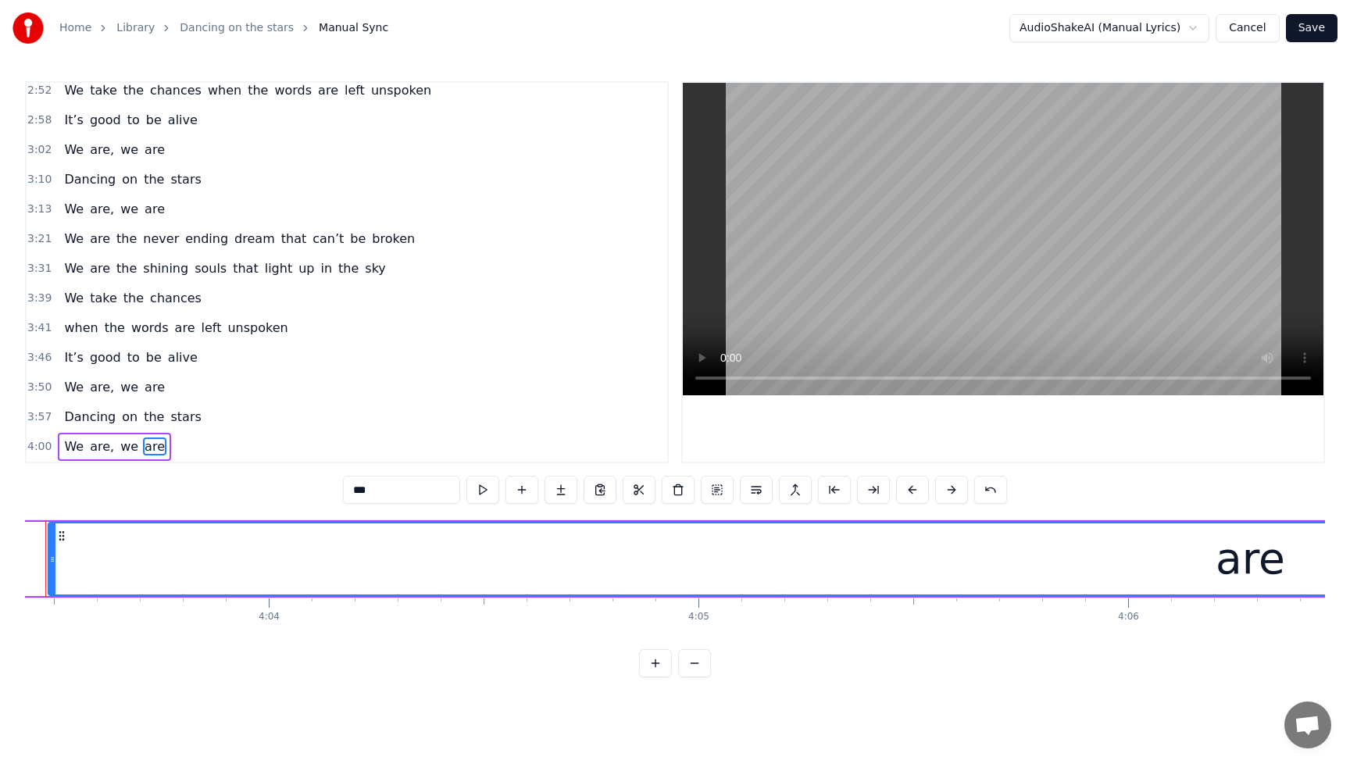
scroll to position [0, 104549]
click at [428, 498] on input "***" at bounding box center [401, 490] width 117 height 28
click at [78, 418] on span "Dancing" at bounding box center [90, 417] width 55 height 18
type input "*******"
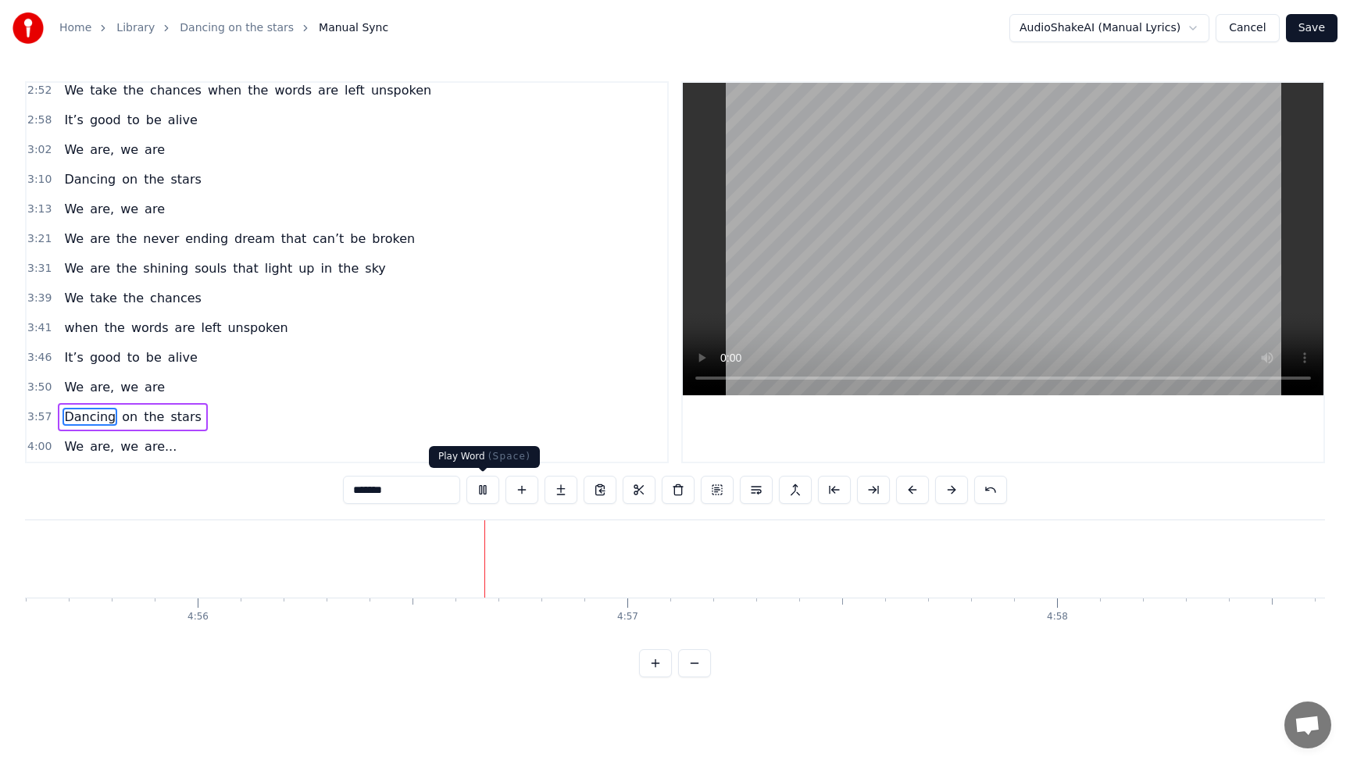
scroll to position [0, 127145]
click at [482, 495] on button at bounding box center [482, 490] width 33 height 28
click at [1330, 23] on button "Save" at bounding box center [1312, 28] width 52 height 28
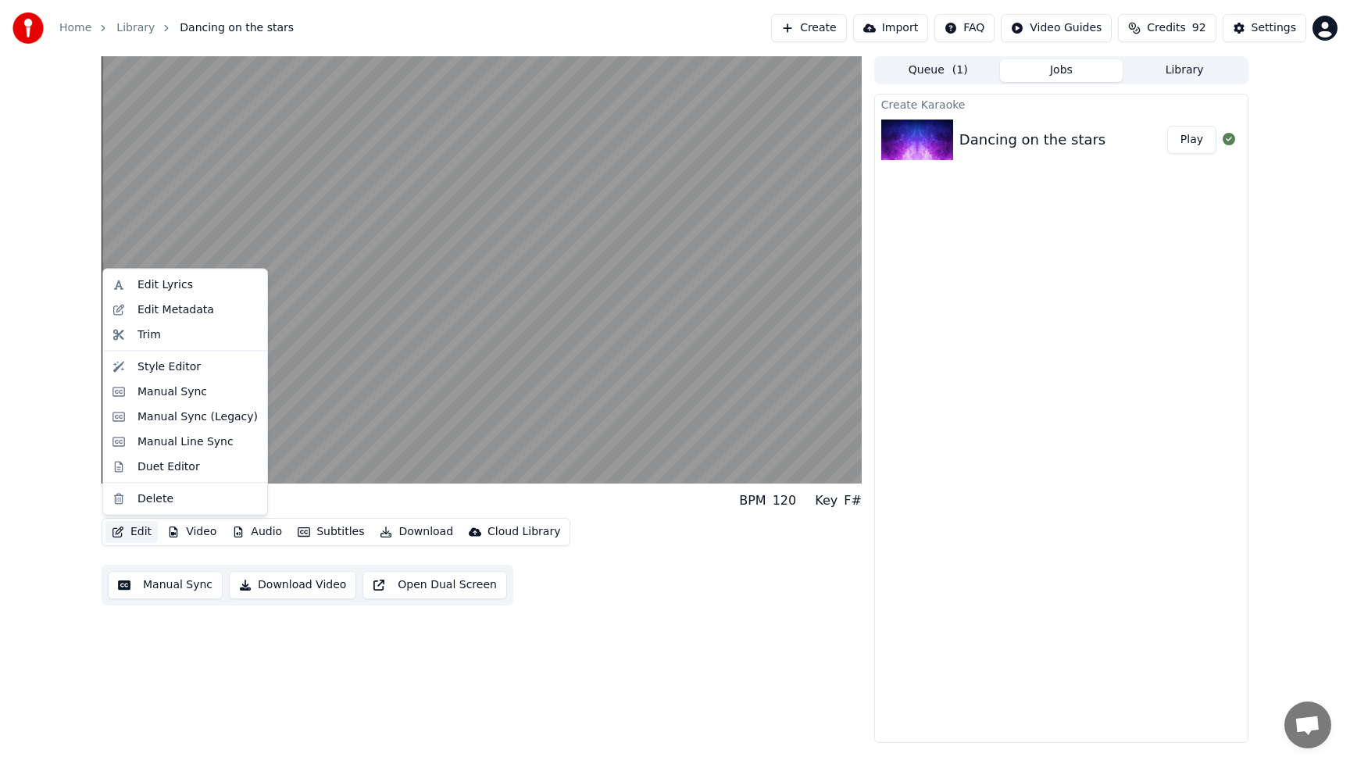
click at [140, 534] on button "Edit" at bounding box center [131, 532] width 52 height 22
click at [158, 391] on div "Manual Sync" at bounding box center [173, 392] width 70 height 16
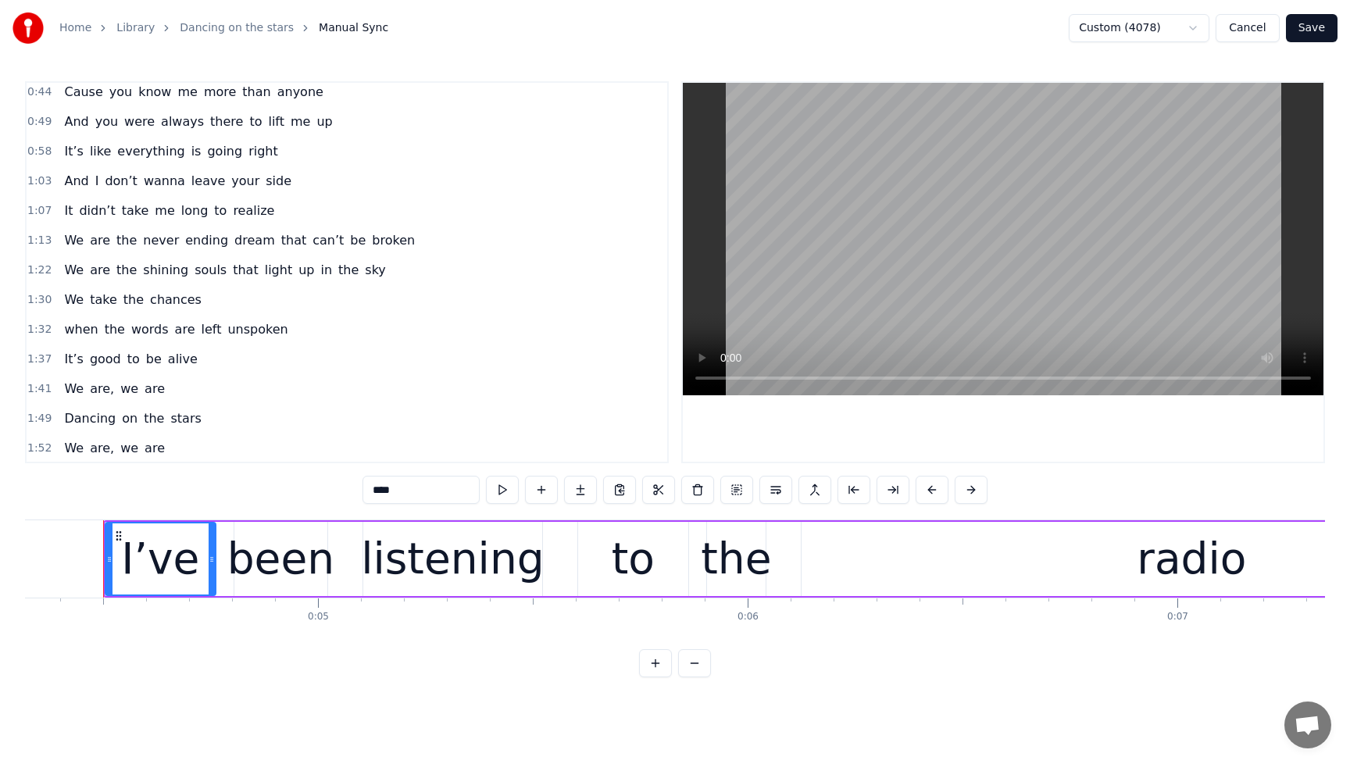
scroll to position [221, 0]
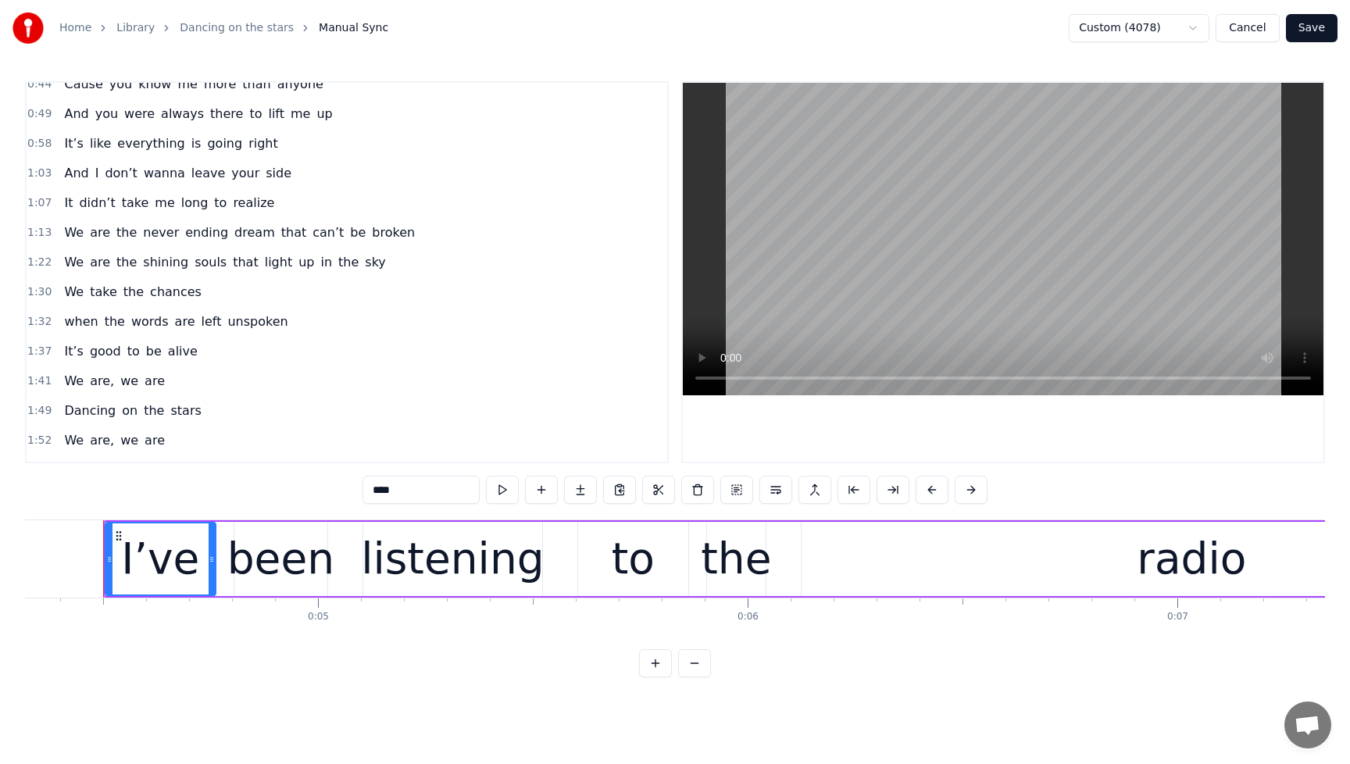
click at [76, 293] on span "We" at bounding box center [74, 292] width 23 height 18
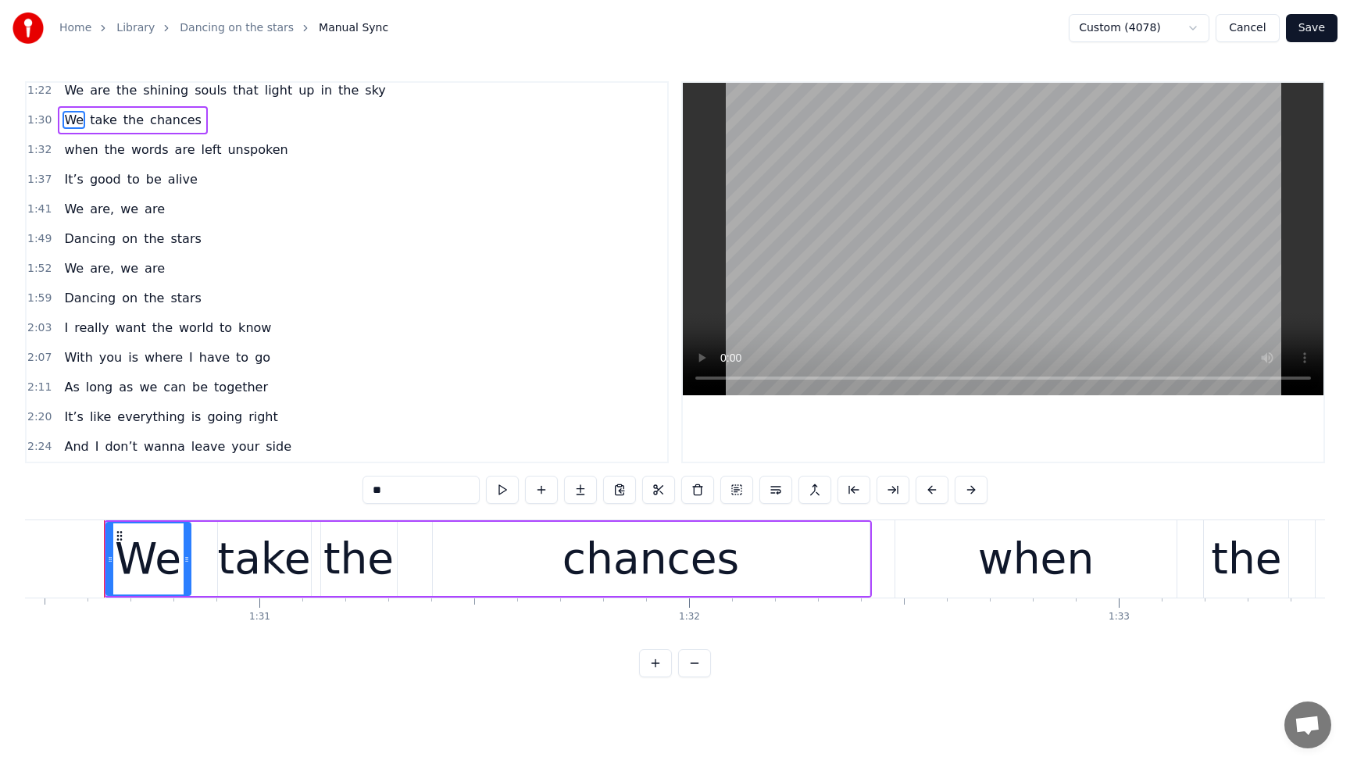
scroll to position [520, 0]
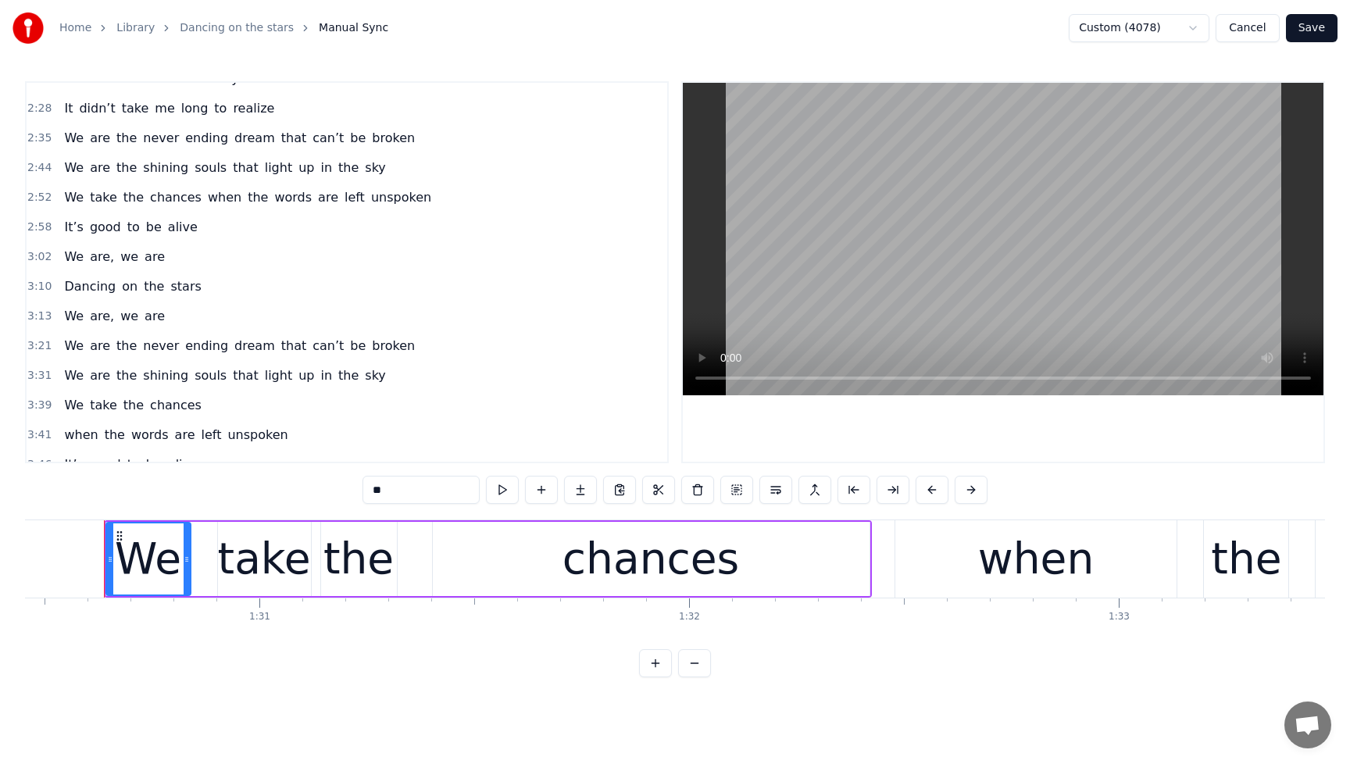
click at [72, 195] on span "We" at bounding box center [74, 197] width 23 height 18
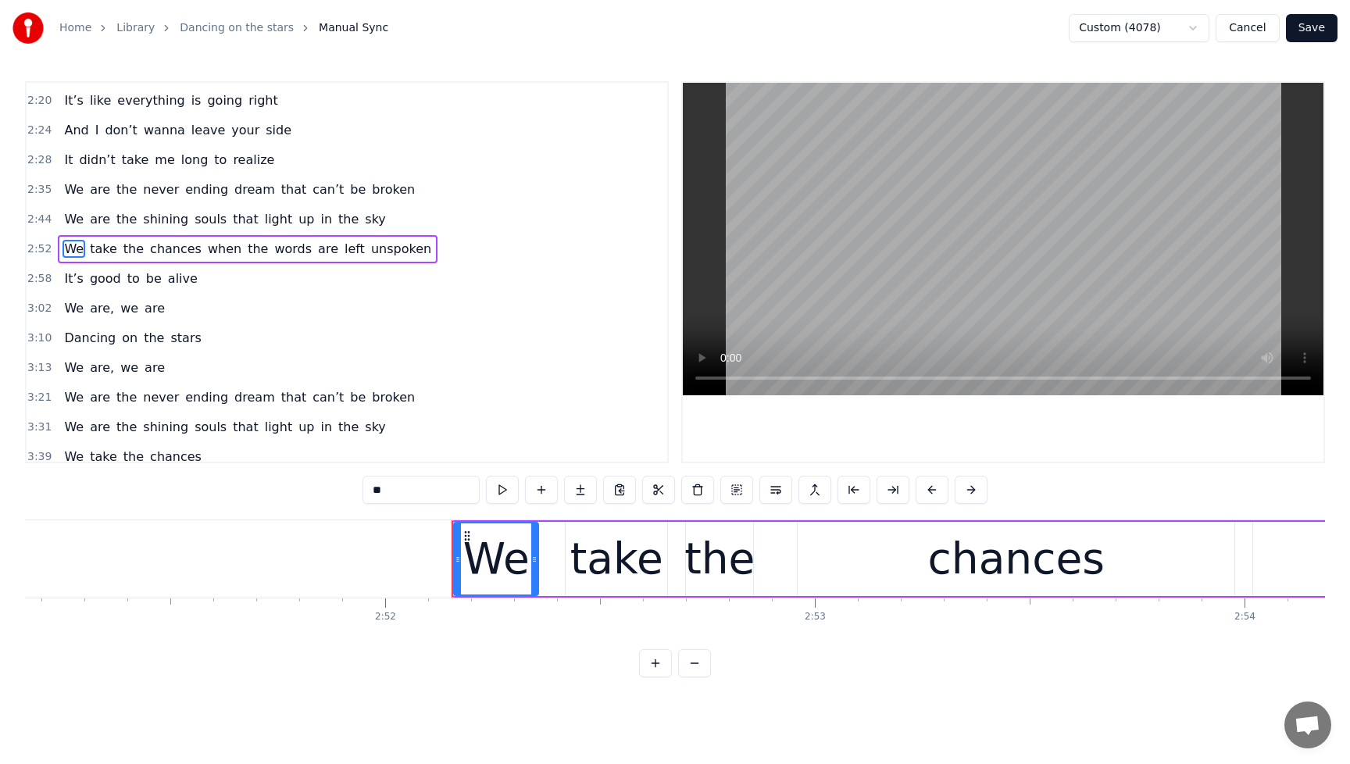
scroll to position [0, 73899]
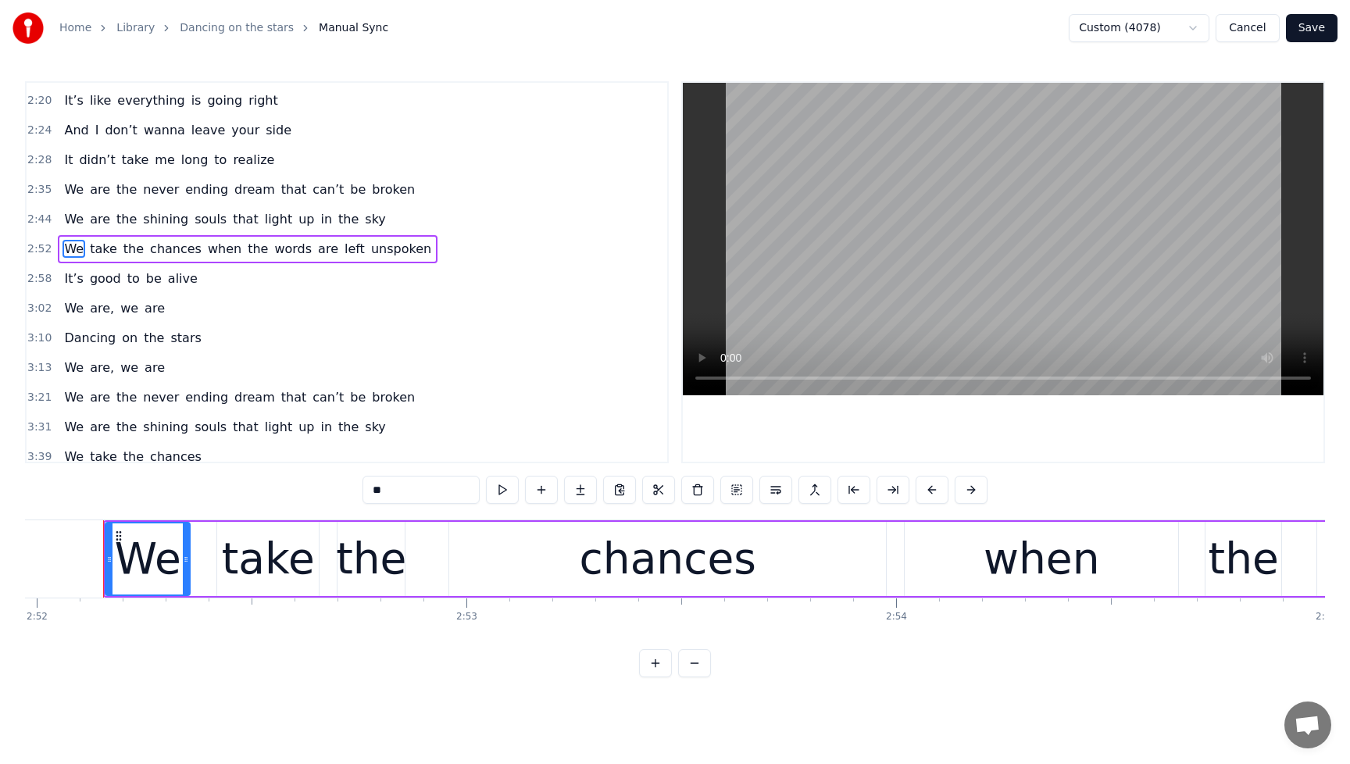
click at [217, 252] on span "when" at bounding box center [224, 249] width 37 height 18
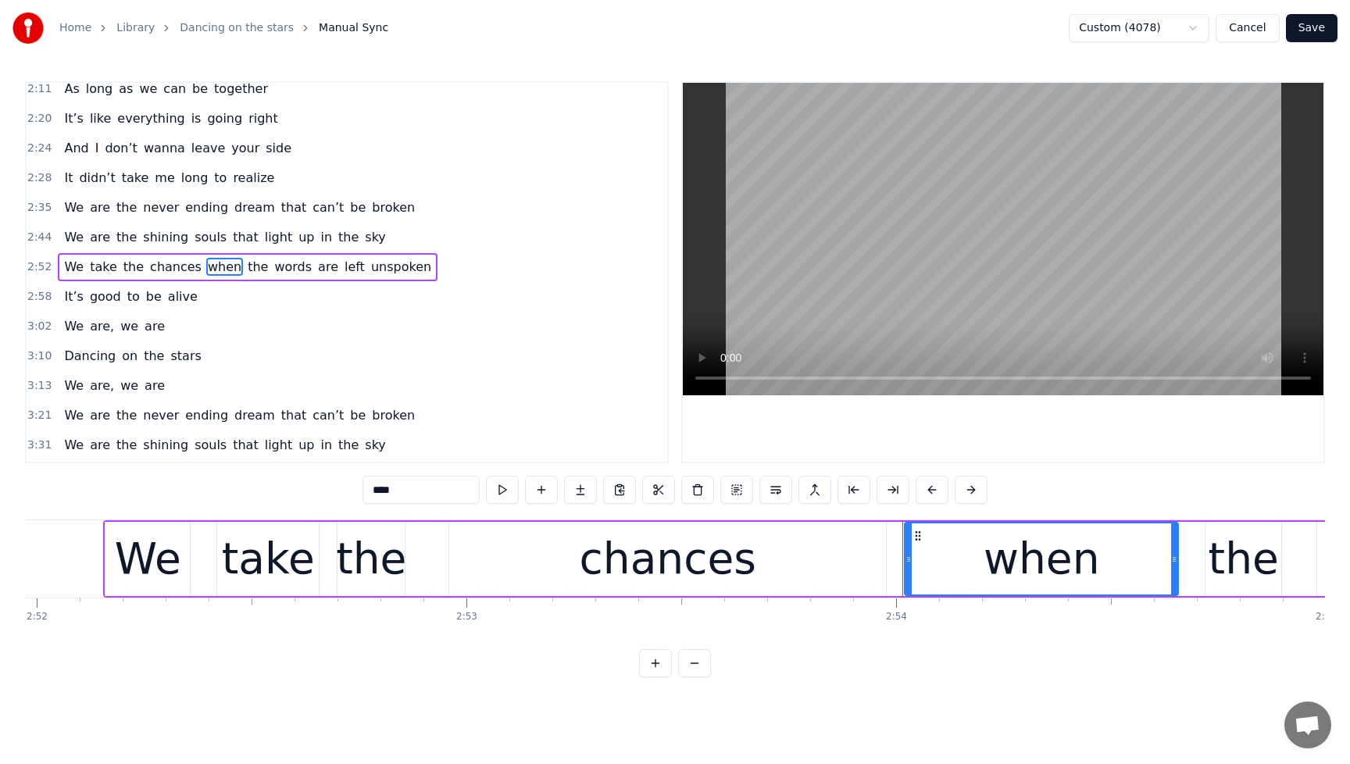
scroll to position [686, 0]
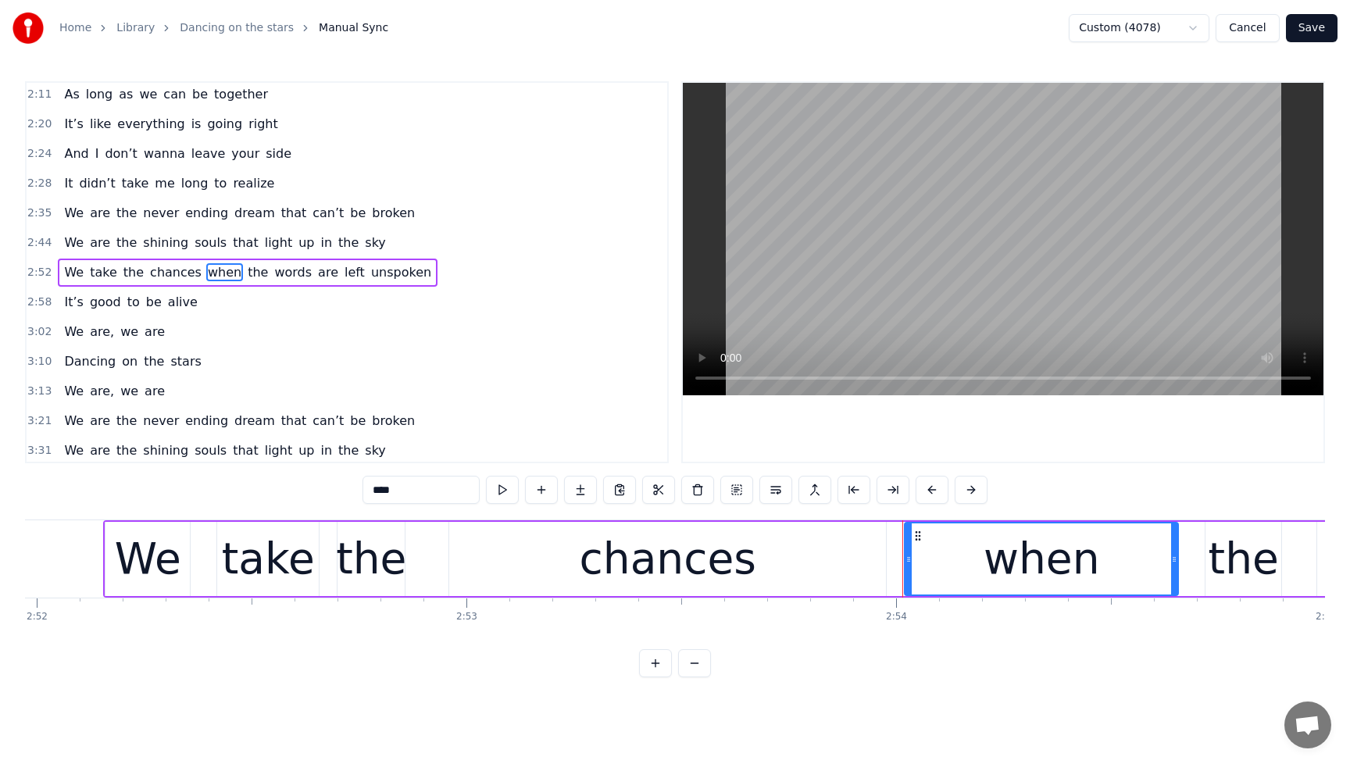
click at [775, 490] on button at bounding box center [775, 490] width 33 height 28
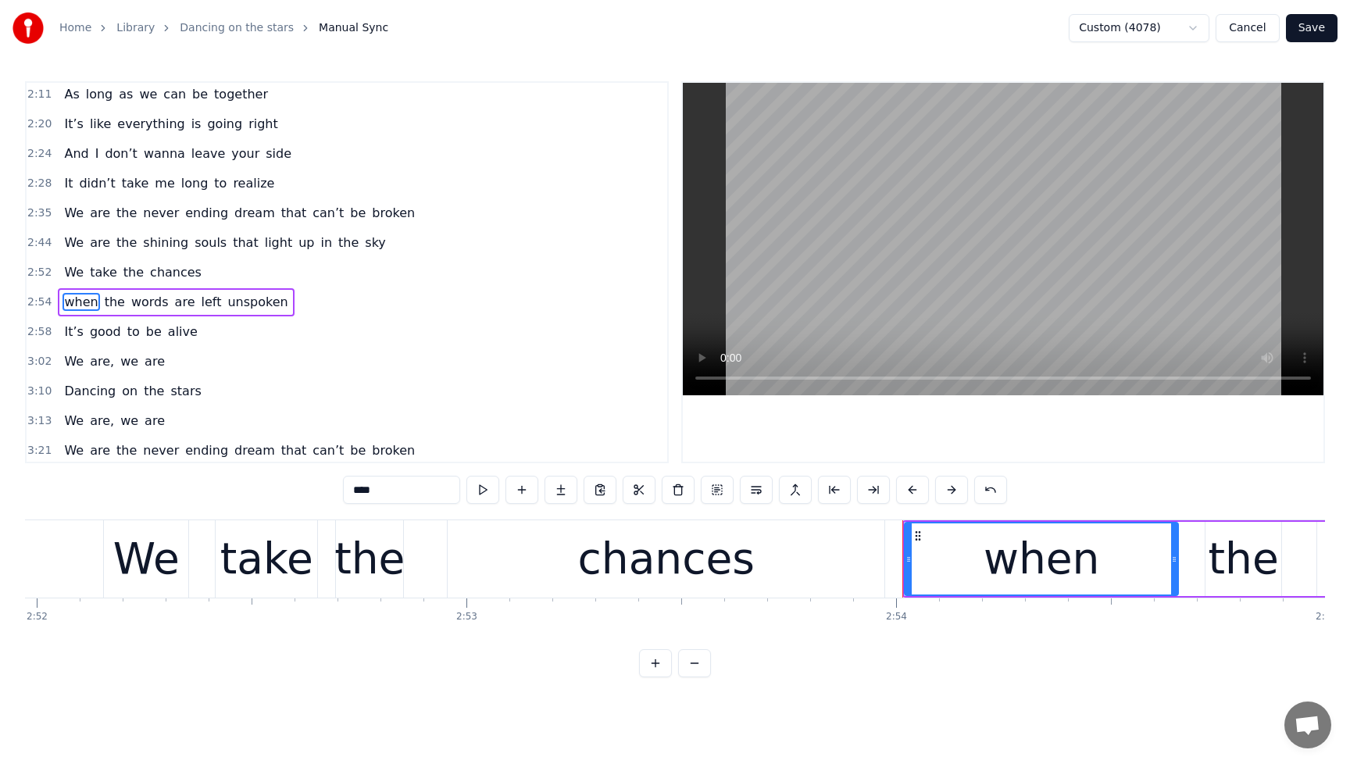
scroll to position [716, 0]
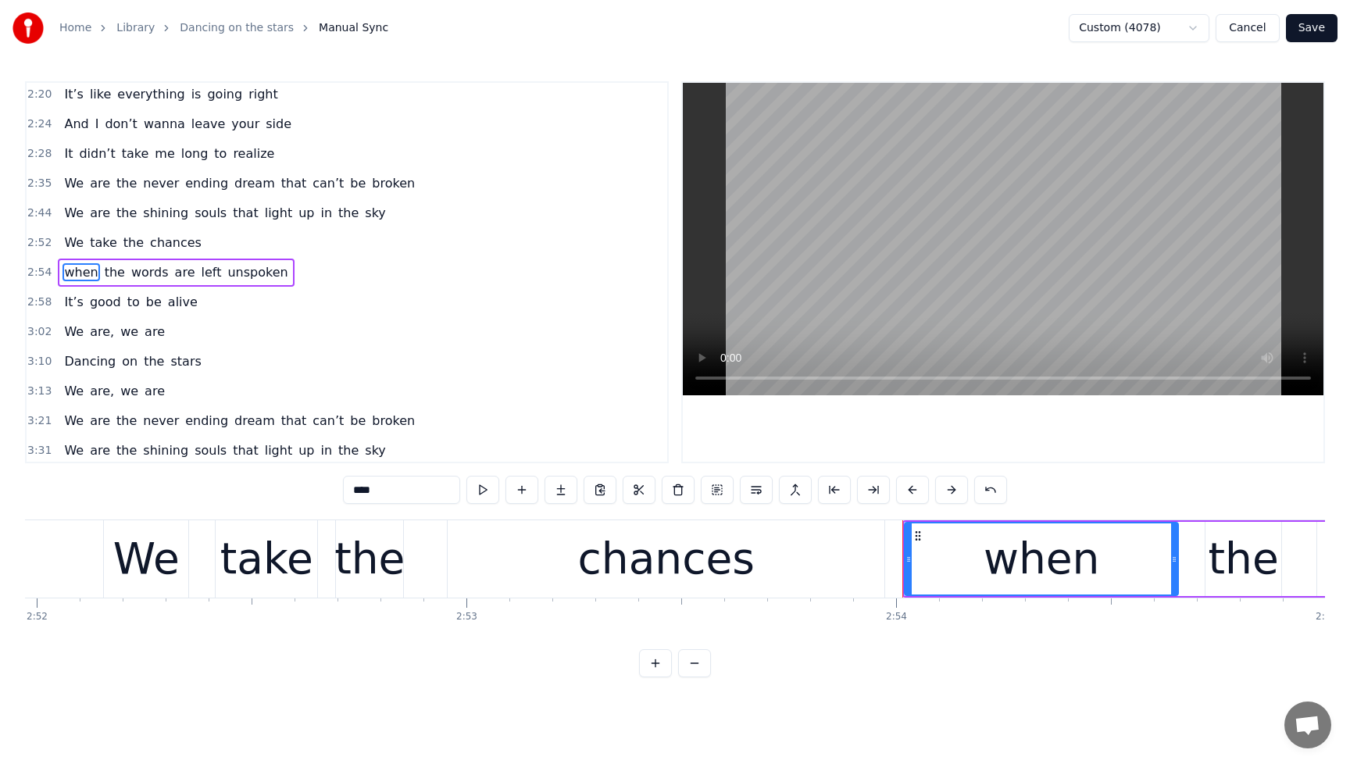
click at [78, 241] on span "We" at bounding box center [74, 243] width 23 height 18
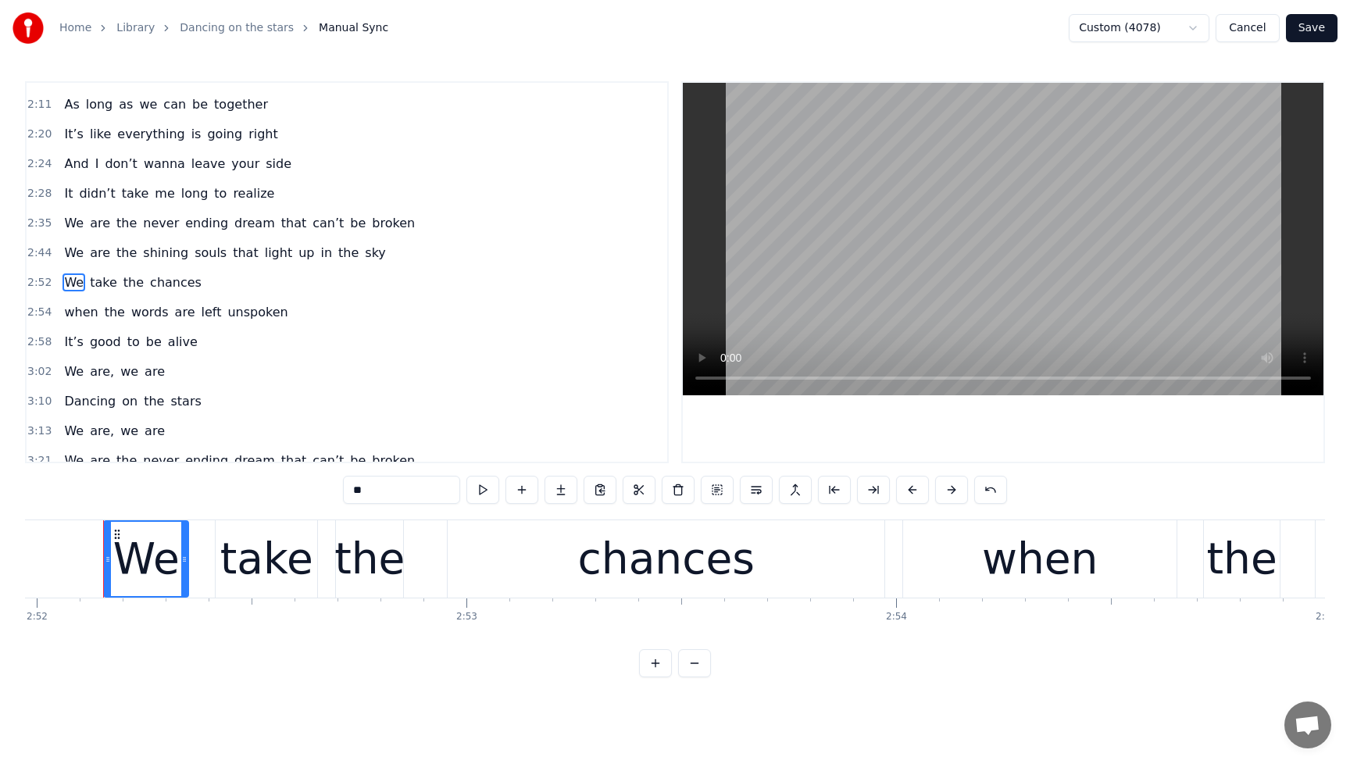
scroll to position [661, 0]
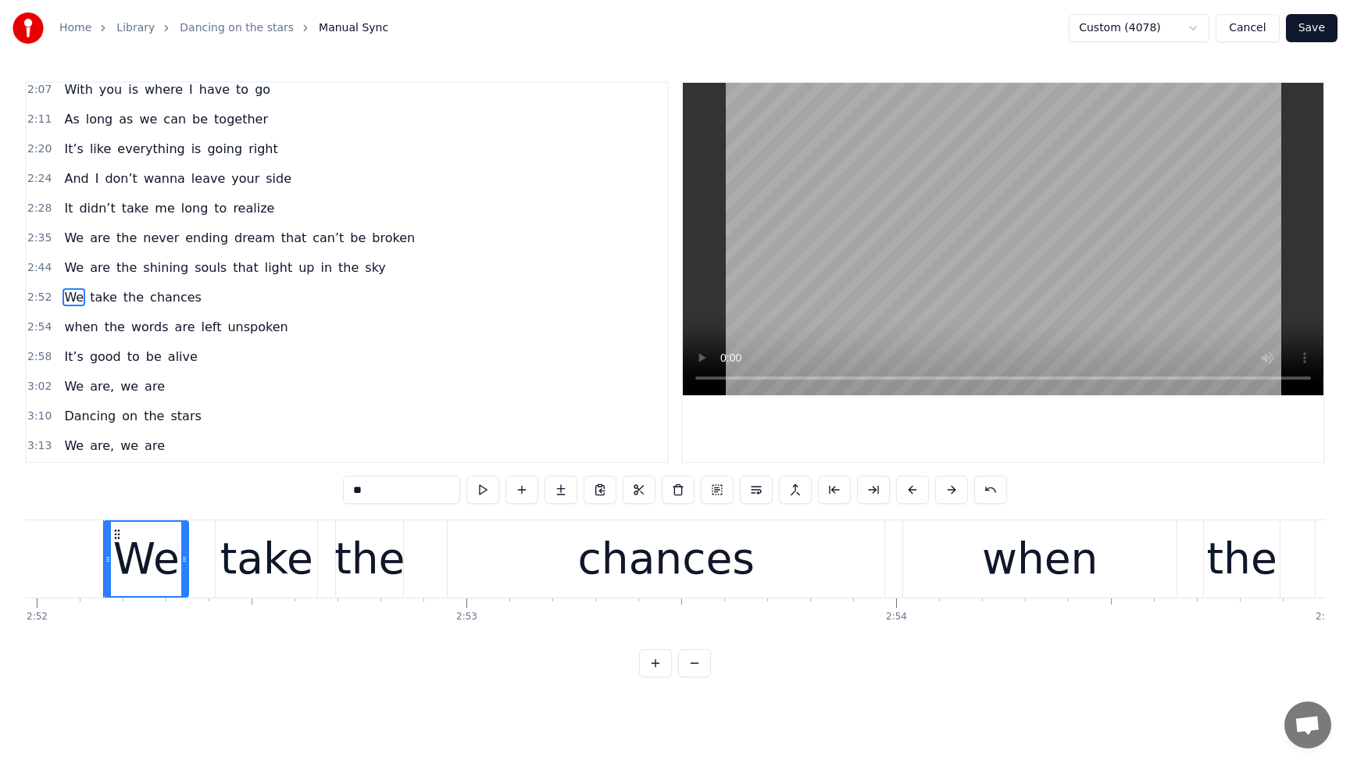
click at [79, 245] on span "We" at bounding box center [74, 238] width 23 height 18
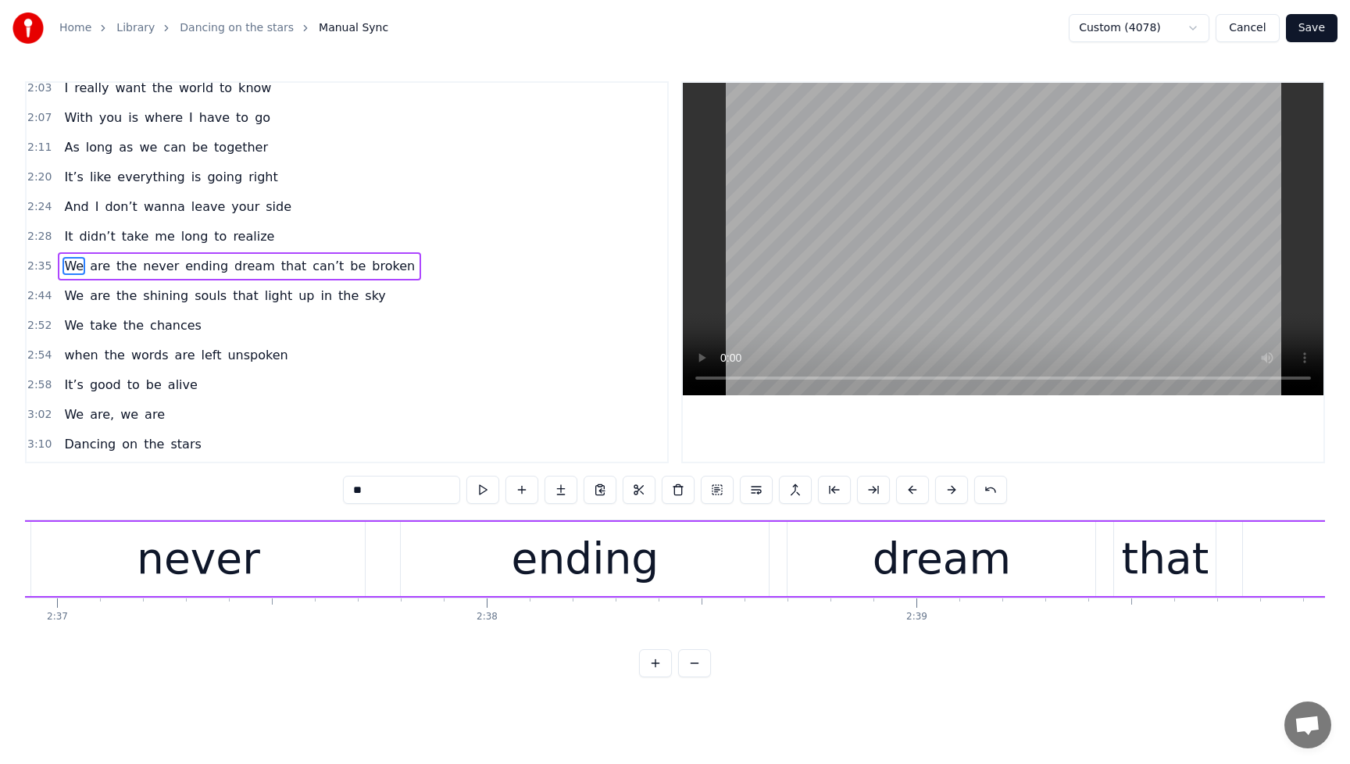
scroll to position [0, 66577]
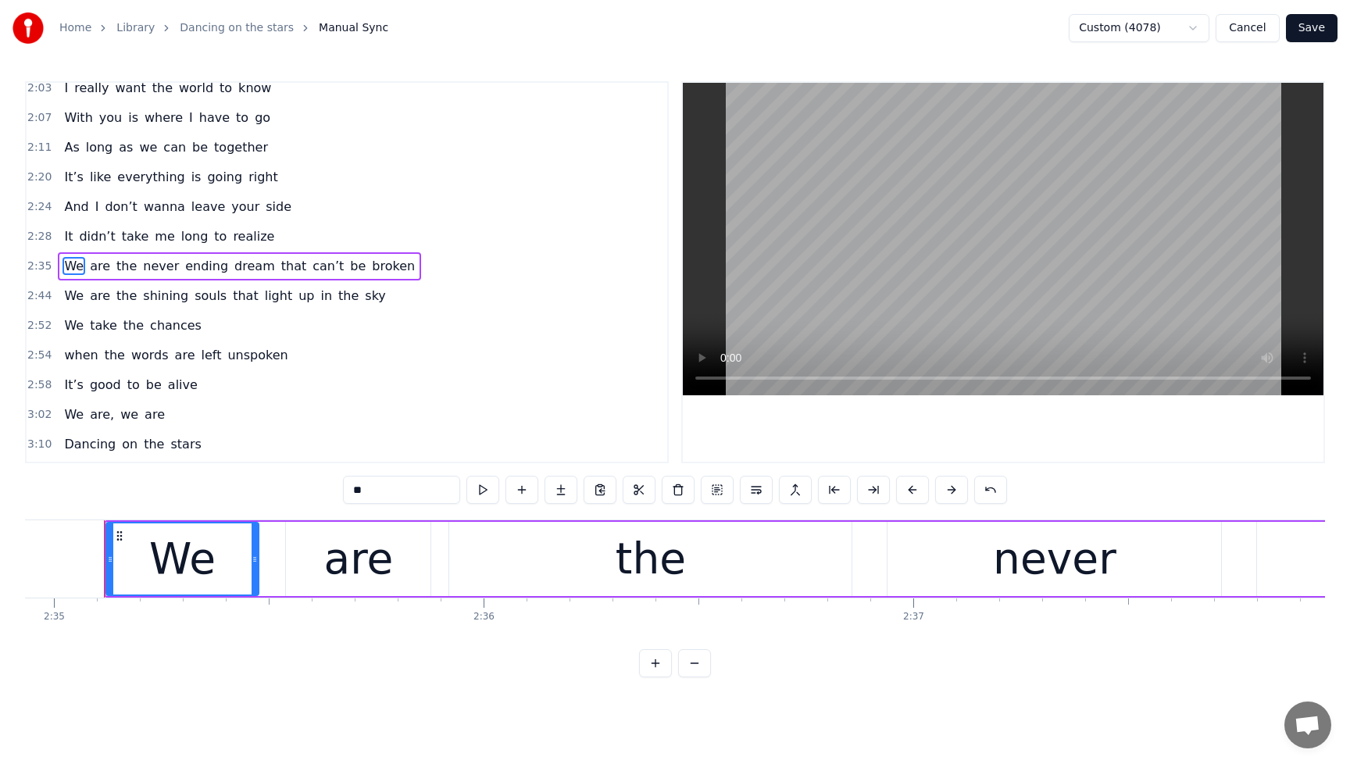
click at [234, 266] on span "dream" at bounding box center [255, 266] width 44 height 18
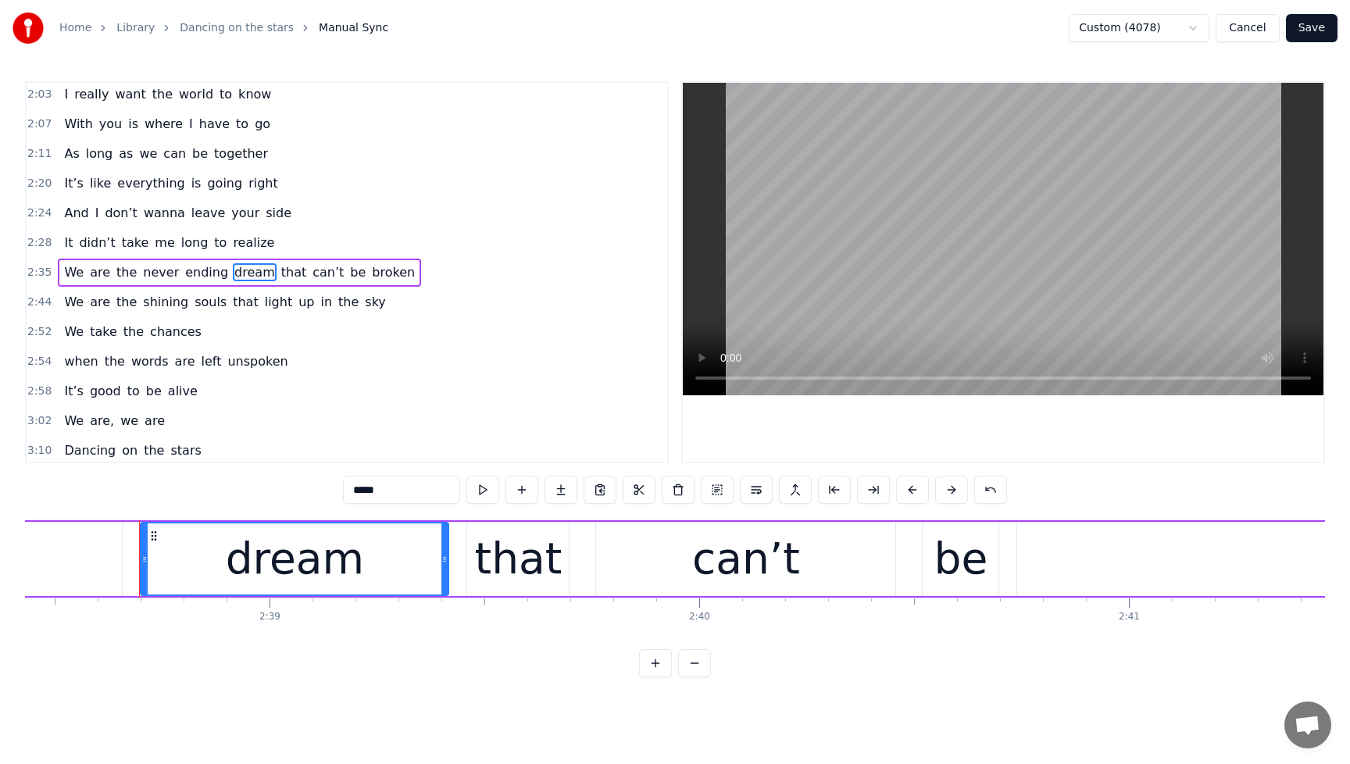
scroll to position [0, 68115]
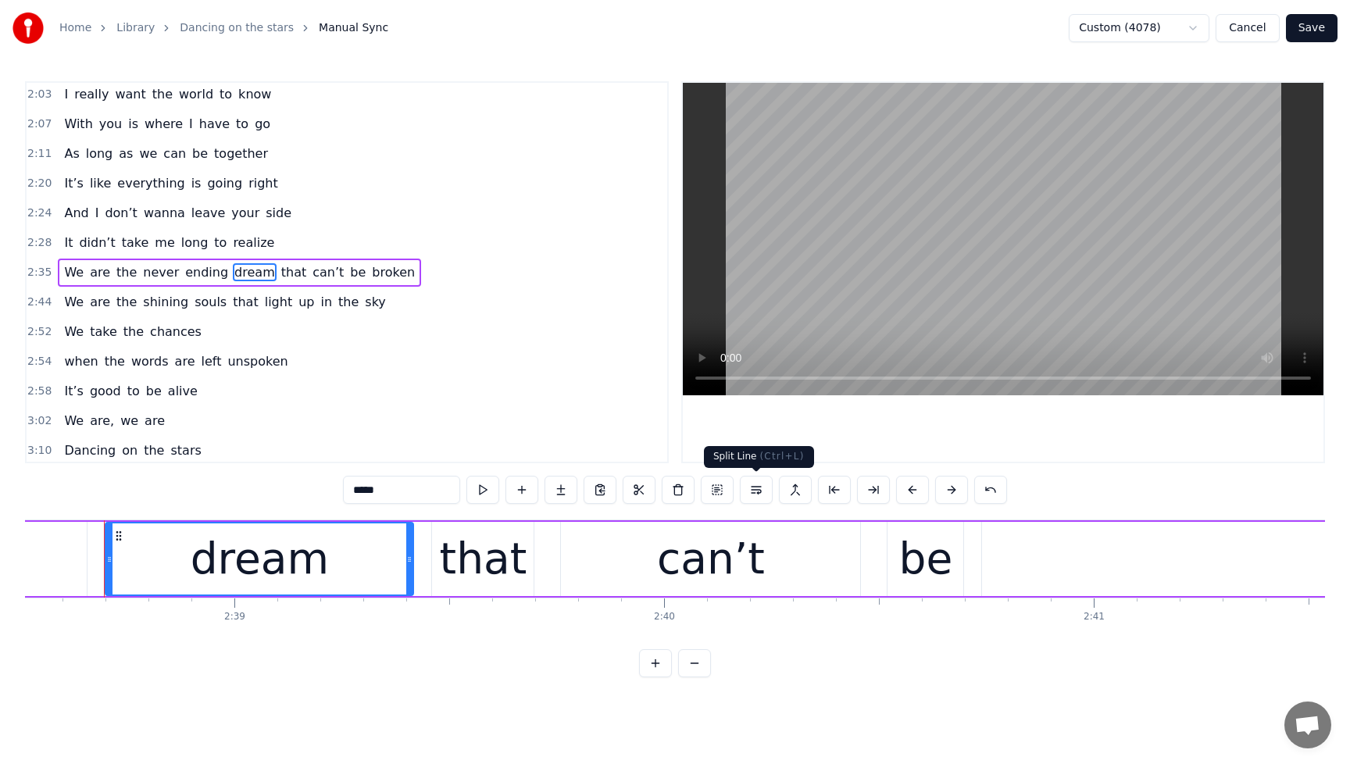
click at [756, 491] on button at bounding box center [756, 490] width 33 height 28
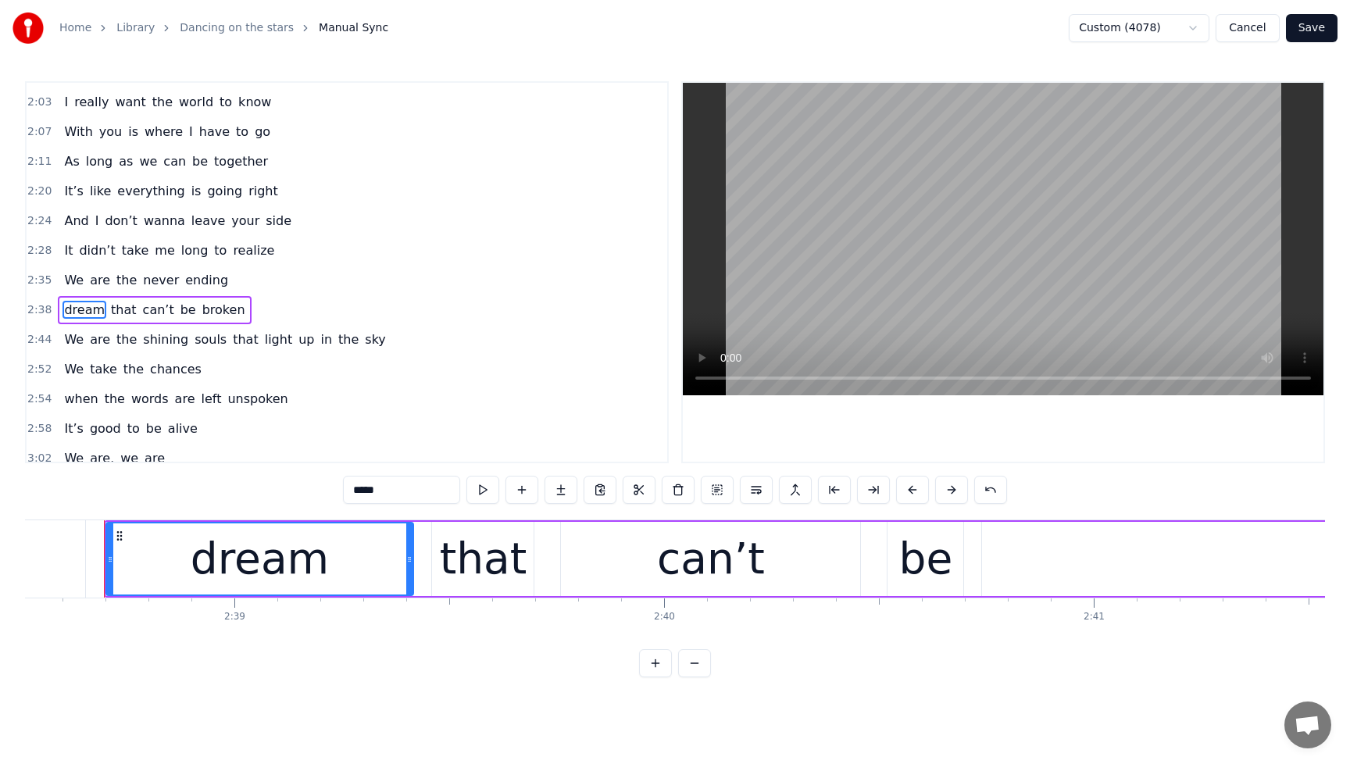
scroll to position [515, 0]
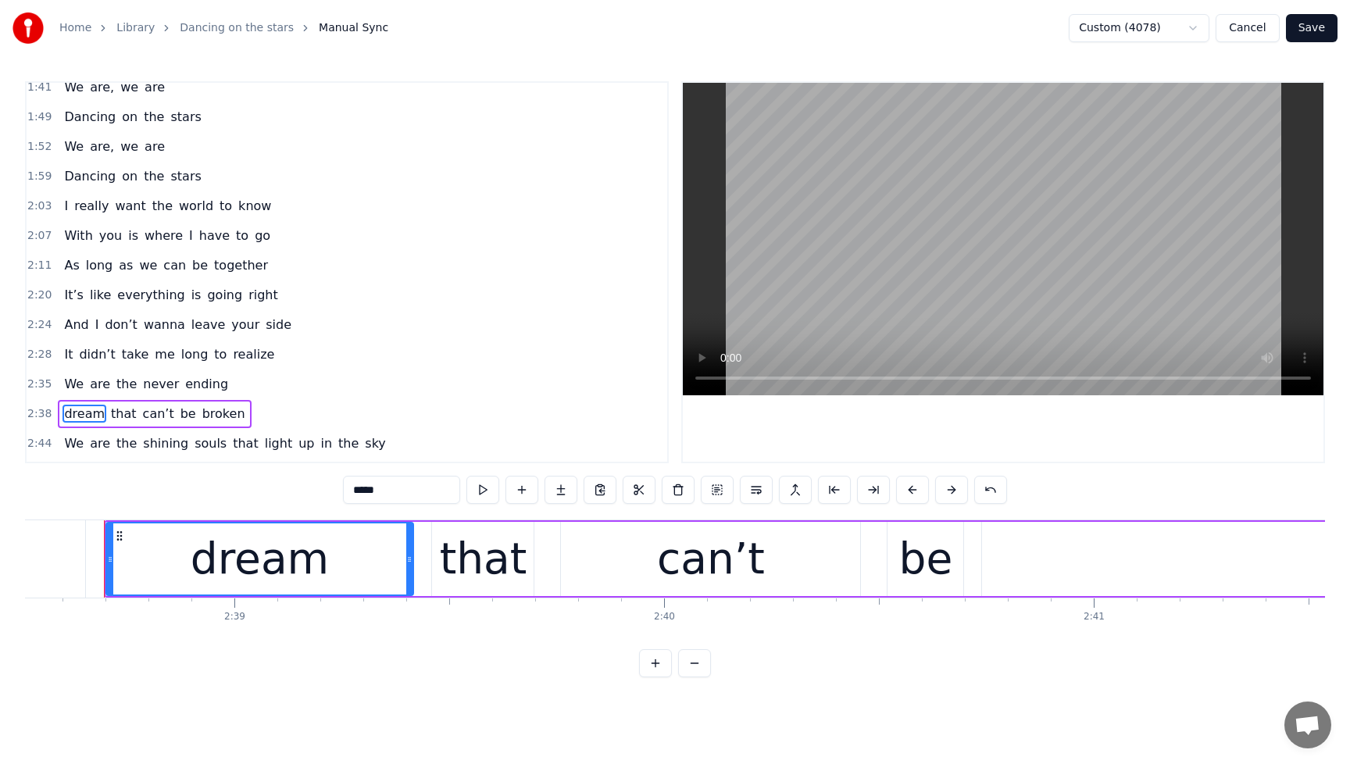
click at [72, 153] on span "We" at bounding box center [74, 147] width 23 height 18
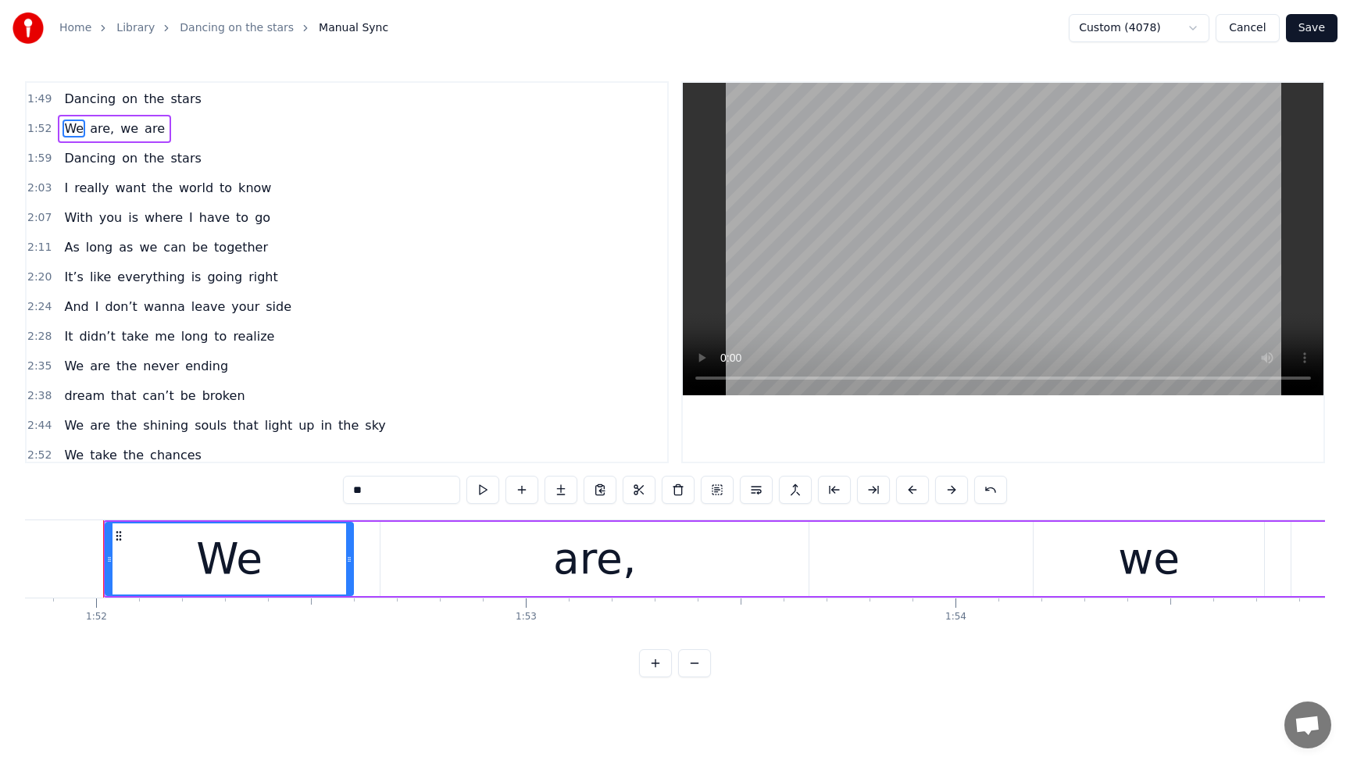
scroll to position [538, 0]
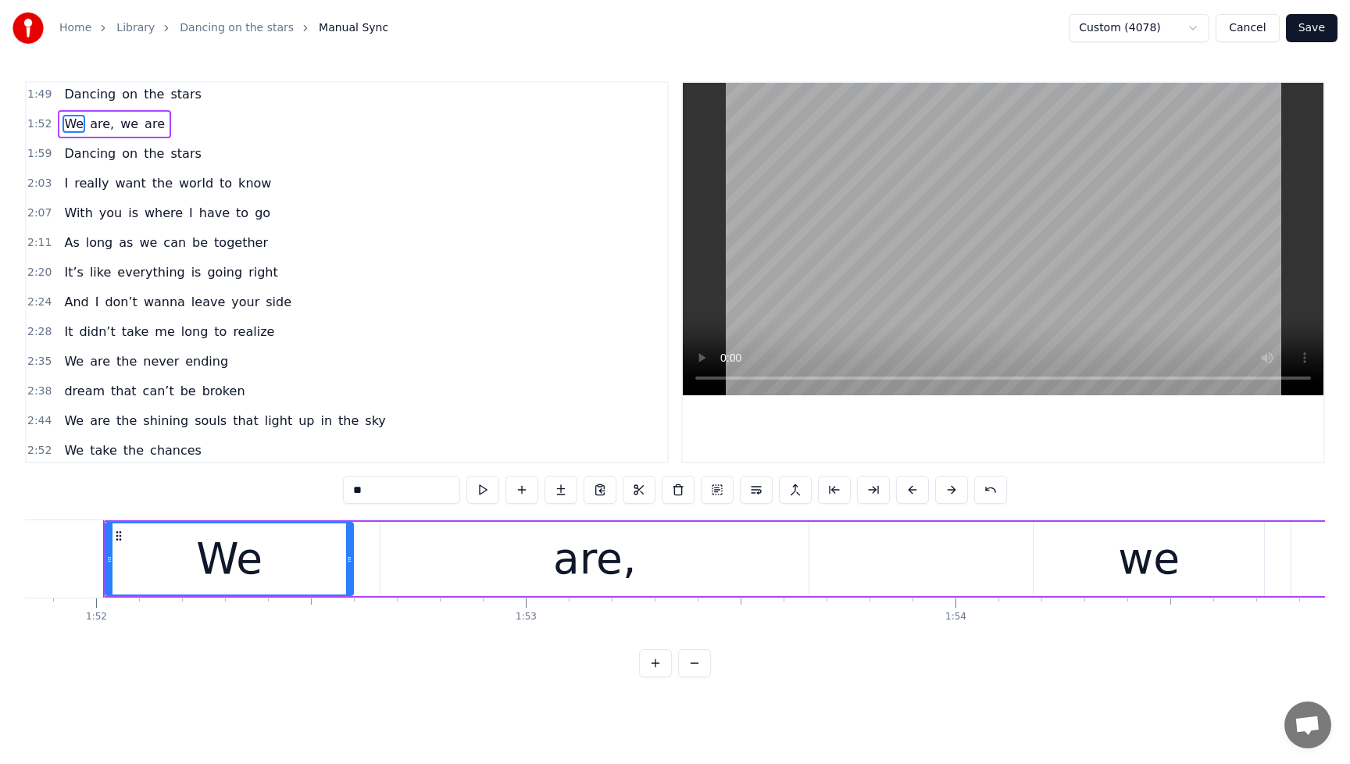
click at [70, 339] on span "It" at bounding box center [69, 332] width 12 height 18
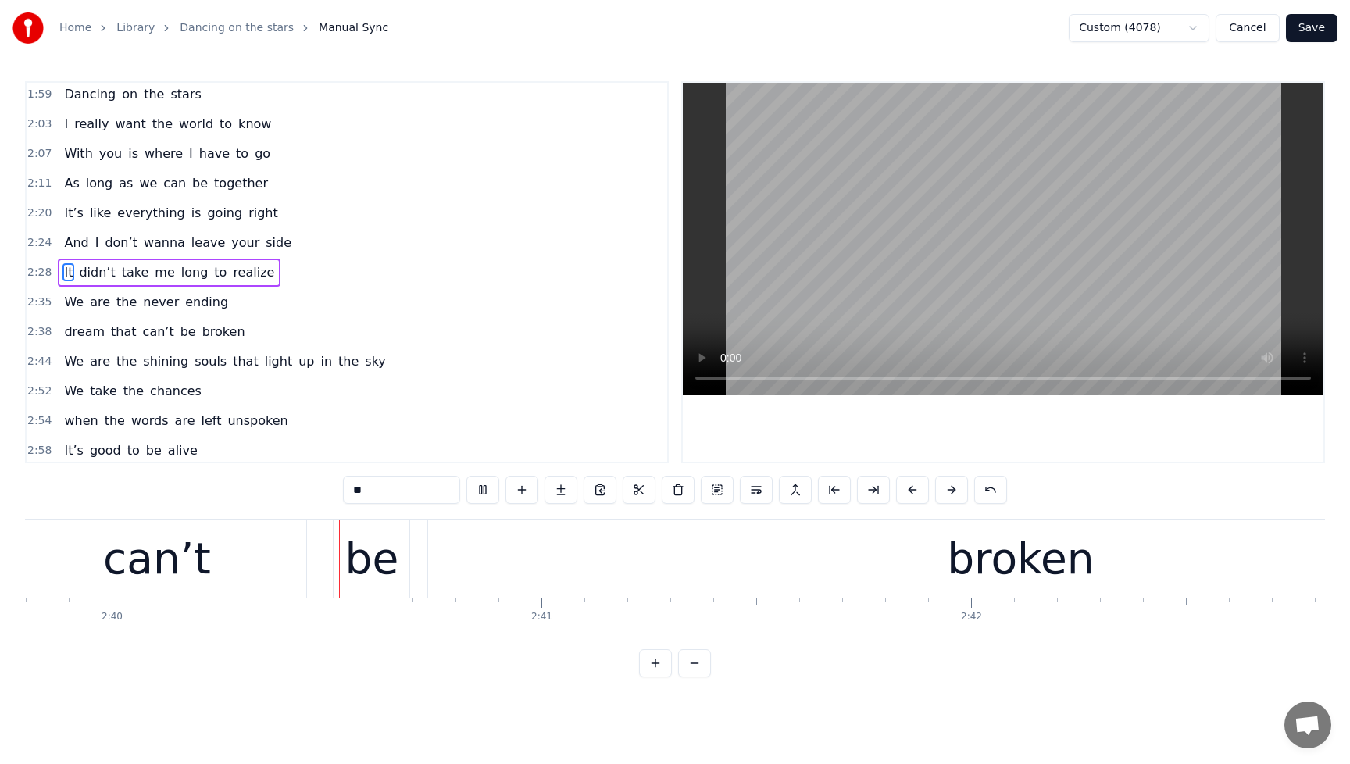
scroll to position [0, 68673]
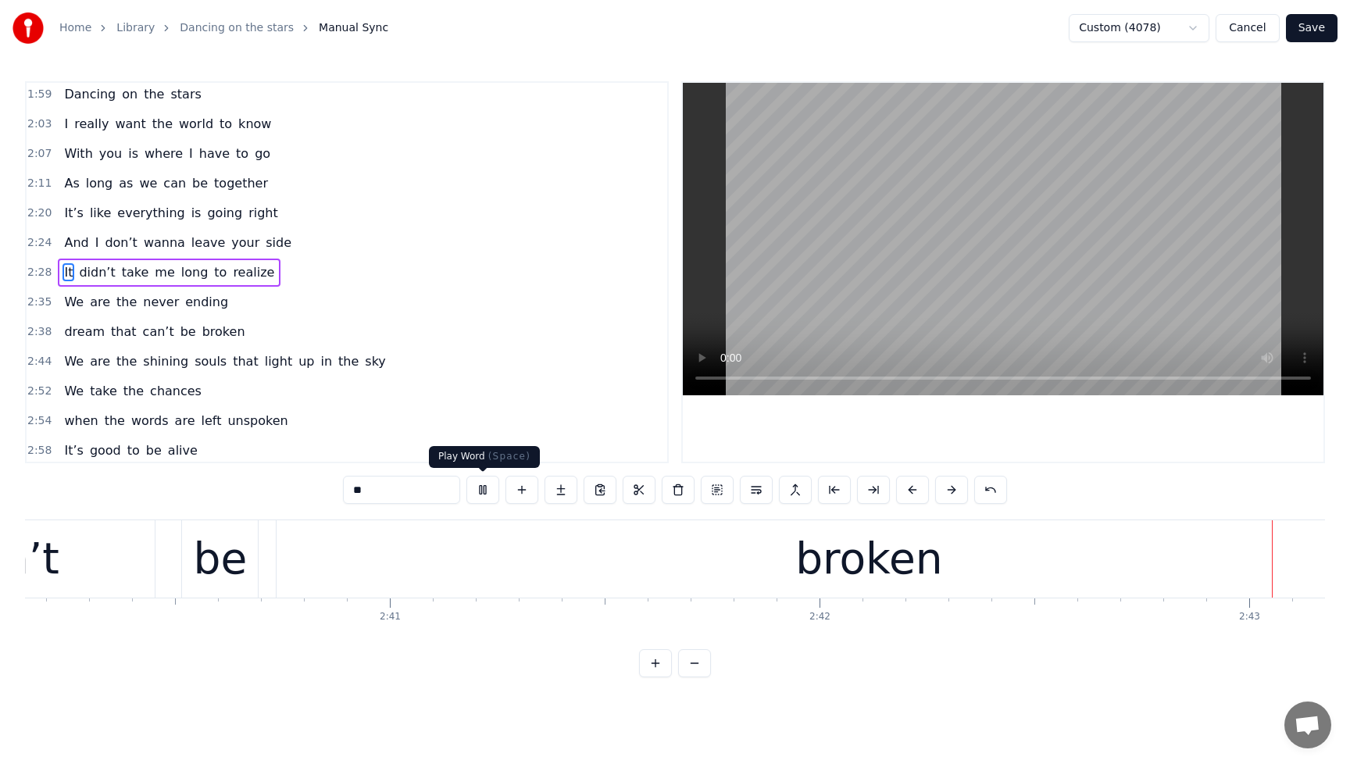
click at [490, 490] on button at bounding box center [482, 490] width 33 height 28
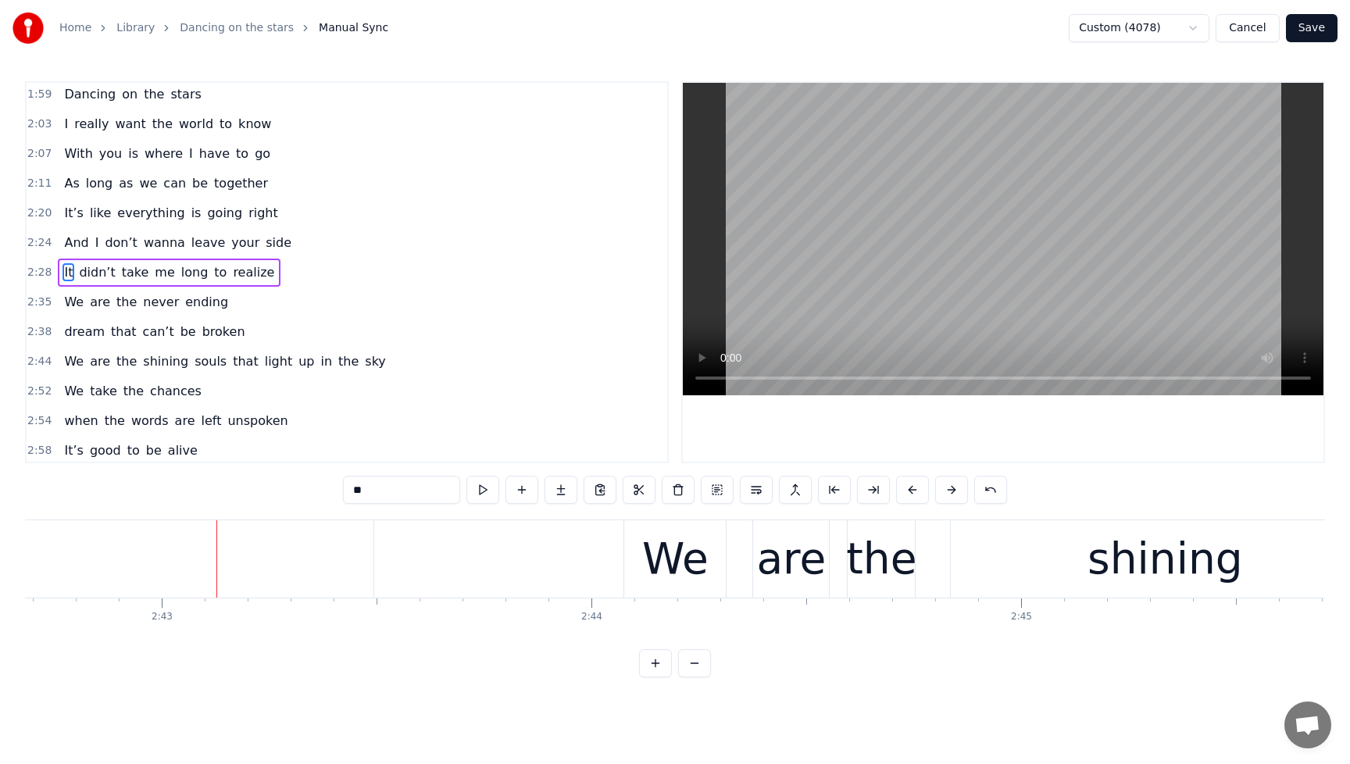
scroll to position [0, 69930]
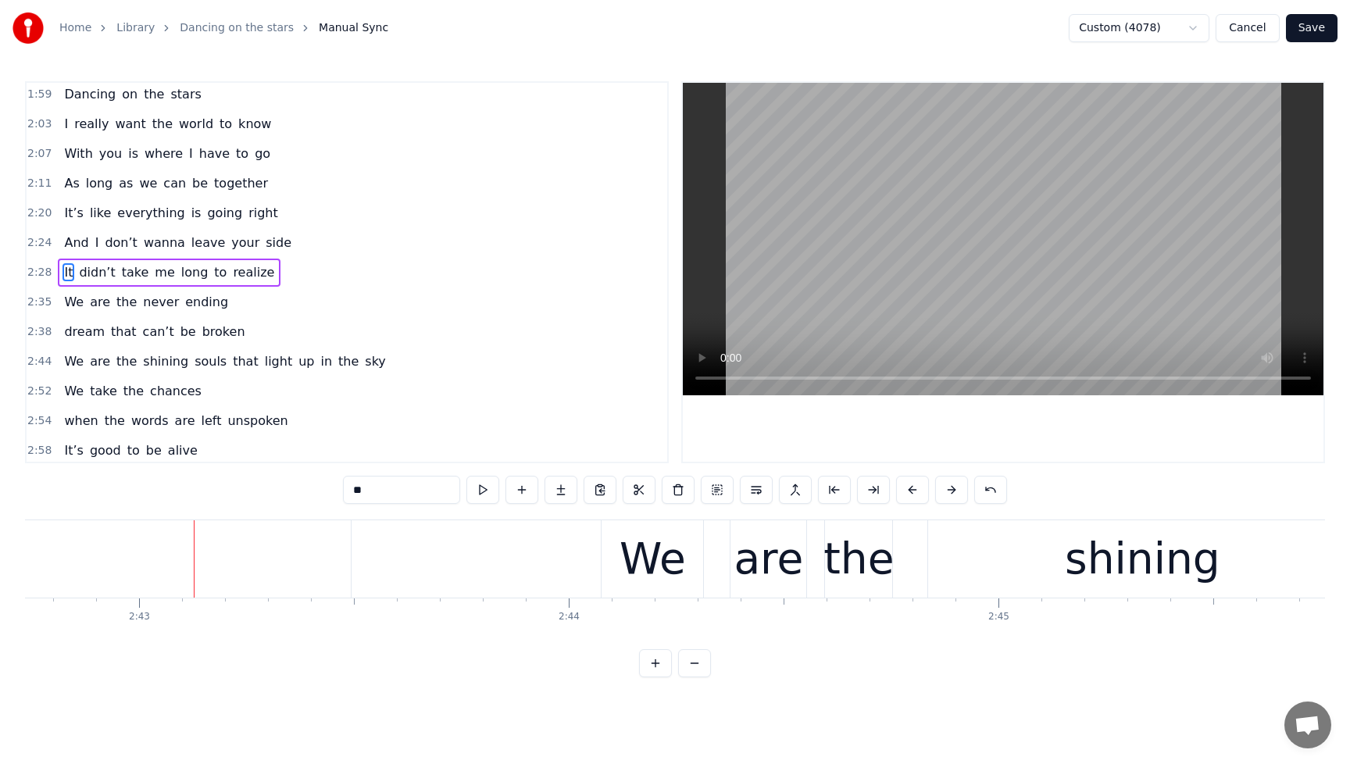
click at [141, 305] on span "never" at bounding box center [160, 302] width 39 height 18
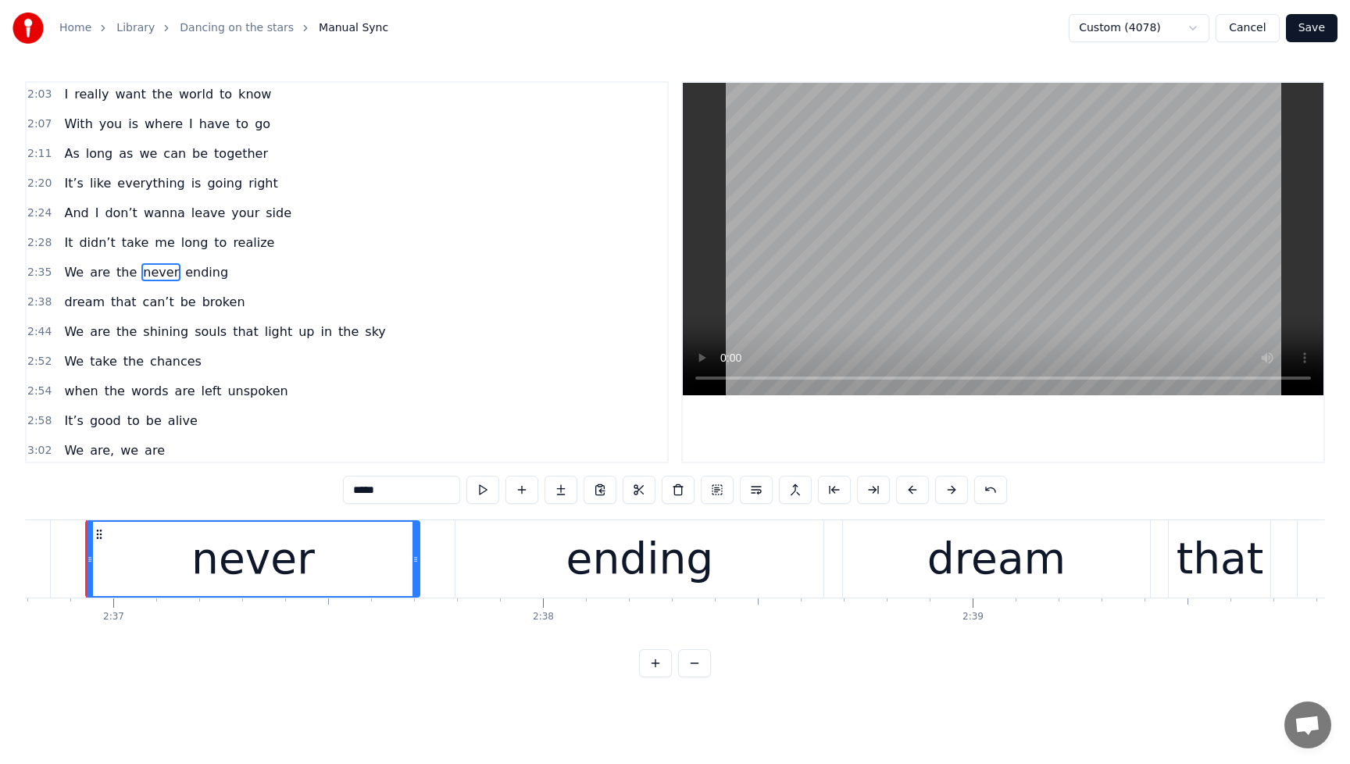
scroll to position [0, 67359]
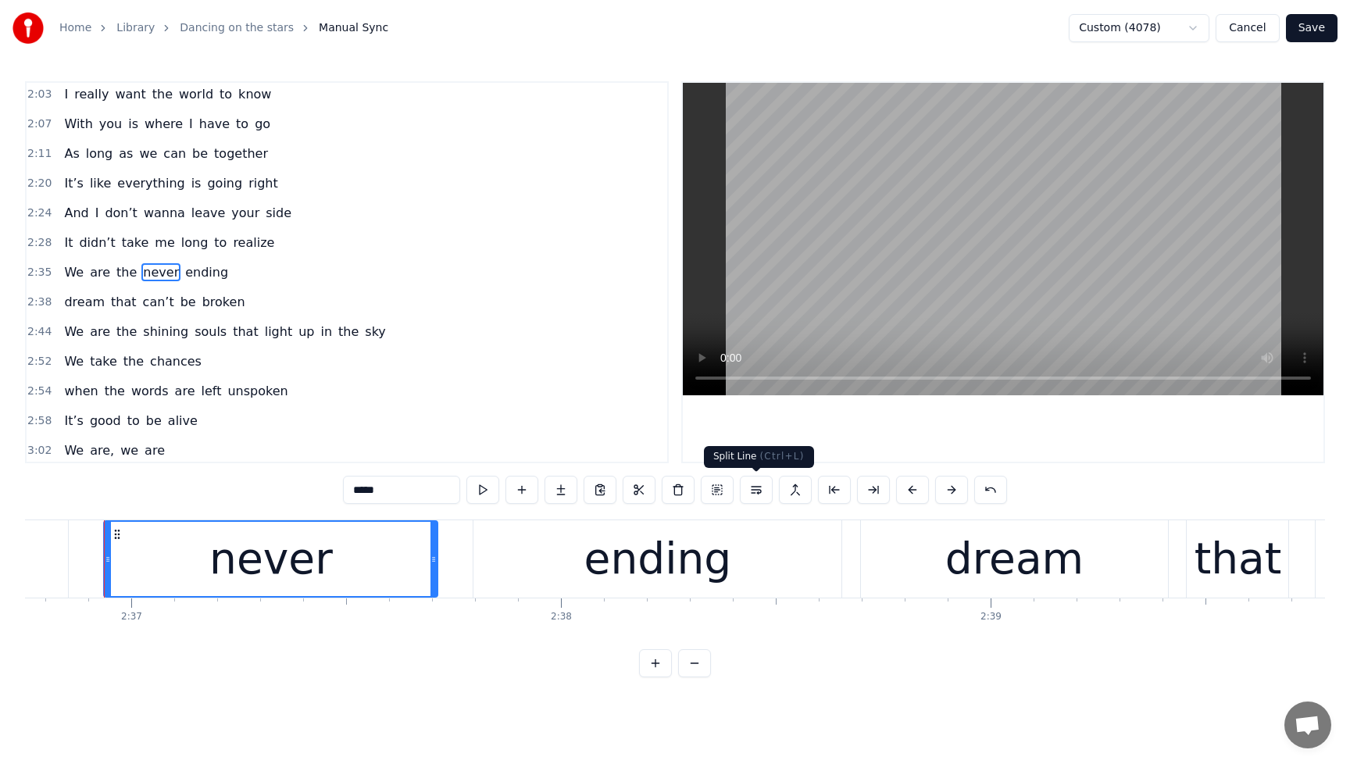
click at [756, 494] on button at bounding box center [756, 490] width 33 height 28
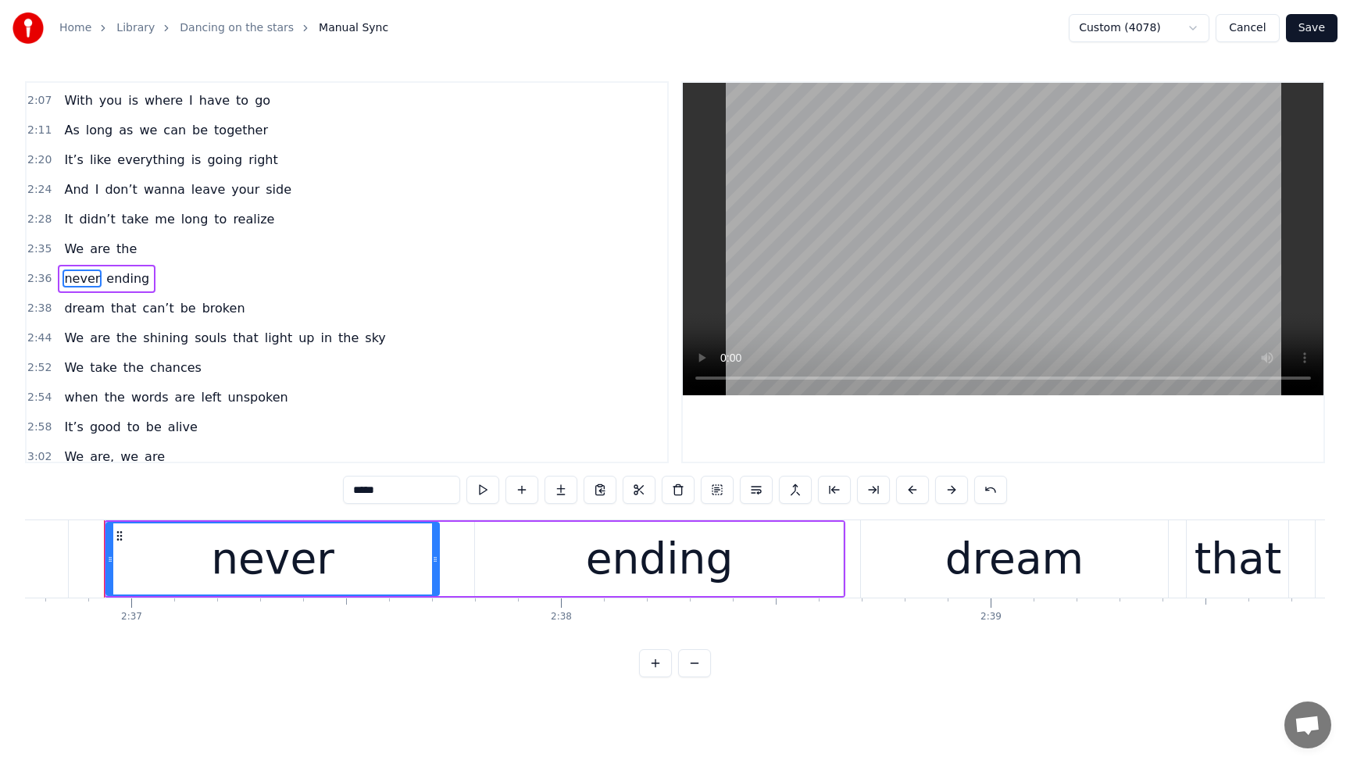
scroll to position [656, 0]
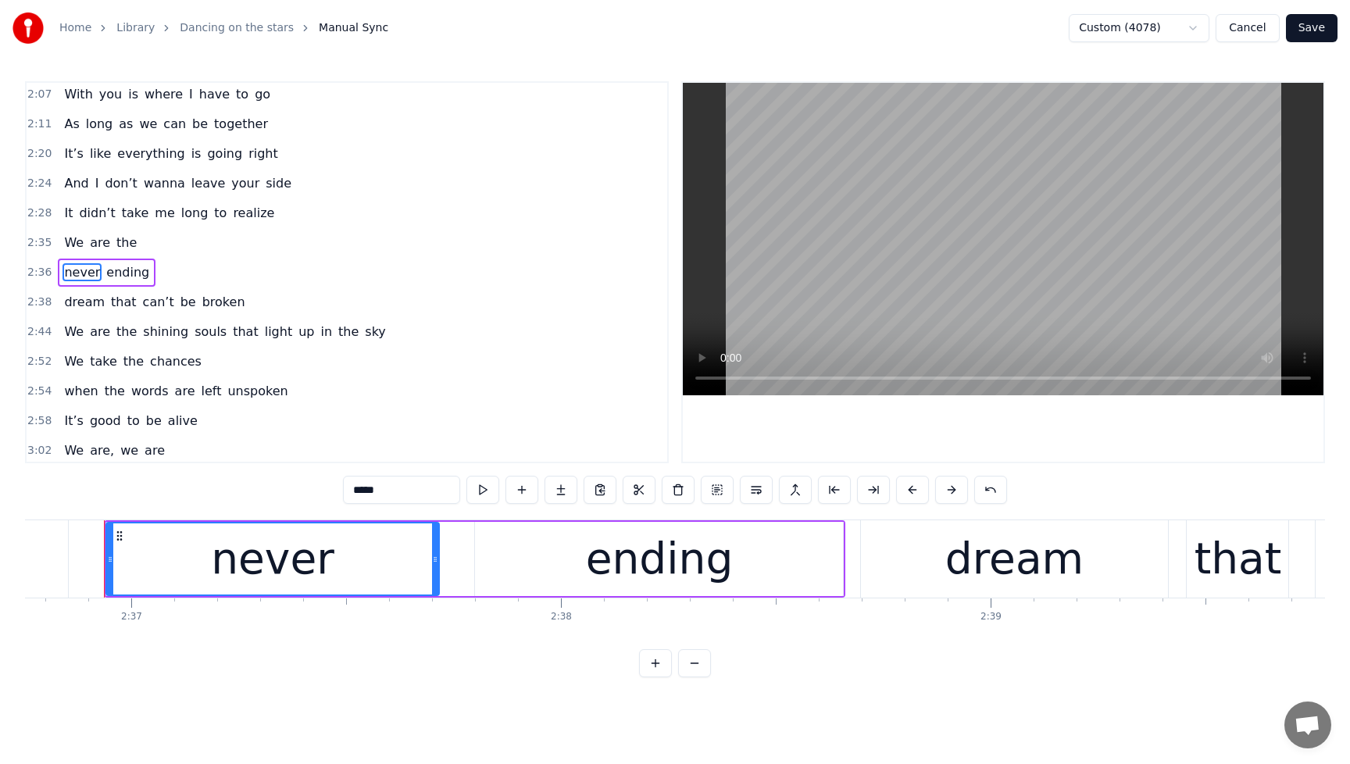
click at [70, 238] on span "We" at bounding box center [74, 243] width 23 height 18
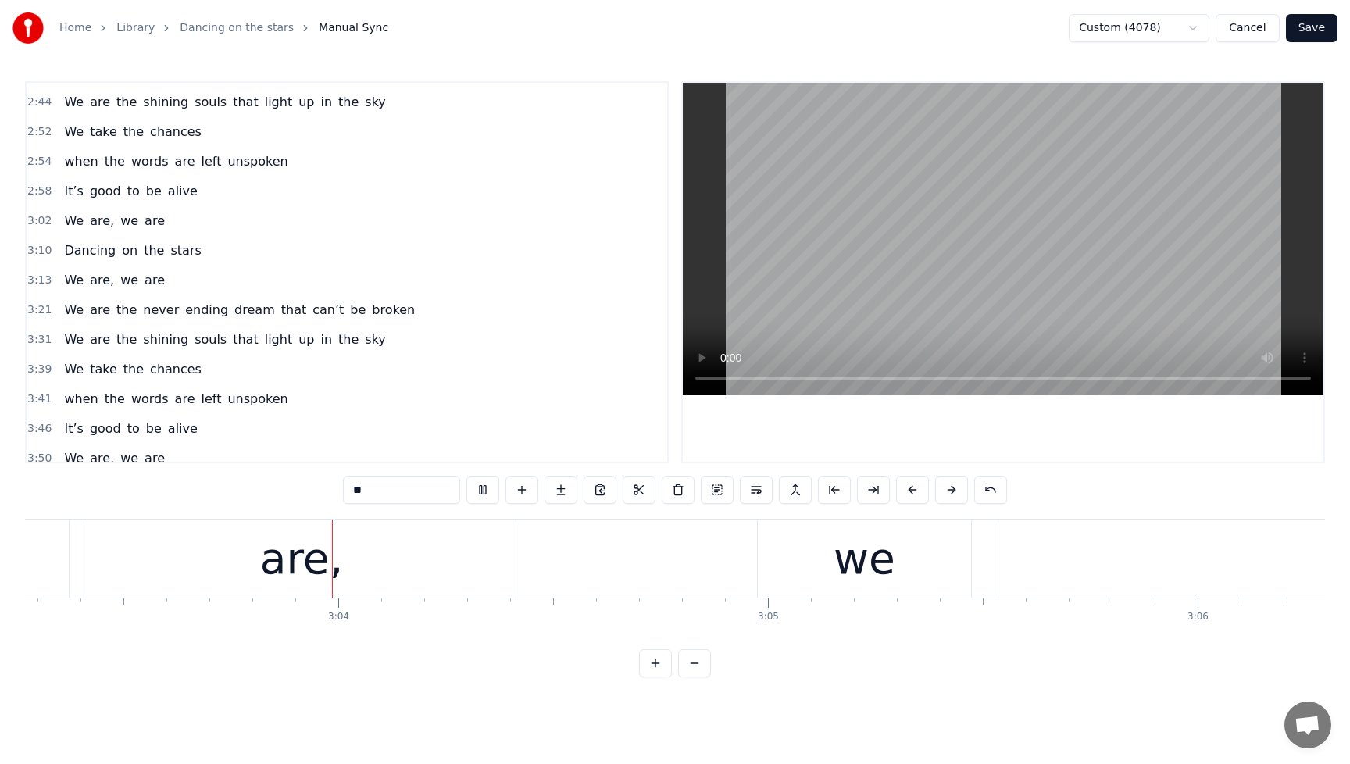
scroll to position [0, 78763]
click at [74, 284] on span "We" at bounding box center [74, 280] width 23 height 18
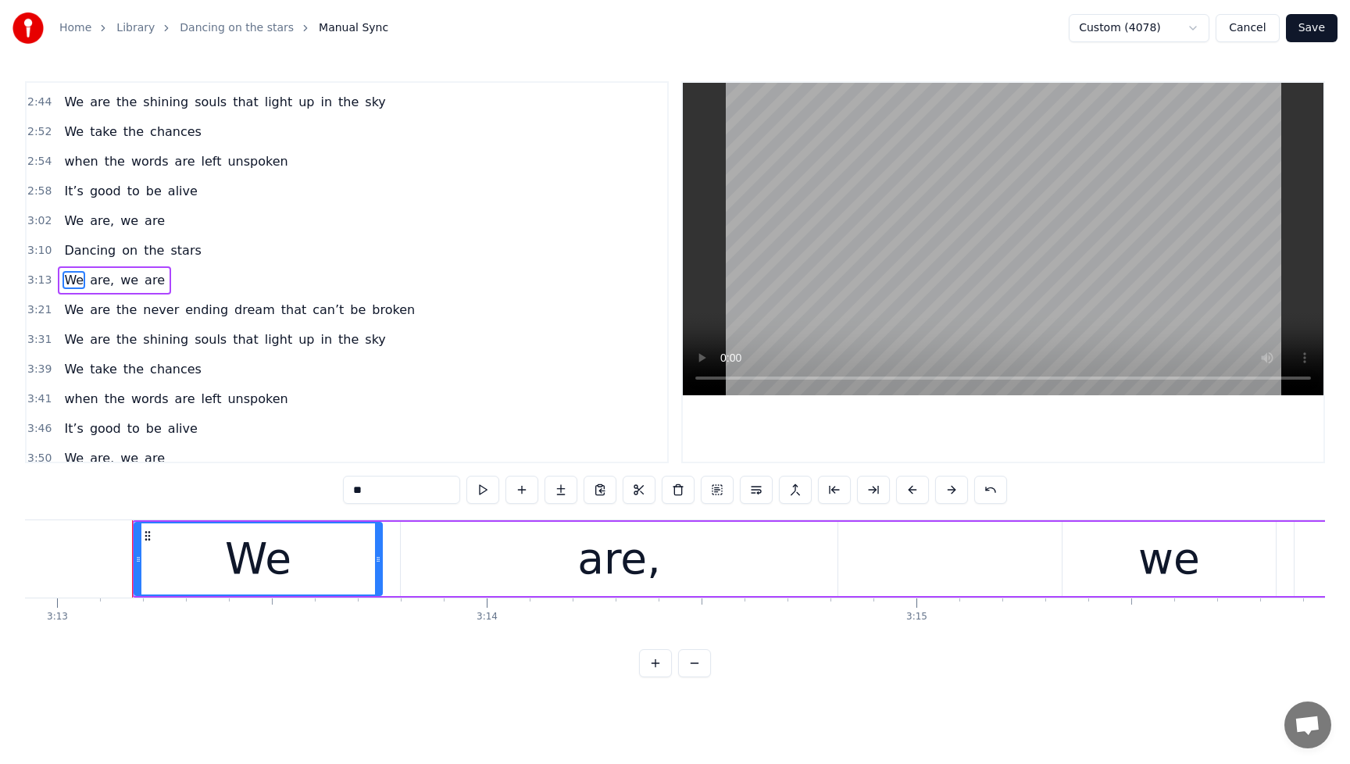
scroll to position [0, 82932]
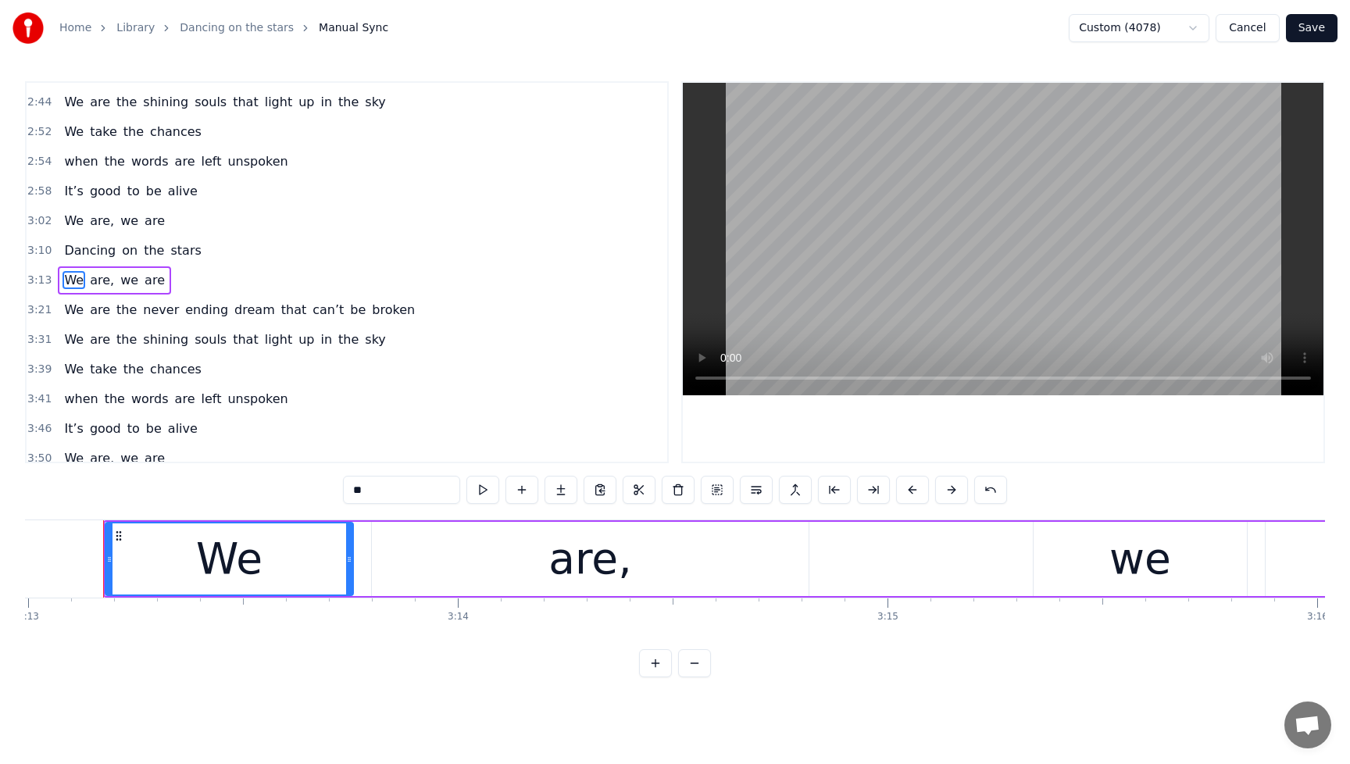
click at [564, 570] on div "are," at bounding box center [589, 559] width 83 height 65
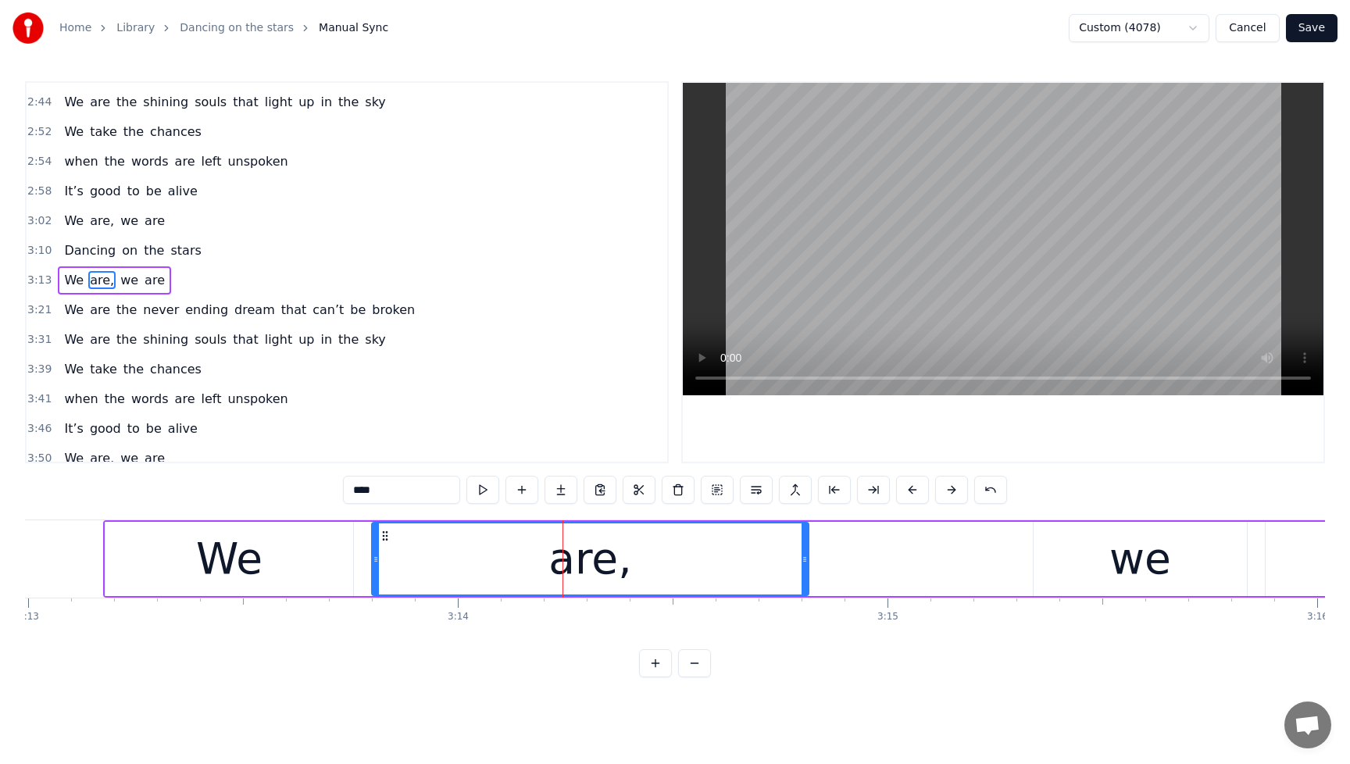
scroll to position [894, 0]
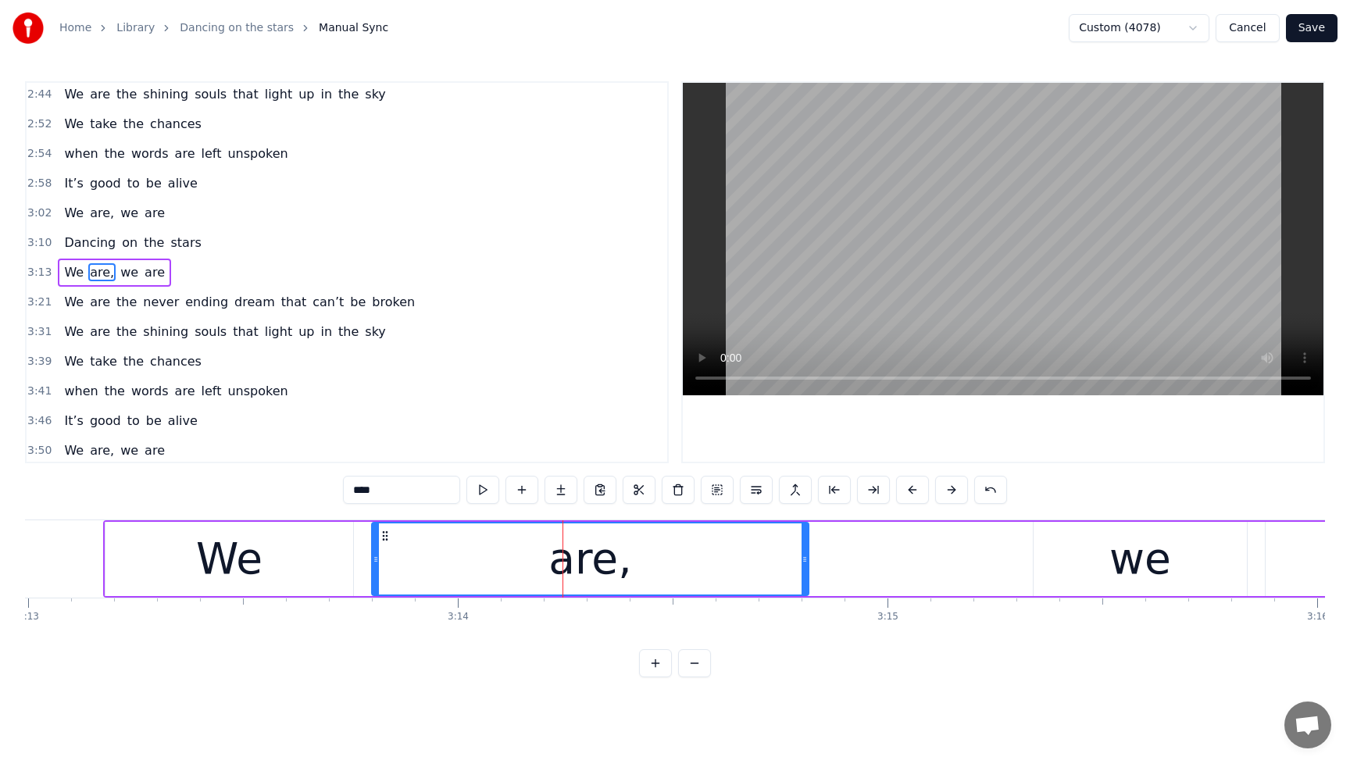
click at [1046, 557] on div "we" at bounding box center [1140, 559] width 213 height 74
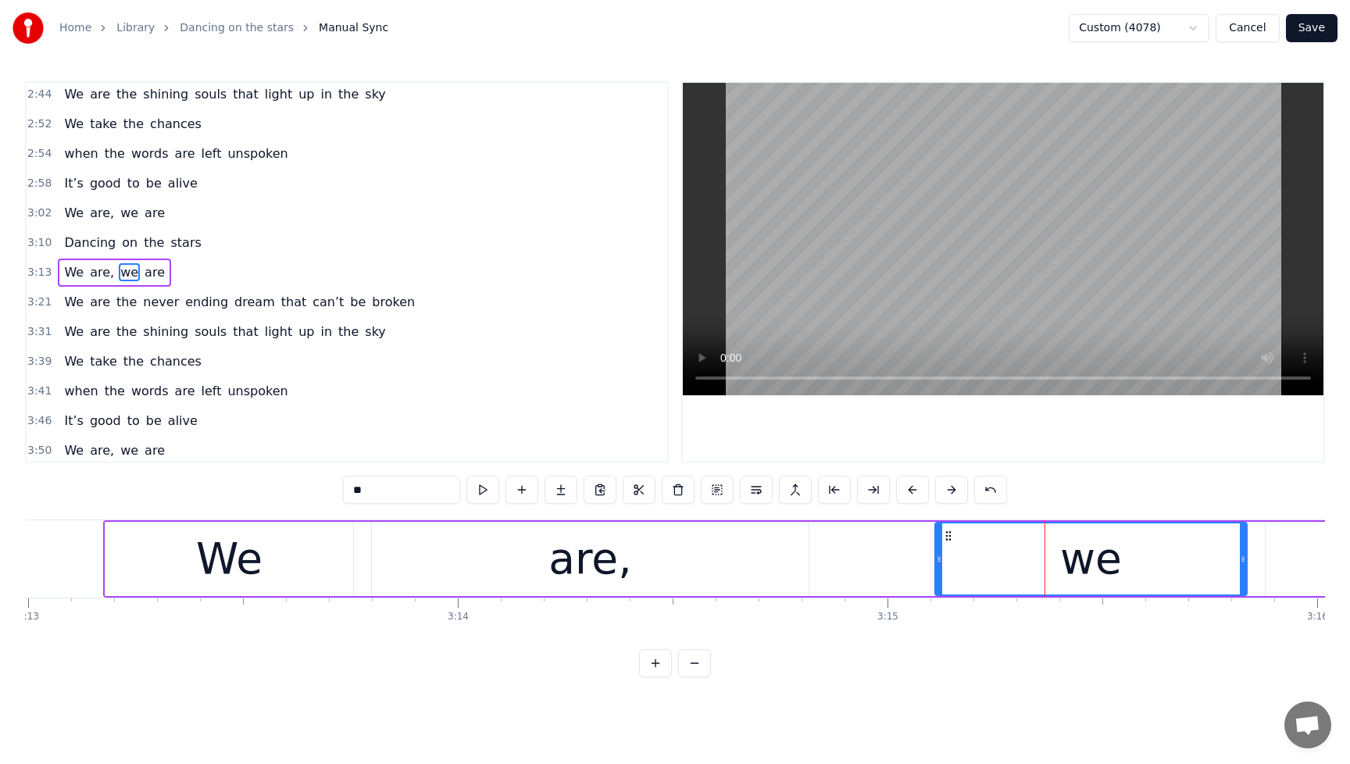
drag, startPoint x: 1039, startPoint y: 559, endPoint x: 941, endPoint y: 571, distance: 99.1
click at [941, 571] on div at bounding box center [939, 558] width 6 height 71
click at [66, 247] on span "Dancing" at bounding box center [90, 243] width 55 height 18
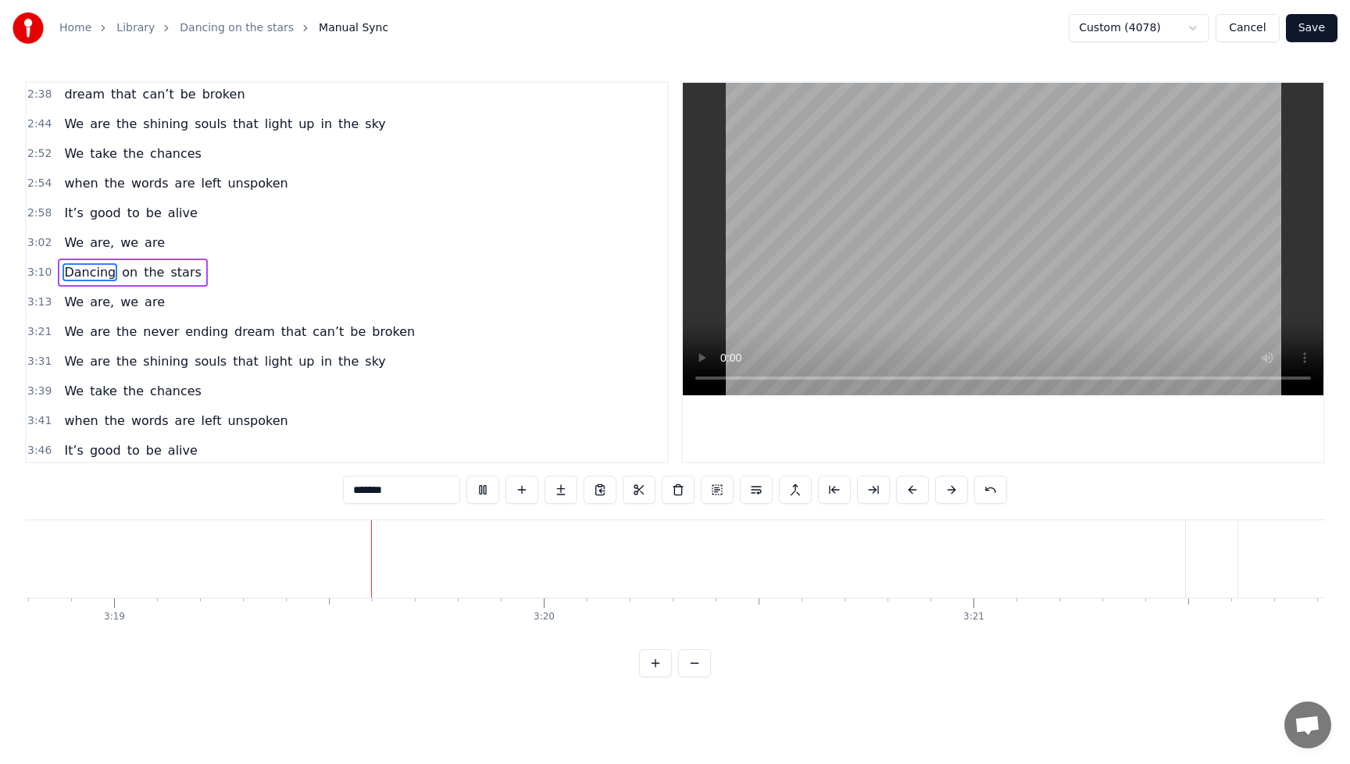
scroll to position [0, 85430]
click at [148, 309] on span "are" at bounding box center [154, 302] width 23 height 18
type input "***"
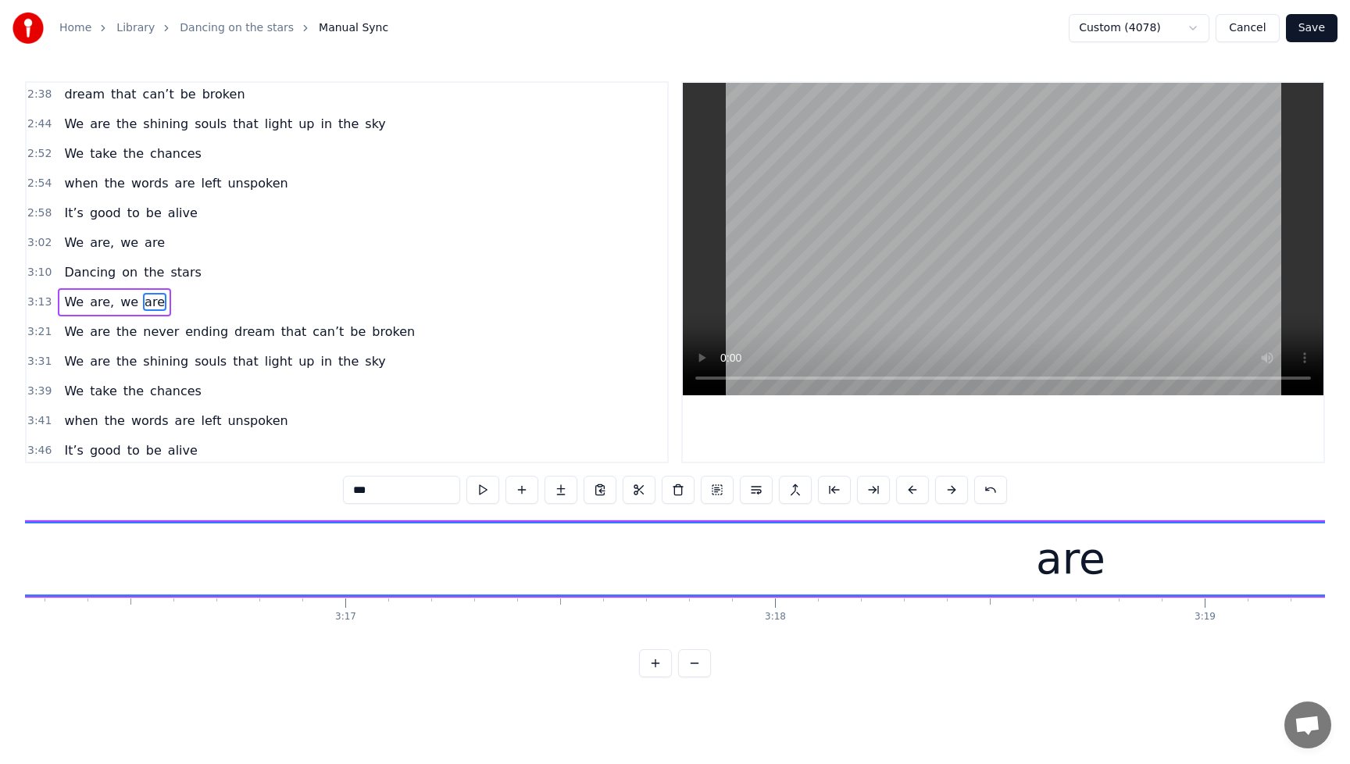
scroll to position [0, 84092]
click at [158, 245] on div "We are, we are" at bounding box center [114, 243] width 113 height 28
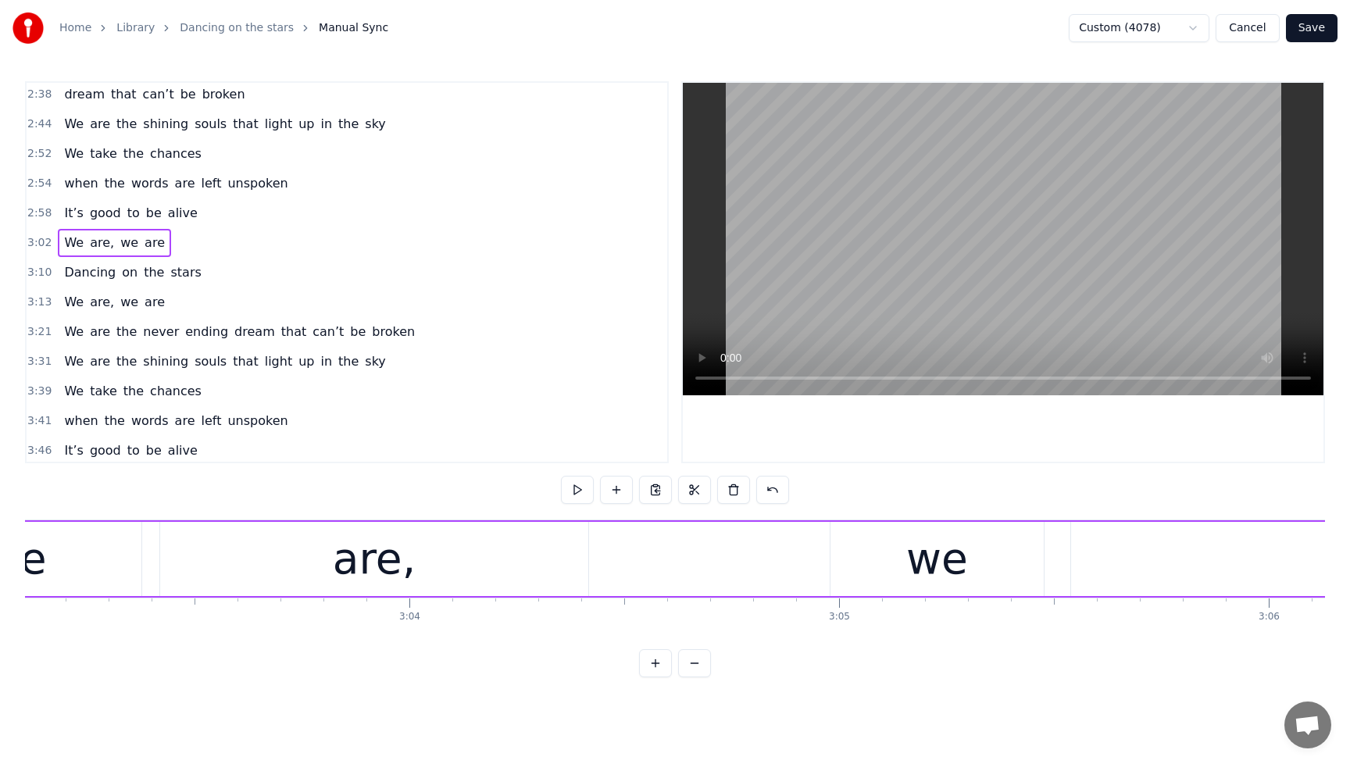
scroll to position [0, 78463]
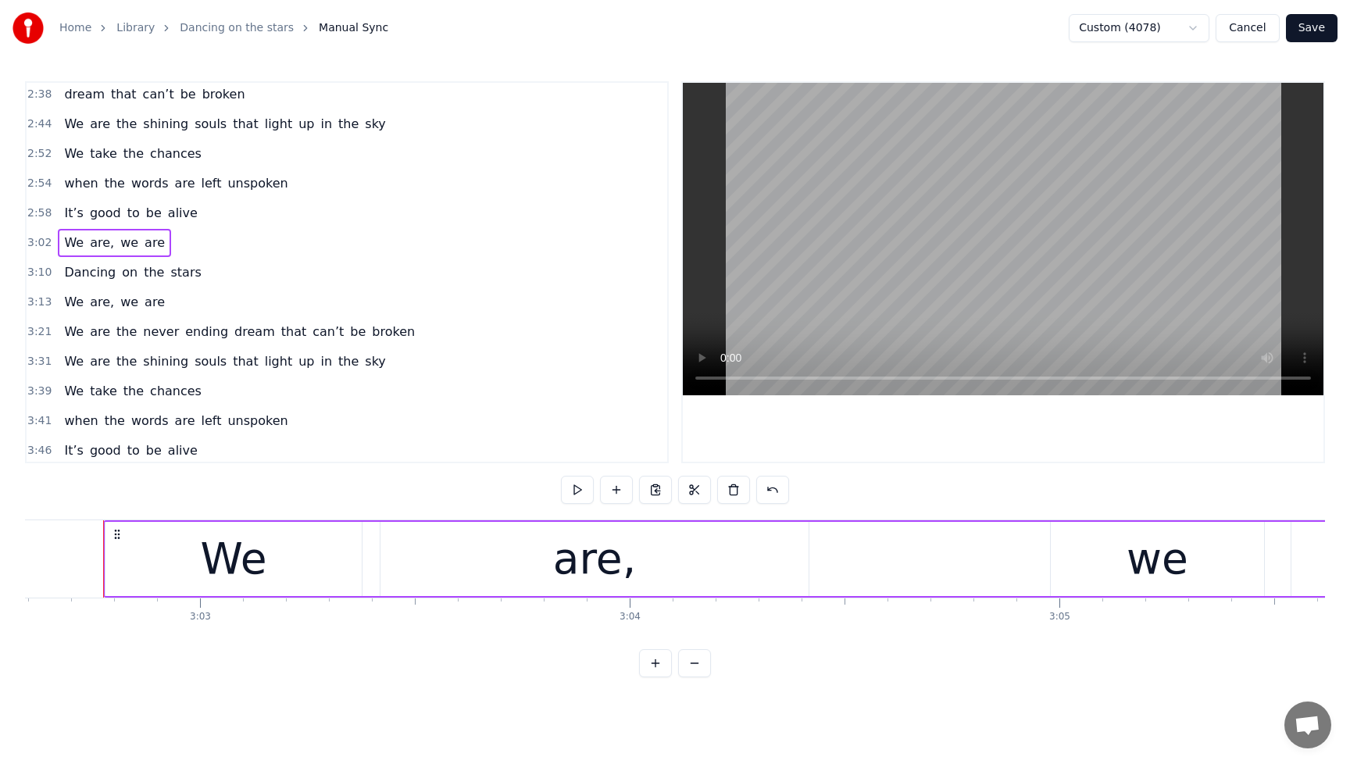
click at [145, 248] on span "are" at bounding box center [154, 243] width 23 height 18
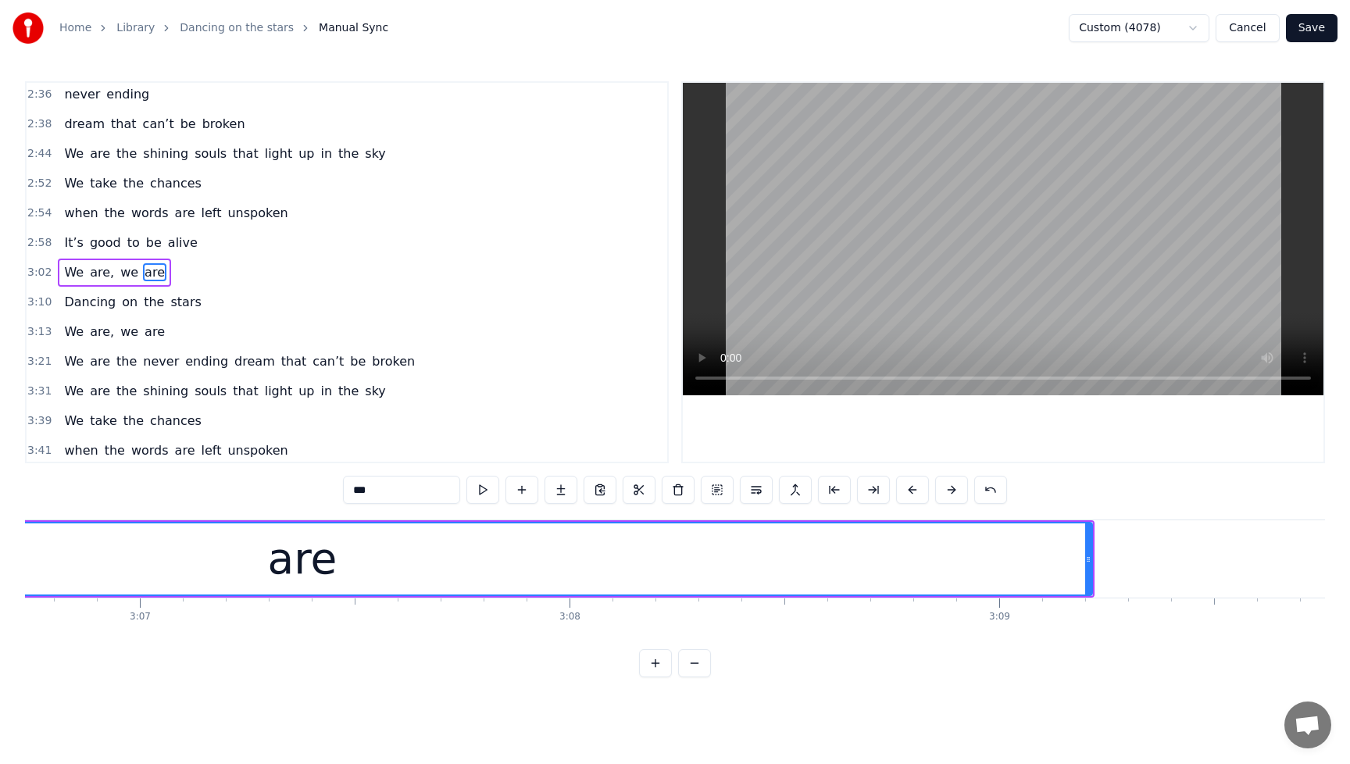
scroll to position [0, 80322]
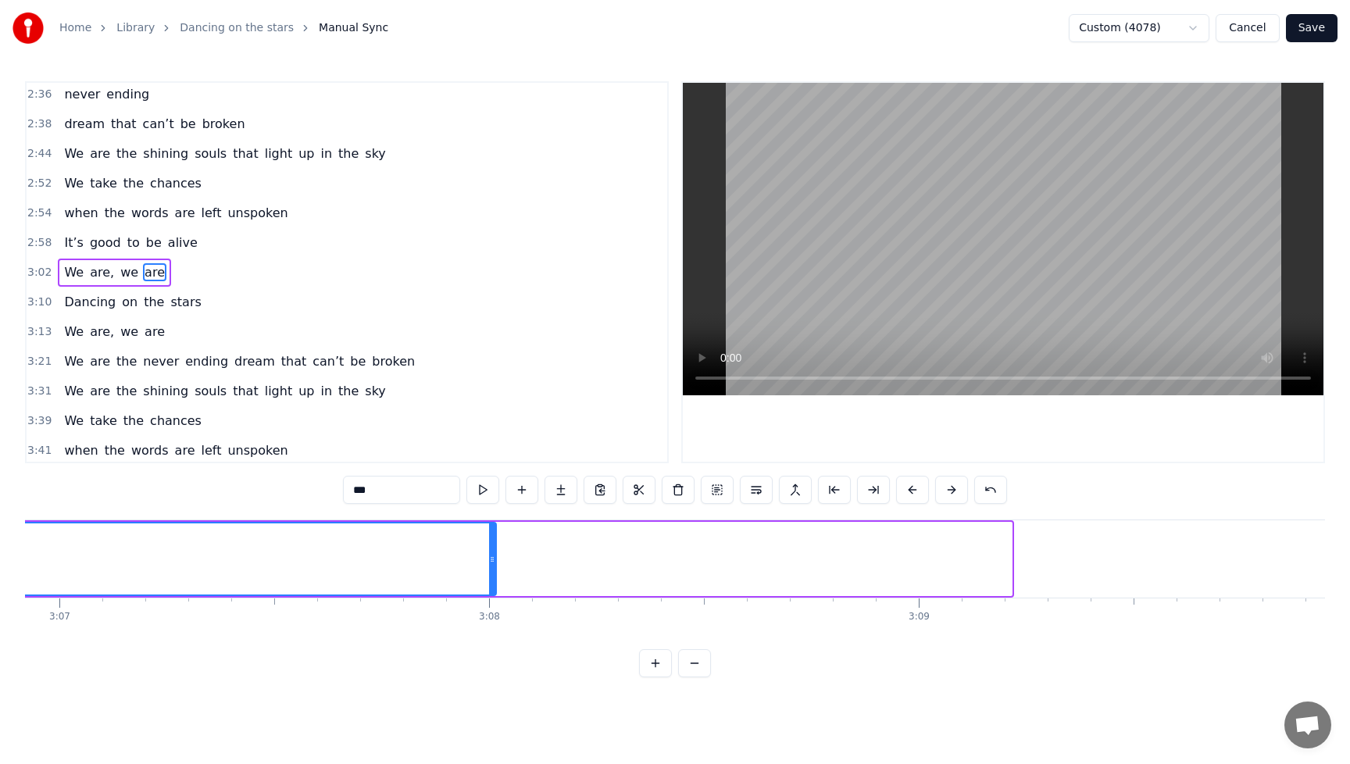
drag, startPoint x: 1009, startPoint y: 559, endPoint x: 494, endPoint y: 583, distance: 516.2
click at [494, 583] on div at bounding box center [492, 558] width 6 height 71
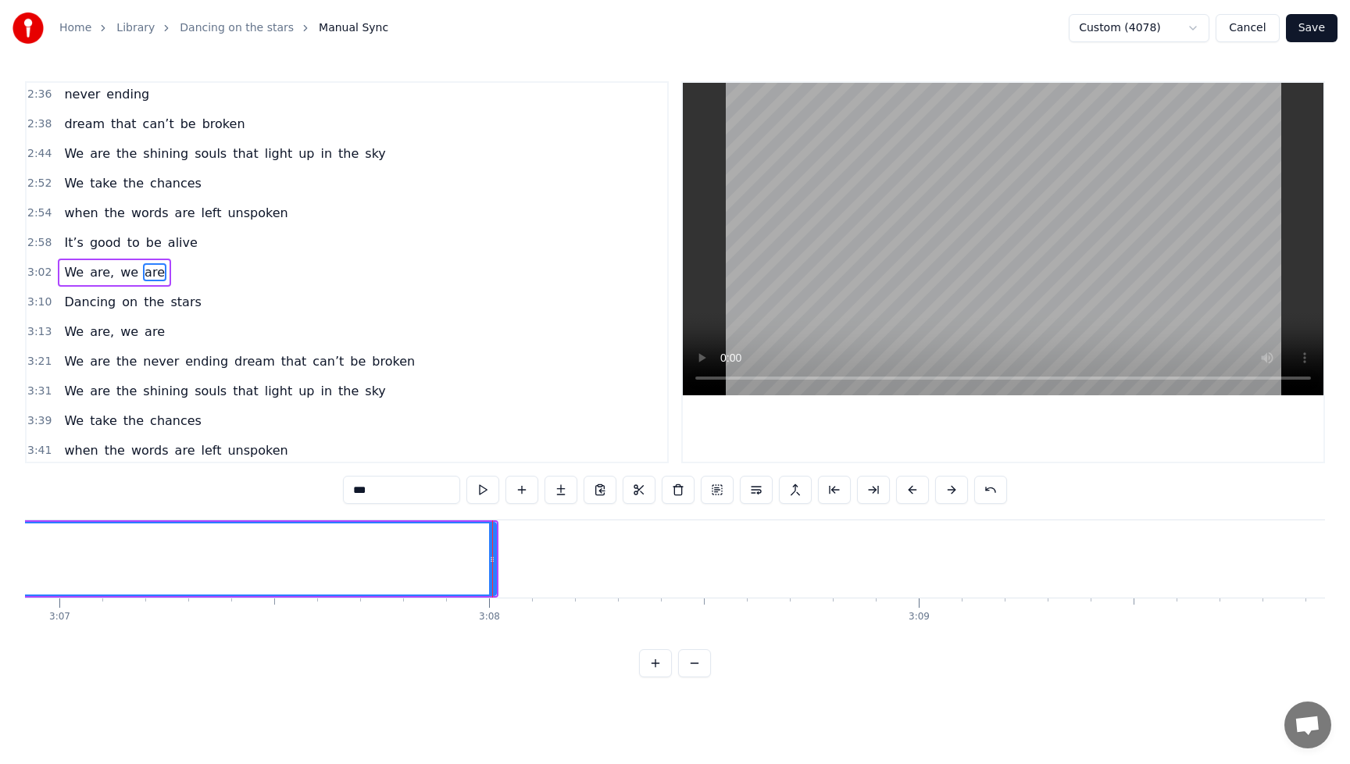
click at [70, 273] on span "We" at bounding box center [74, 272] width 23 height 18
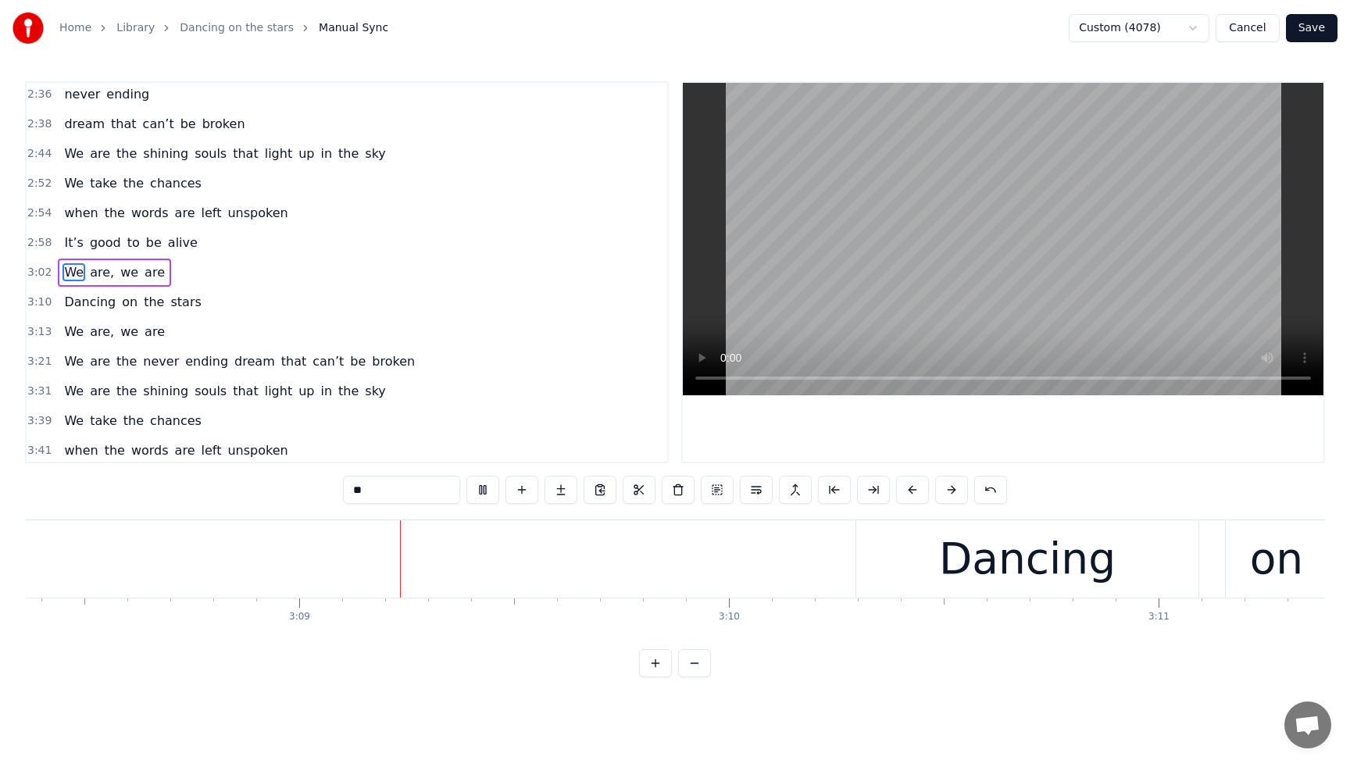
scroll to position [0, 80948]
click at [70, 272] on span "We" at bounding box center [74, 272] width 23 height 18
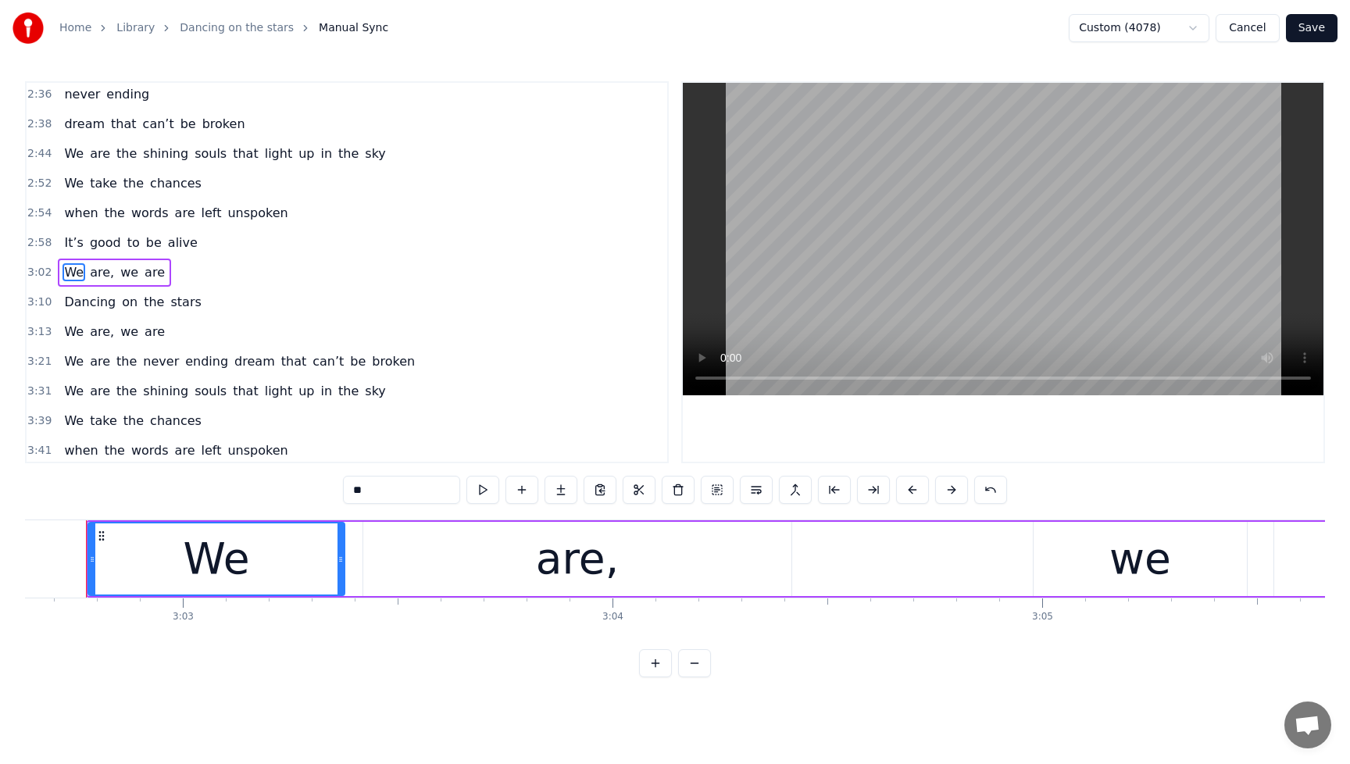
scroll to position [0, 78463]
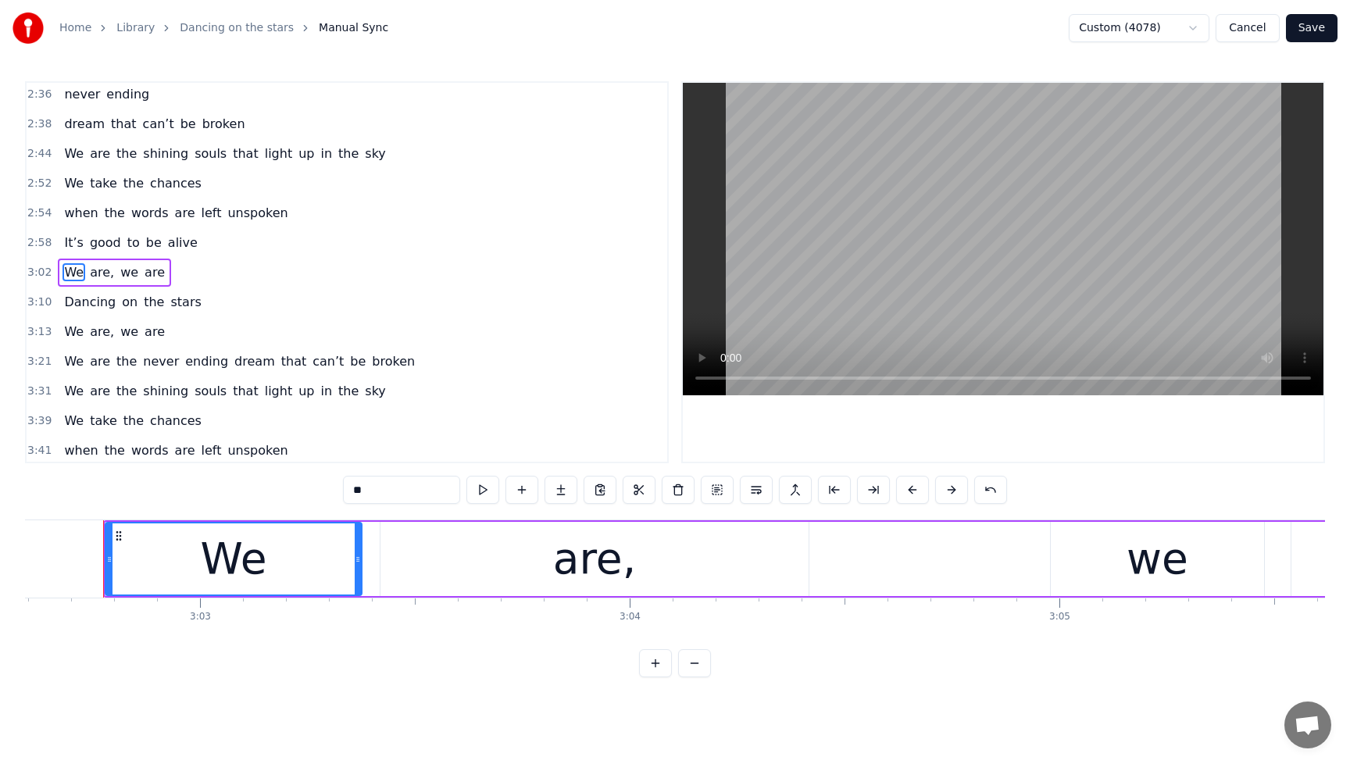
click at [772, 574] on div "are," at bounding box center [594, 559] width 428 height 74
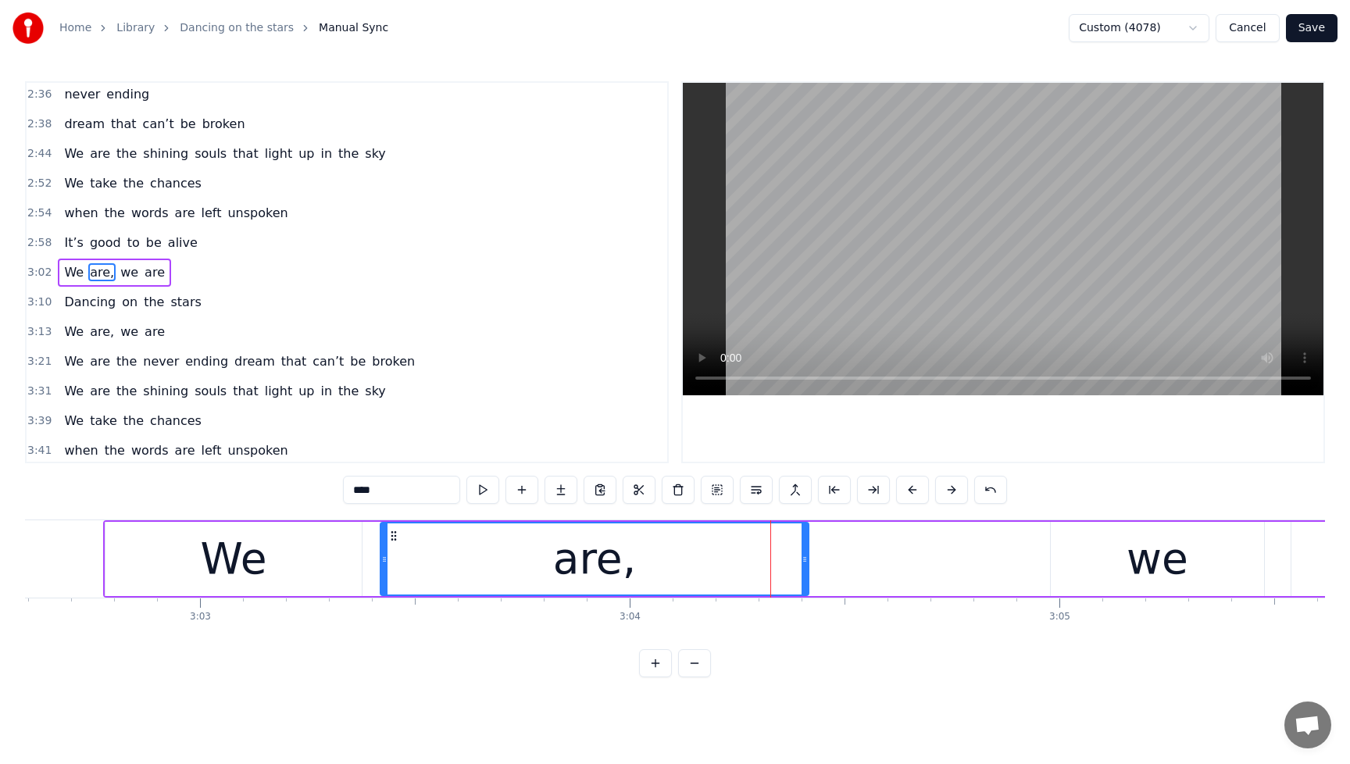
click at [1105, 577] on div "we" at bounding box center [1157, 559] width 213 height 74
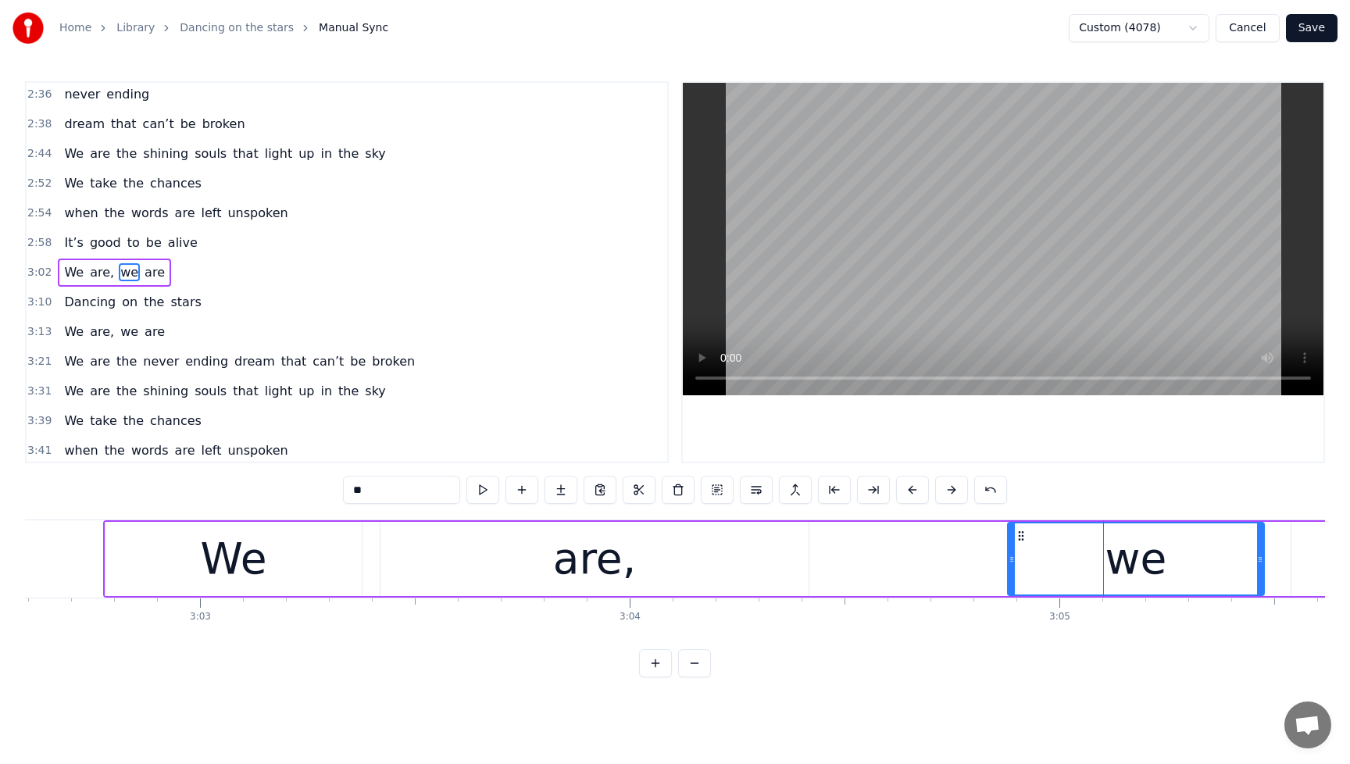
drag, startPoint x: 1056, startPoint y: 563, endPoint x: 1013, endPoint y: 567, distance: 43.1
click at [1013, 567] on div at bounding box center [1012, 558] width 6 height 71
click at [70, 277] on span "We" at bounding box center [74, 272] width 23 height 18
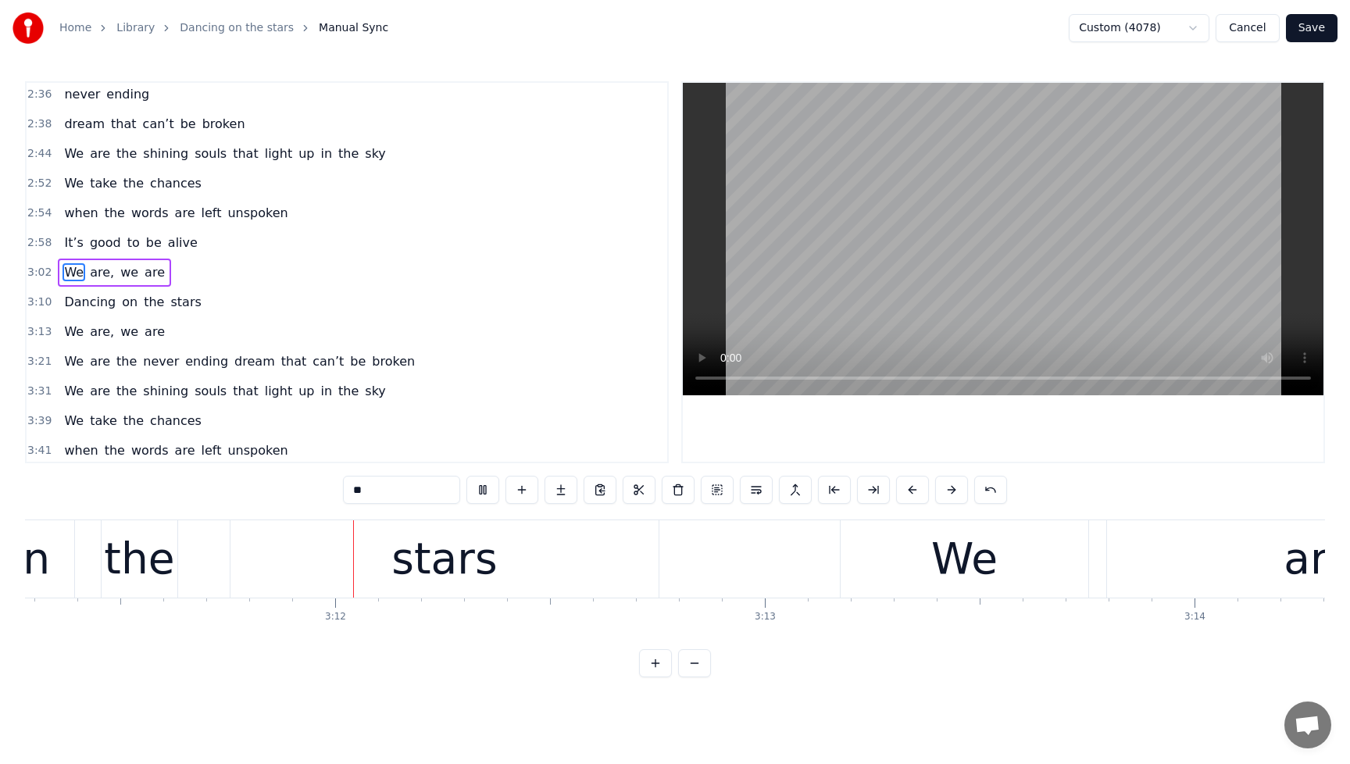
scroll to position [0, 82198]
click at [145, 277] on span "are" at bounding box center [154, 272] width 23 height 18
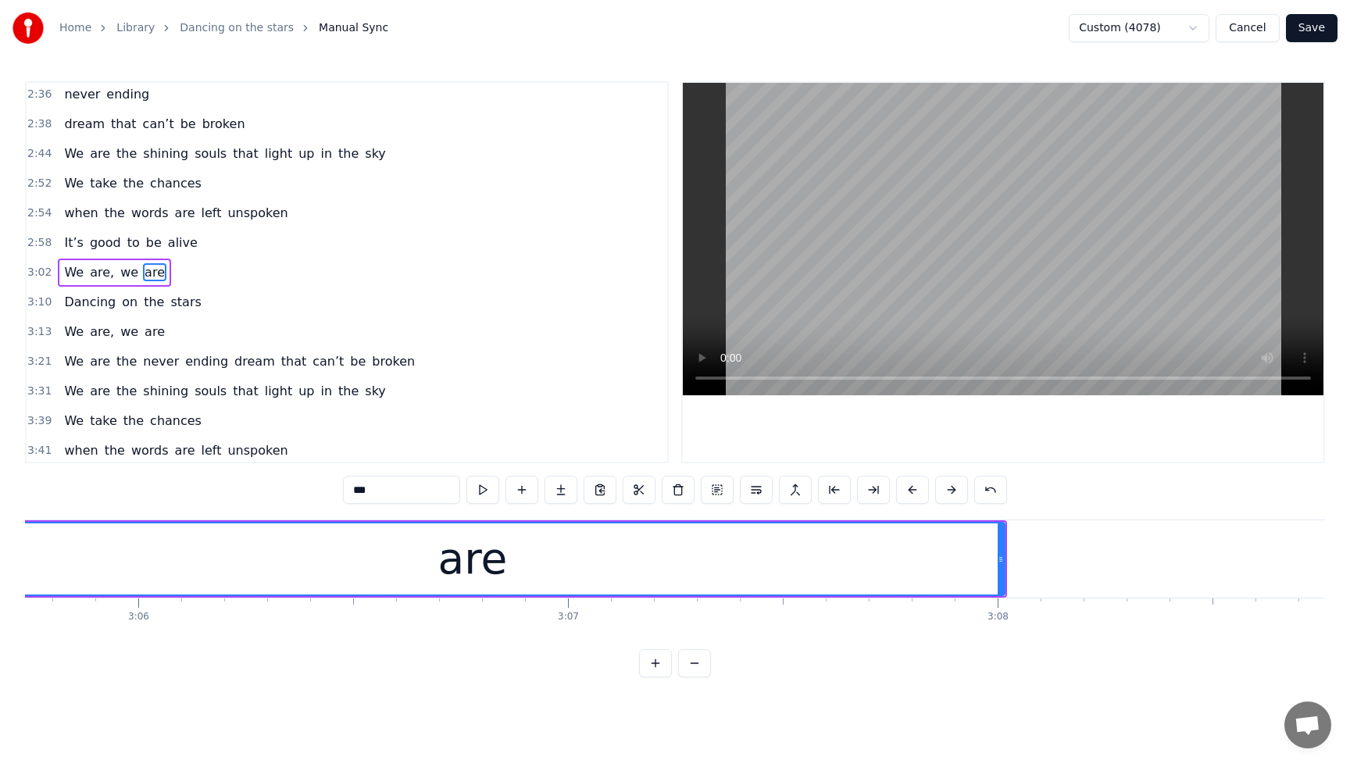
scroll to position [0, 79649]
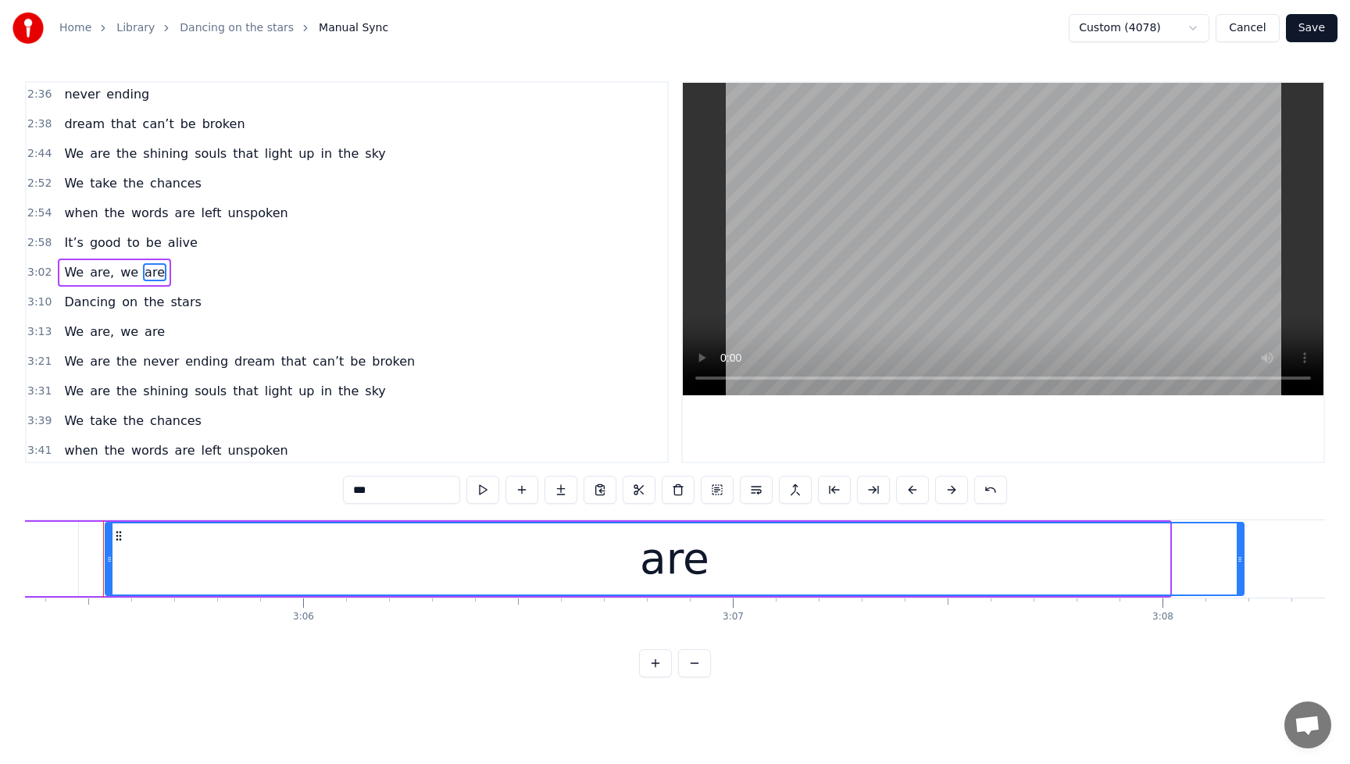
drag, startPoint x: 1163, startPoint y: 563, endPoint x: 1237, endPoint y: 563, distance: 74.2
click at [1237, 563] on icon at bounding box center [1240, 559] width 6 height 13
click at [78, 273] on span "We" at bounding box center [74, 272] width 23 height 18
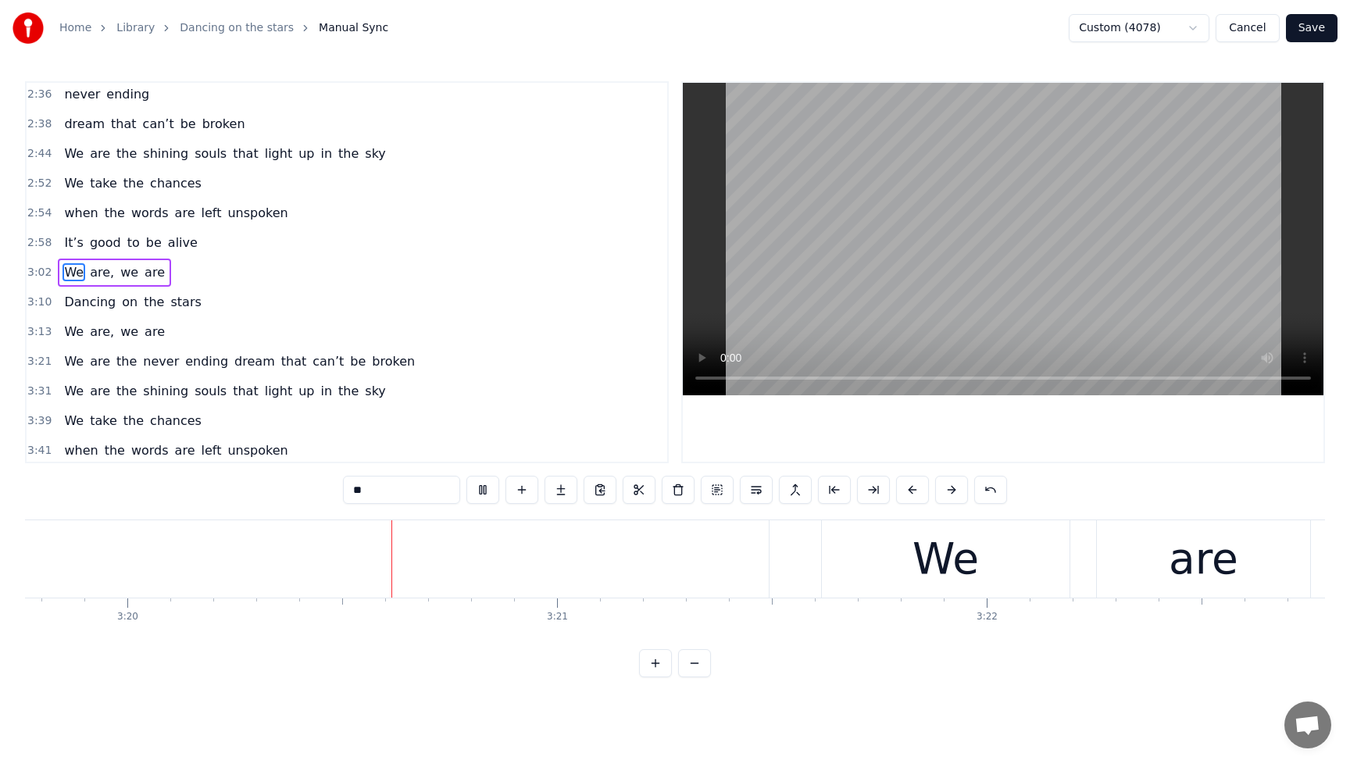
scroll to position [0, 85853]
click at [143, 335] on span "are" at bounding box center [154, 332] width 23 height 18
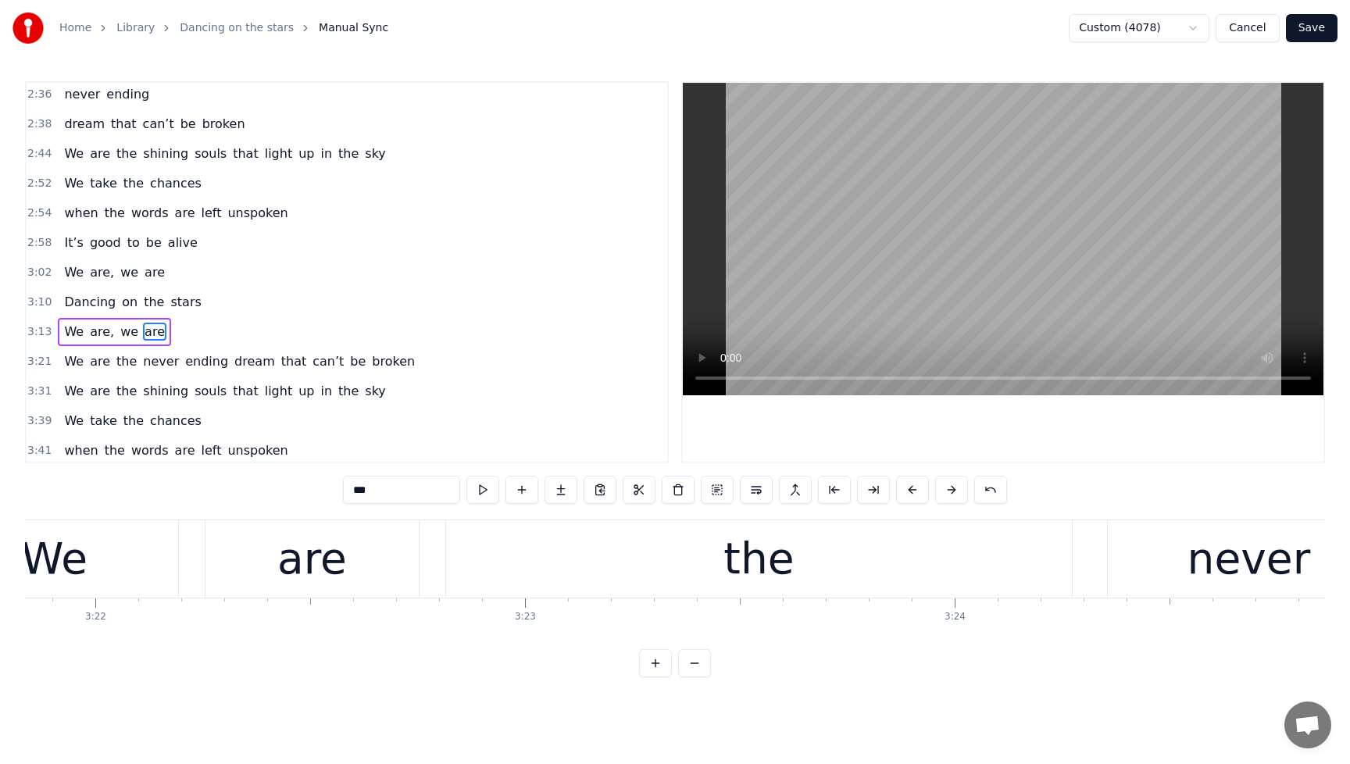
scroll to position [0, 86129]
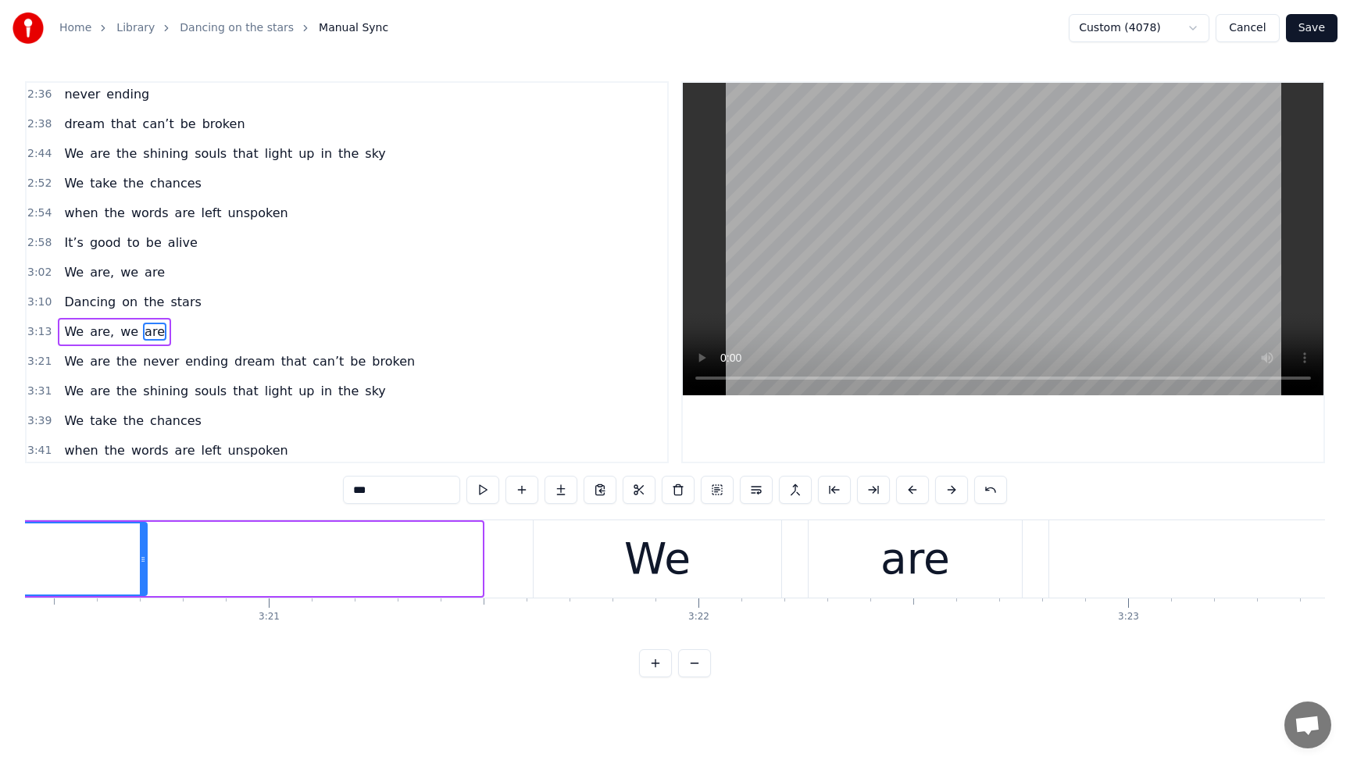
drag, startPoint x: 477, startPoint y: 562, endPoint x: 105, endPoint y: 573, distance: 372.1
click at [140, 573] on div at bounding box center [143, 558] width 6 height 71
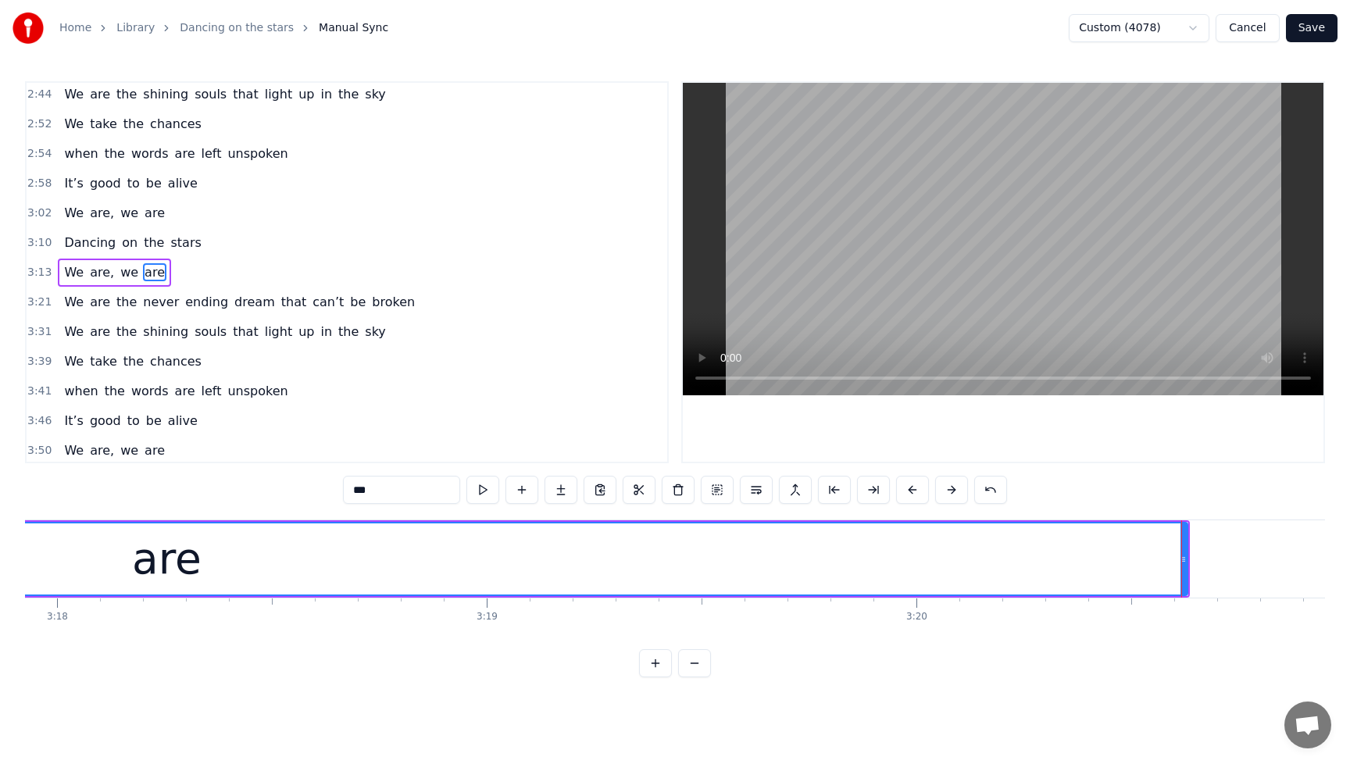
scroll to position [0, 85213]
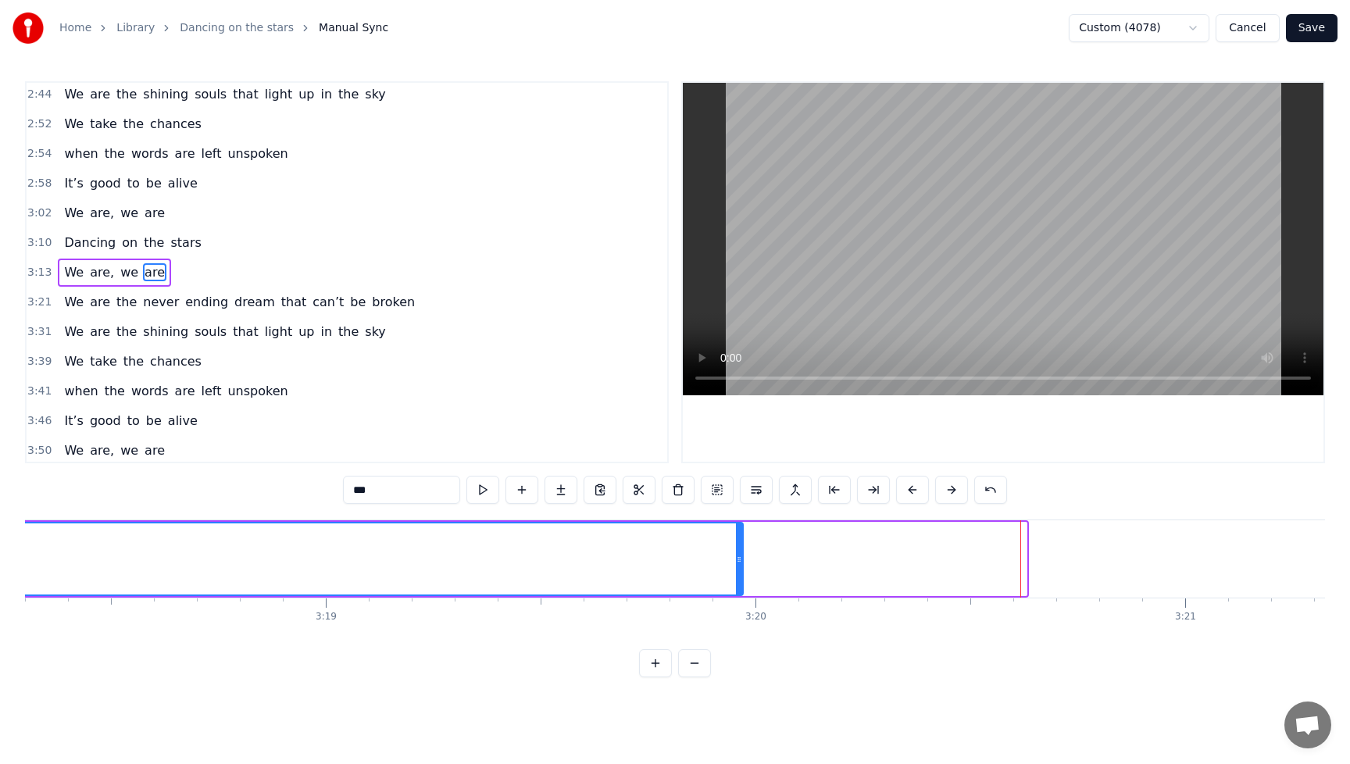
drag, startPoint x: 1024, startPoint y: 563, endPoint x: 727, endPoint y: 564, distance: 296.9
click at [736, 564] on icon at bounding box center [739, 559] width 6 height 13
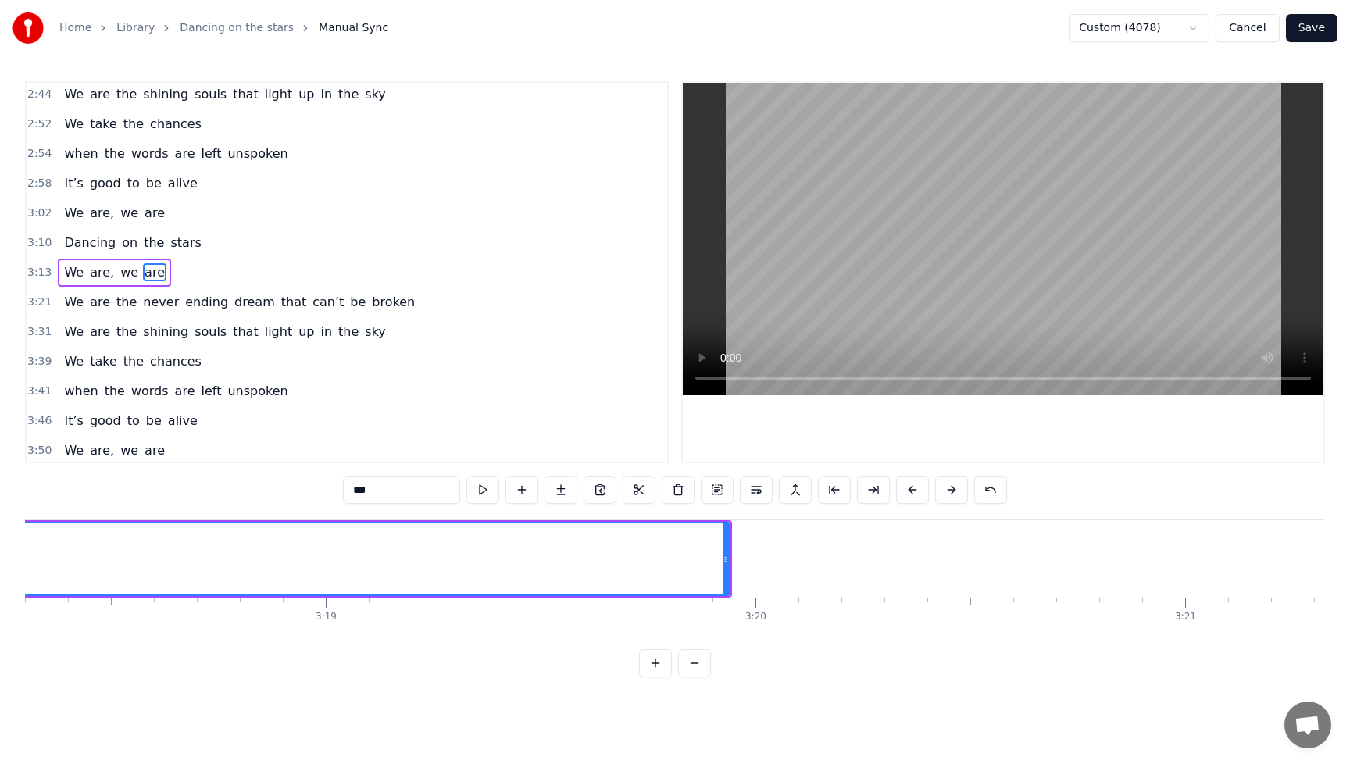
click at [66, 307] on span "We" at bounding box center [74, 302] width 23 height 18
type input "**"
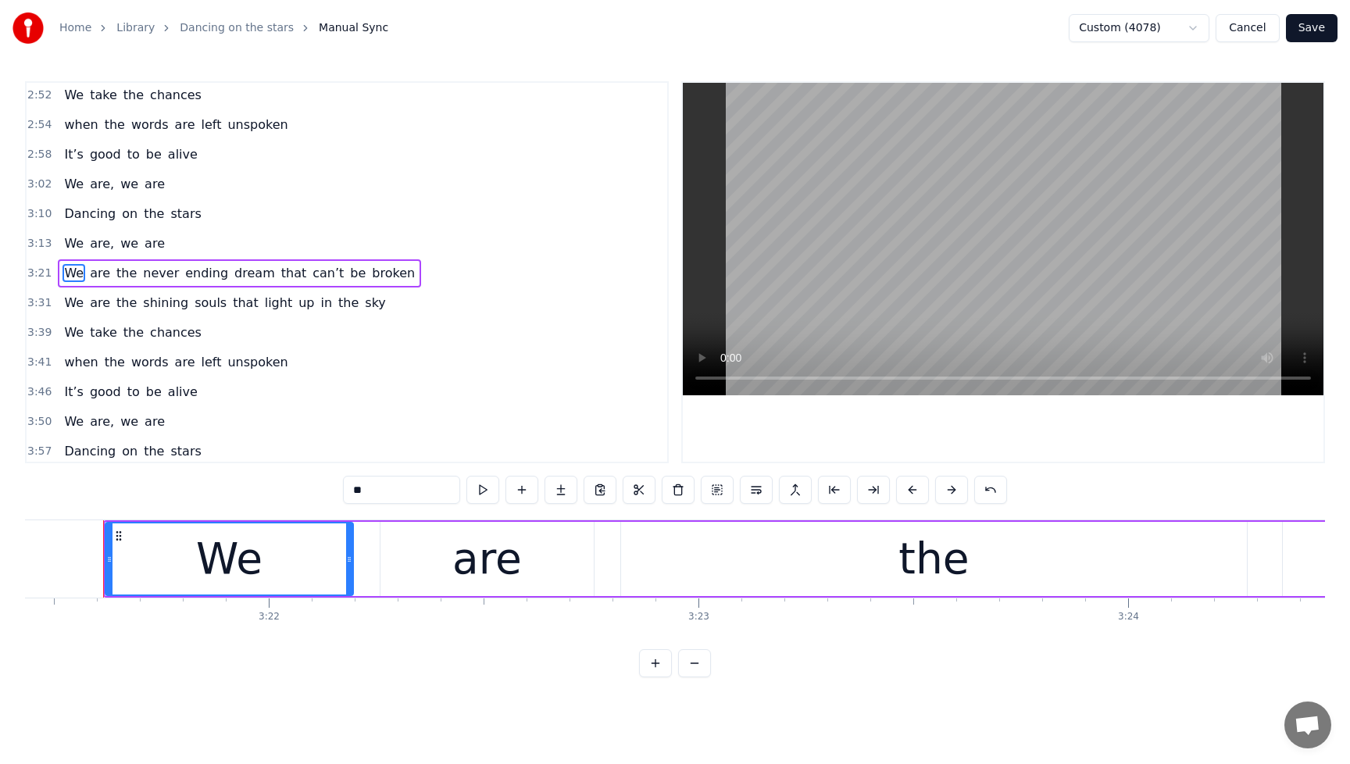
scroll to position [921, 0]
click at [1316, 36] on button "Save" at bounding box center [1312, 28] width 52 height 28
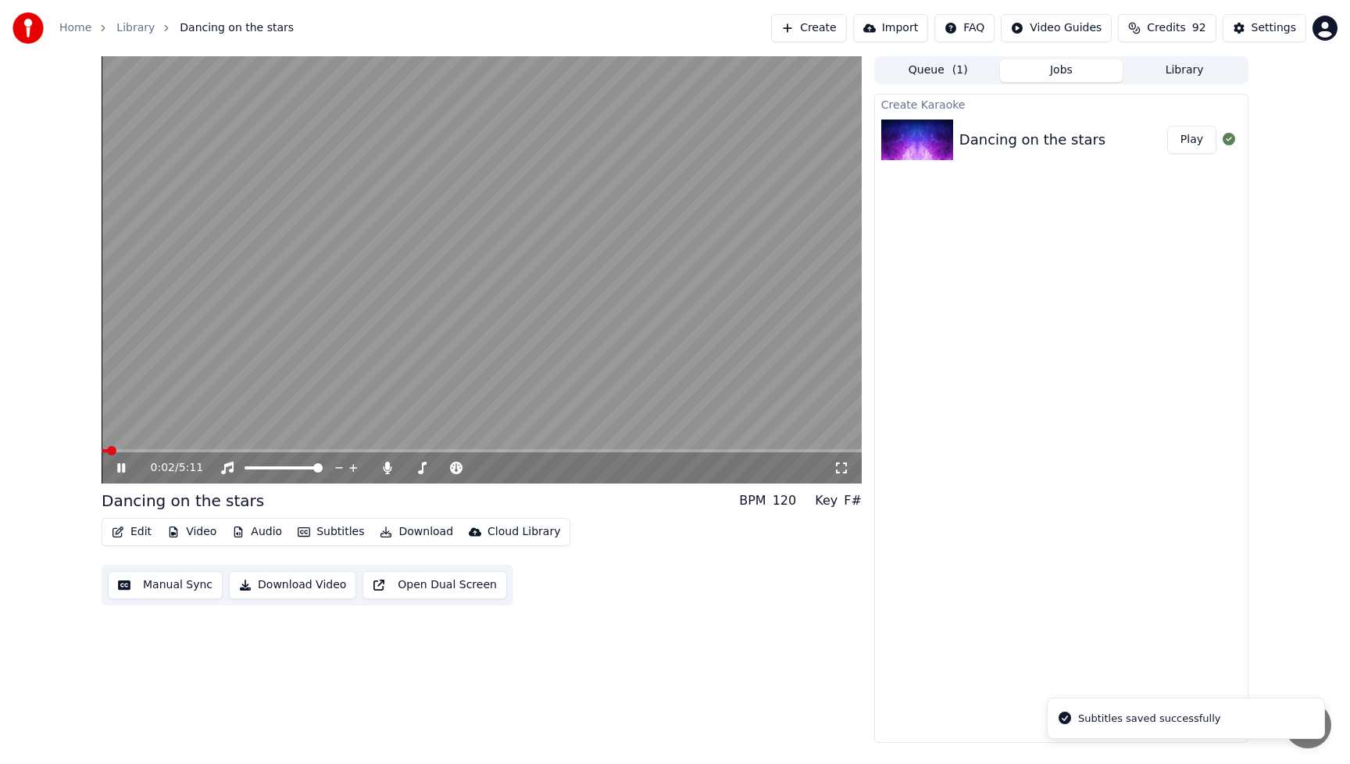
click at [126, 469] on icon at bounding box center [132, 468] width 37 height 13
click at [693, 627] on div "0:02 / 5:11 Dancing on the stars BPM 120 Key F# Edit Video Audio Subtitles Down…" at bounding box center [482, 399] width 760 height 687
click at [1197, 146] on button "Play" at bounding box center [1191, 140] width 49 height 28
click at [123, 468] on icon at bounding box center [121, 467] width 8 height 9
click at [760, 635] on div "0:04 / 5:11 Dancing on the stars BPM 120 Key F# Edit Video Audio Subtitles Down…" at bounding box center [482, 399] width 760 height 687
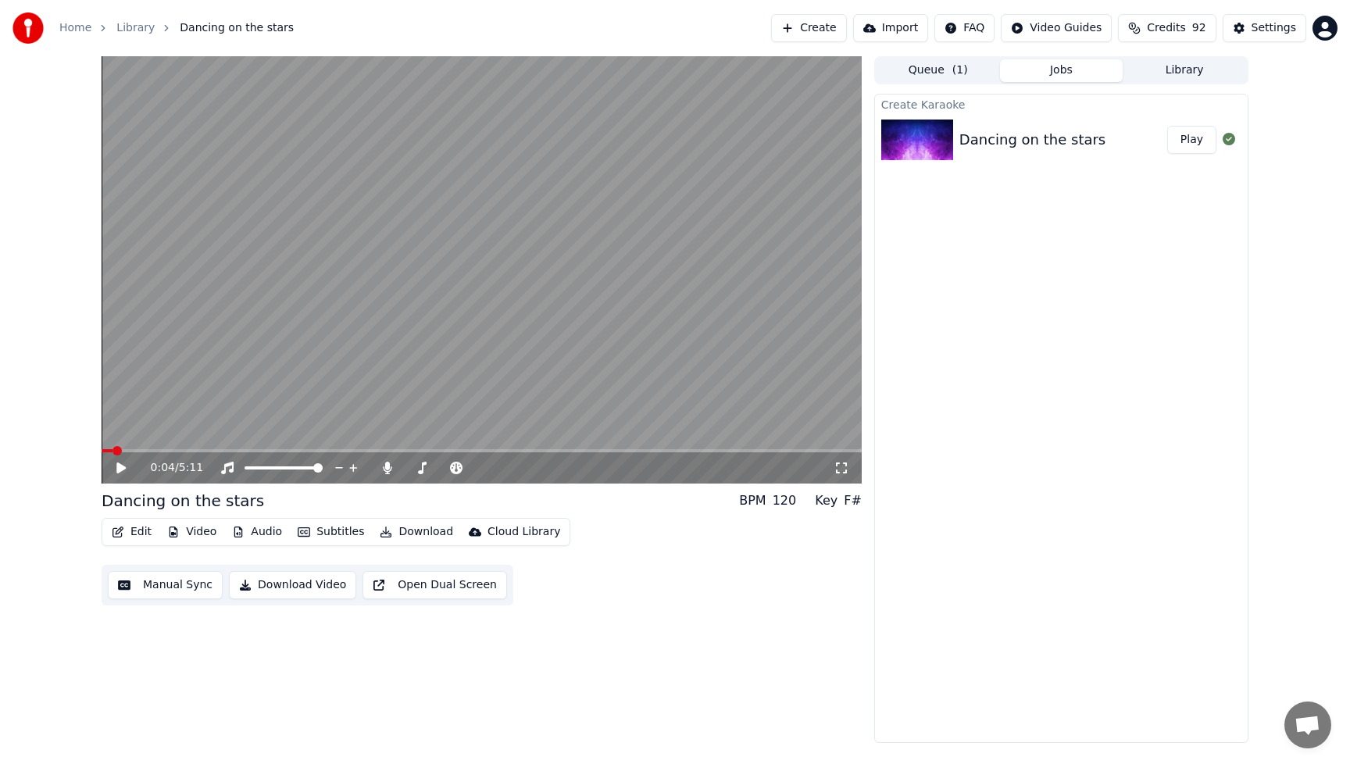
click at [140, 531] on button "Edit" at bounding box center [131, 532] width 52 height 22
click at [796, 600] on div "Edit Video Audio Subtitles Download Cloud Library Manual Sync Download Video Op…" at bounding box center [482, 562] width 760 height 88
click at [144, 530] on button "Edit" at bounding box center [131, 532] width 52 height 22
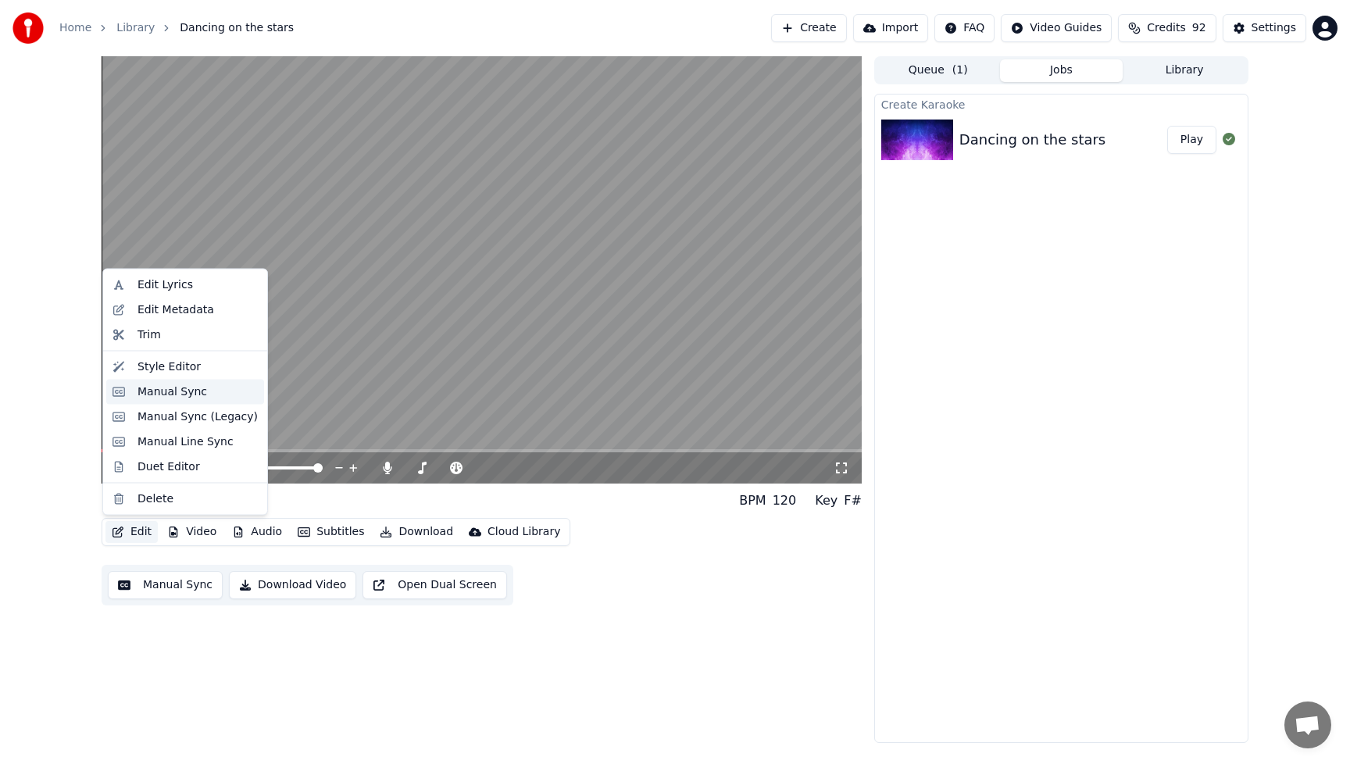
click at [167, 391] on div "Manual Sync" at bounding box center [173, 392] width 70 height 16
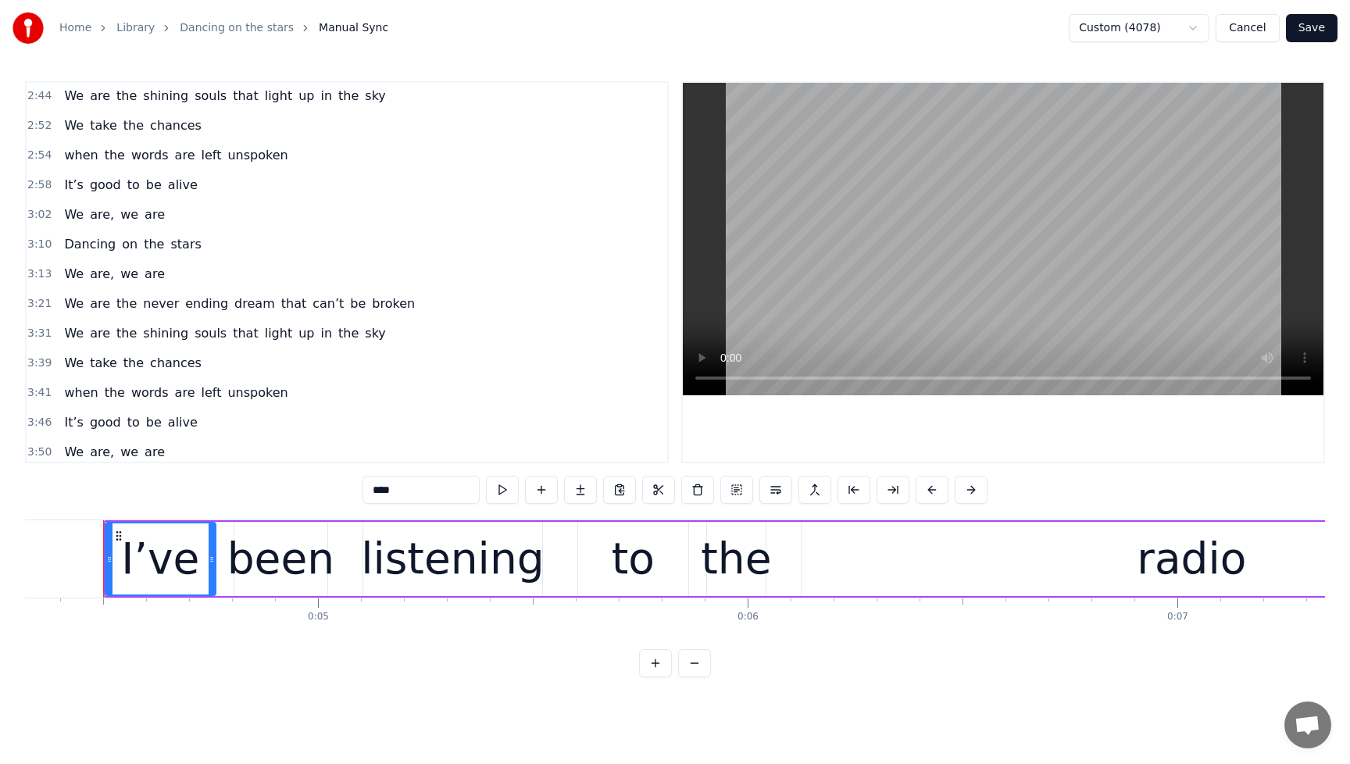
scroll to position [957, 0]
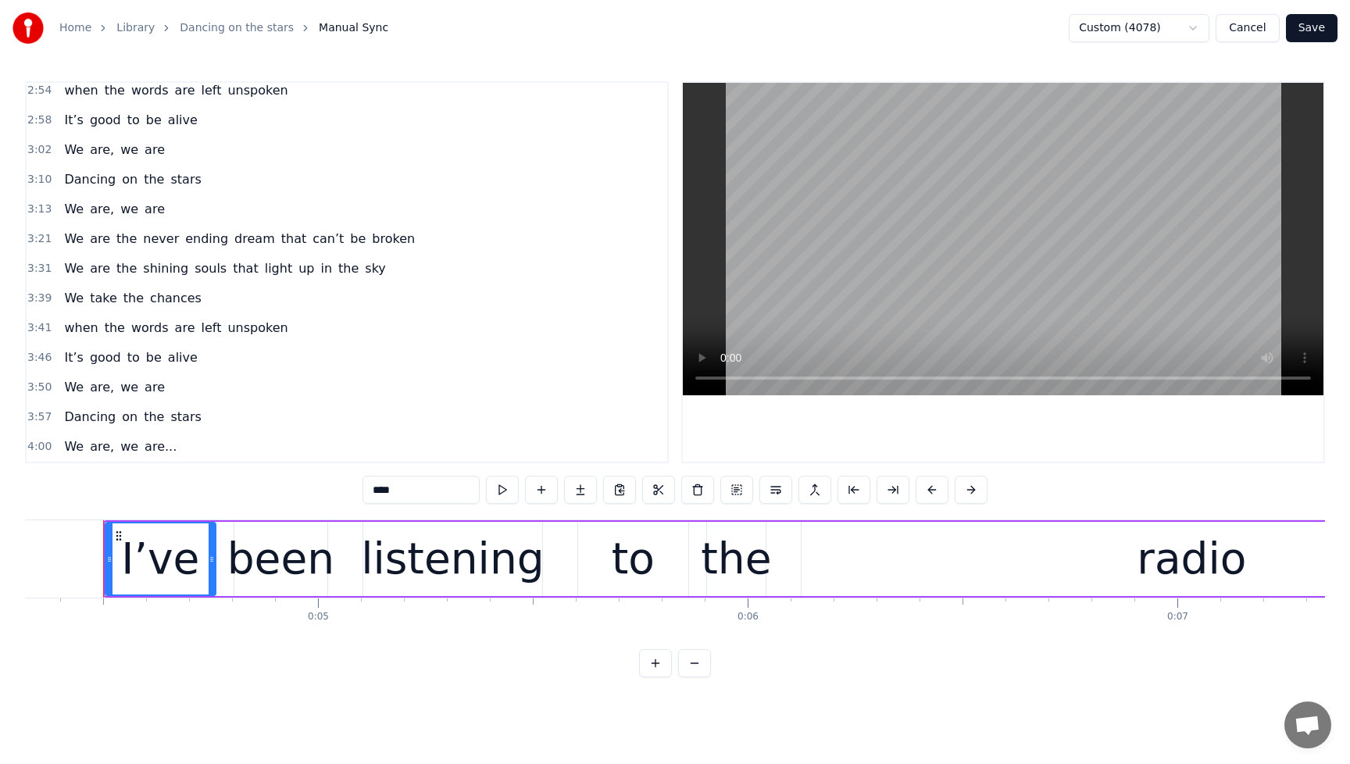
click at [75, 448] on span "We" at bounding box center [74, 447] width 23 height 18
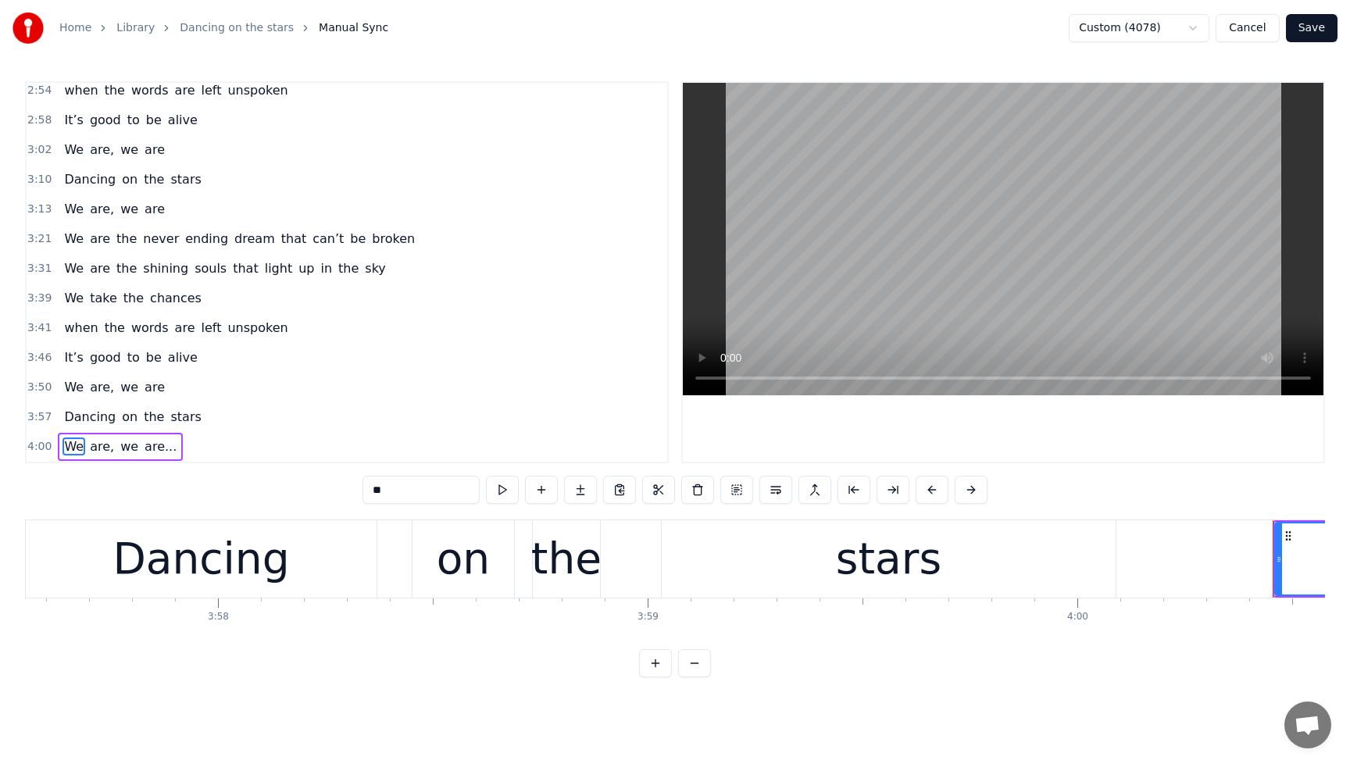
scroll to position [0, 103248]
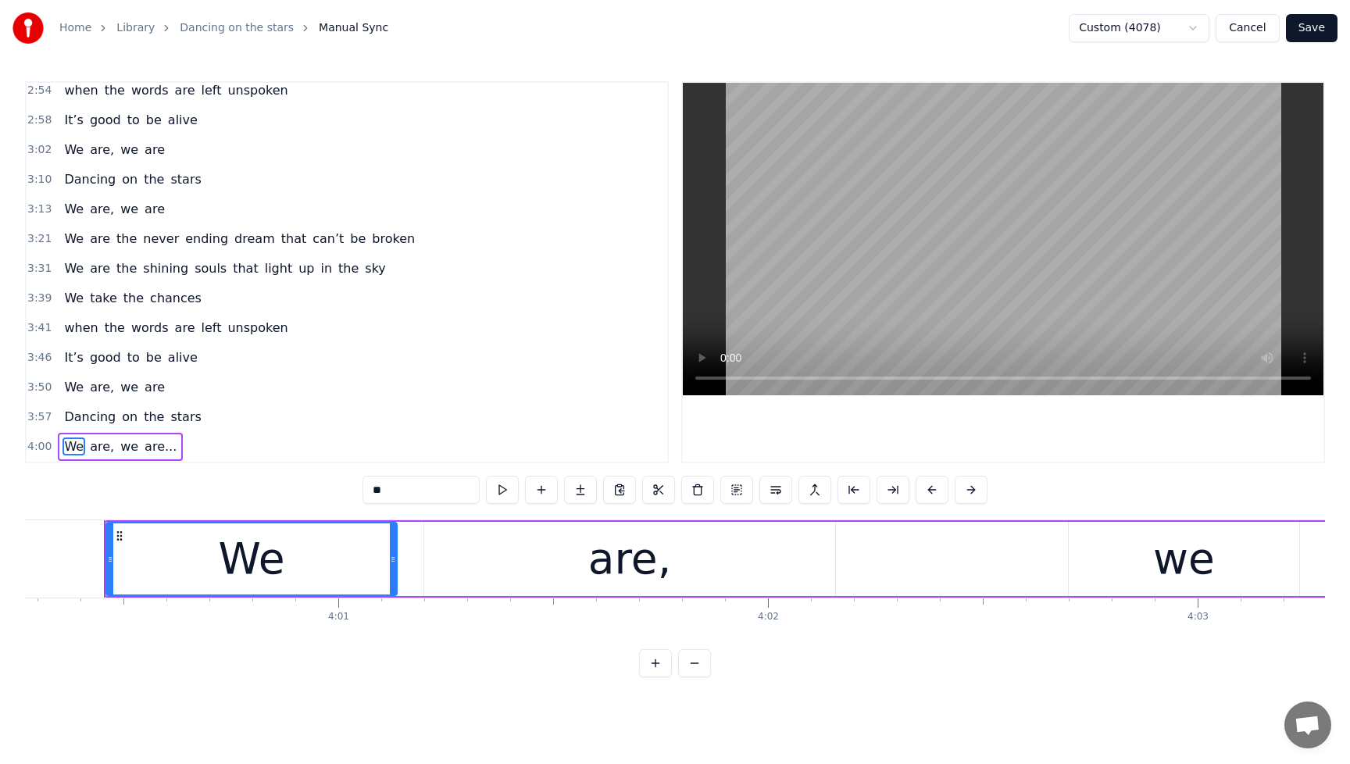
click at [155, 452] on span "are..." at bounding box center [160, 447] width 35 height 18
type input "******"
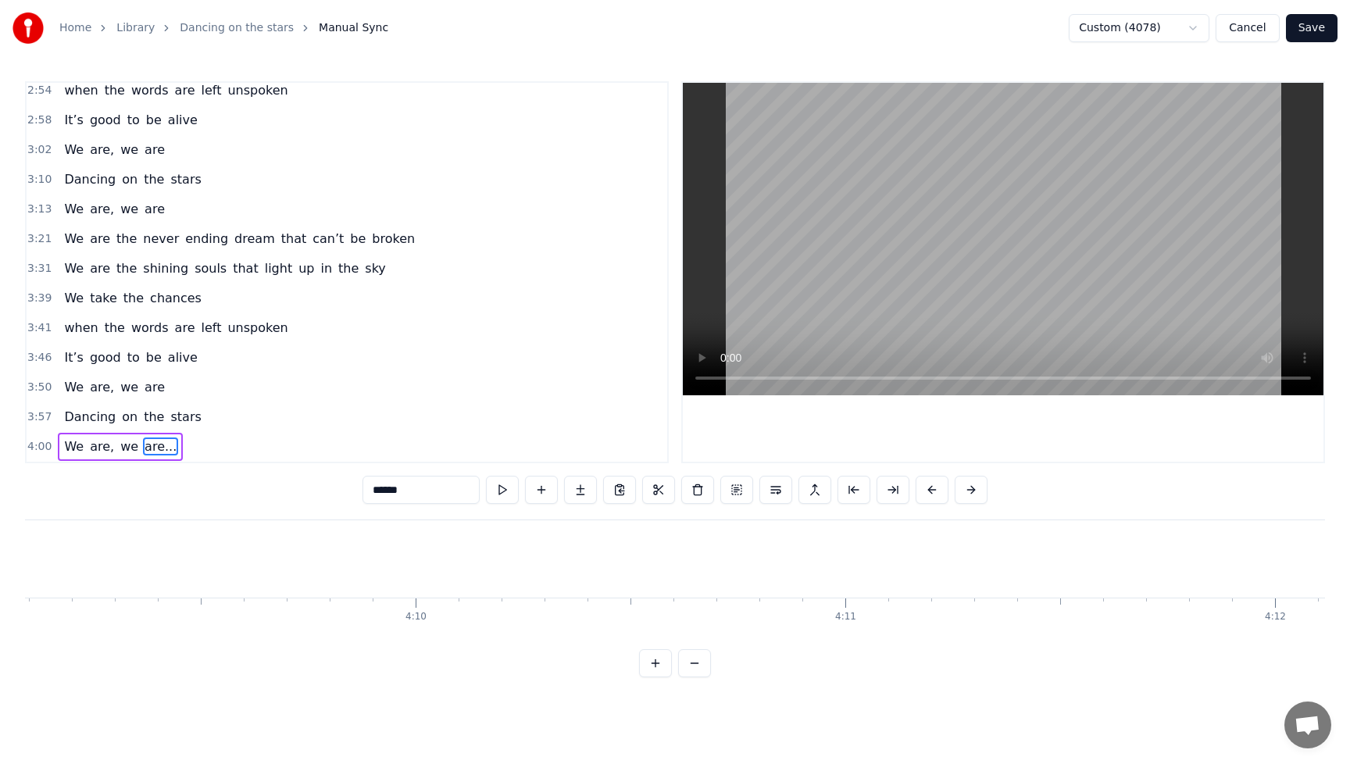
scroll to position [0, 106918]
click at [1317, 39] on button "Save" at bounding box center [1312, 28] width 52 height 28
